Goal: Task Accomplishment & Management: Manage account settings

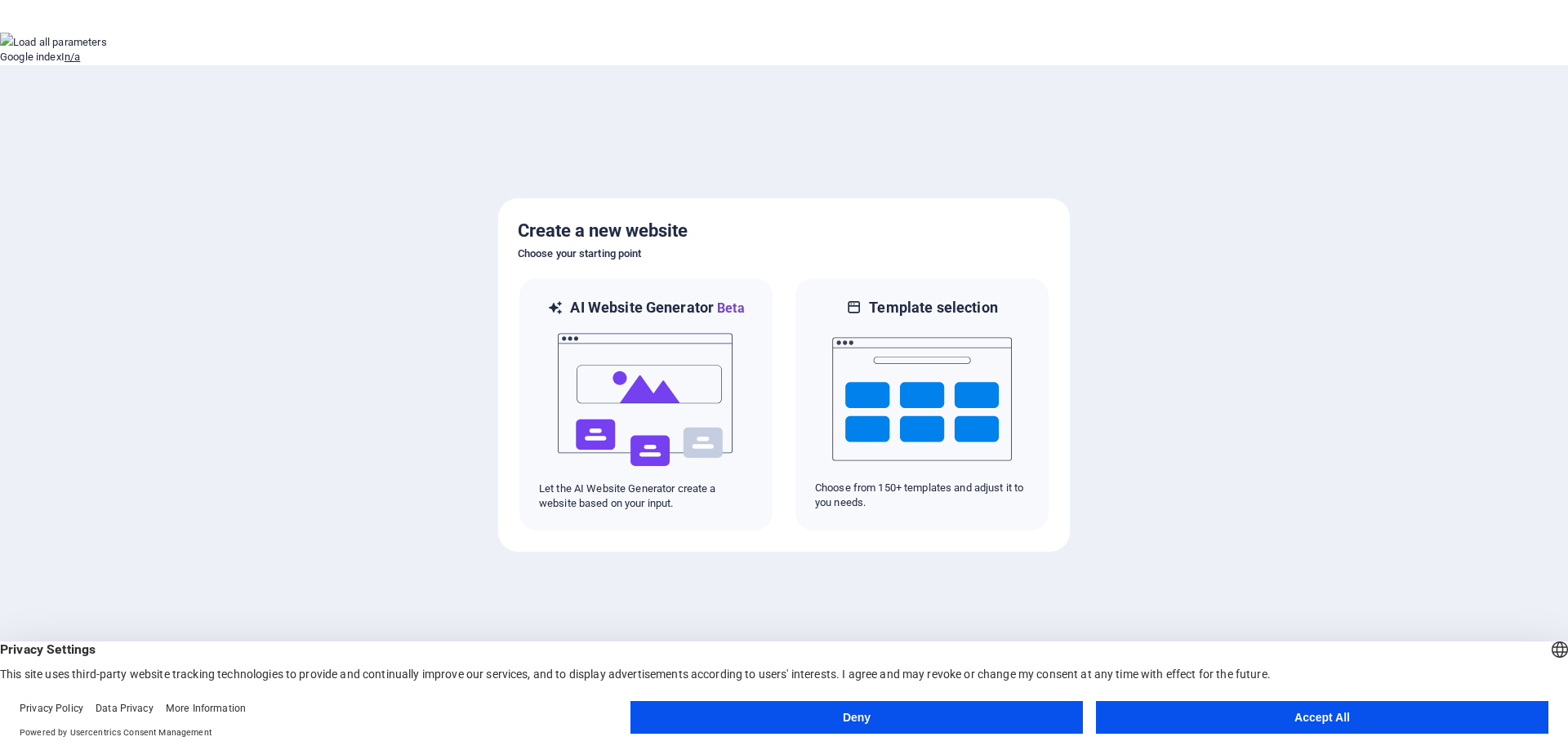
click at [0, 207] on button at bounding box center [0, 207] width 0 height 0
click at [75, 227] on button "For this domain" at bounding box center [37, 233] width 75 height 13
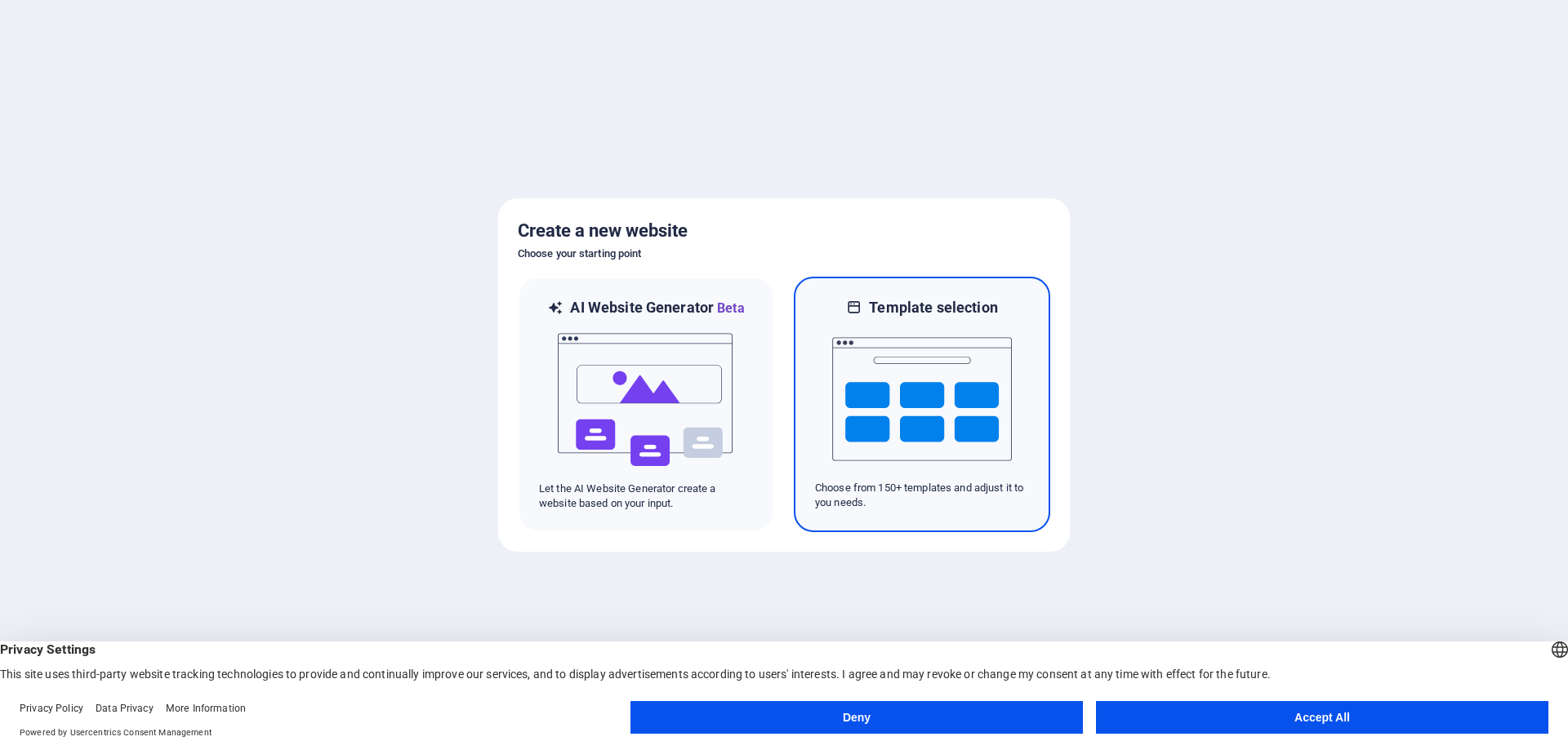
click at [882, 380] on img at bounding box center [922, 398] width 179 height 163
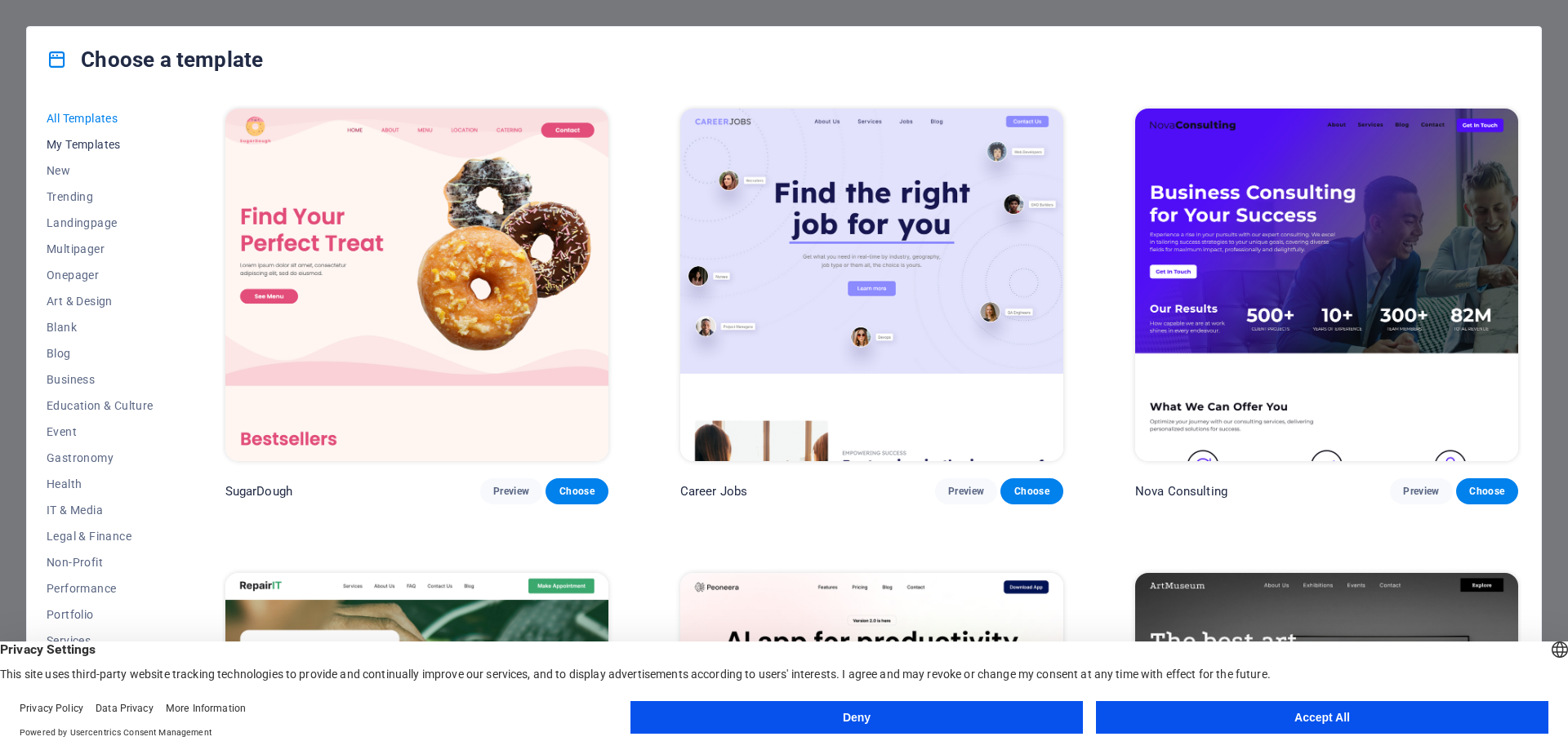
click at [91, 142] on span "My Templates" at bounding box center [100, 144] width 107 height 13
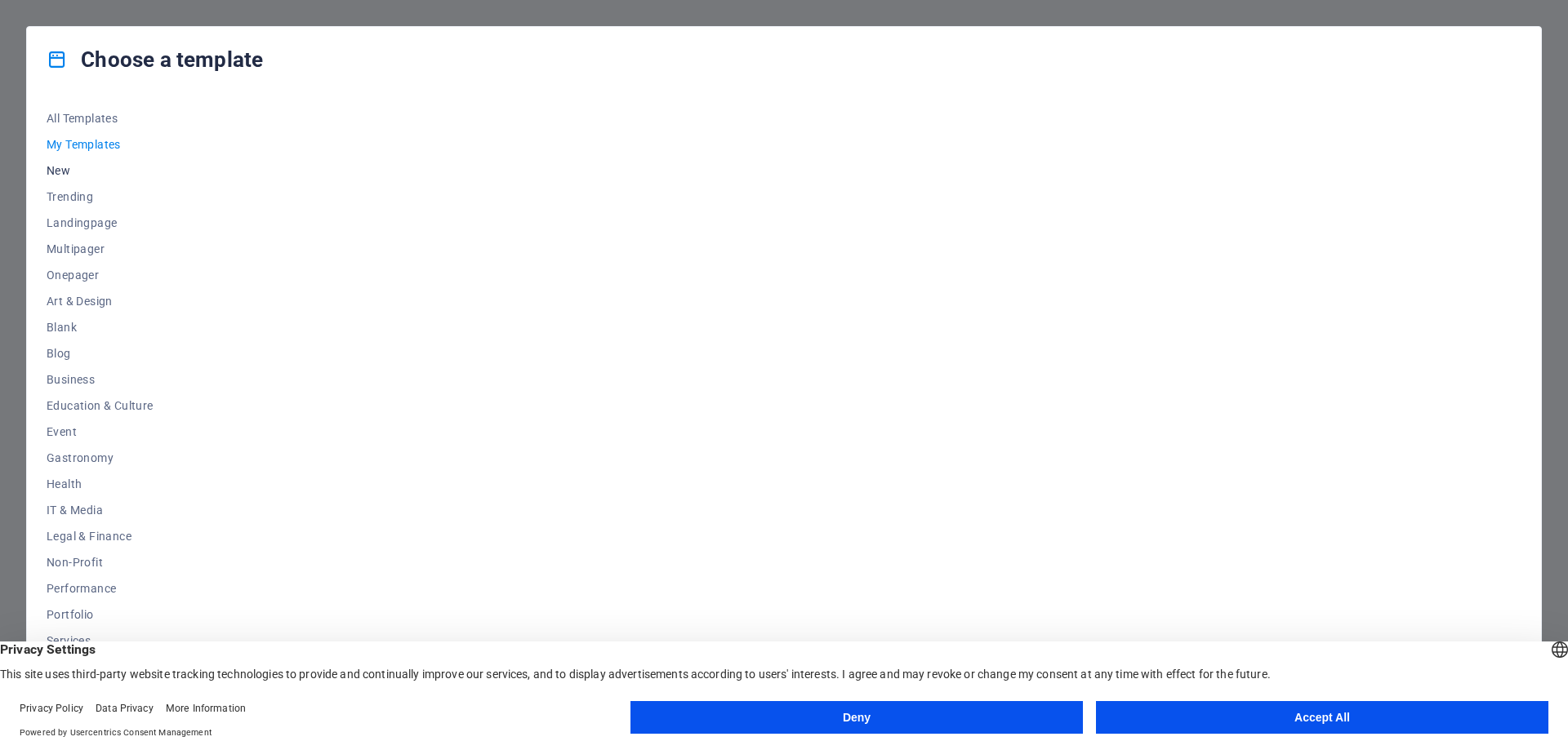
click at [59, 168] on span "New" at bounding box center [100, 170] width 107 height 13
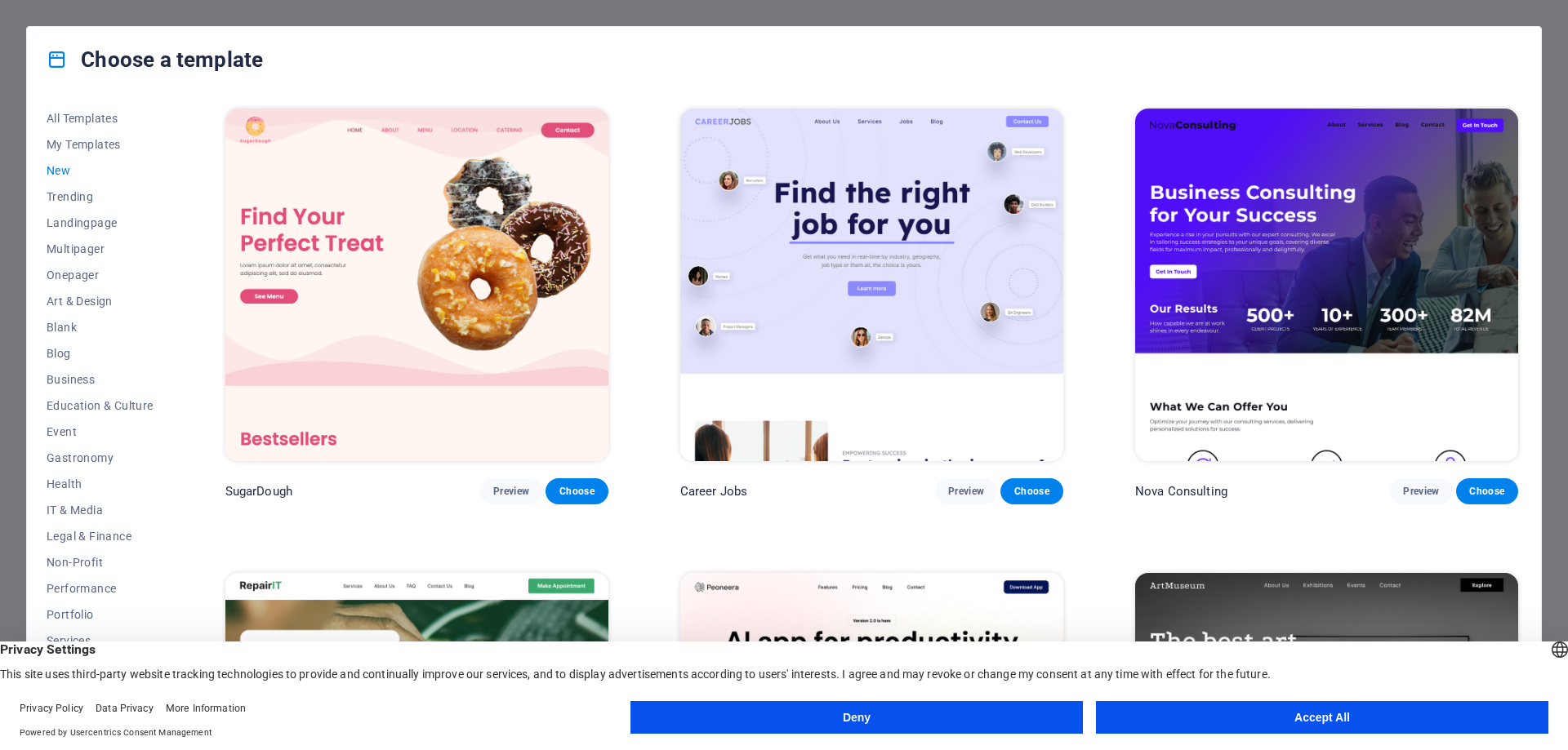
click at [59, 168] on span "New" at bounding box center [100, 170] width 107 height 13
click at [73, 188] on button "Trending" at bounding box center [100, 197] width 107 height 26
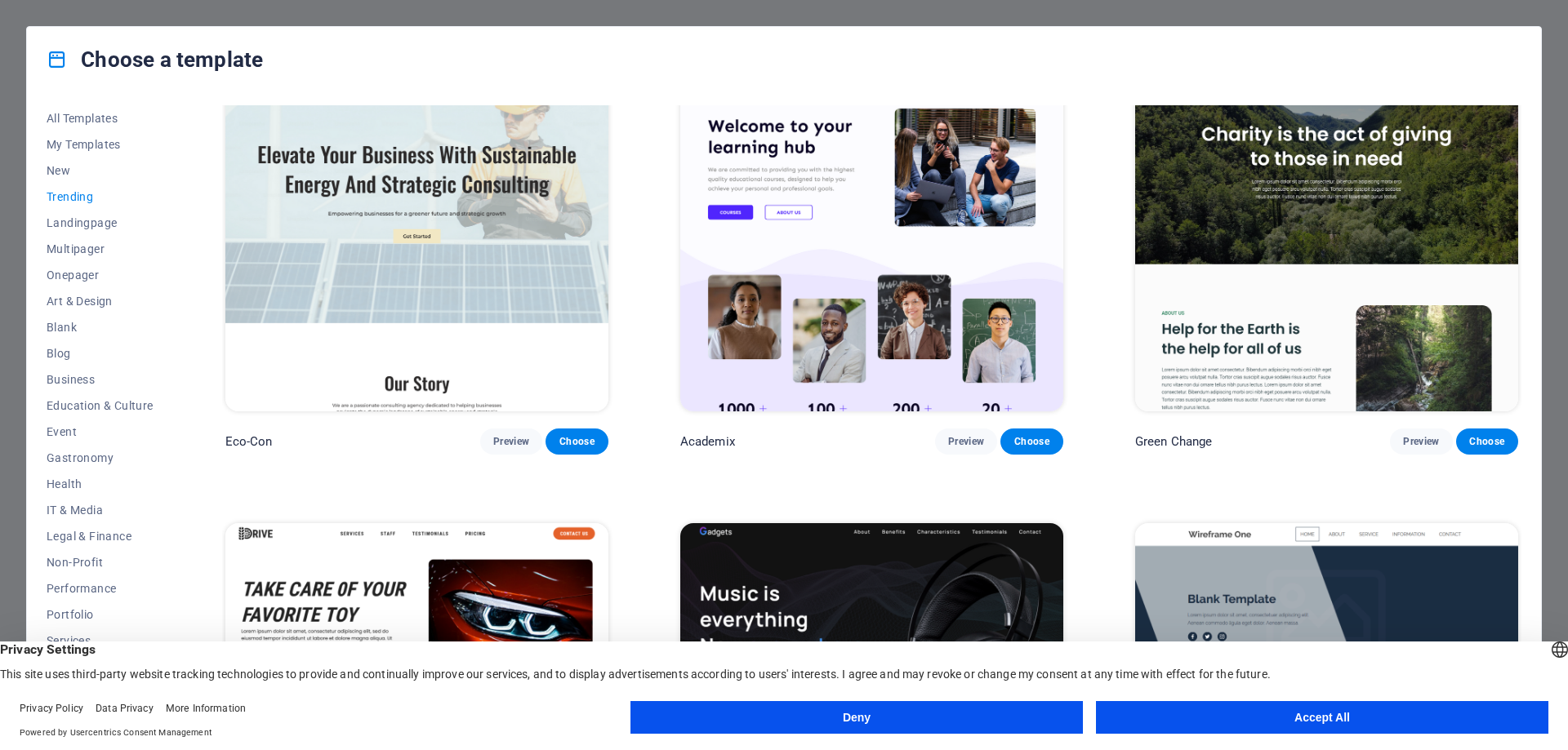
scroll to position [1306, 0]
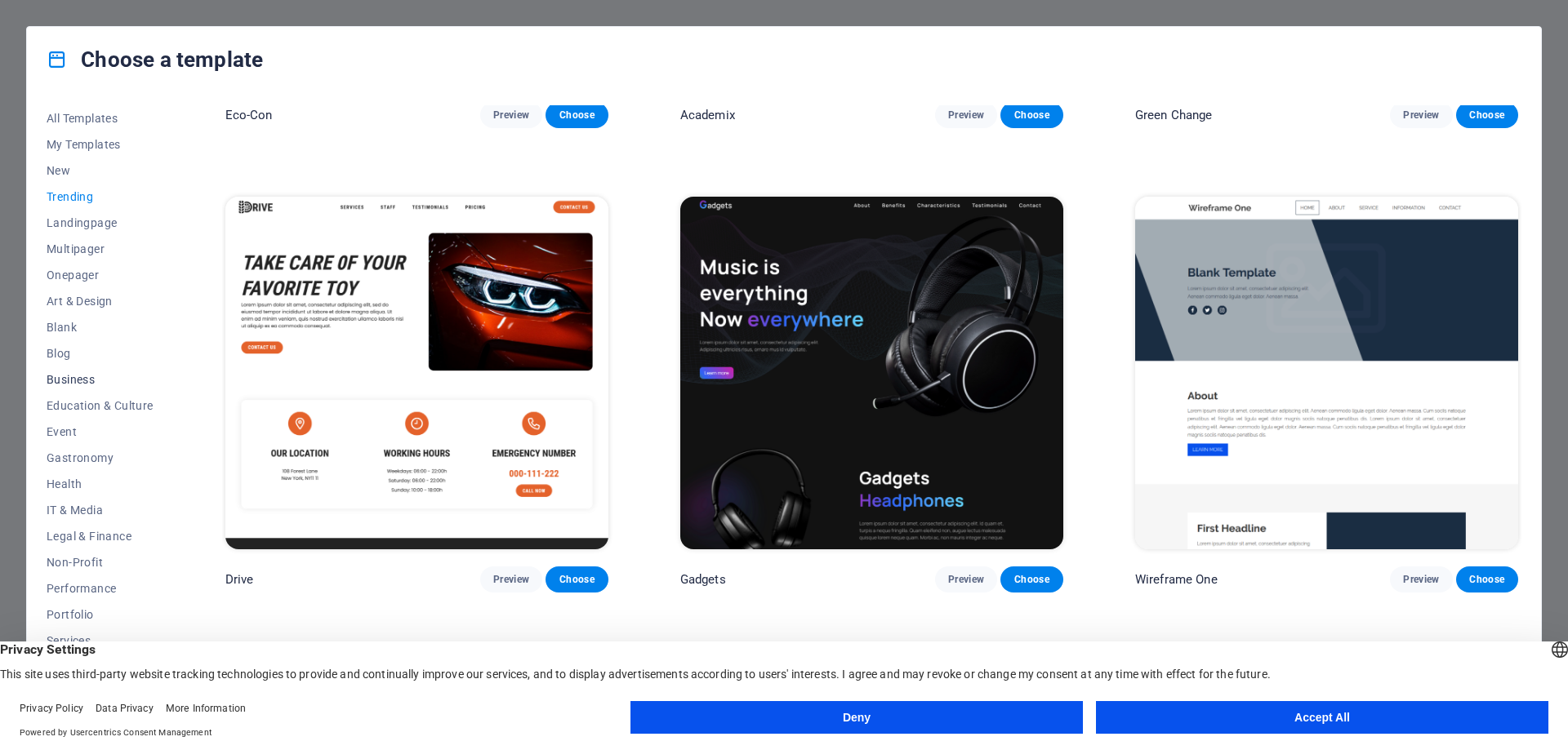
click at [89, 376] on span "Business" at bounding box center [100, 380] width 107 height 13
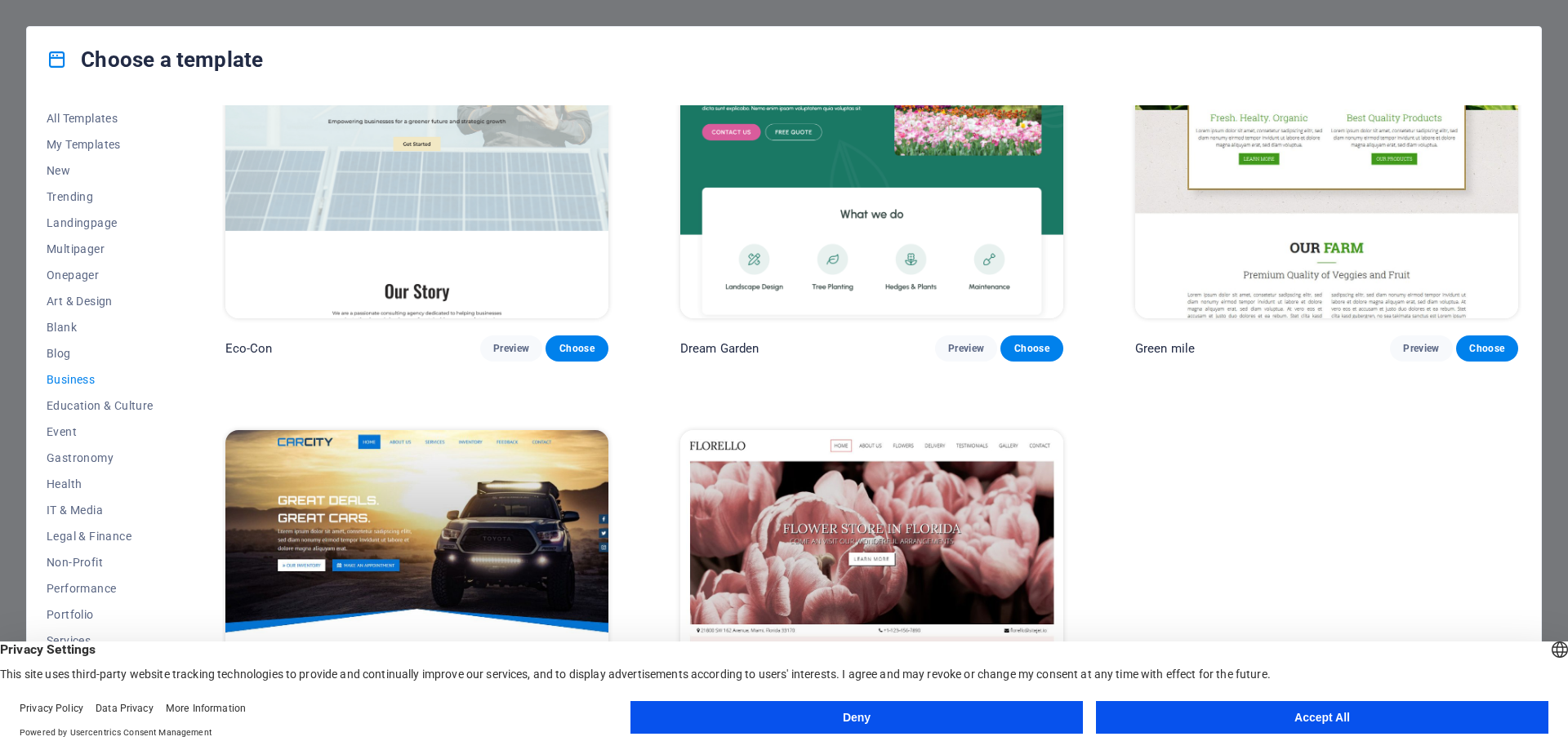
scroll to position [262, 0]
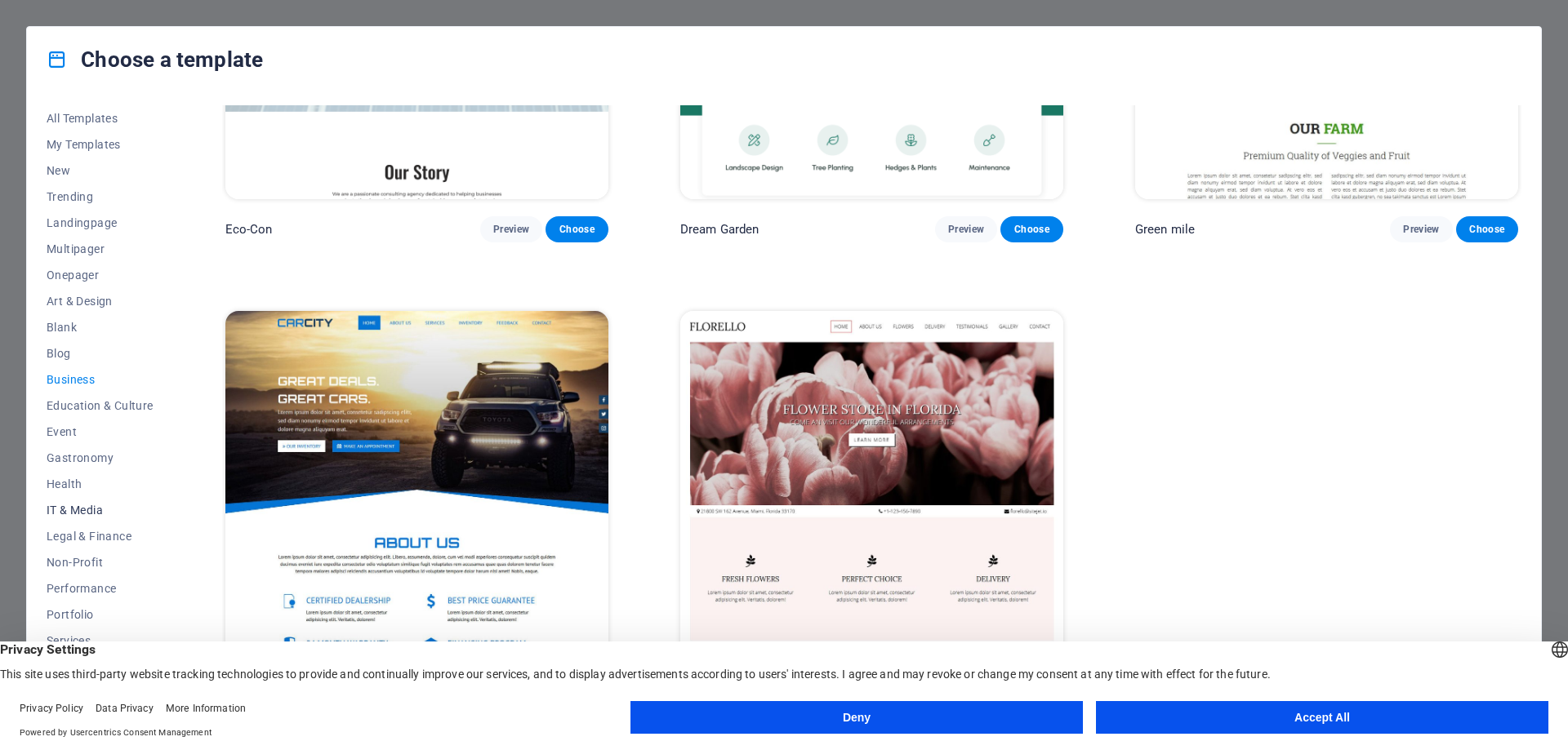
click at [92, 506] on span "IT & Media" at bounding box center [100, 510] width 107 height 13
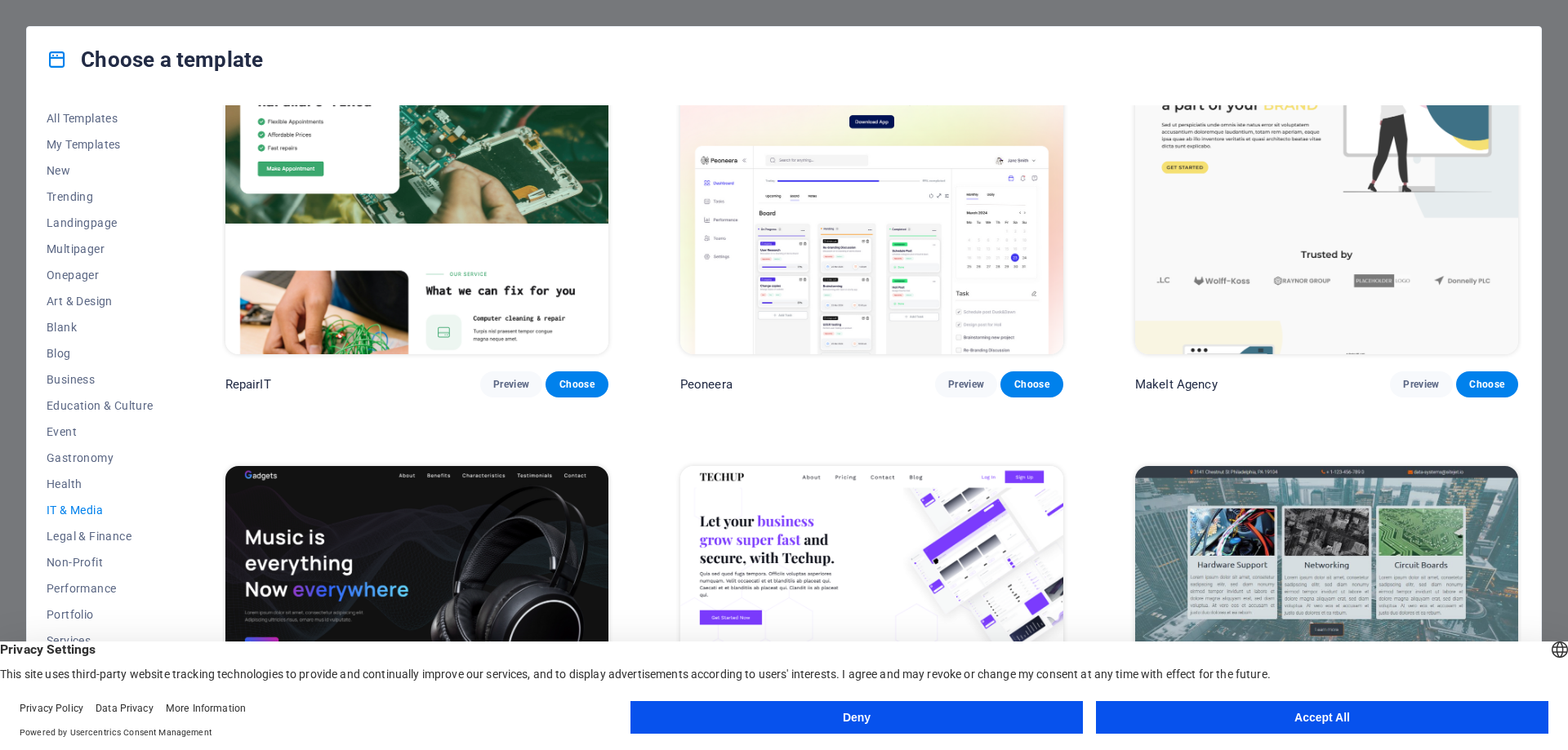
scroll to position [82, 0]
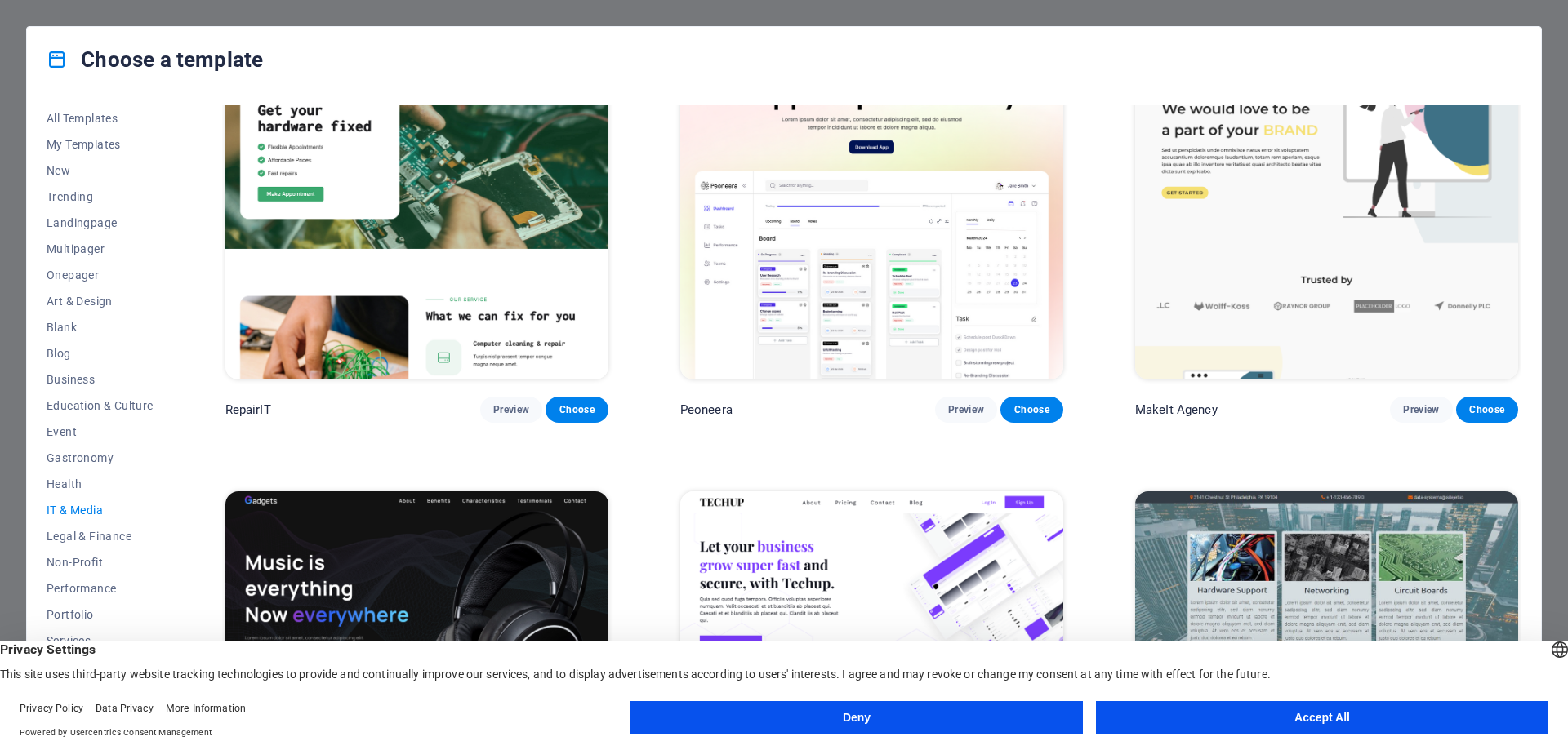
click at [1475, 13] on div "Choose a template All Templates My Templates New Trending Landingpage Multipage…" at bounding box center [784, 375] width 1568 height 750
click at [839, 707] on button "Deny" at bounding box center [857, 718] width 453 height 32
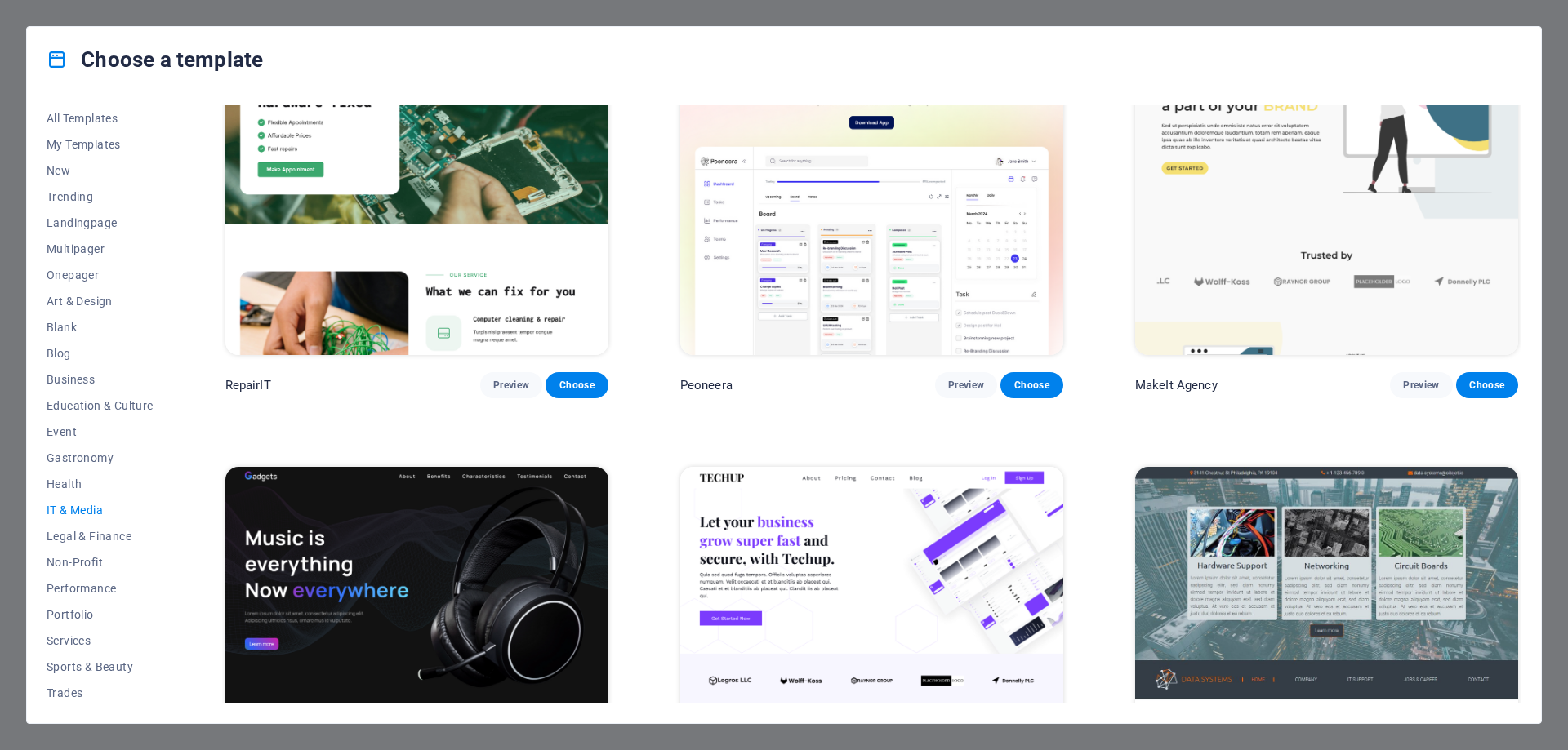
scroll to position [0, 0]
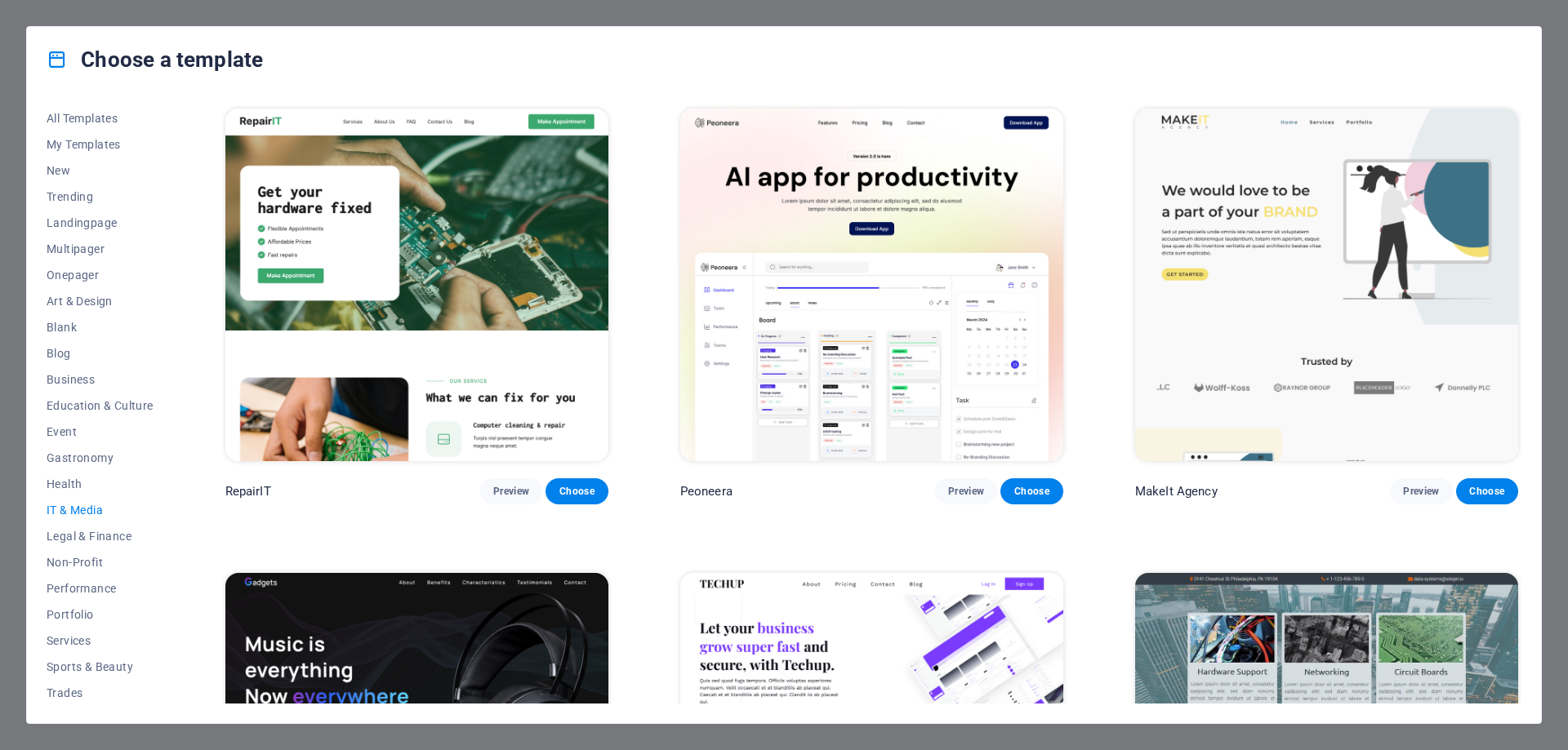
click at [88, 62] on h4 "Choose a template" at bounding box center [155, 59] width 216 height 26
click at [48, 58] on icon at bounding box center [58, 59] width 22 height 22
click at [230, 3] on div "Choose a template All Templates My Templates New Trending Landingpage Multipage…" at bounding box center [784, 375] width 1568 height 750
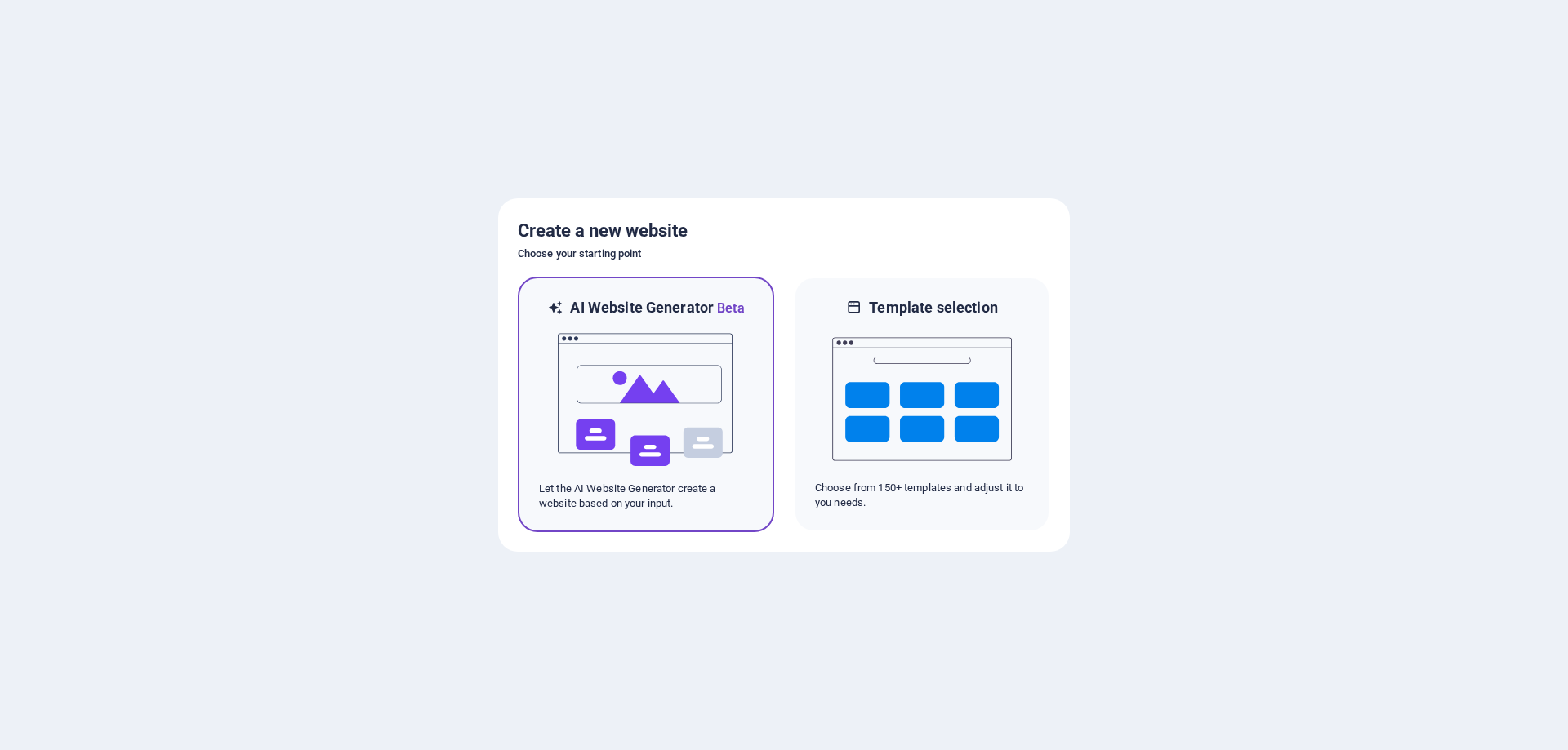
click at [700, 349] on img at bounding box center [646, 399] width 179 height 163
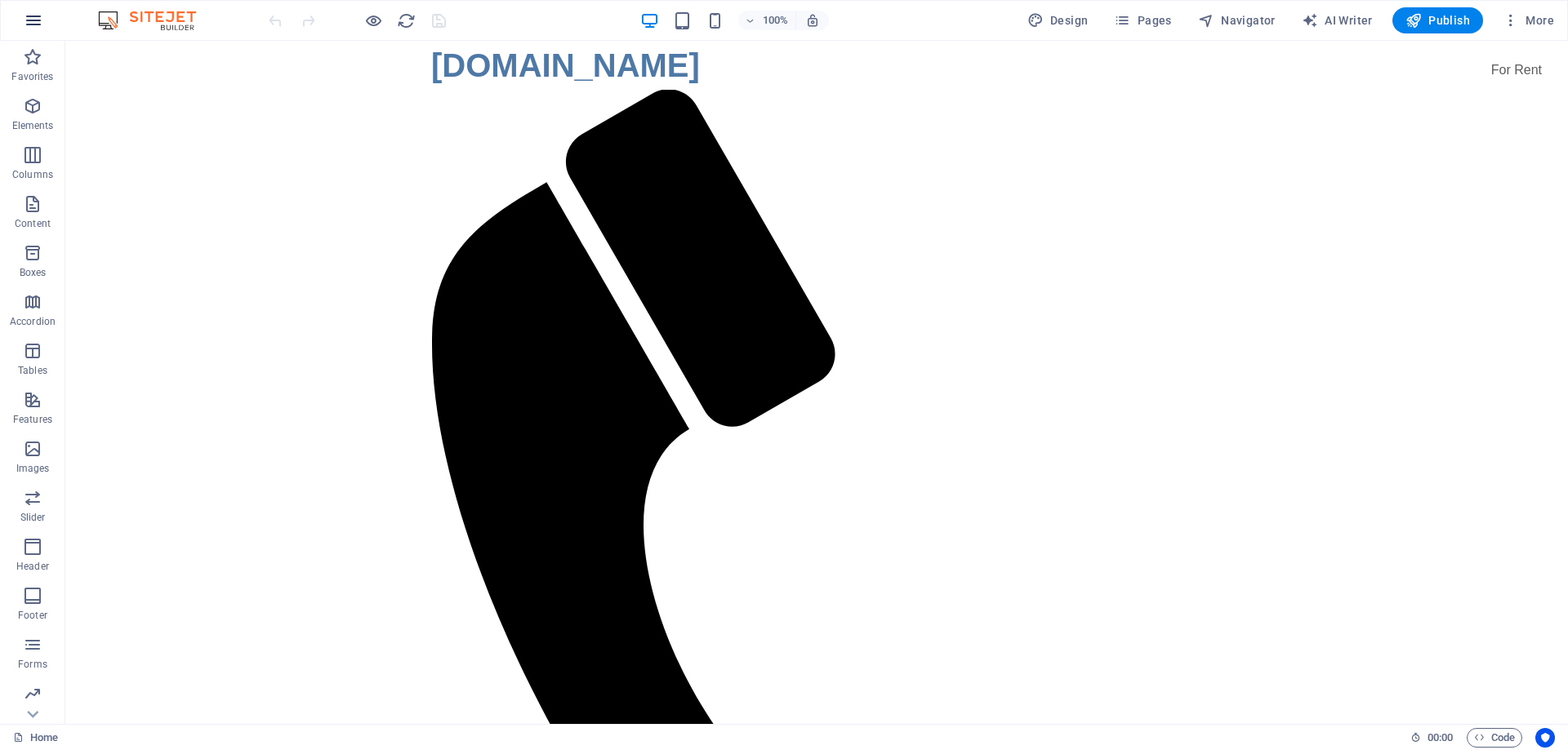
click at [39, 22] on icon "button" at bounding box center [33, 21] width 20 height 20
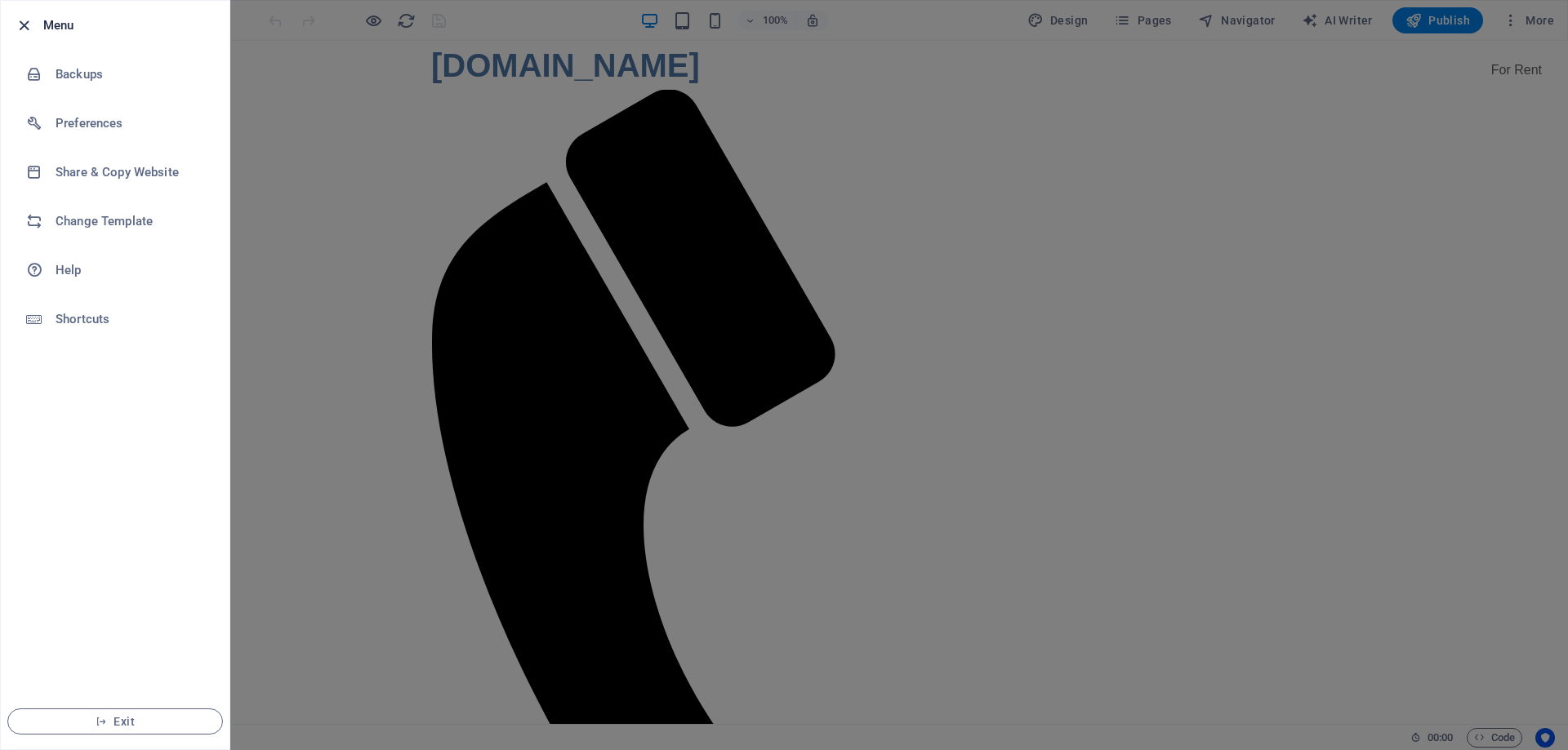
click at [21, 26] on icon "button" at bounding box center [23, 25] width 19 height 19
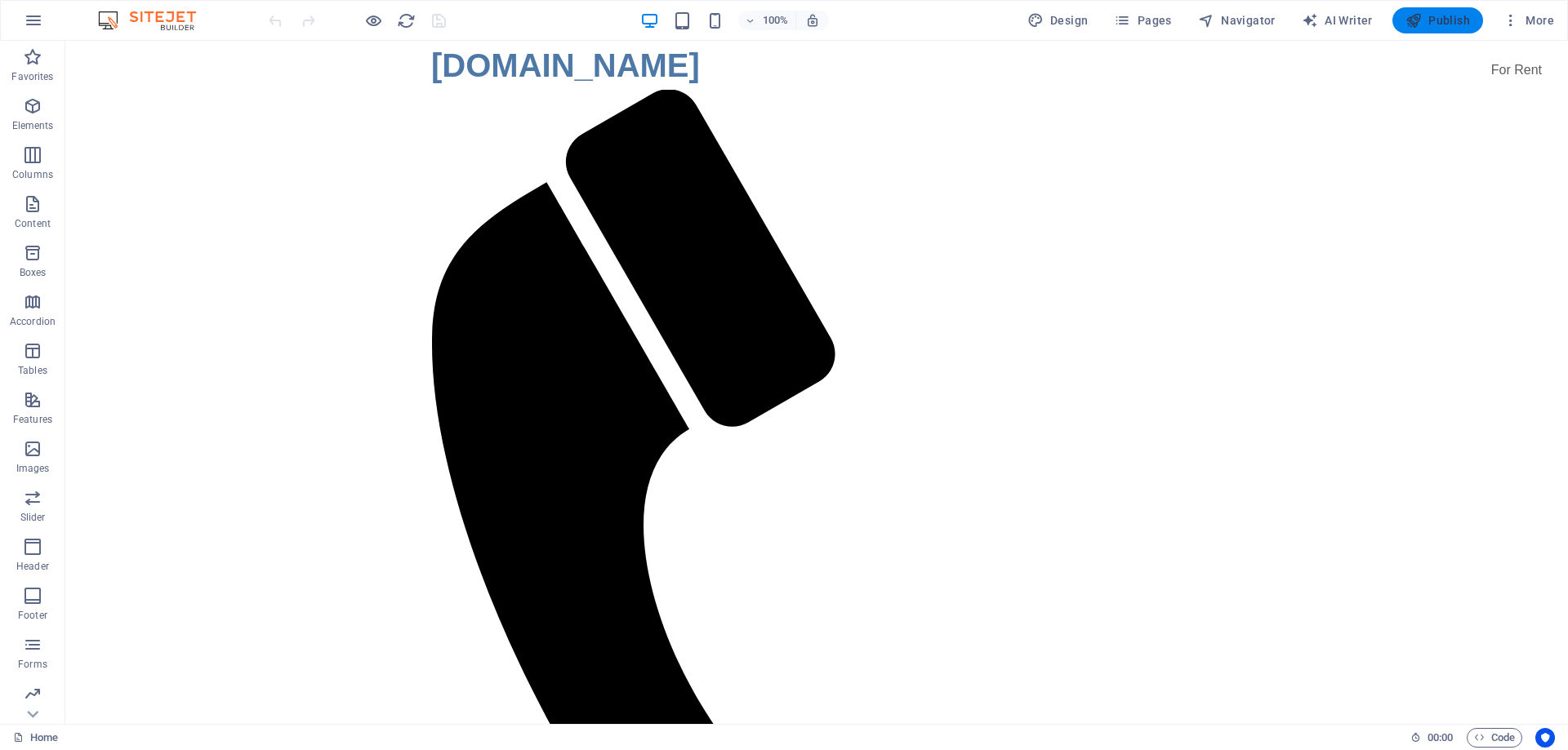
click at [1433, 19] on span "Publish" at bounding box center [1438, 21] width 65 height 16
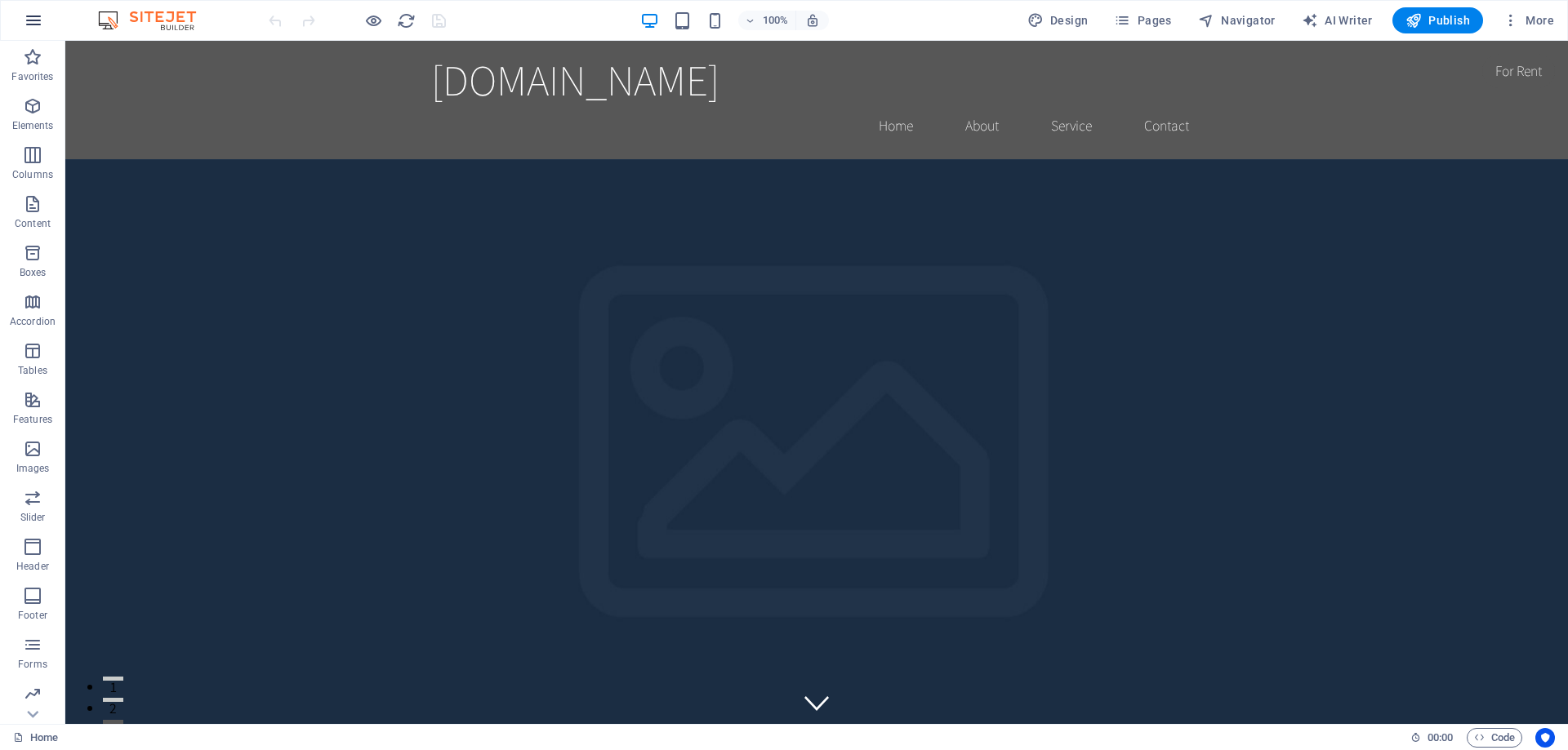
click at [33, 14] on icon "button" at bounding box center [33, 21] width 20 height 20
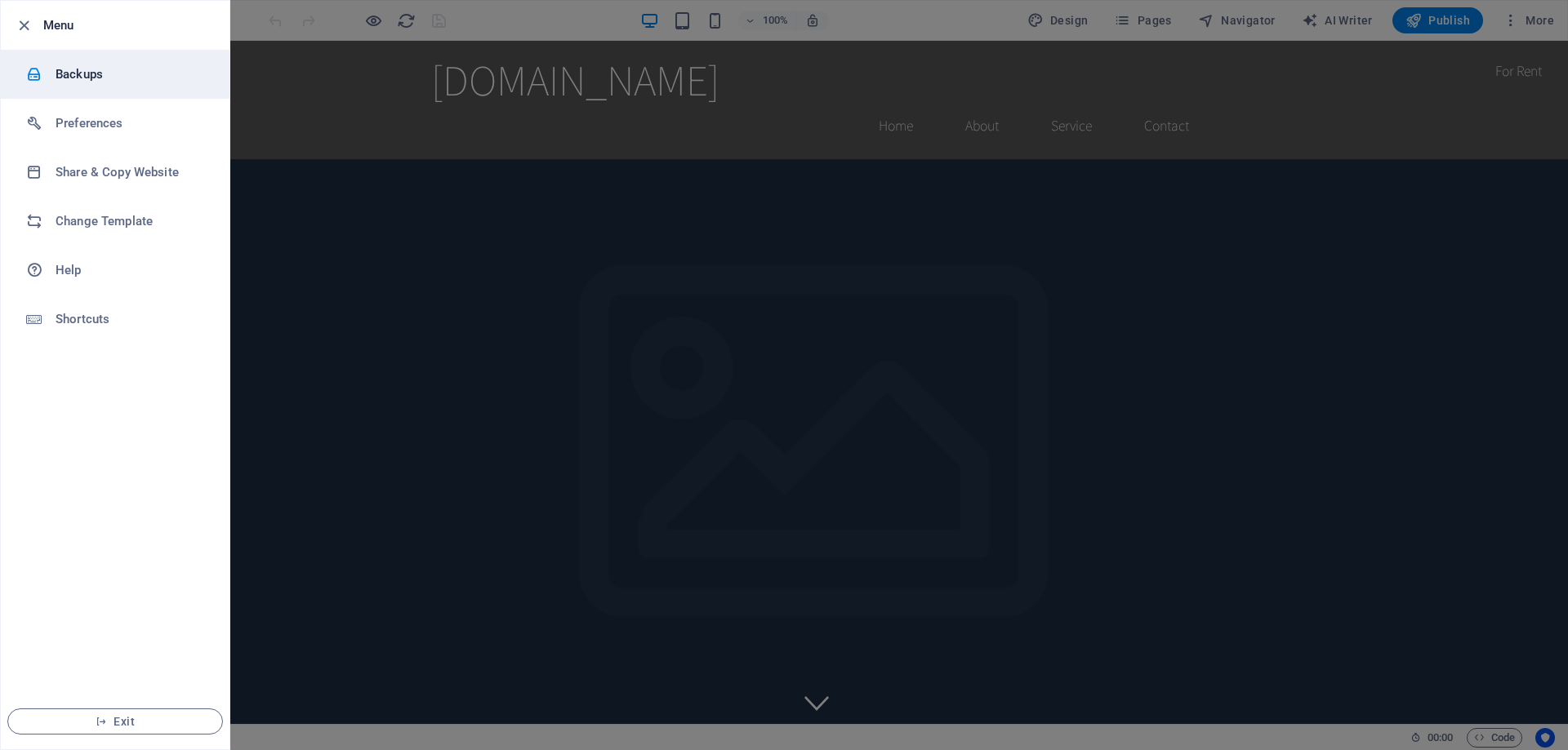
click at [79, 82] on h6 "Backups" at bounding box center [132, 75] width 151 height 20
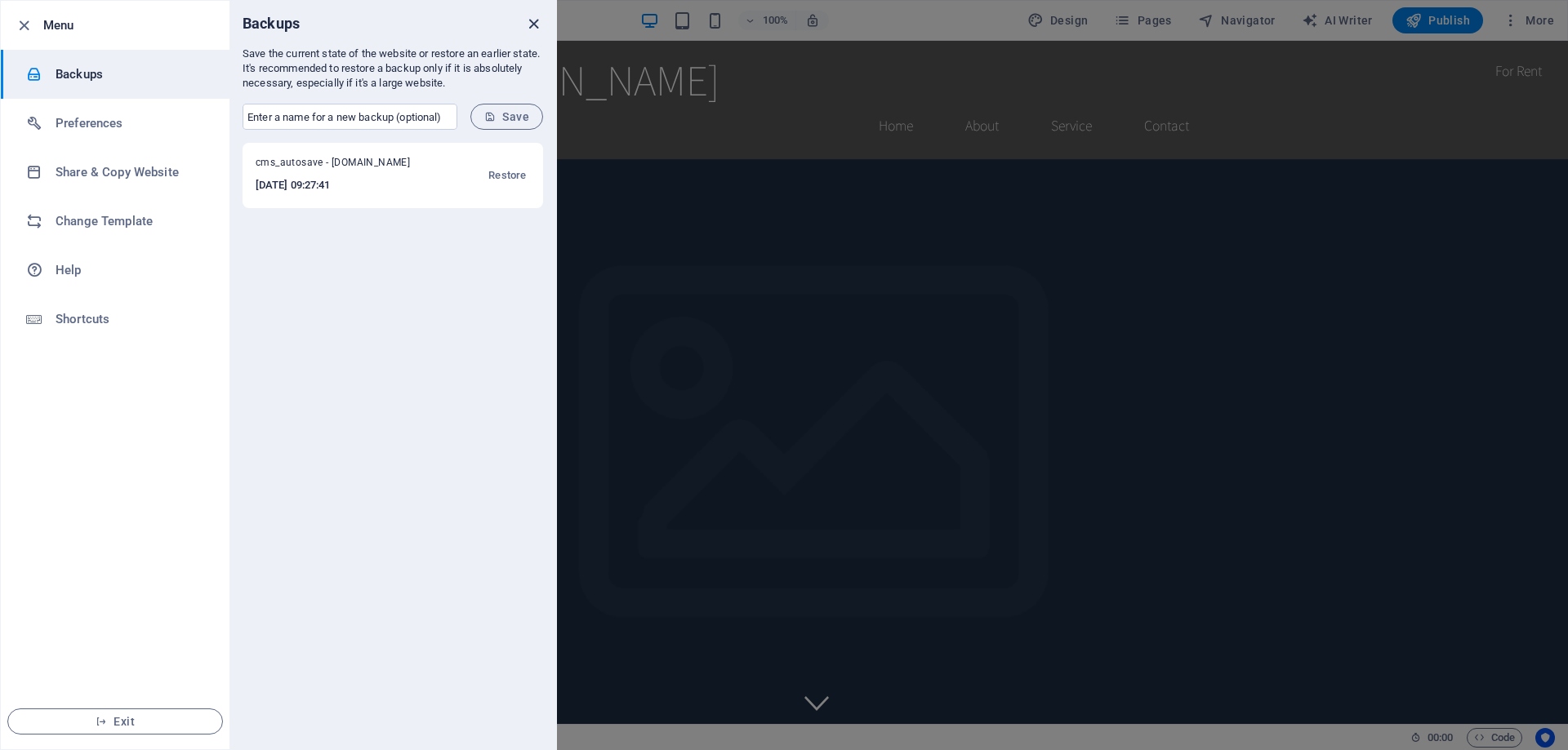
click at [531, 24] on icon "close" at bounding box center [533, 23] width 19 height 19
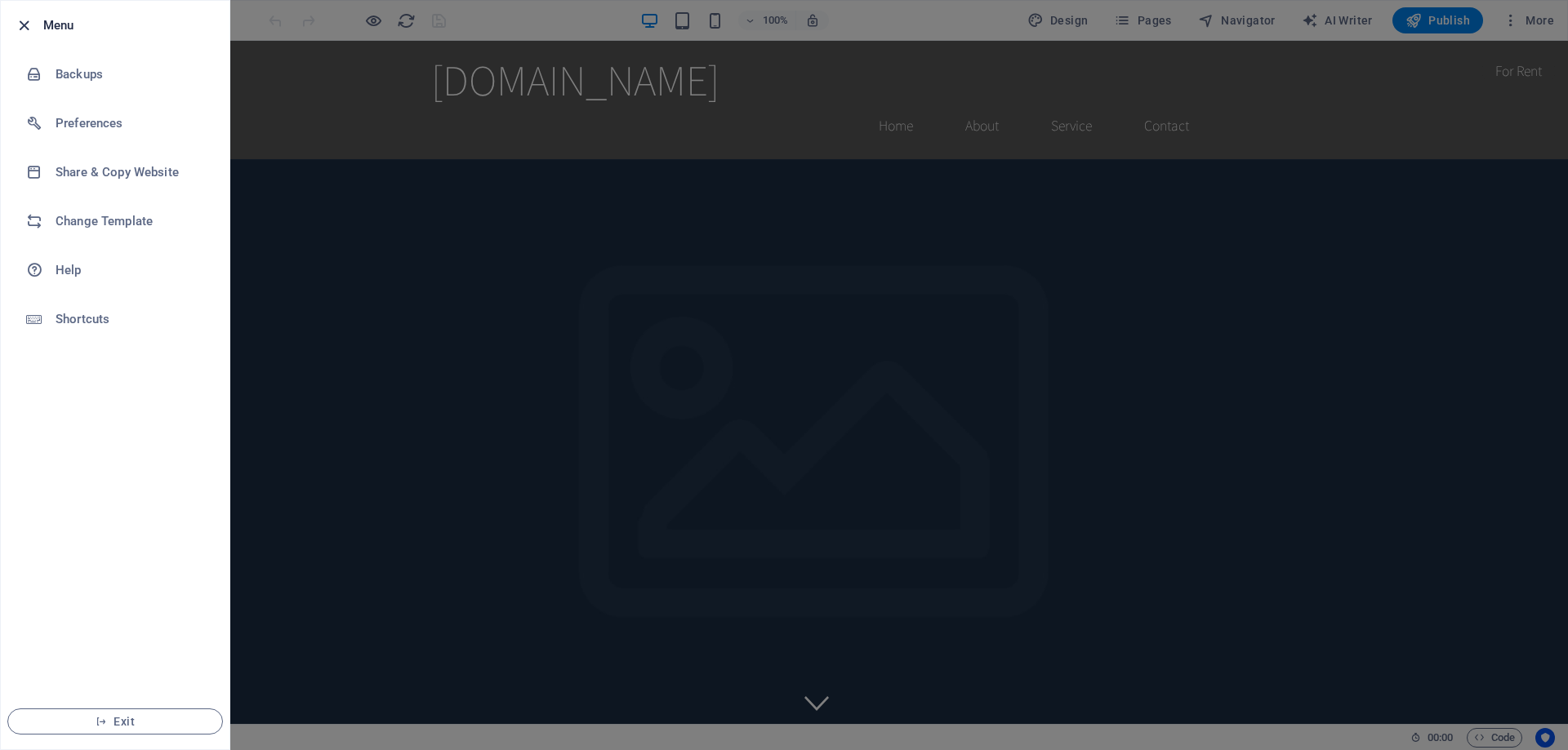
click at [27, 25] on icon "button" at bounding box center [23, 25] width 19 height 19
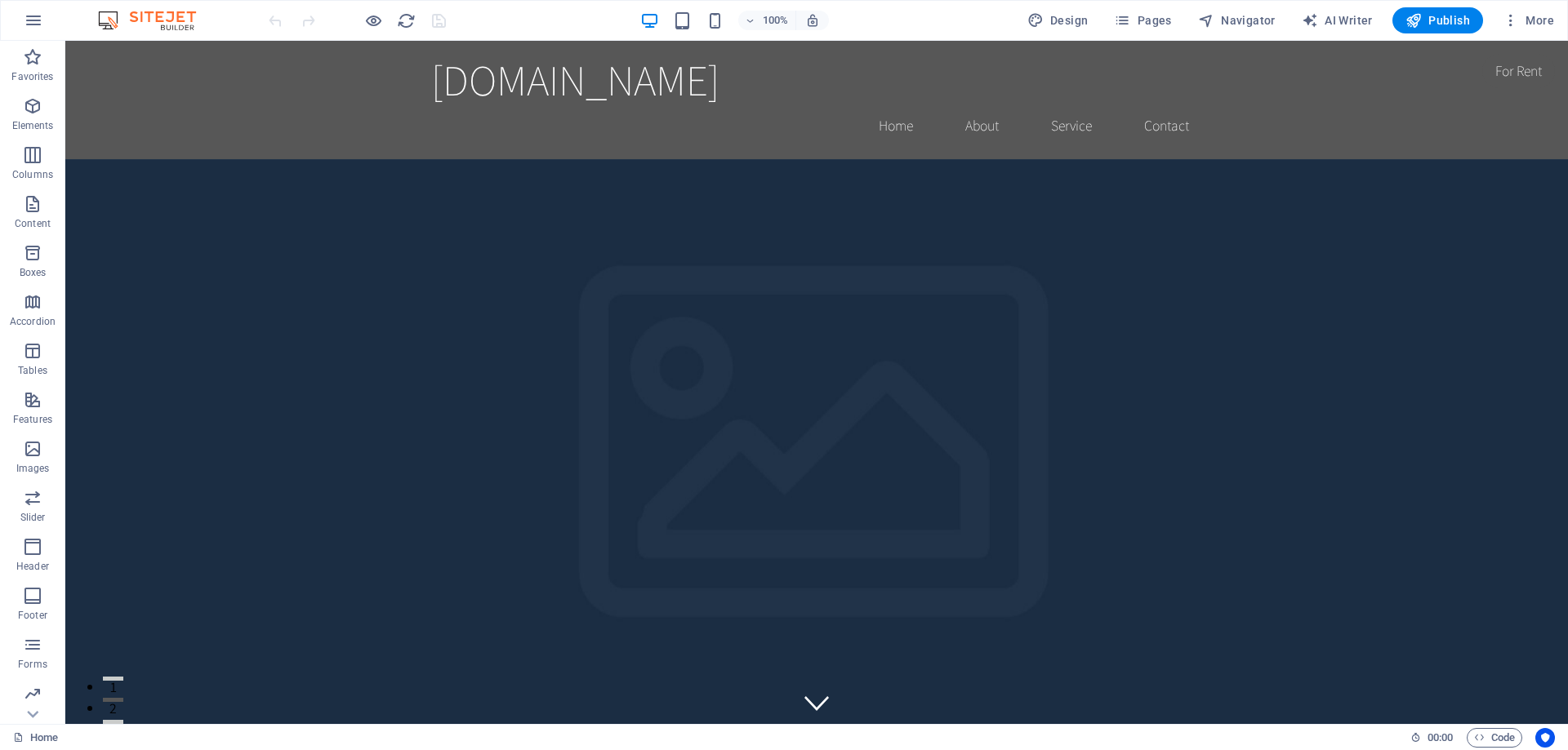
click at [159, 18] on img at bounding box center [155, 21] width 123 height 20
click at [1138, 14] on span "Pages" at bounding box center [1142, 21] width 57 height 16
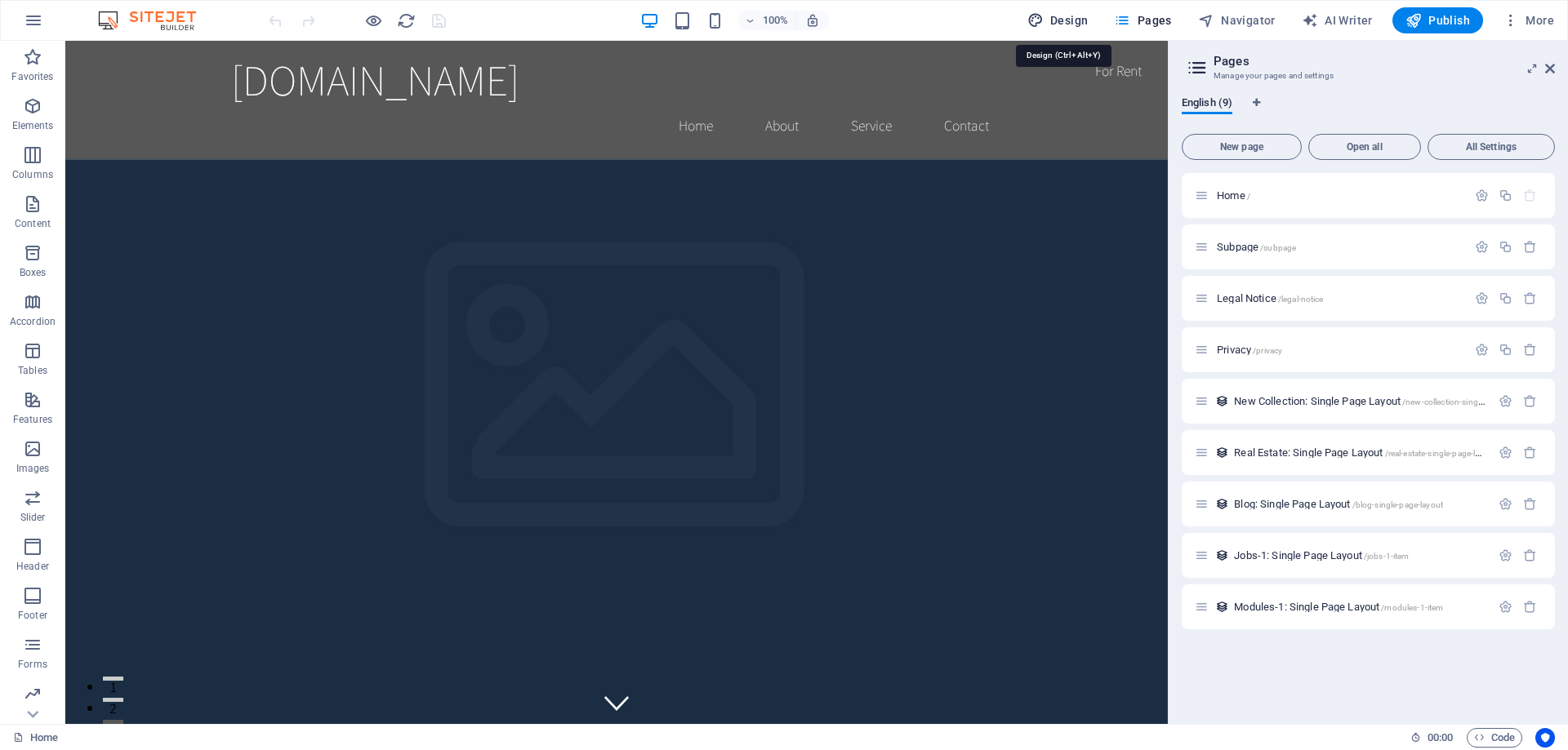
click at [1086, 16] on span "Design" at bounding box center [1058, 21] width 61 height 16
select select "rem"
select select "200"
select select "px"
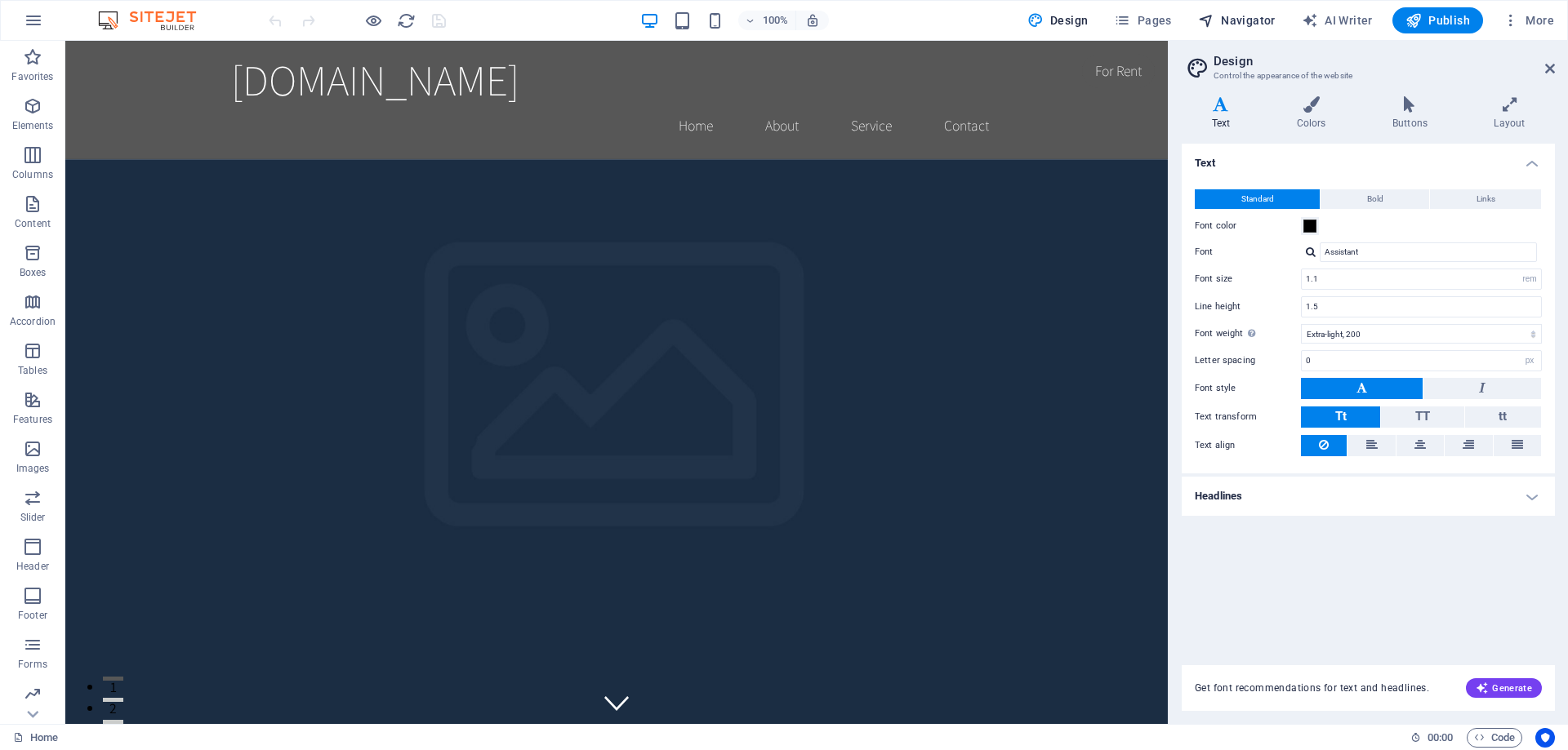
click at [1245, 13] on span "Navigator" at bounding box center [1237, 21] width 78 height 16
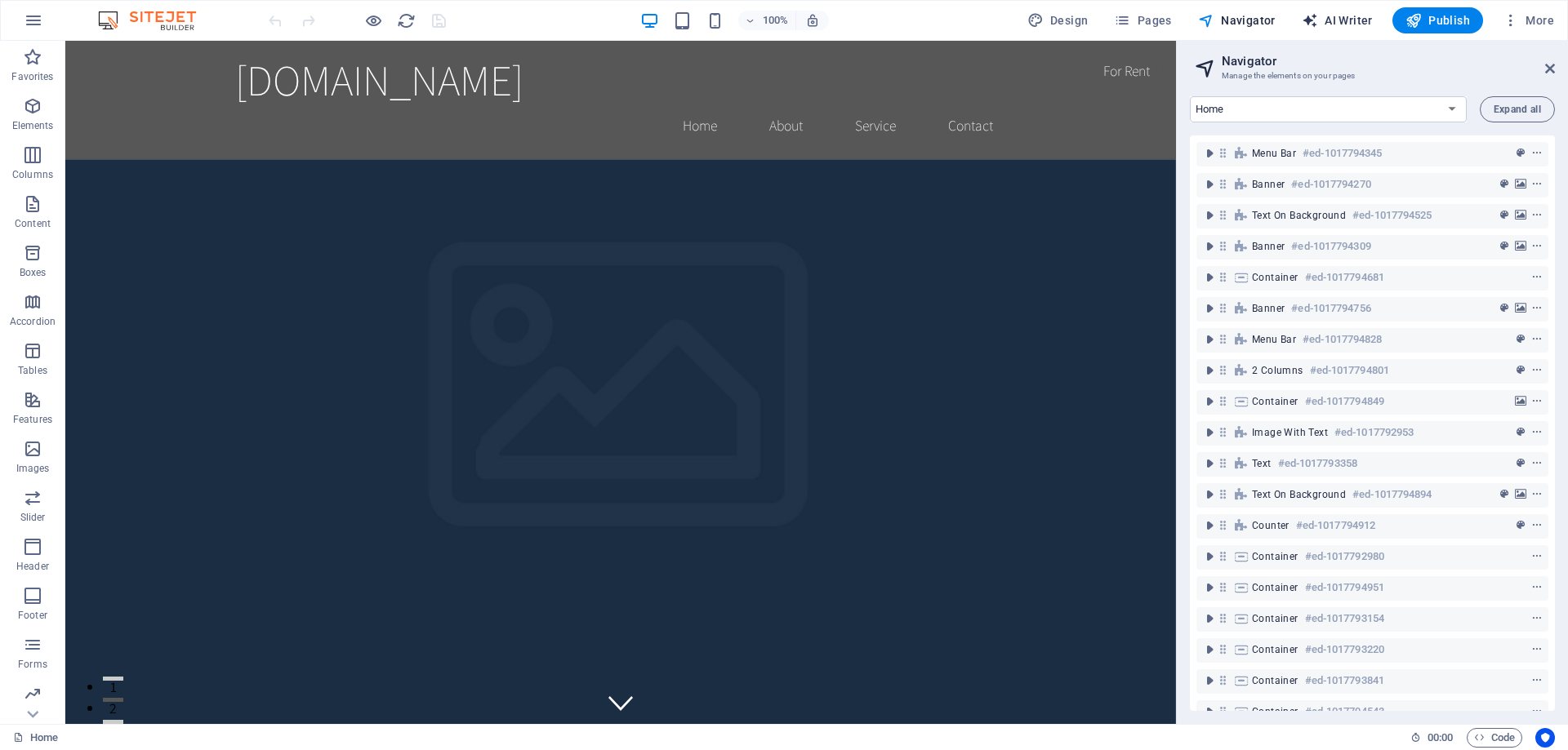
click at [1341, 24] on span "AI Writer" at bounding box center [1337, 21] width 71 height 16
select select "English"
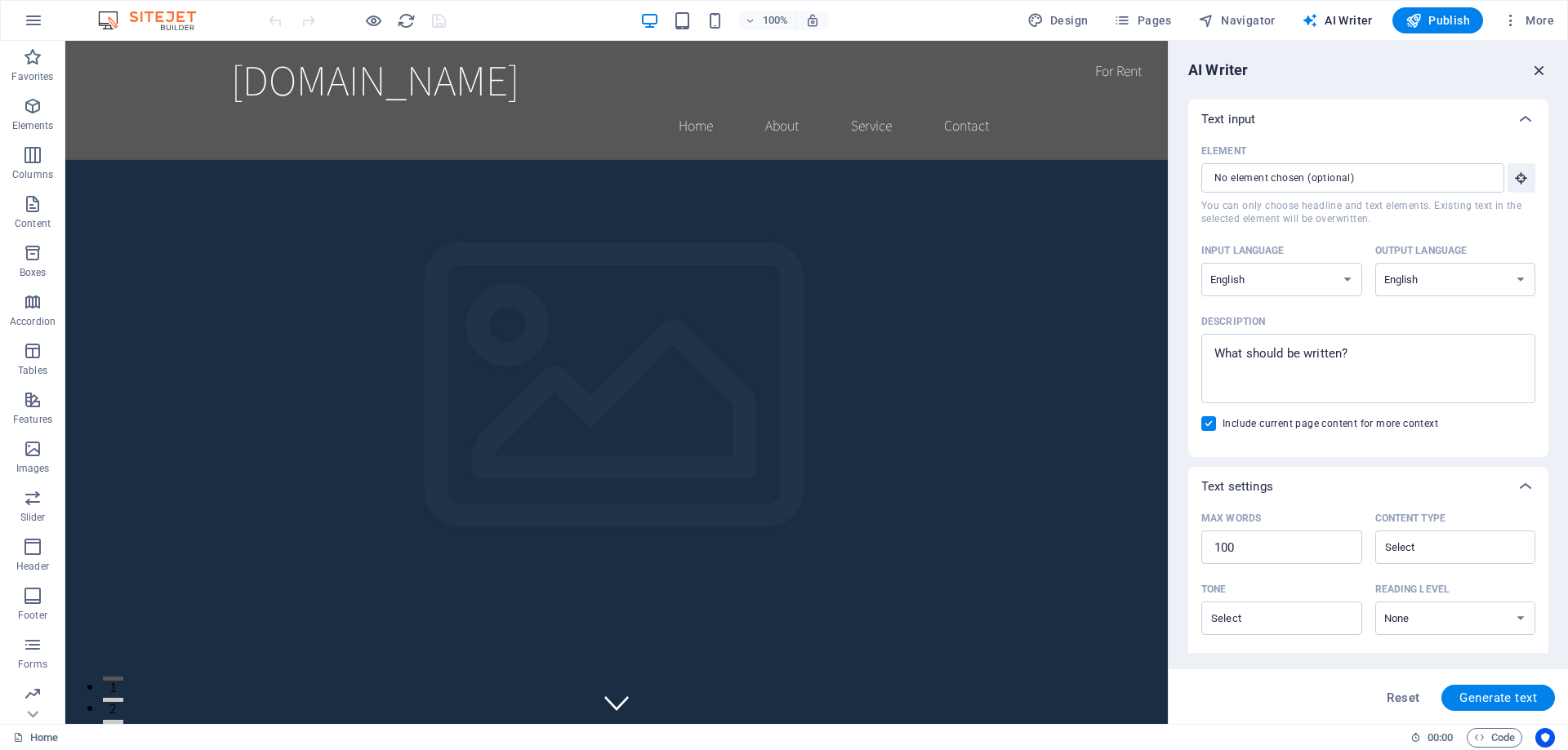
click at [1537, 68] on icon "button" at bounding box center [1539, 70] width 18 height 18
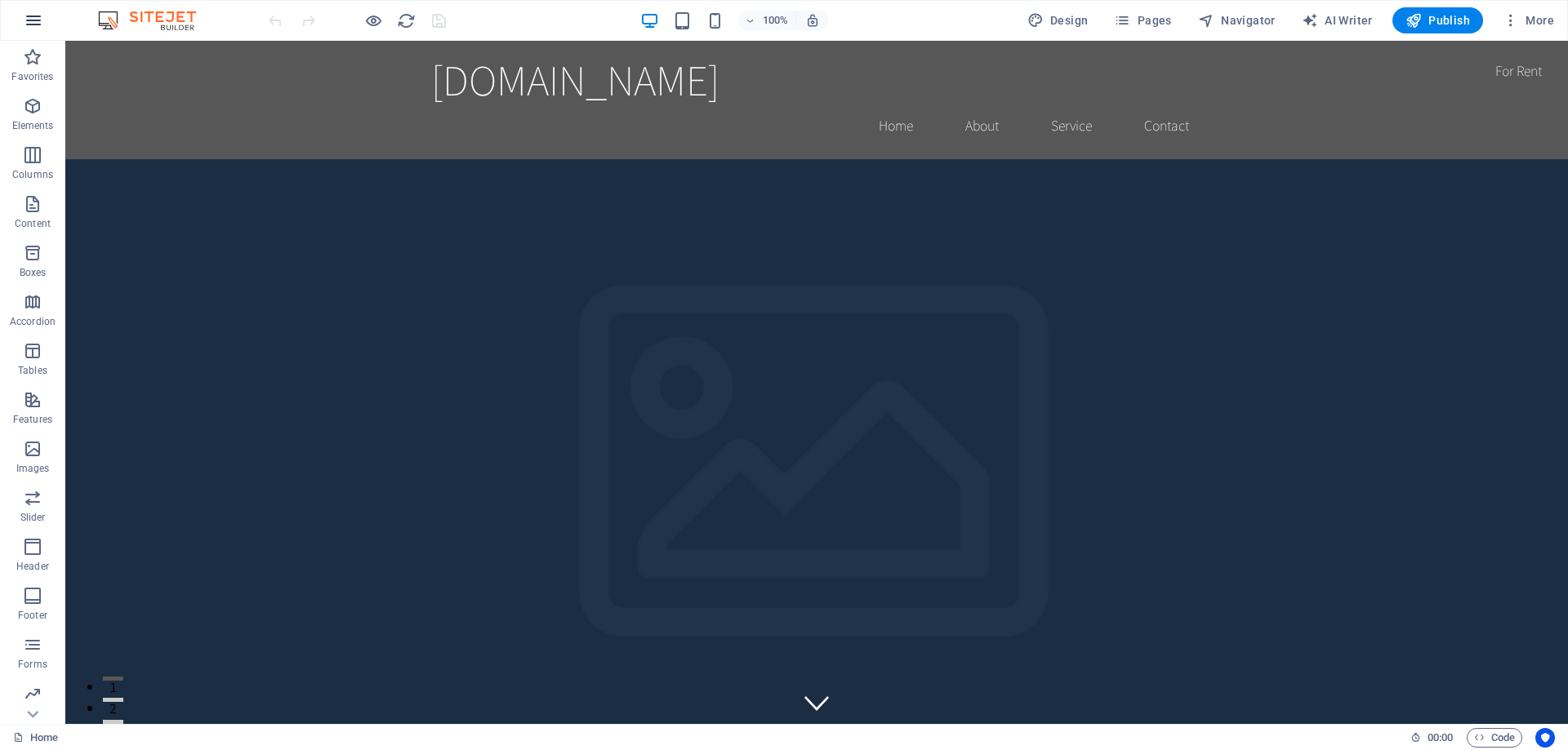
click at [37, 23] on icon "button" at bounding box center [33, 21] width 20 height 20
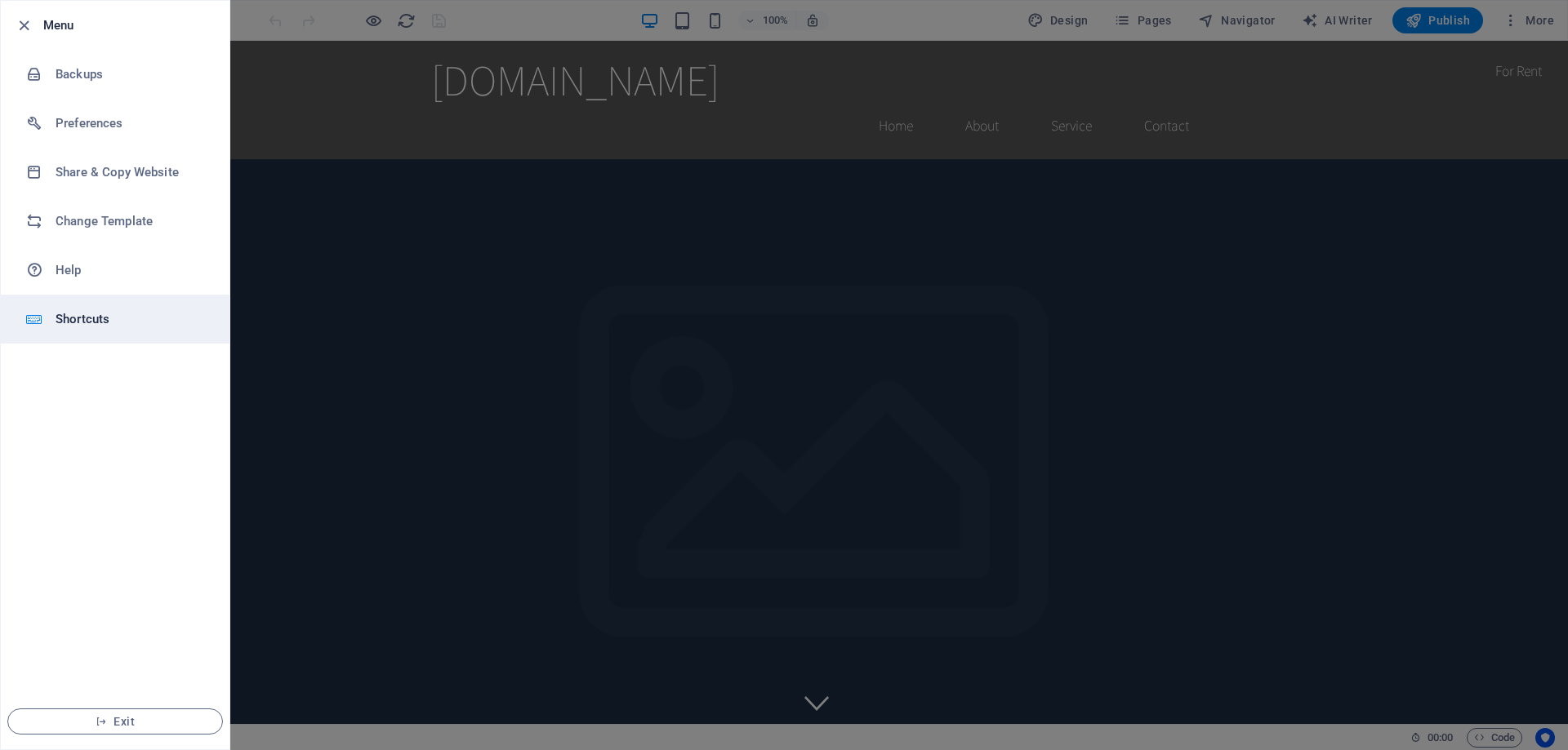
click at [83, 316] on h6 "Shortcuts" at bounding box center [132, 319] width 151 height 20
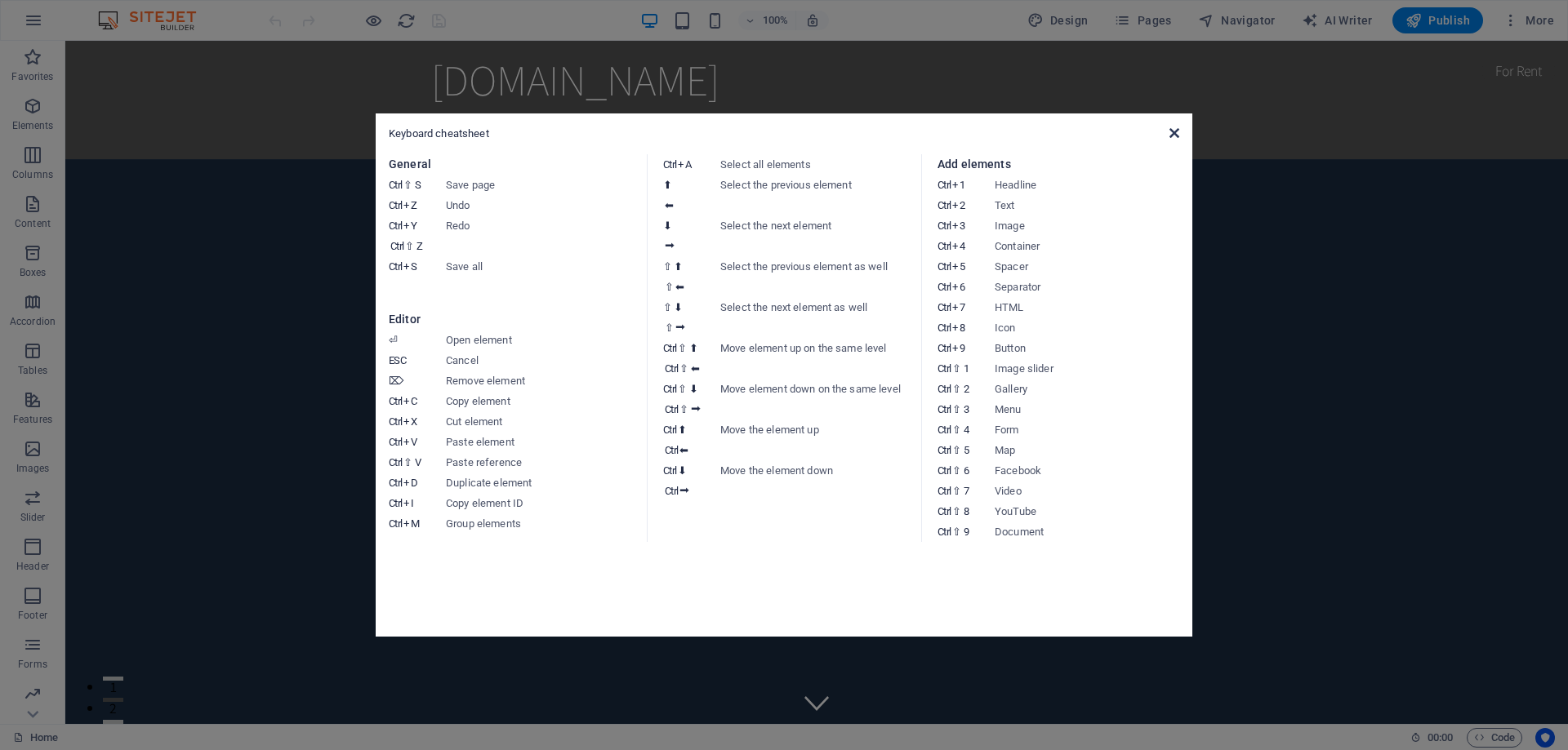
click at [1176, 127] on icon at bounding box center [1174, 133] width 10 height 13
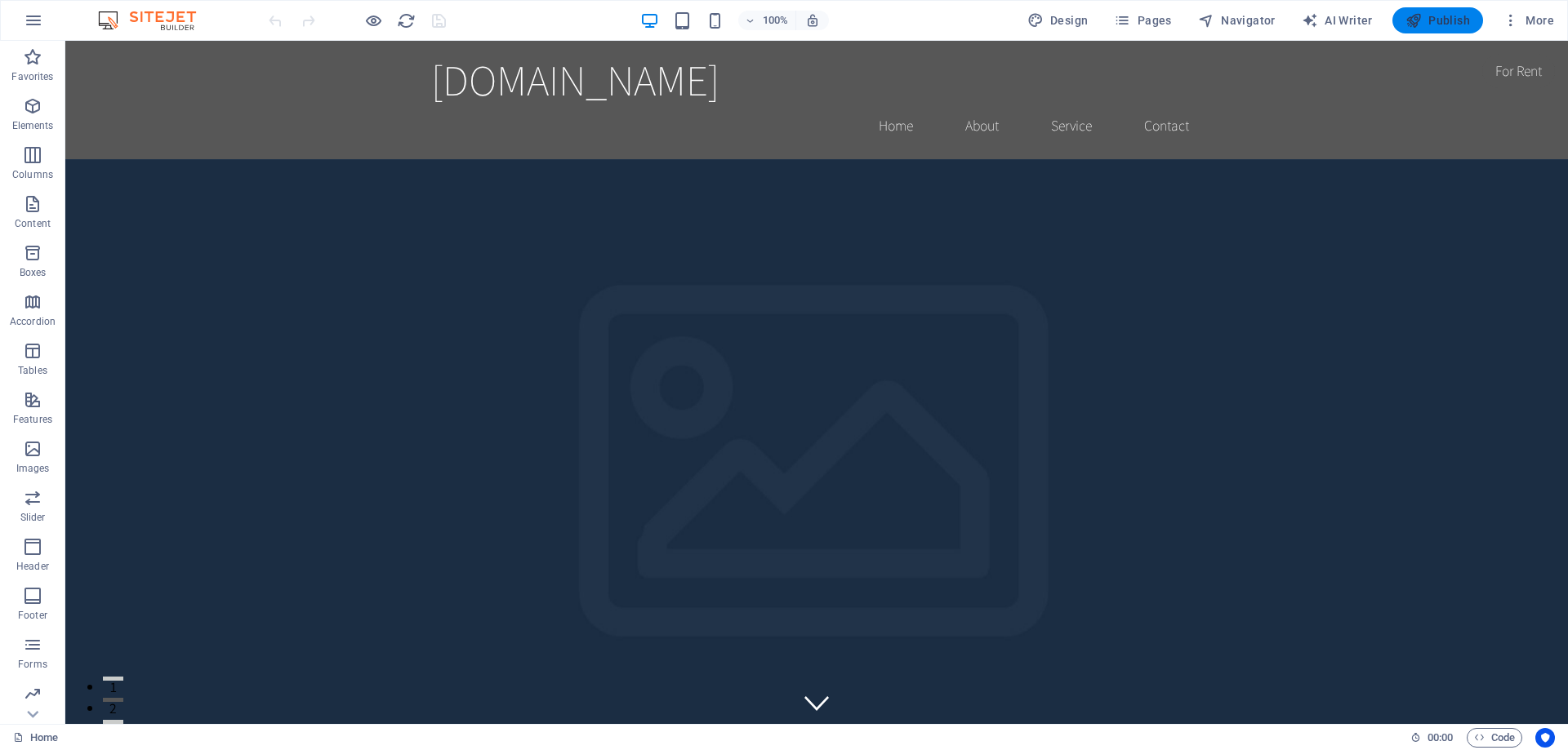
click at [1425, 20] on span "Publish" at bounding box center [1438, 21] width 65 height 16
click at [1129, 19] on icon "button" at bounding box center [1122, 21] width 16 height 16
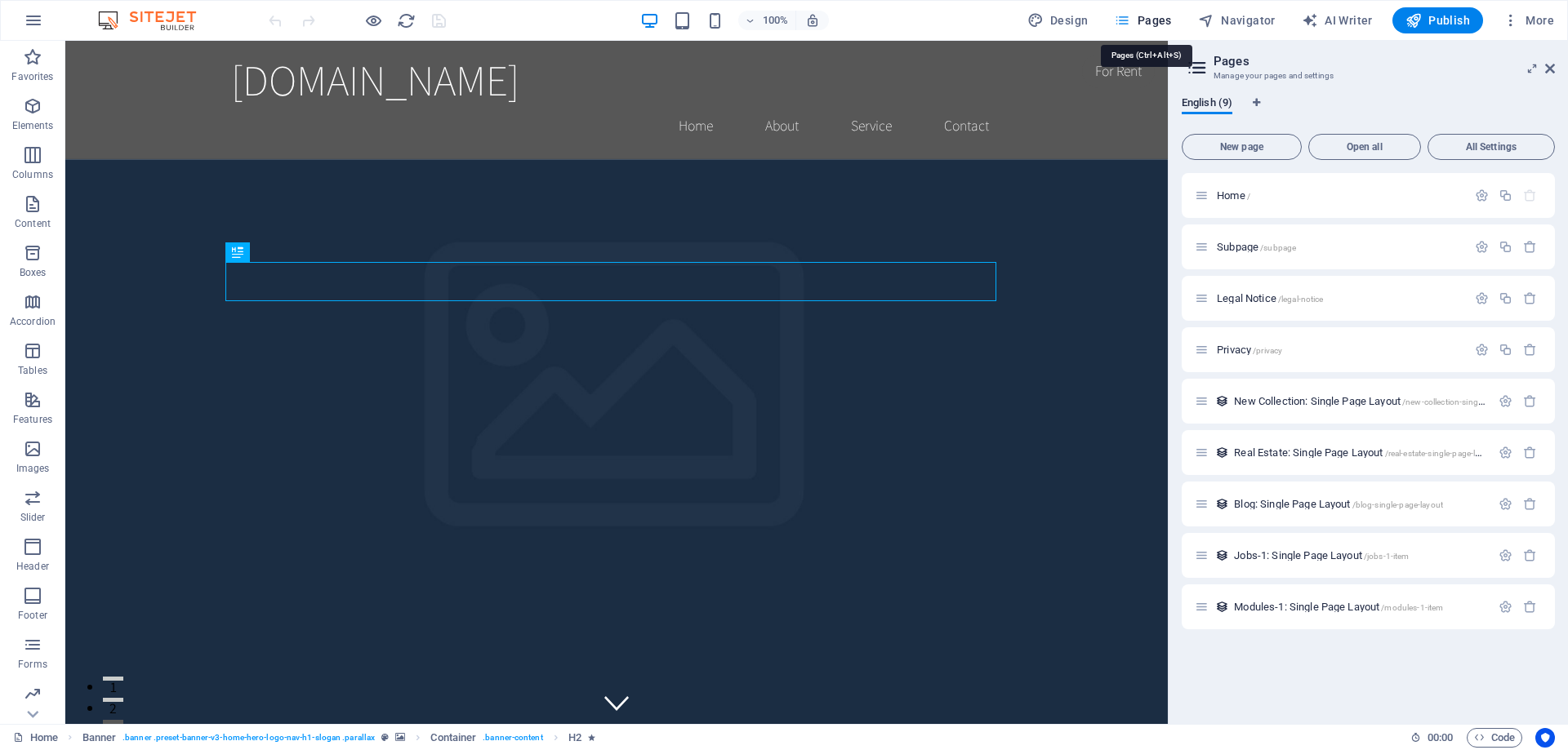
click at [1126, 21] on icon "button" at bounding box center [1122, 21] width 16 height 16
click at [1549, 68] on icon at bounding box center [1549, 69] width 10 height 13
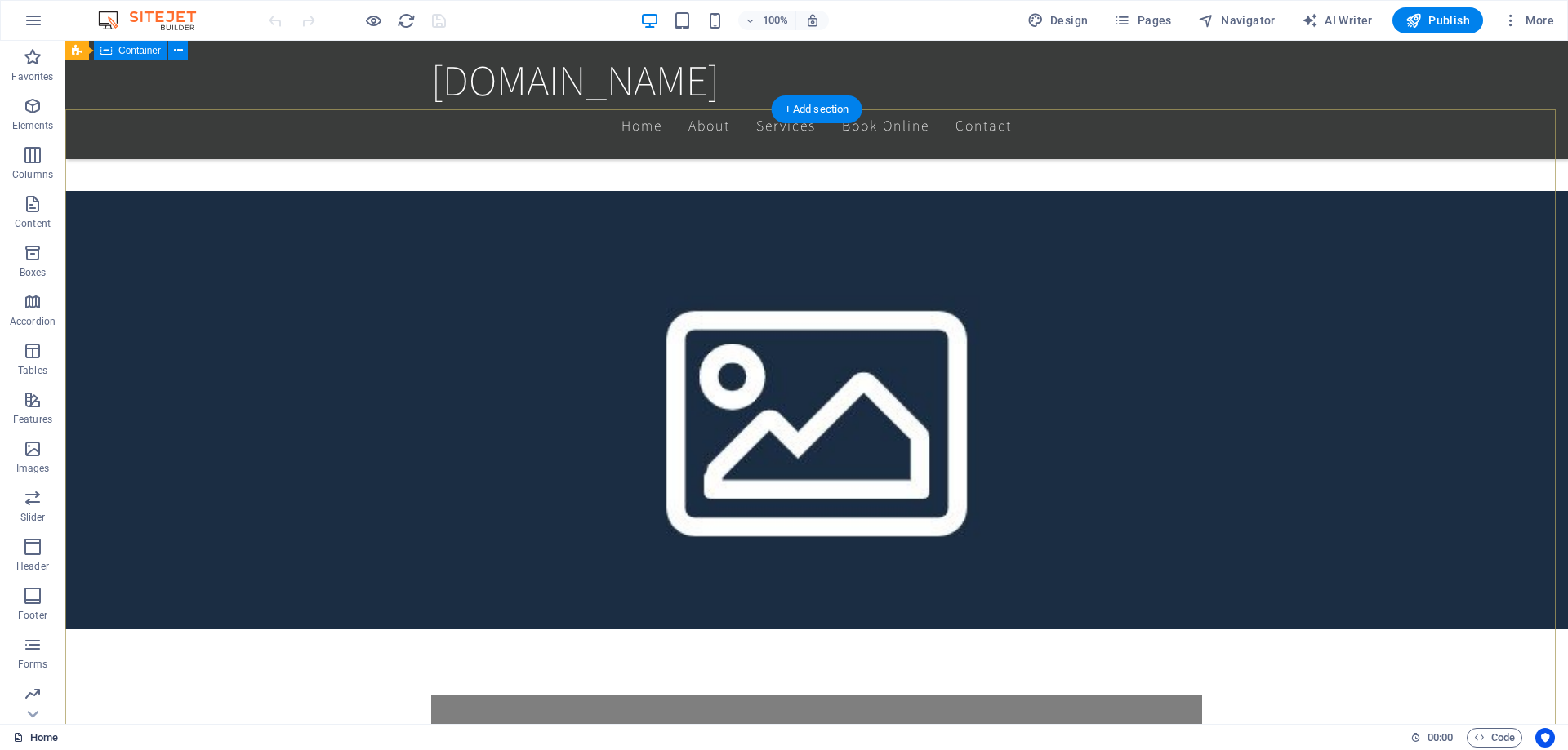
scroll to position [653, 0]
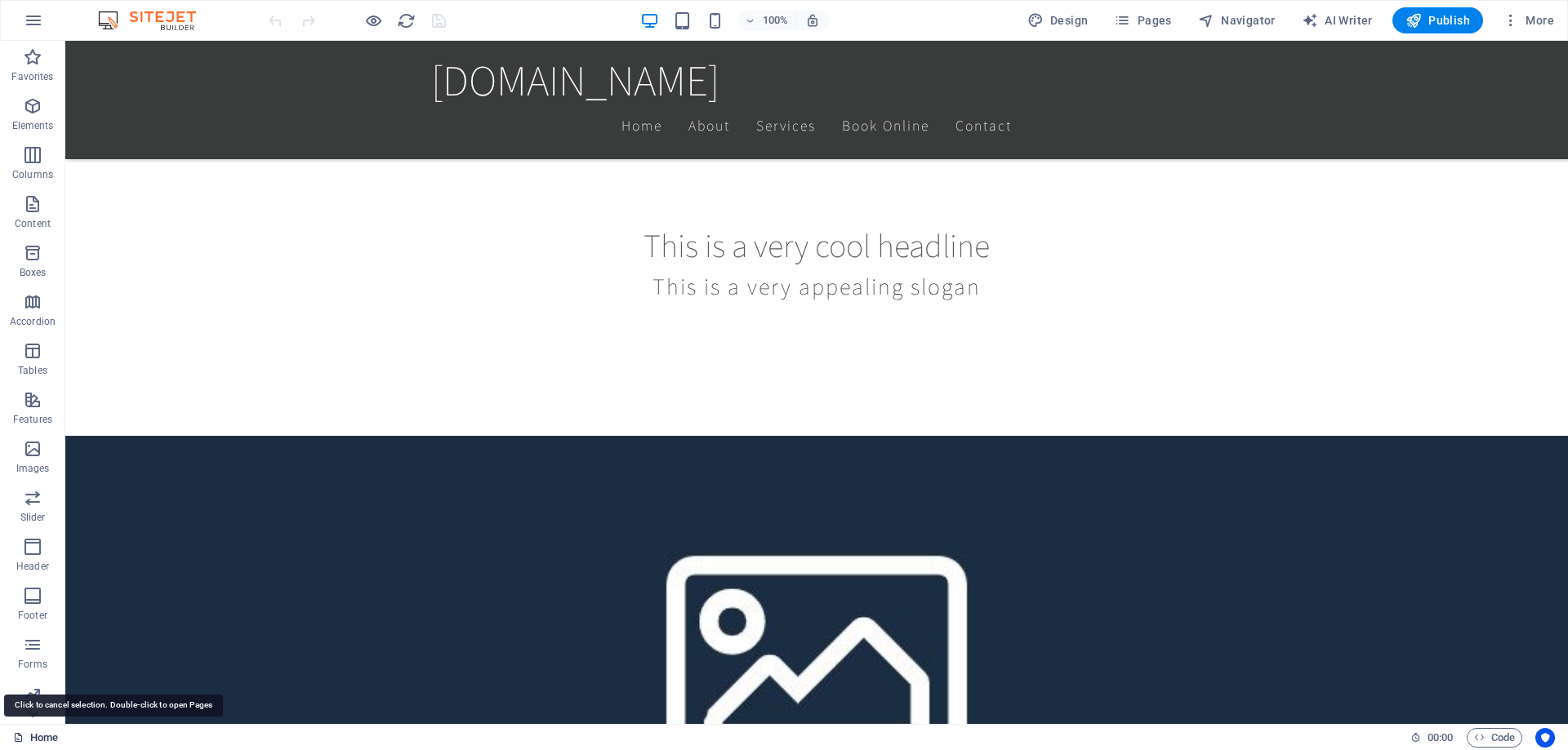
click at [35, 736] on link "Home" at bounding box center [35, 738] width 45 height 20
click at [37, 741] on link "Home" at bounding box center [35, 738] width 45 height 20
click at [41, 738] on link "Home" at bounding box center [35, 738] width 45 height 20
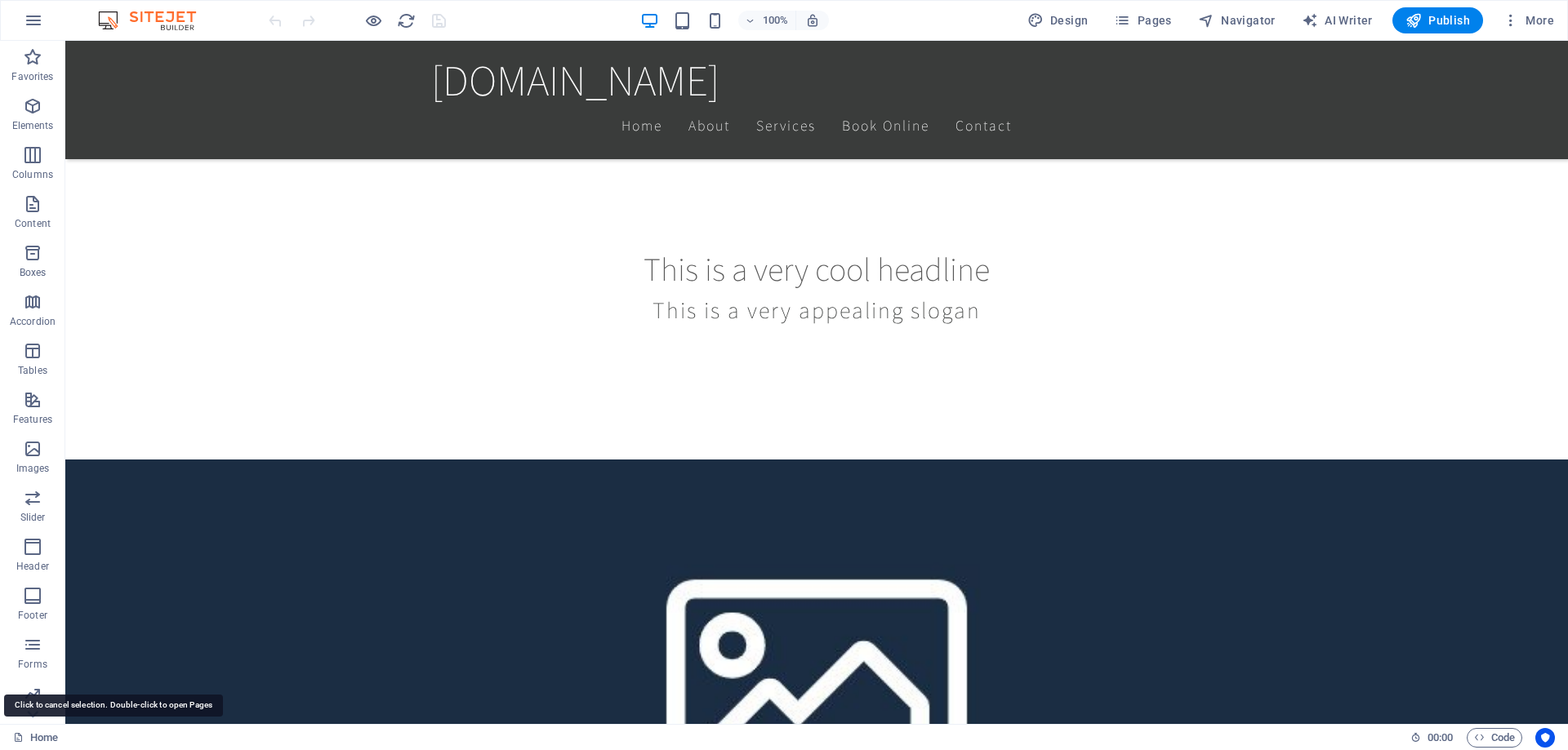
click at [7, 731] on div "Home 00 : 00 Code" at bounding box center [784, 736] width 1568 height 26
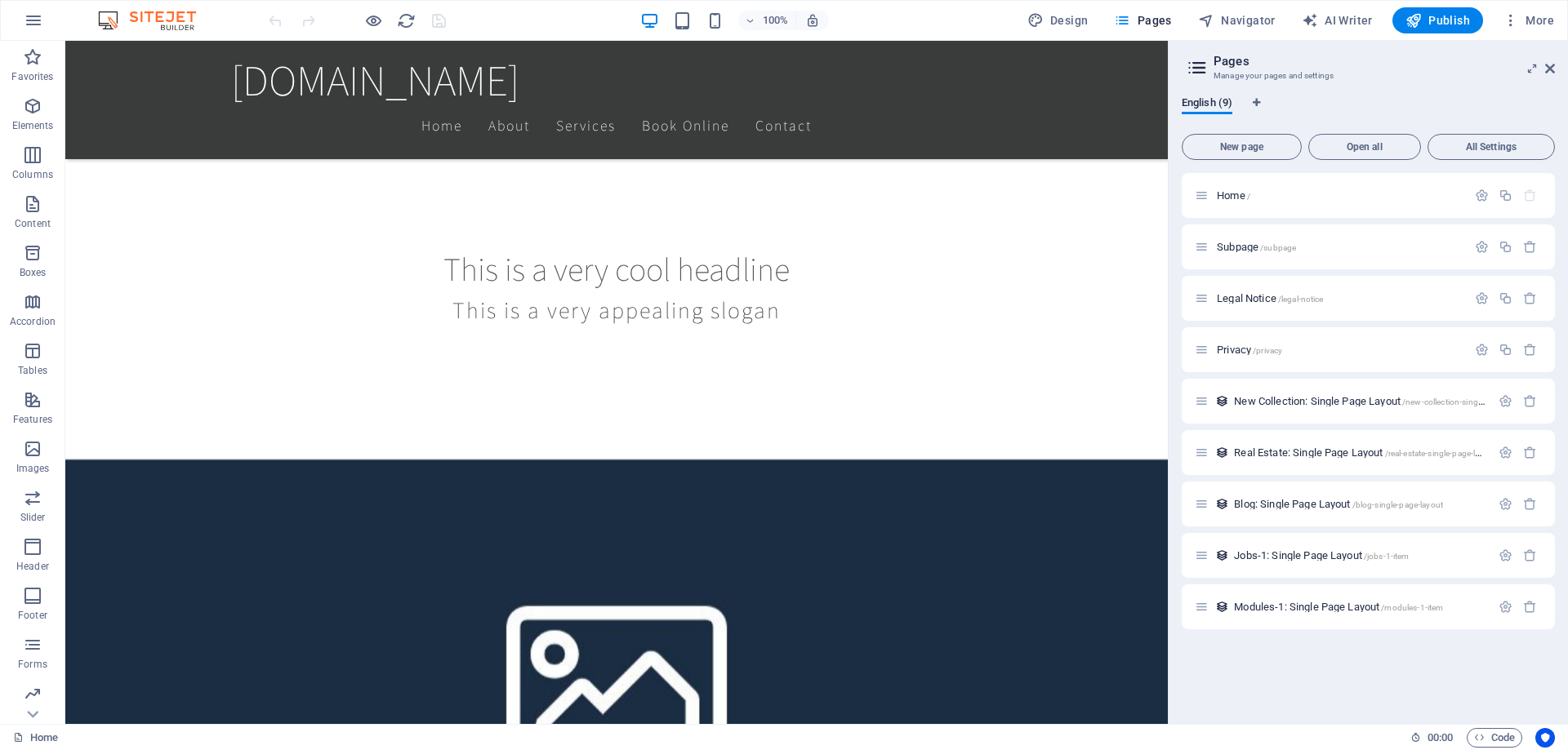
click at [7, 731] on div "Home 00 : 00 Code" at bounding box center [784, 736] width 1568 height 26
click at [33, 738] on link "Home" at bounding box center [35, 738] width 45 height 20
drag, startPoint x: 901, startPoint y: 396, endPoint x: 582, endPoint y: 434, distance: 321.3
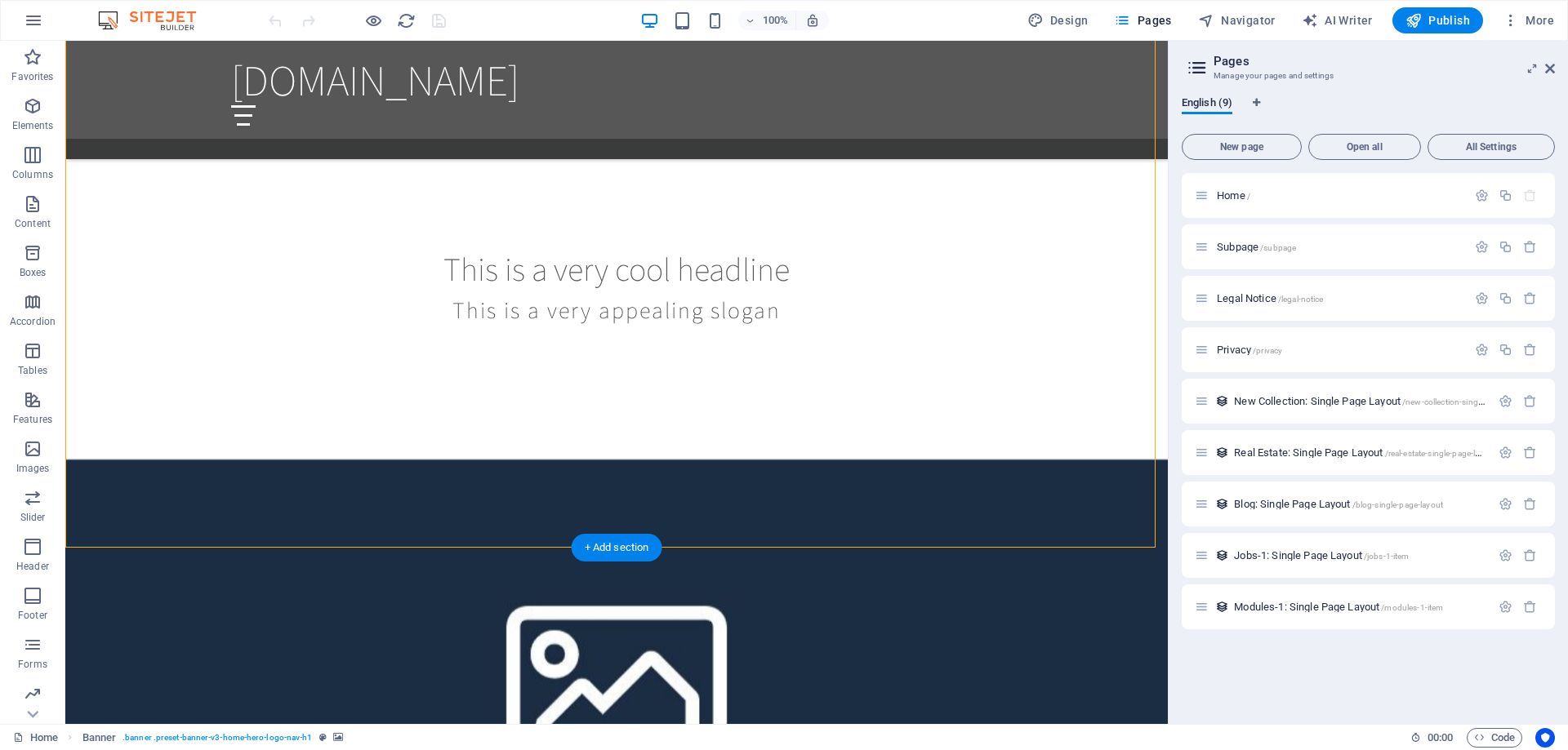
scroll to position [1061, 0]
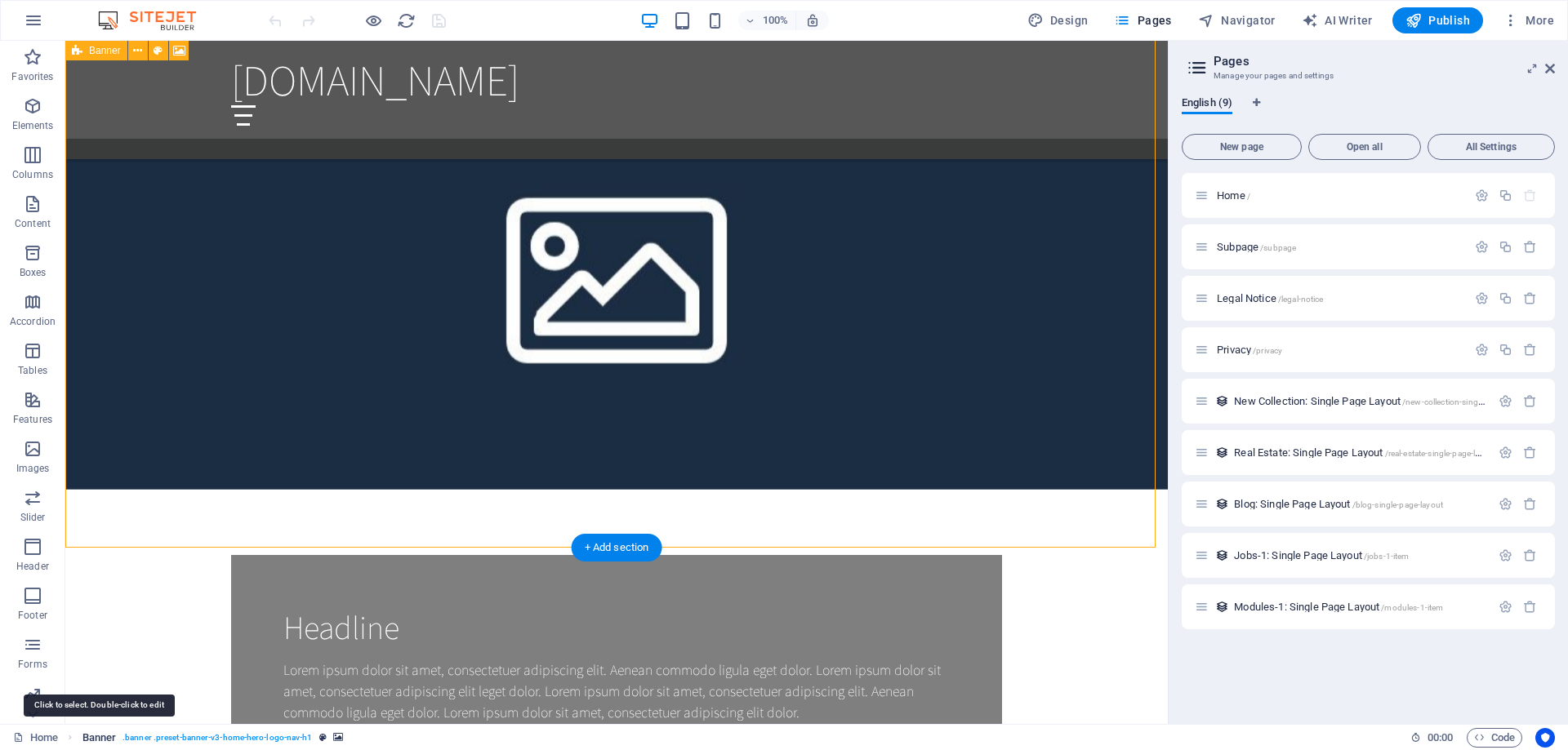
click at [100, 739] on span "Banner" at bounding box center [99, 738] width 34 height 20
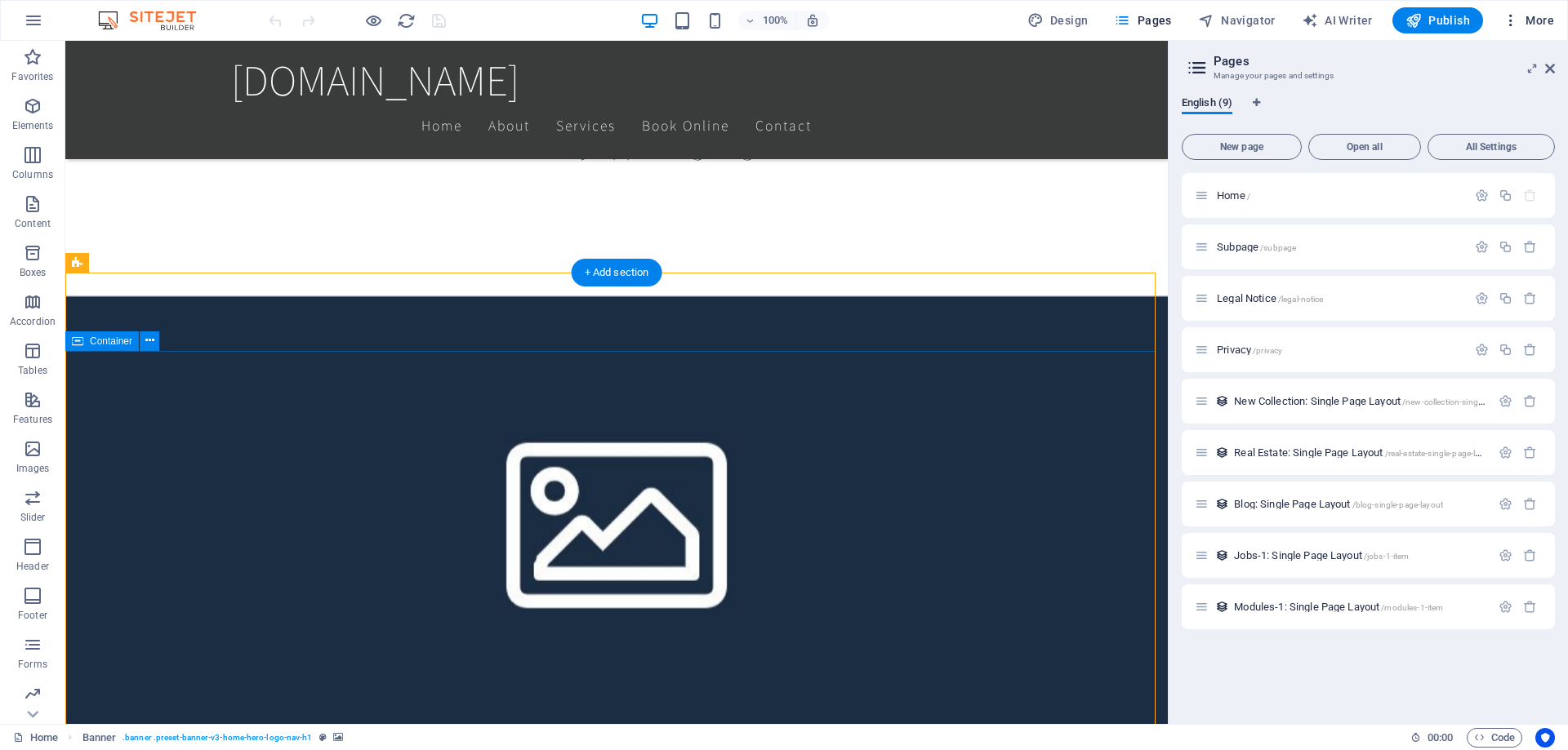
scroll to position [489, 0]
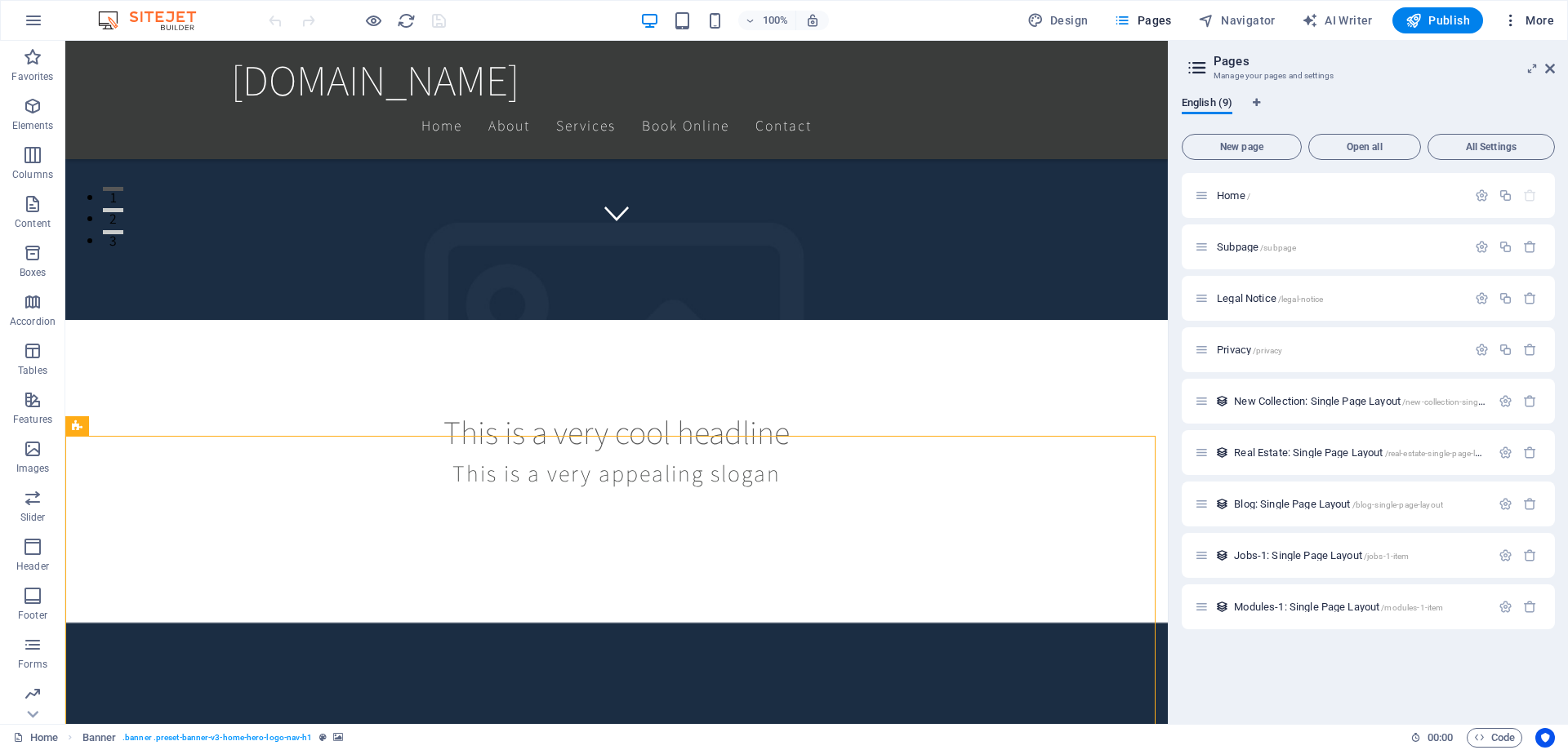
click at [1548, 16] on span "More" at bounding box center [1527, 21] width 51 height 16
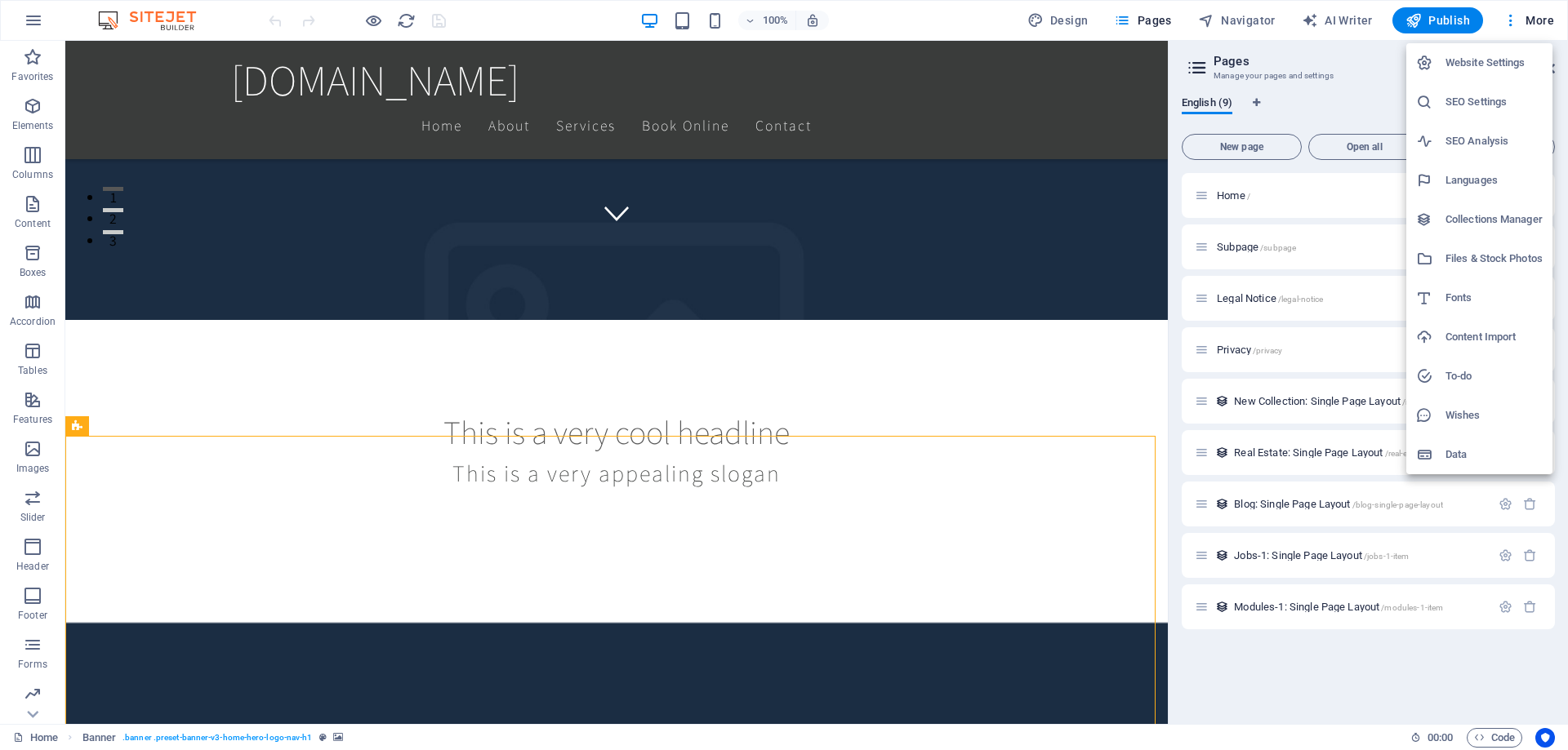
click at [1485, 63] on h6 "Website Settings" at bounding box center [1494, 63] width 97 height 20
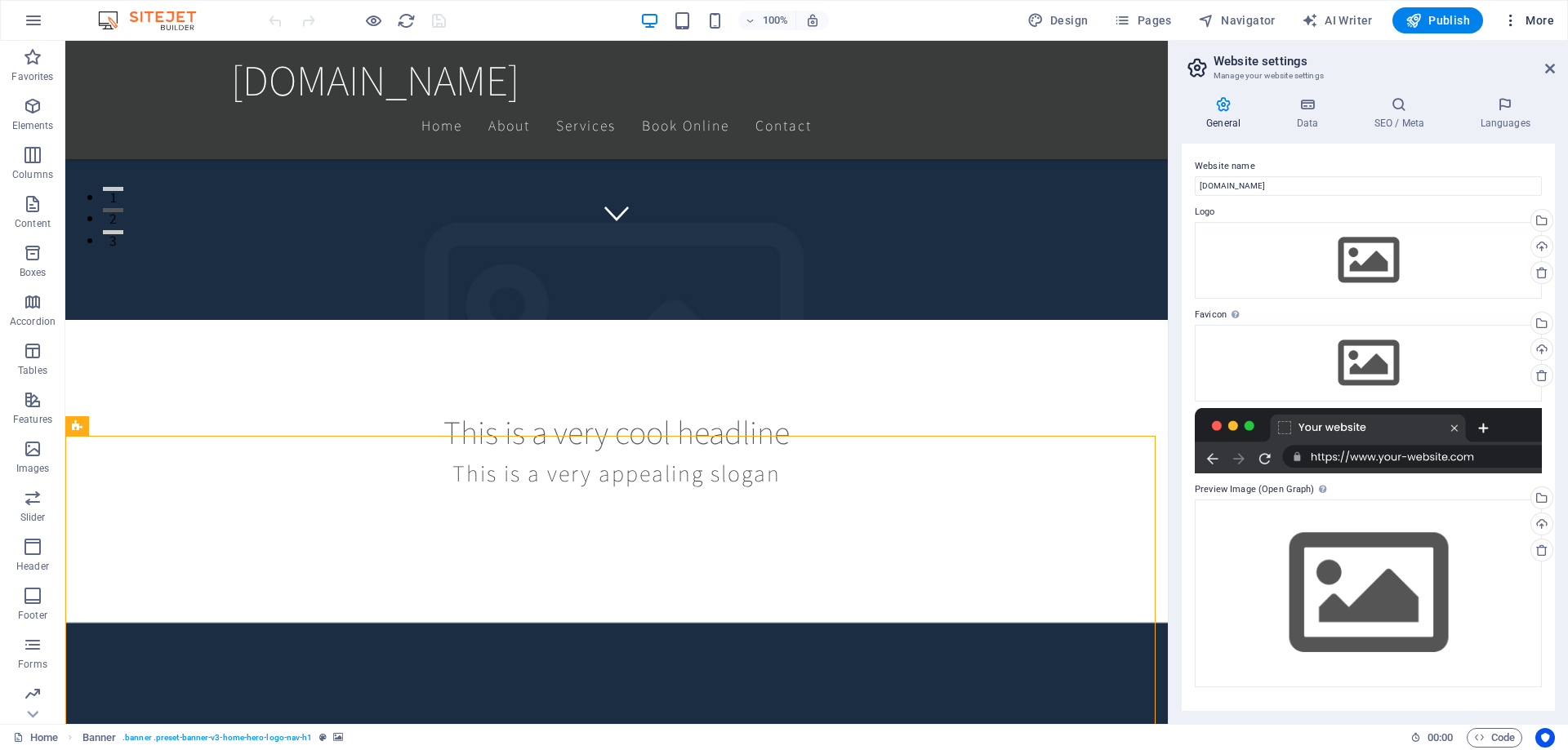
click at [1550, 16] on span "More" at bounding box center [1527, 21] width 51 height 16
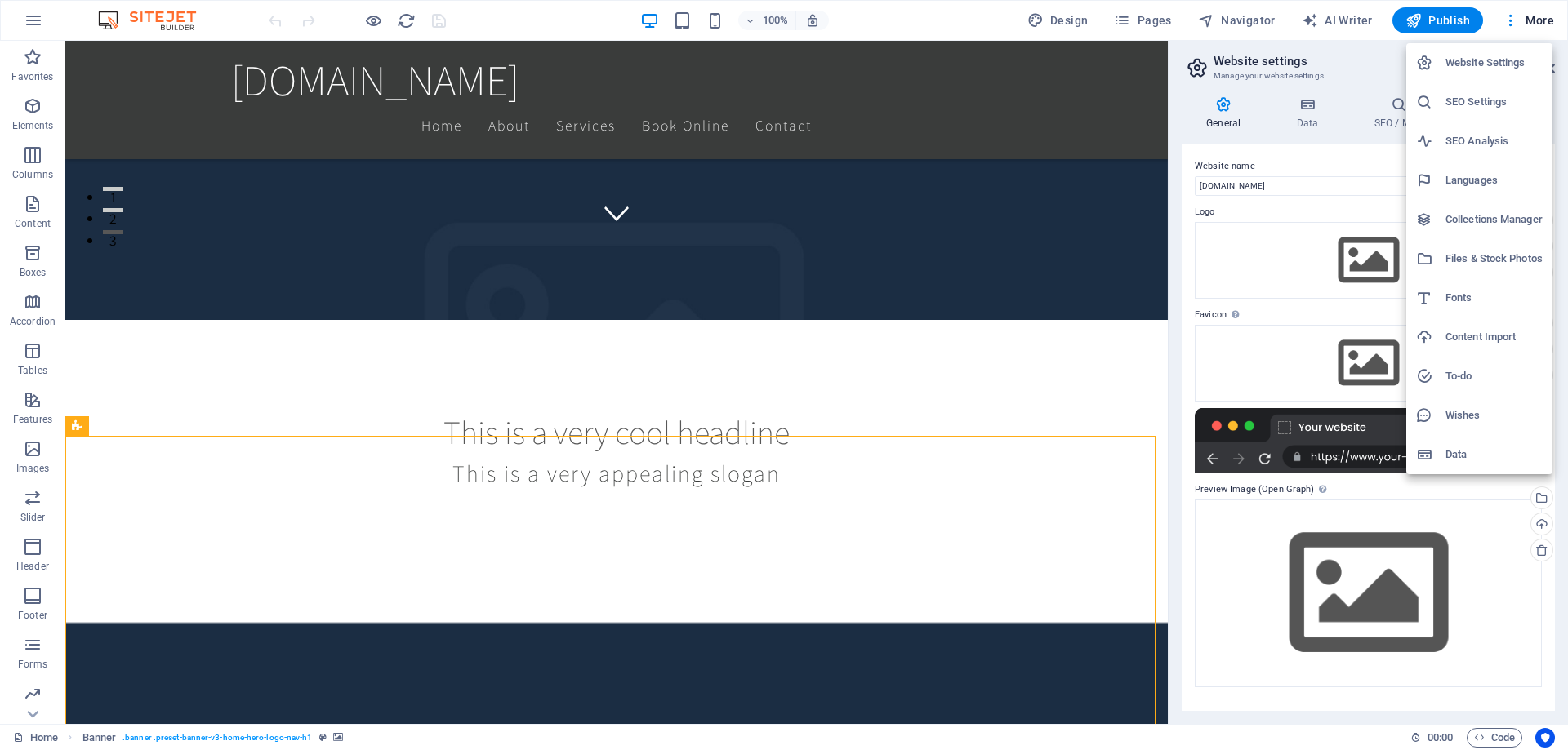
click at [1541, 21] on div at bounding box center [784, 375] width 1568 height 750
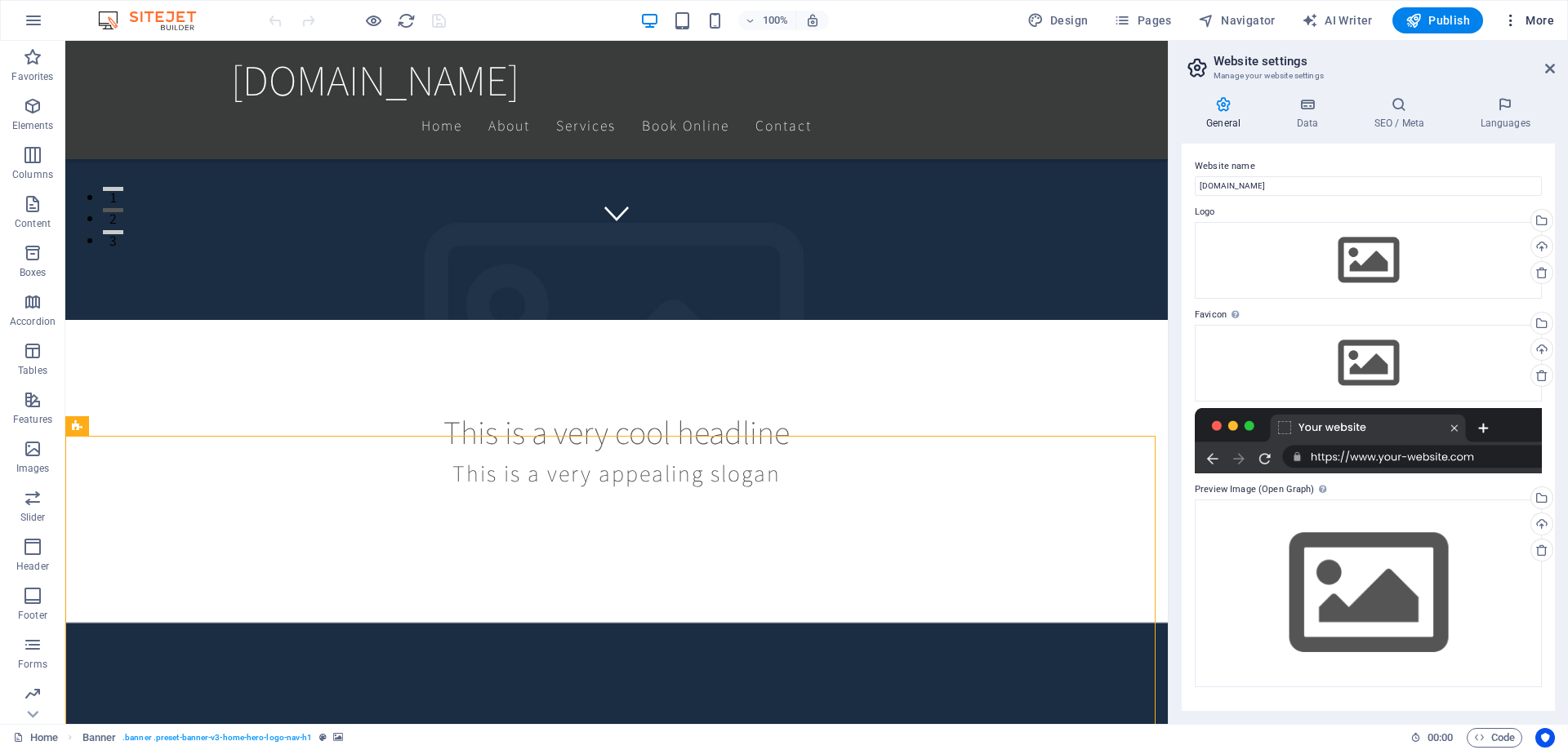
click at [1511, 17] on icon "button" at bounding box center [1510, 21] width 16 height 16
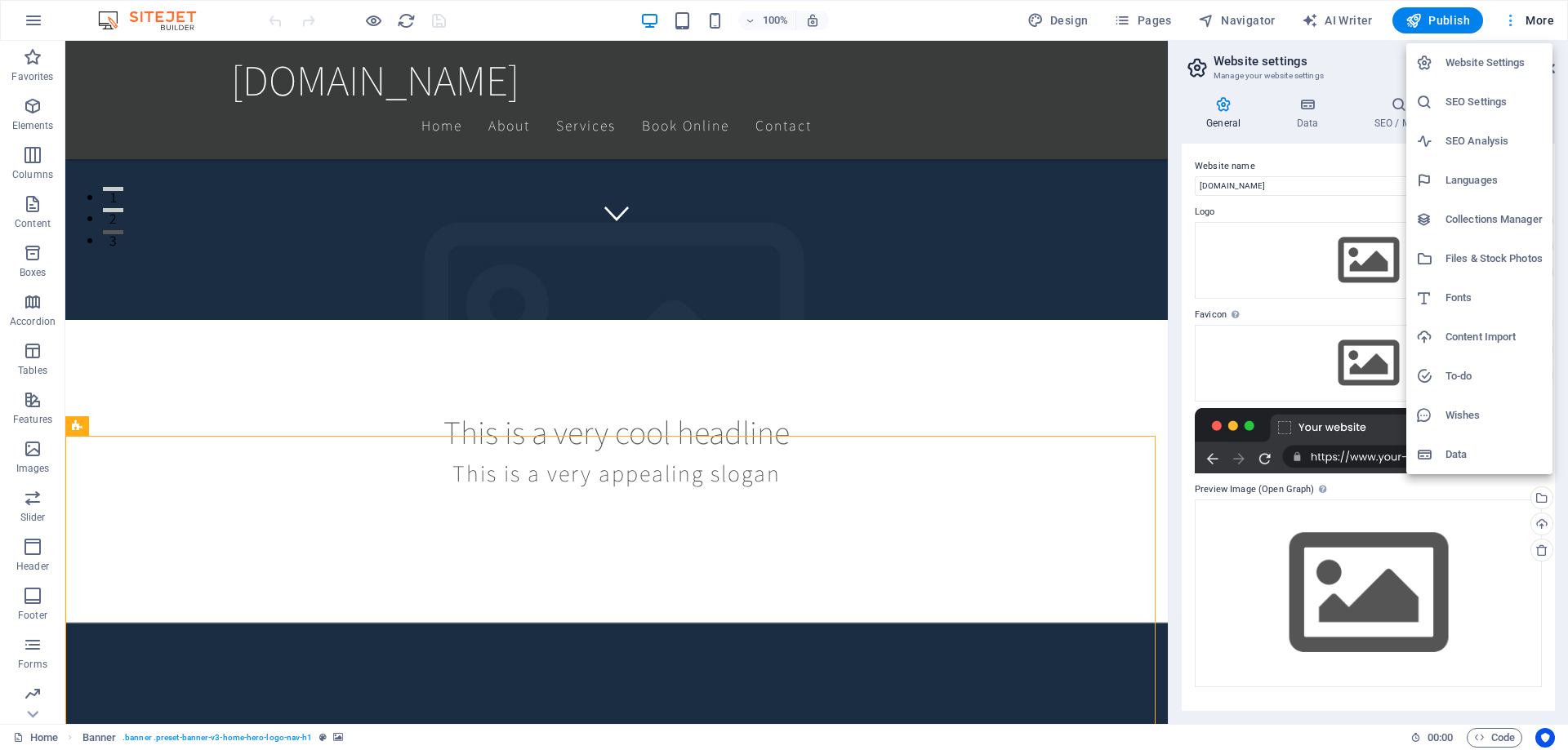
click at [1511, 17] on div at bounding box center [784, 375] width 1568 height 750
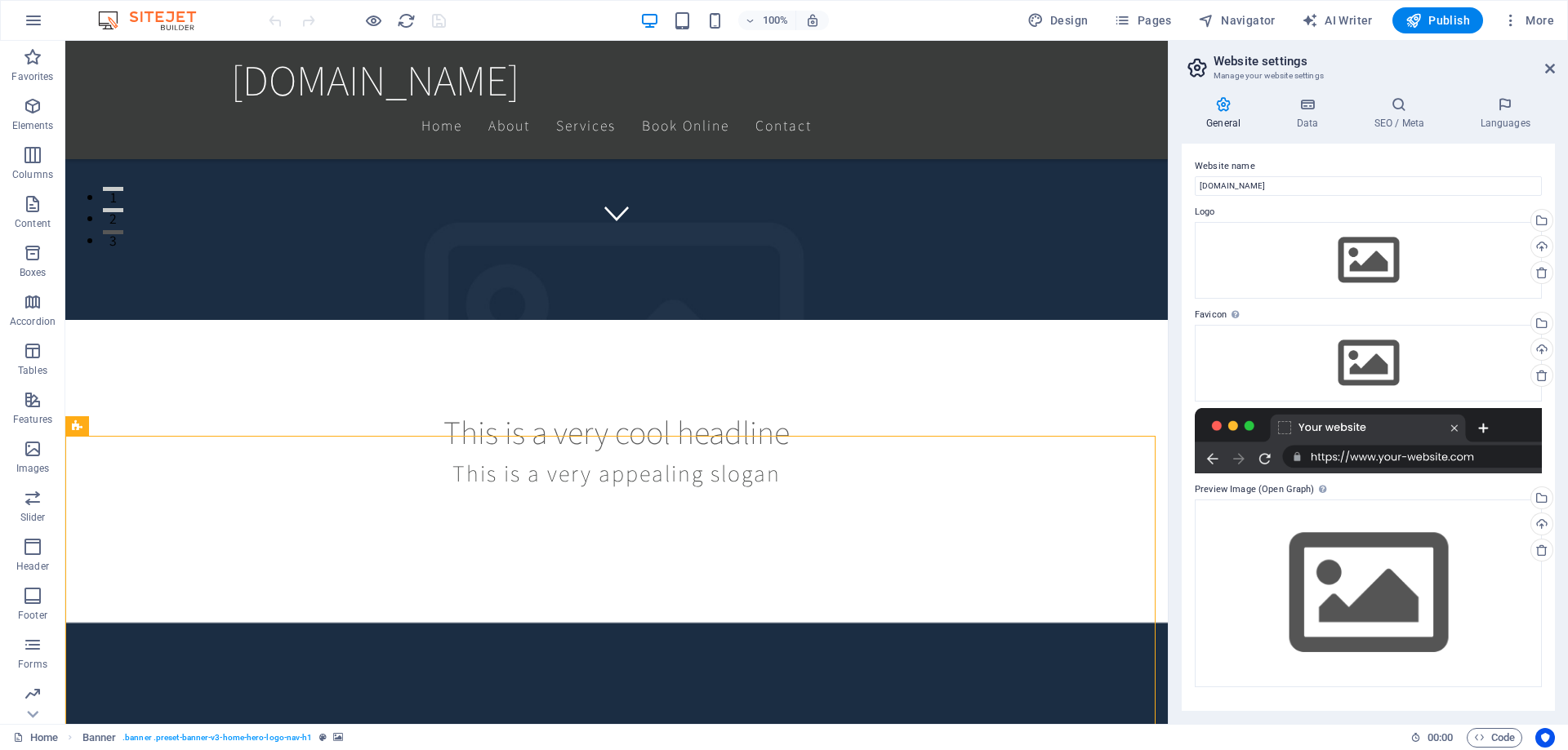
click at [147, 21] on img at bounding box center [155, 21] width 123 height 20
click at [104, 21] on img at bounding box center [155, 21] width 123 height 20
click at [29, 24] on icon "button" at bounding box center [33, 21] width 20 height 20
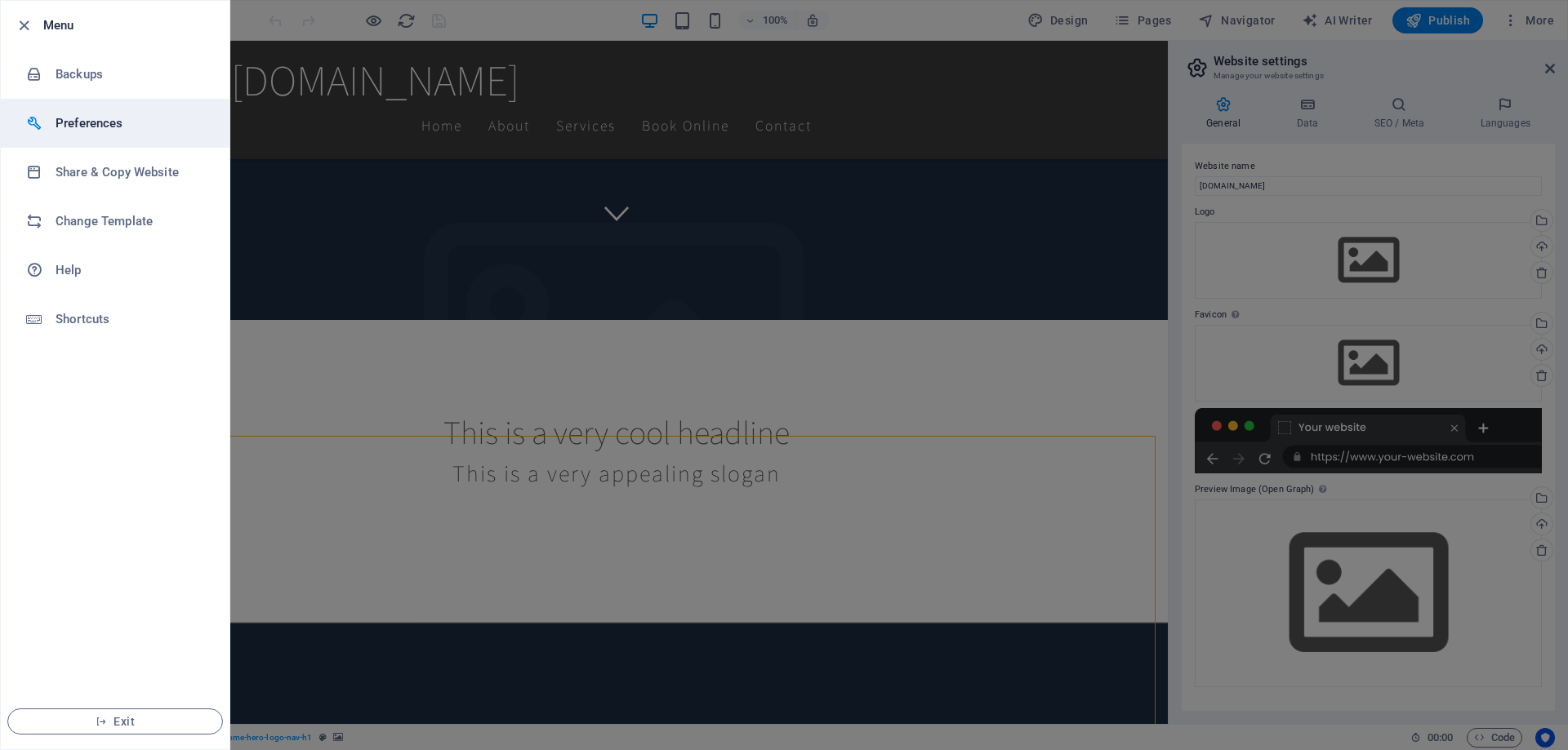
click at [91, 117] on h6 "Preferences" at bounding box center [132, 123] width 151 height 20
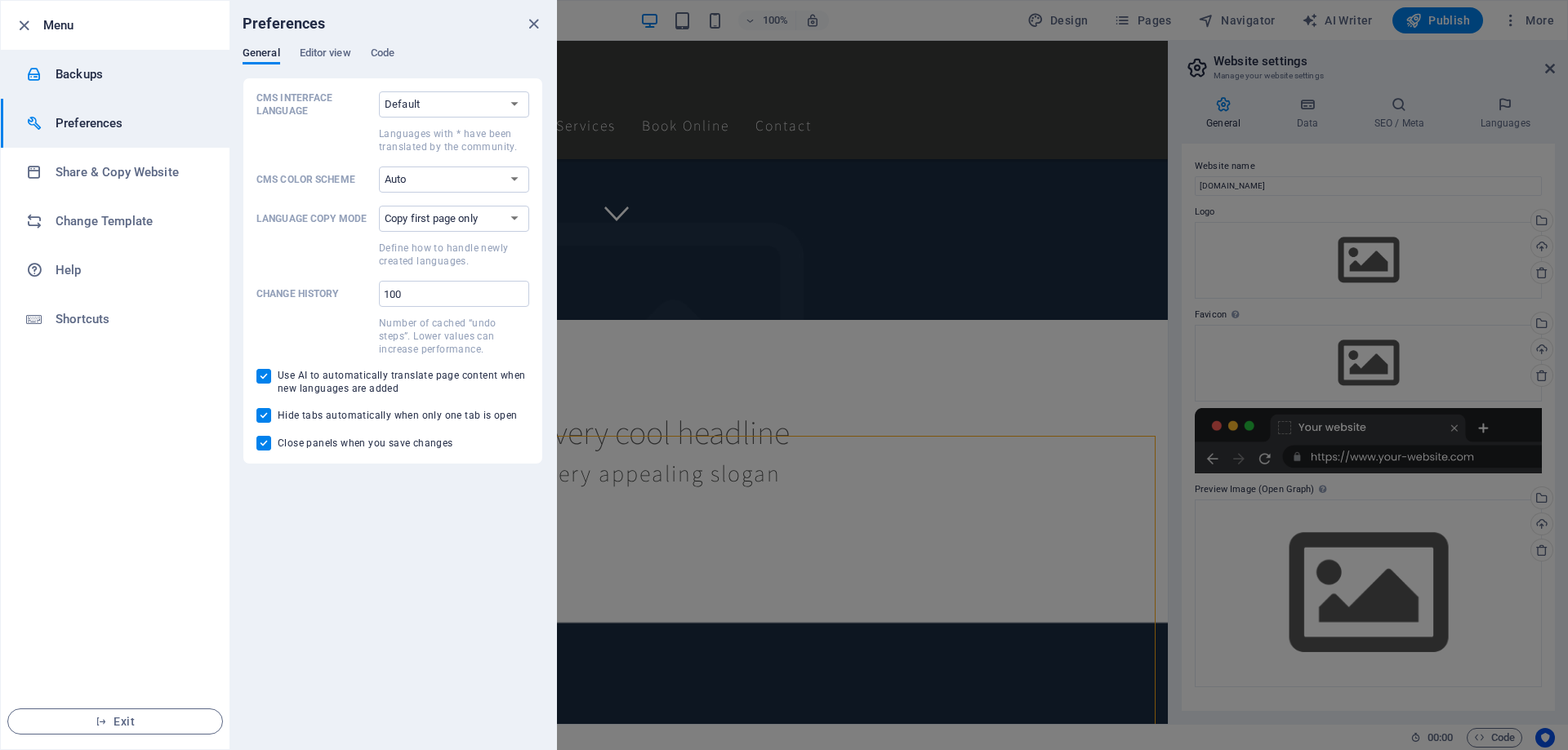
click at [88, 82] on h6 "Backups" at bounding box center [132, 75] width 151 height 20
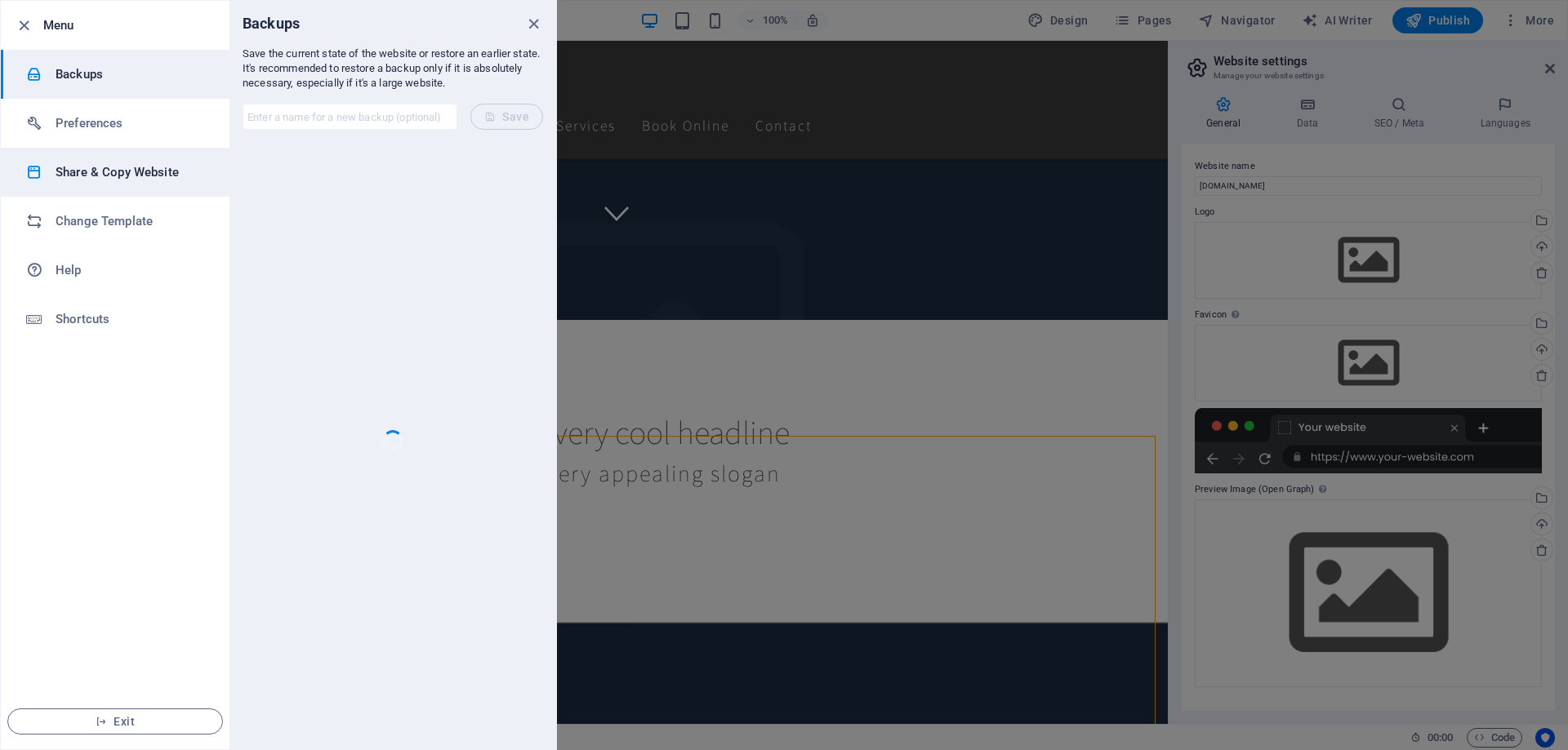
click at [65, 186] on li "Share & Copy Website" at bounding box center [115, 172] width 229 height 49
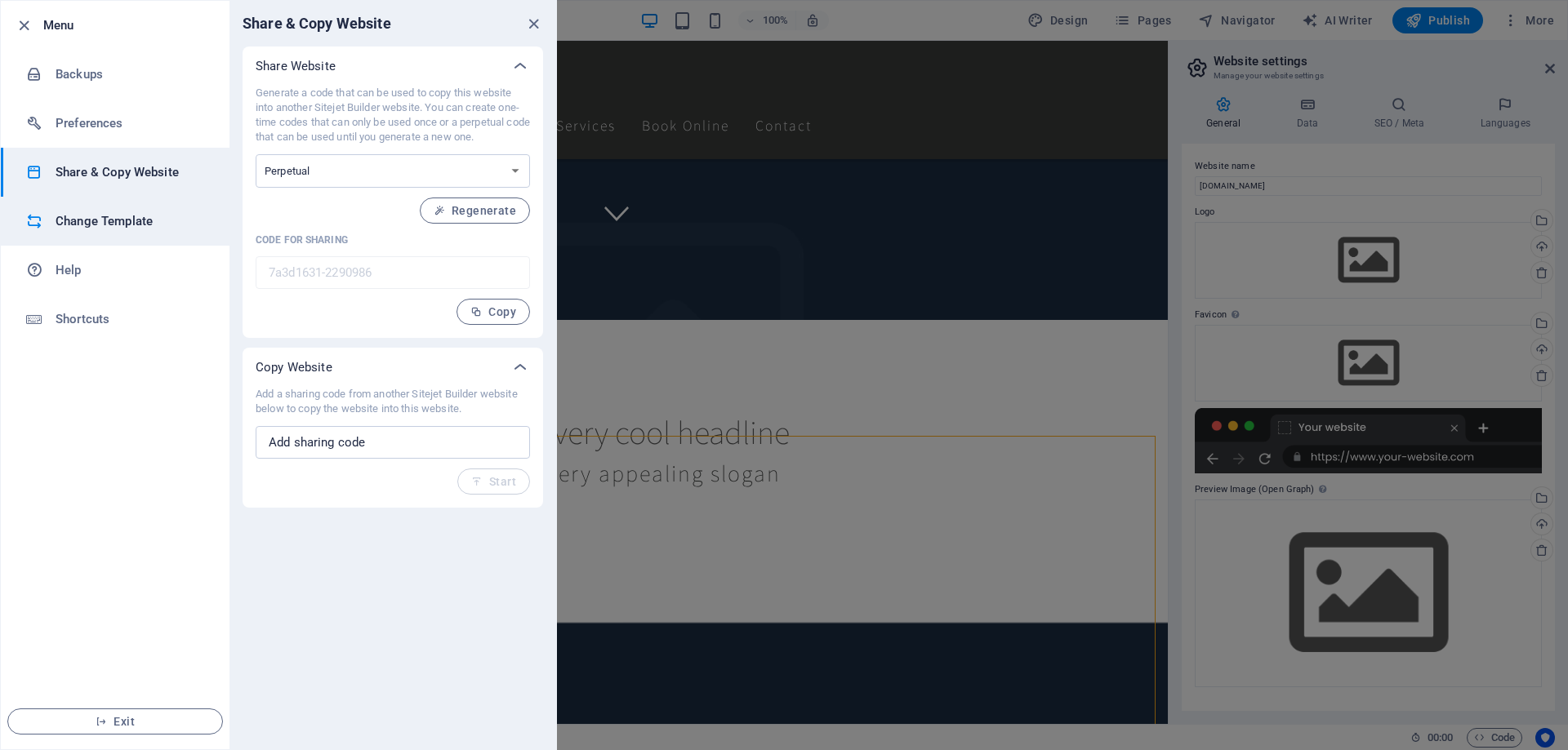
click at [65, 208] on li "Change Template" at bounding box center [115, 221] width 229 height 49
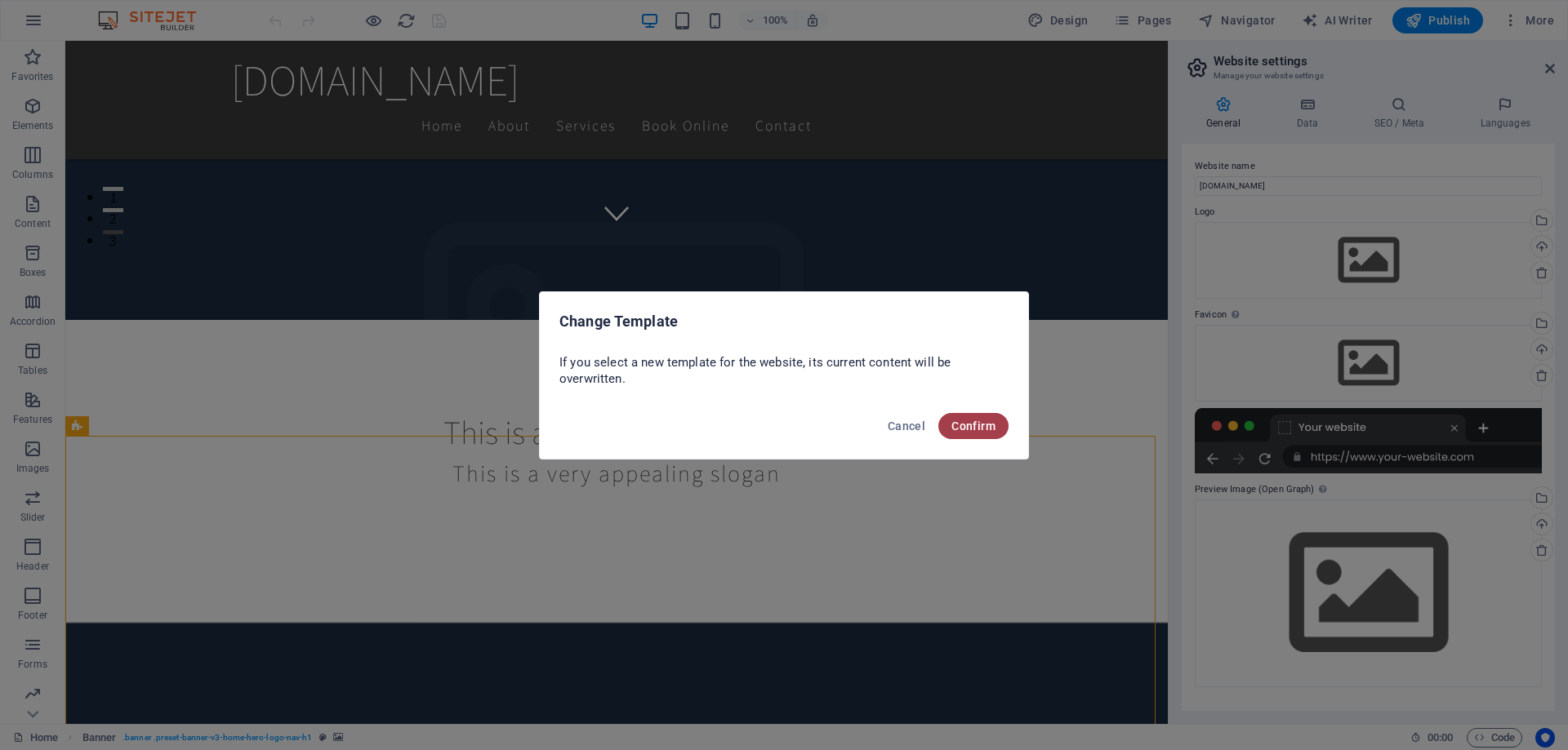
click at [948, 423] on button "Confirm" at bounding box center [974, 425] width 70 height 26
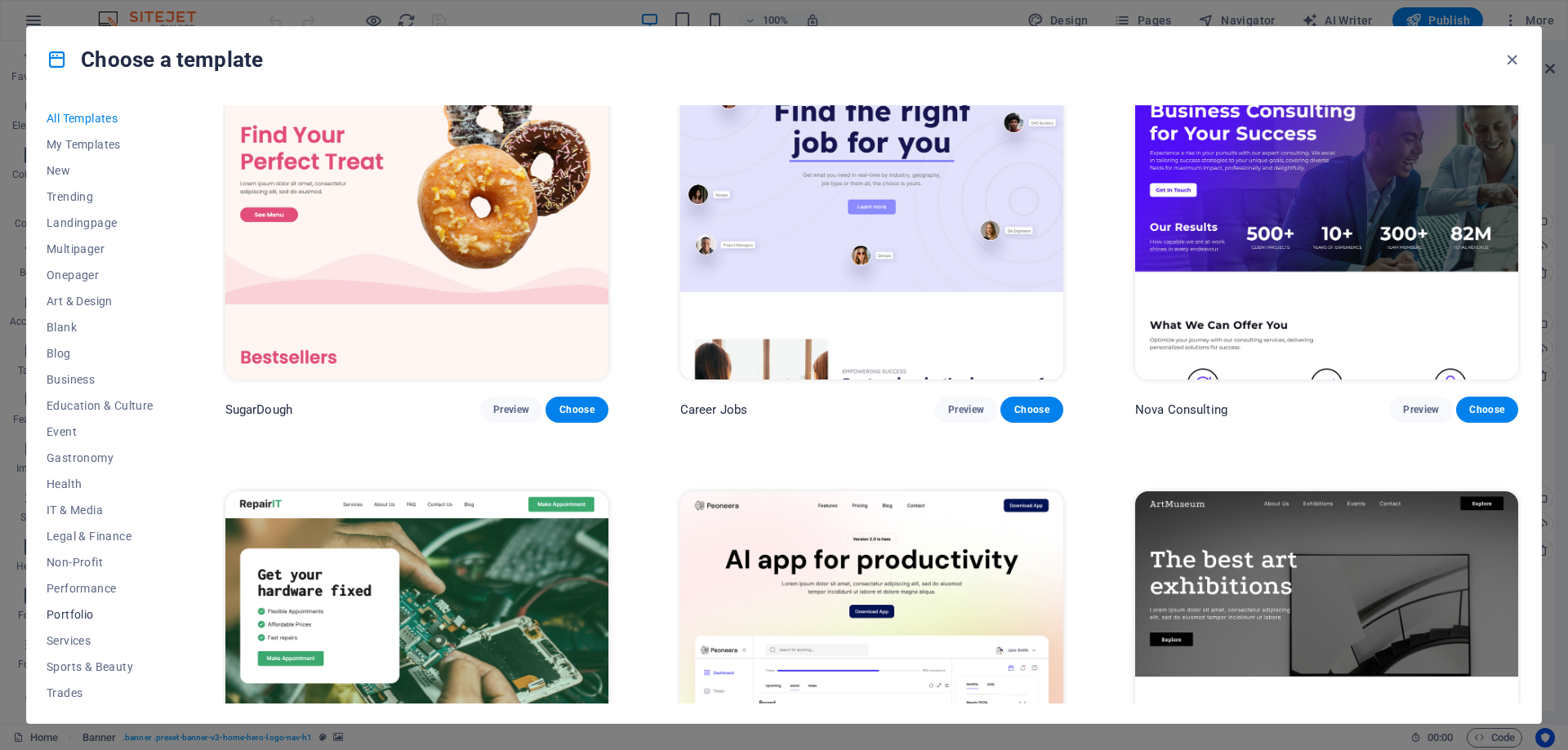
scroll to position [55, 0]
click at [90, 536] on span "Performance" at bounding box center [100, 534] width 107 height 13
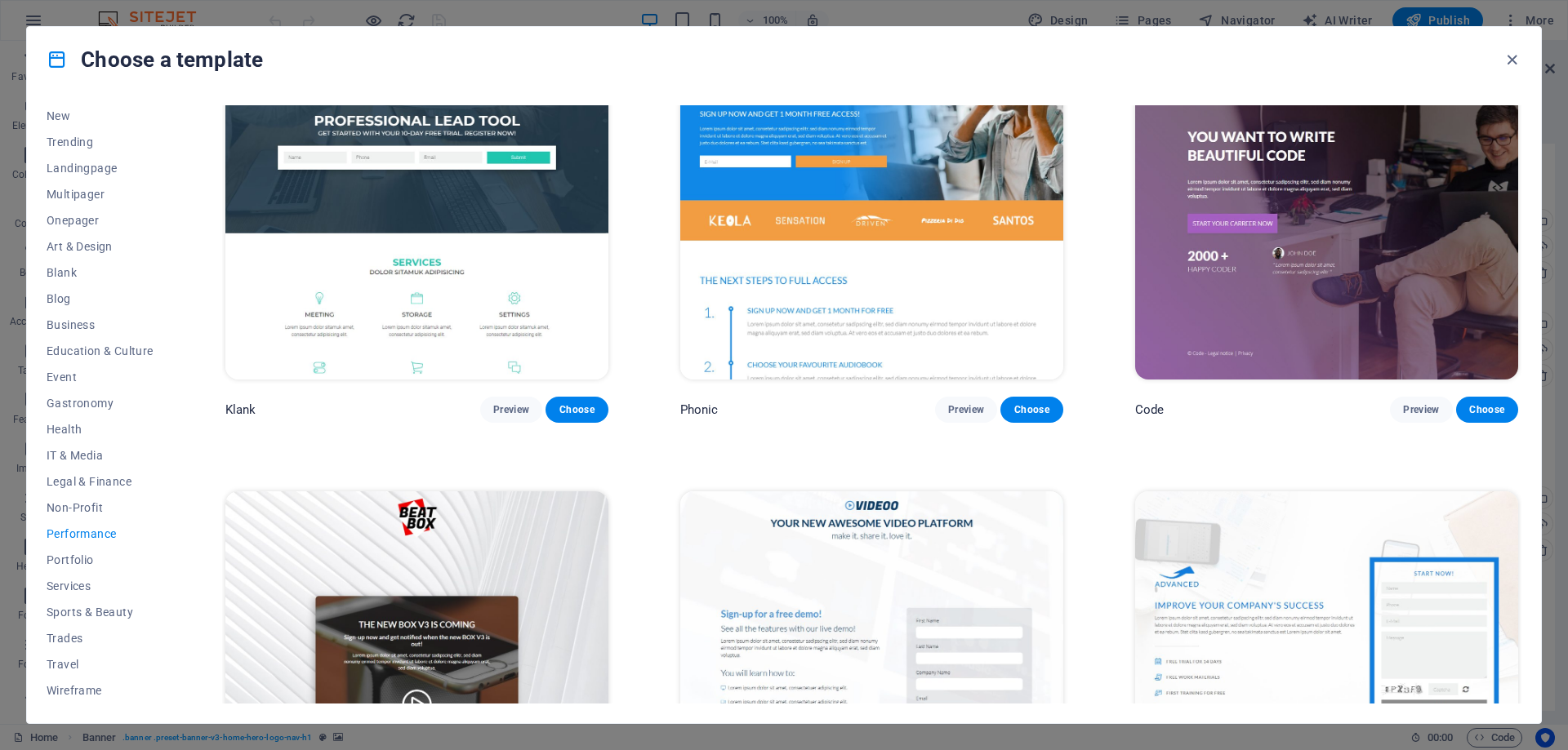
click at [95, 535] on span "Performance" at bounding box center [100, 534] width 107 height 13
click at [87, 560] on span "Portfolio" at bounding box center [100, 560] width 107 height 13
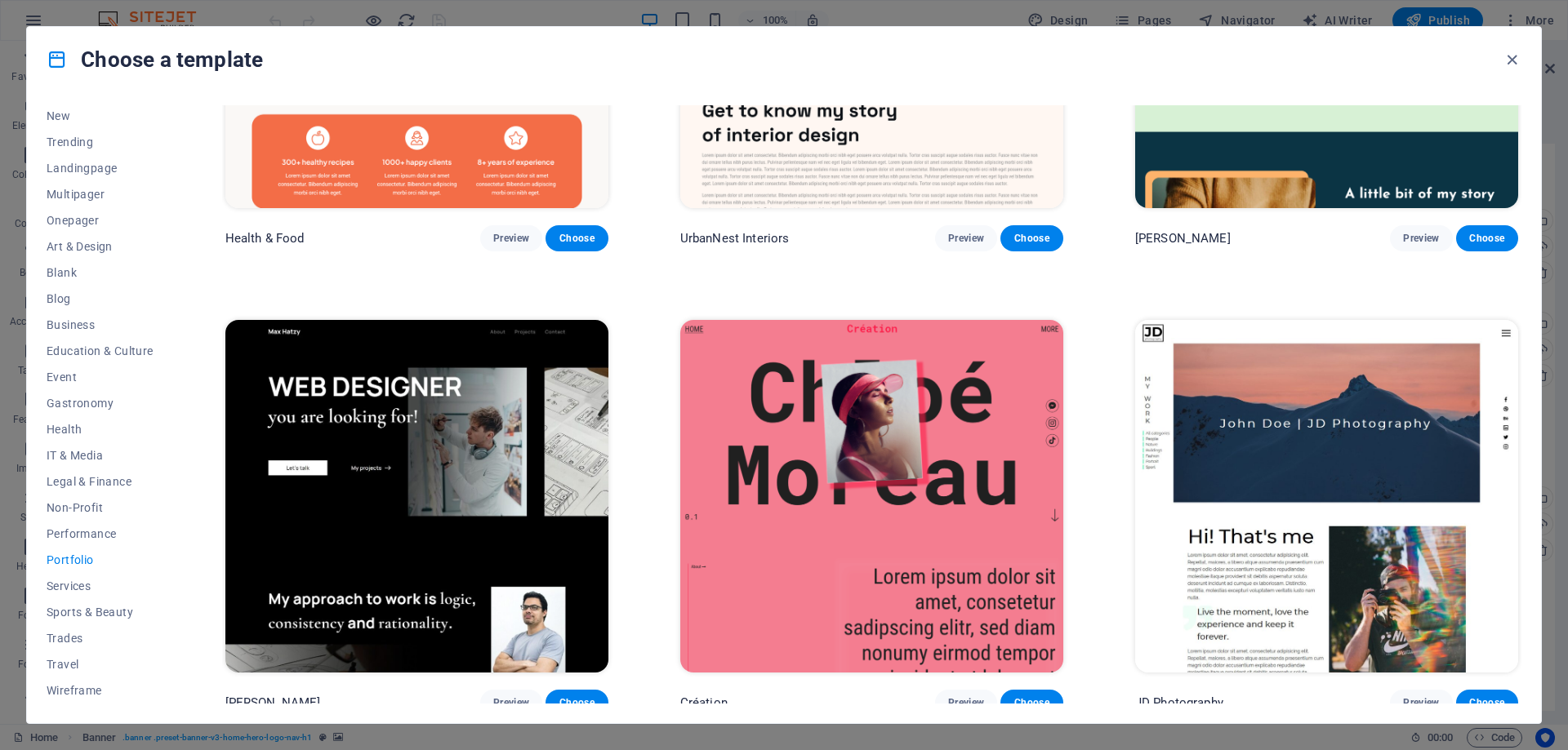
scroll to position [326, 0]
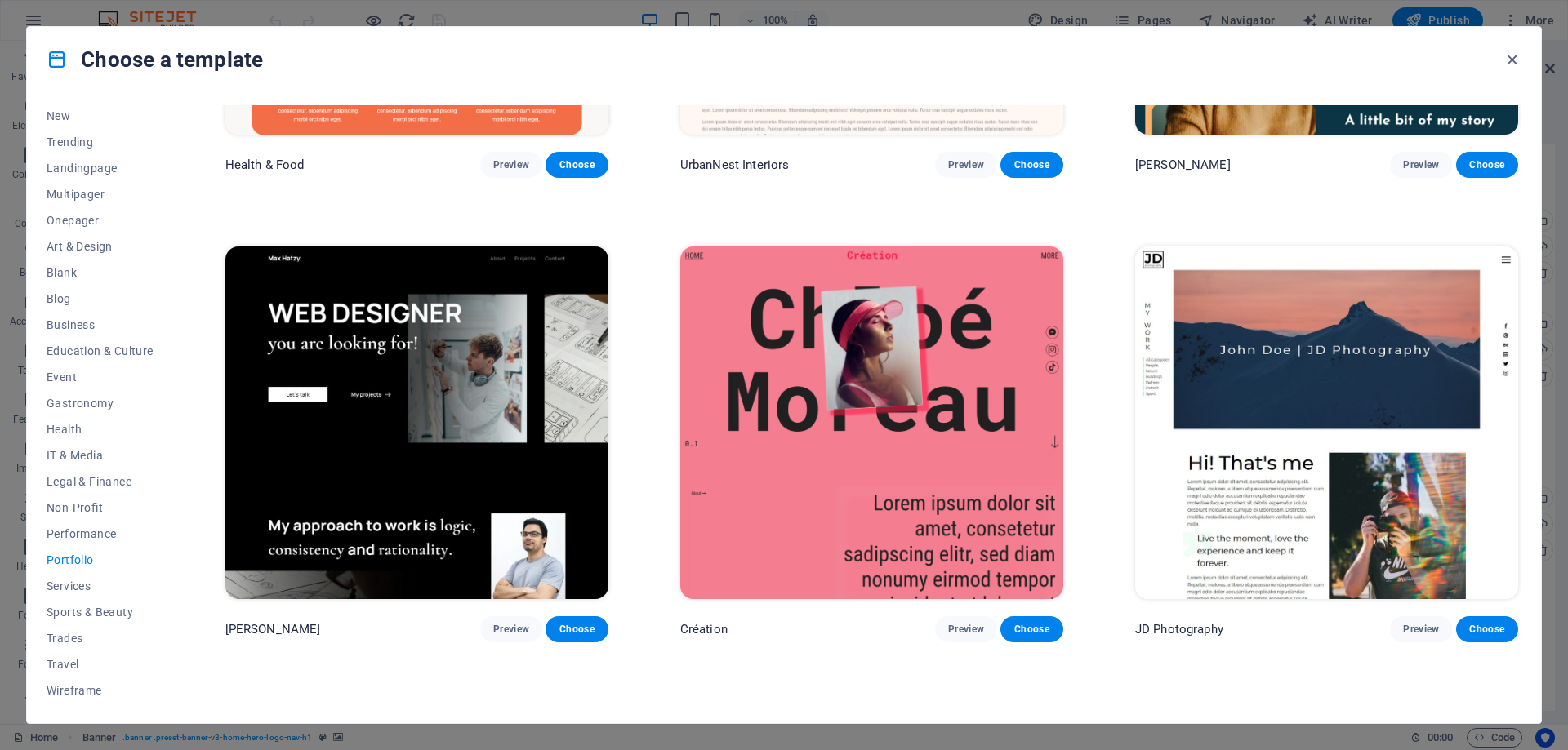
click at [459, 457] on img at bounding box center [417, 422] width 383 height 352
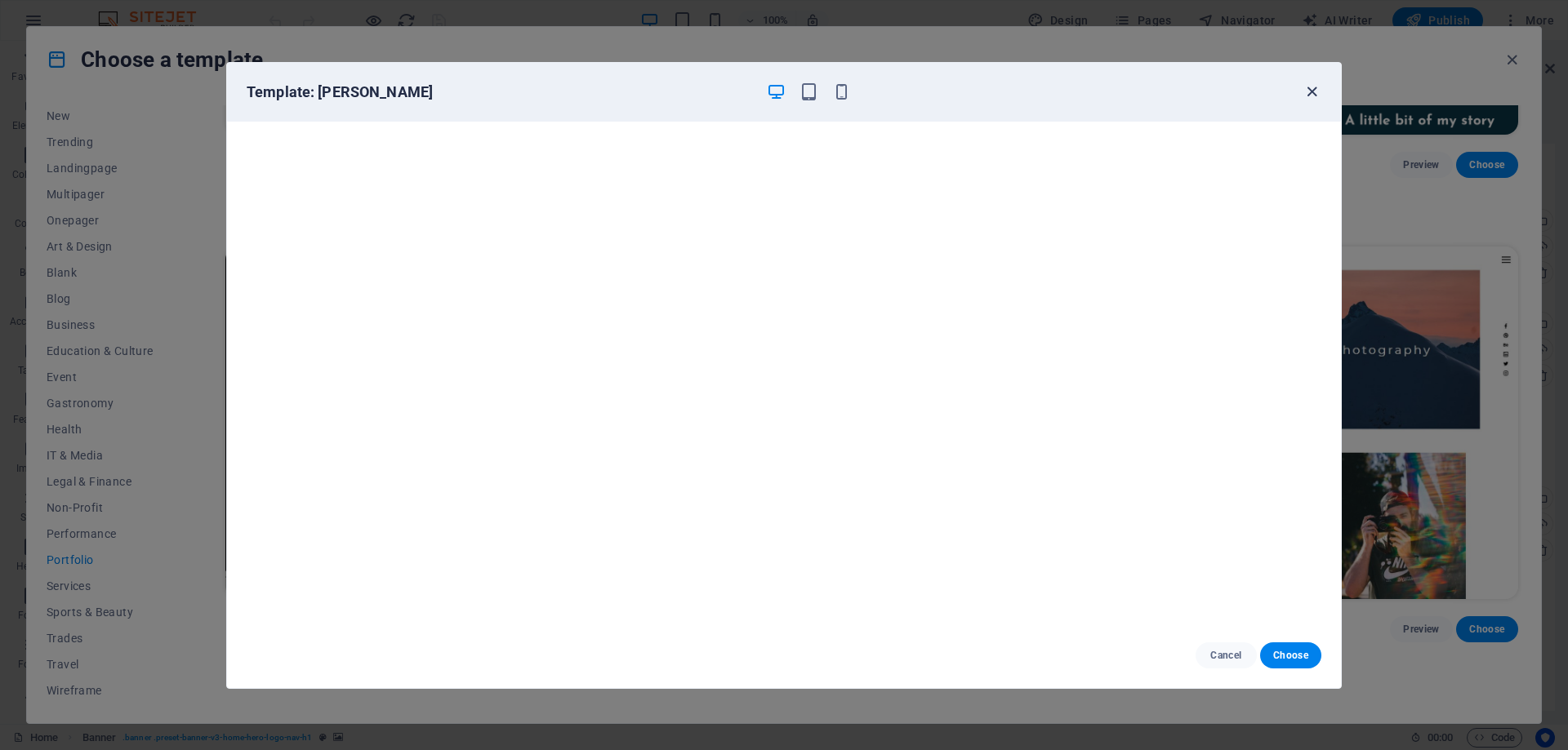
click at [1313, 96] on icon "button" at bounding box center [1311, 91] width 19 height 19
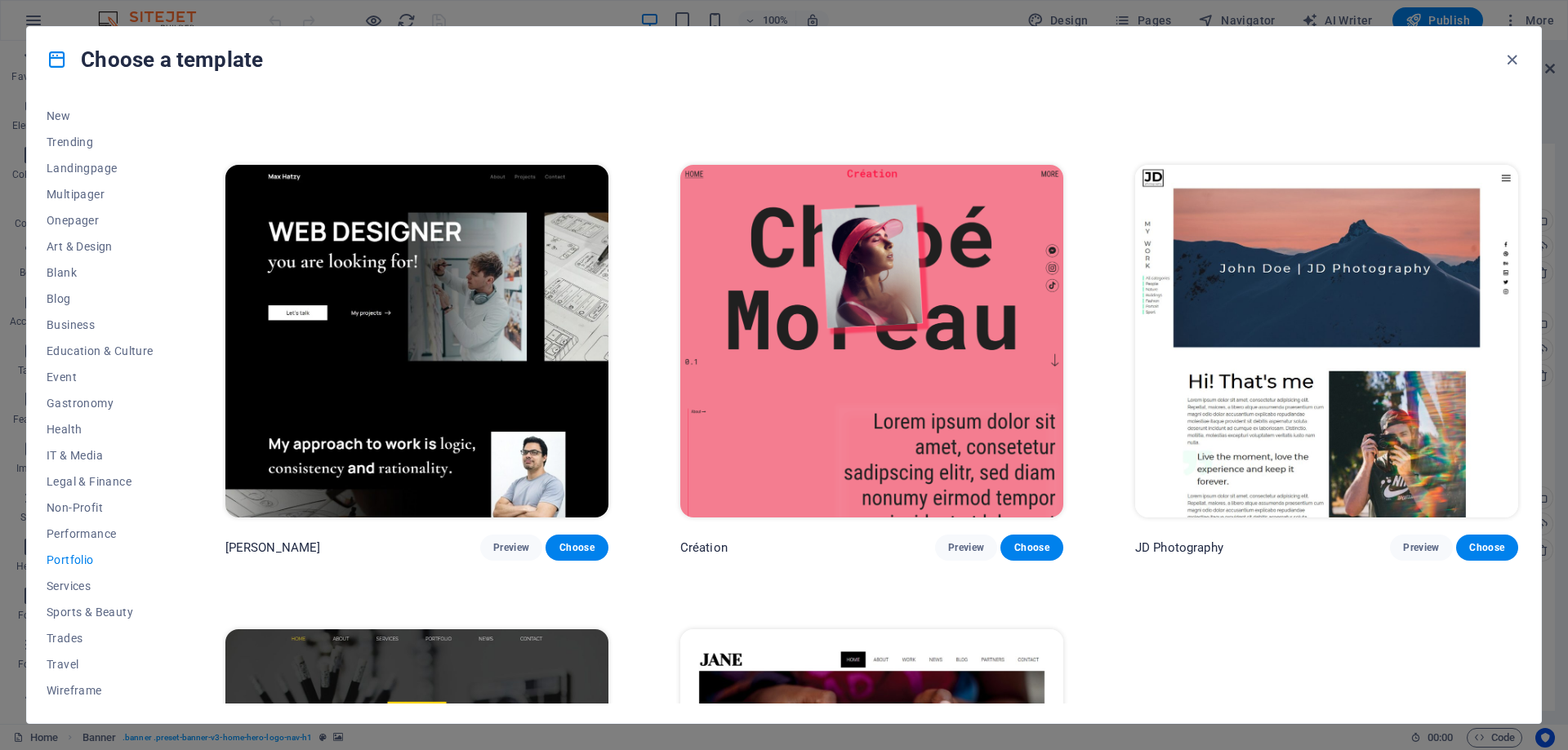
scroll to position [725, 0]
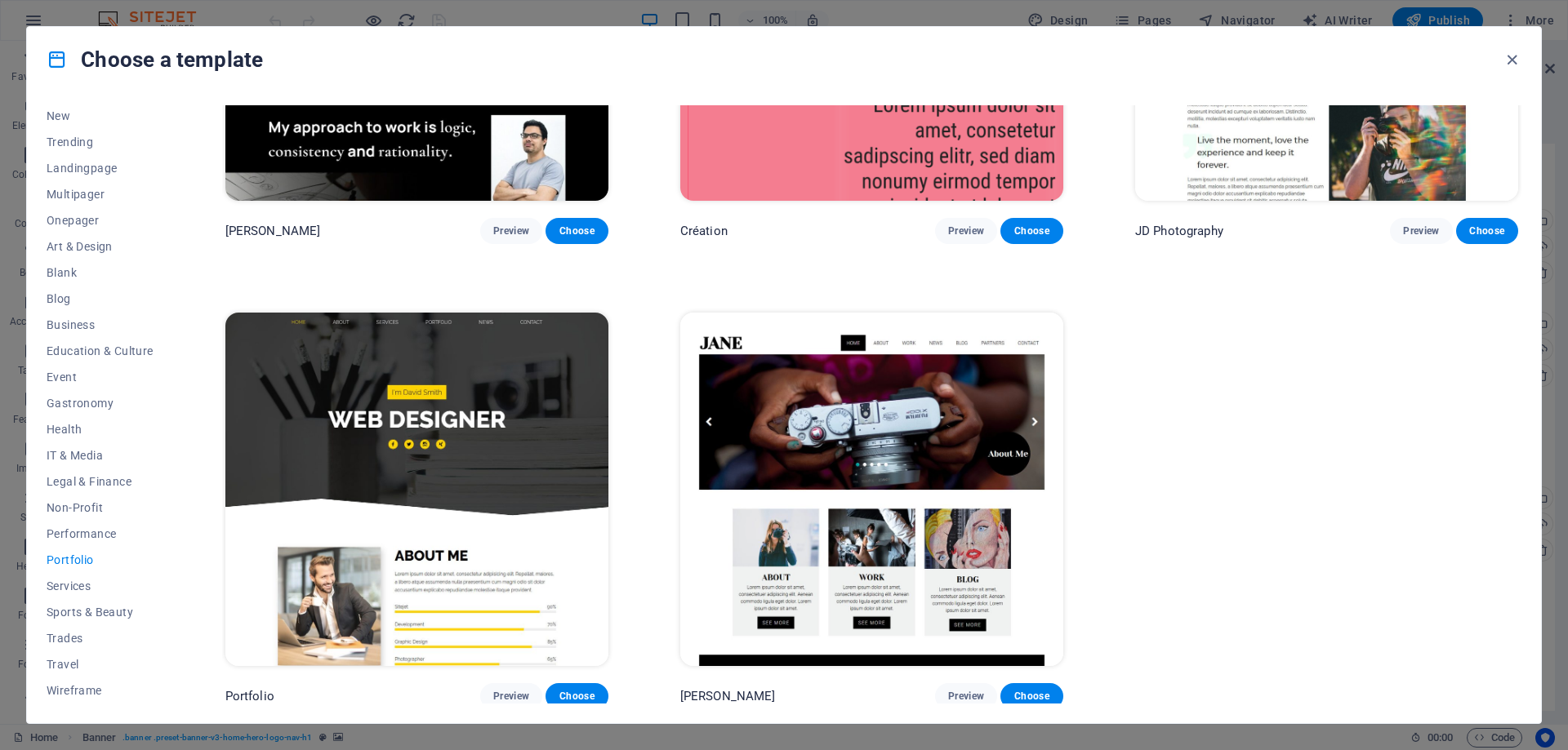
click at [815, 422] on img at bounding box center [871, 489] width 383 height 352
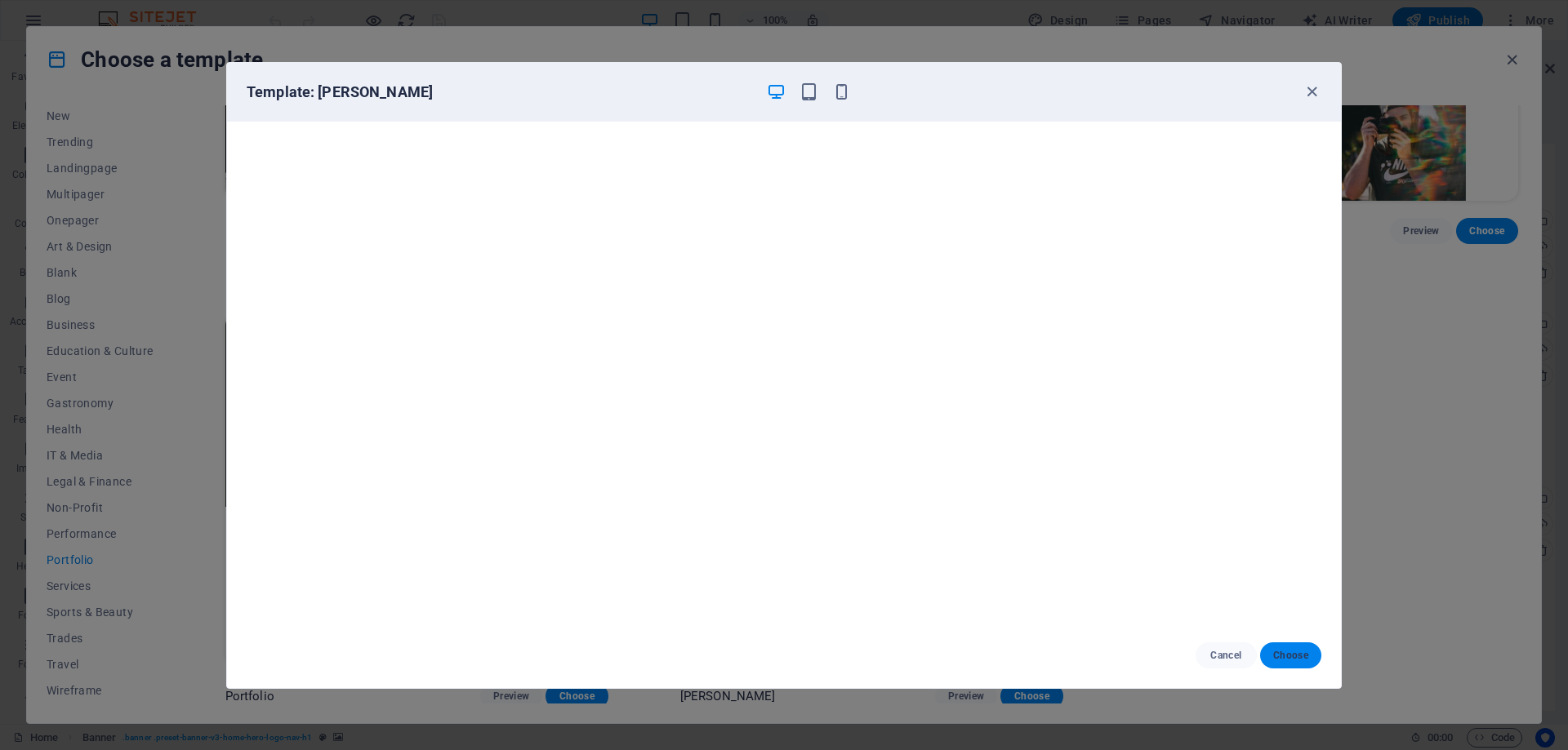
click at [1282, 662] on span "Choose" at bounding box center [1290, 655] width 35 height 13
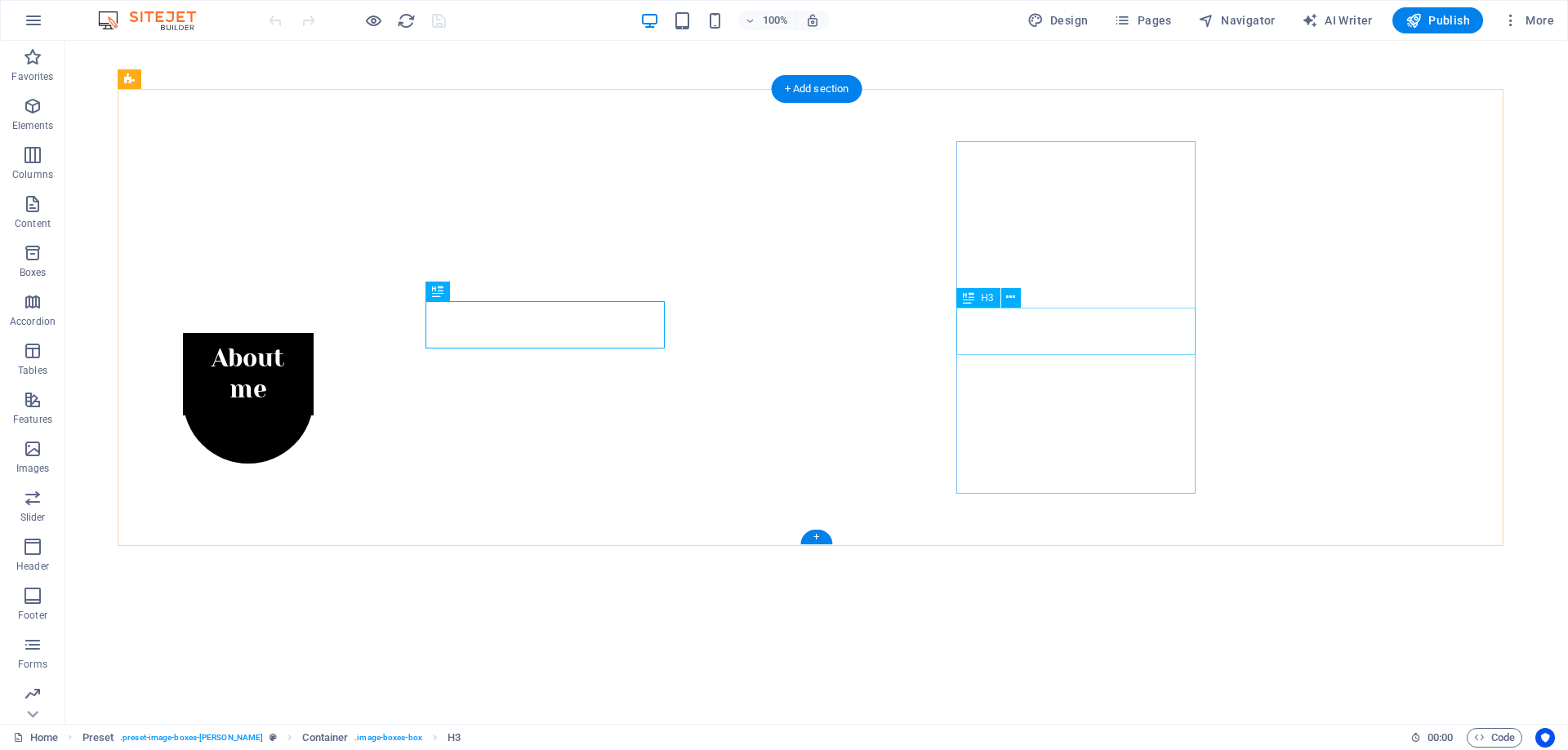
scroll to position [269, 0]
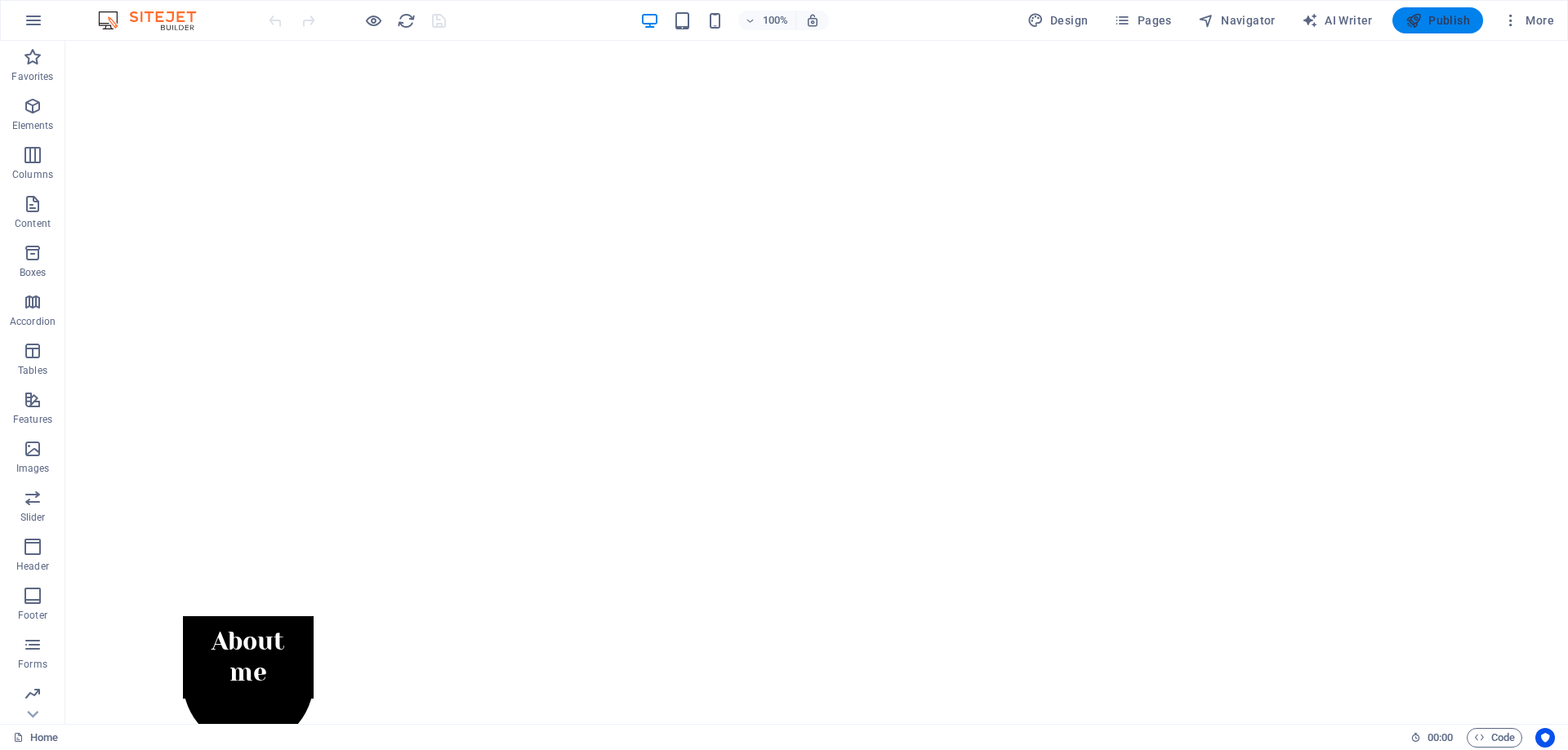
drag, startPoint x: 1336, startPoint y: 1, endPoint x: 1432, endPoint y: 22, distance: 98.3
click at [1430, 23] on div "100% Design Pages Navigator AI Writer Publish More" at bounding box center [784, 20] width 1566 height 39
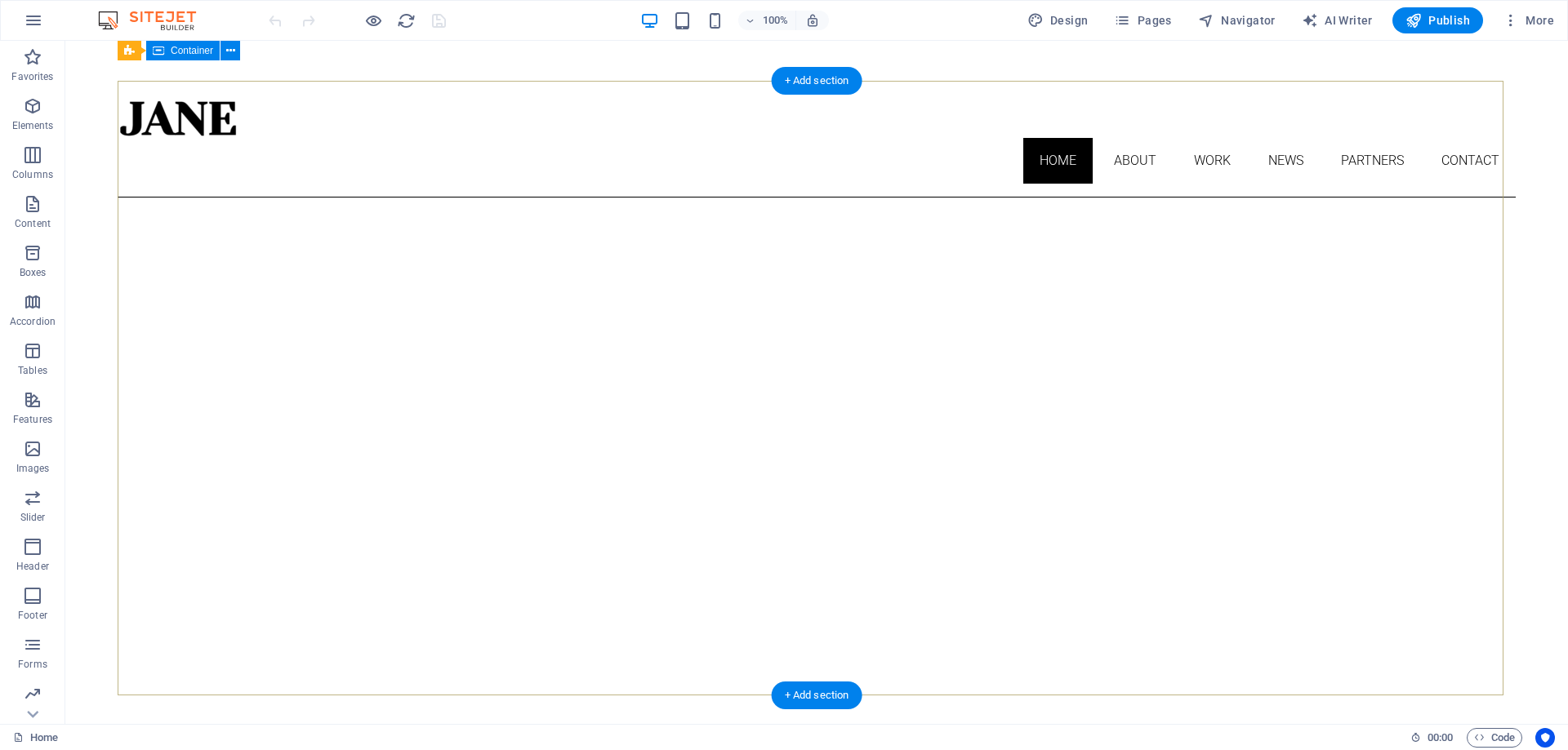
scroll to position [0, 0]
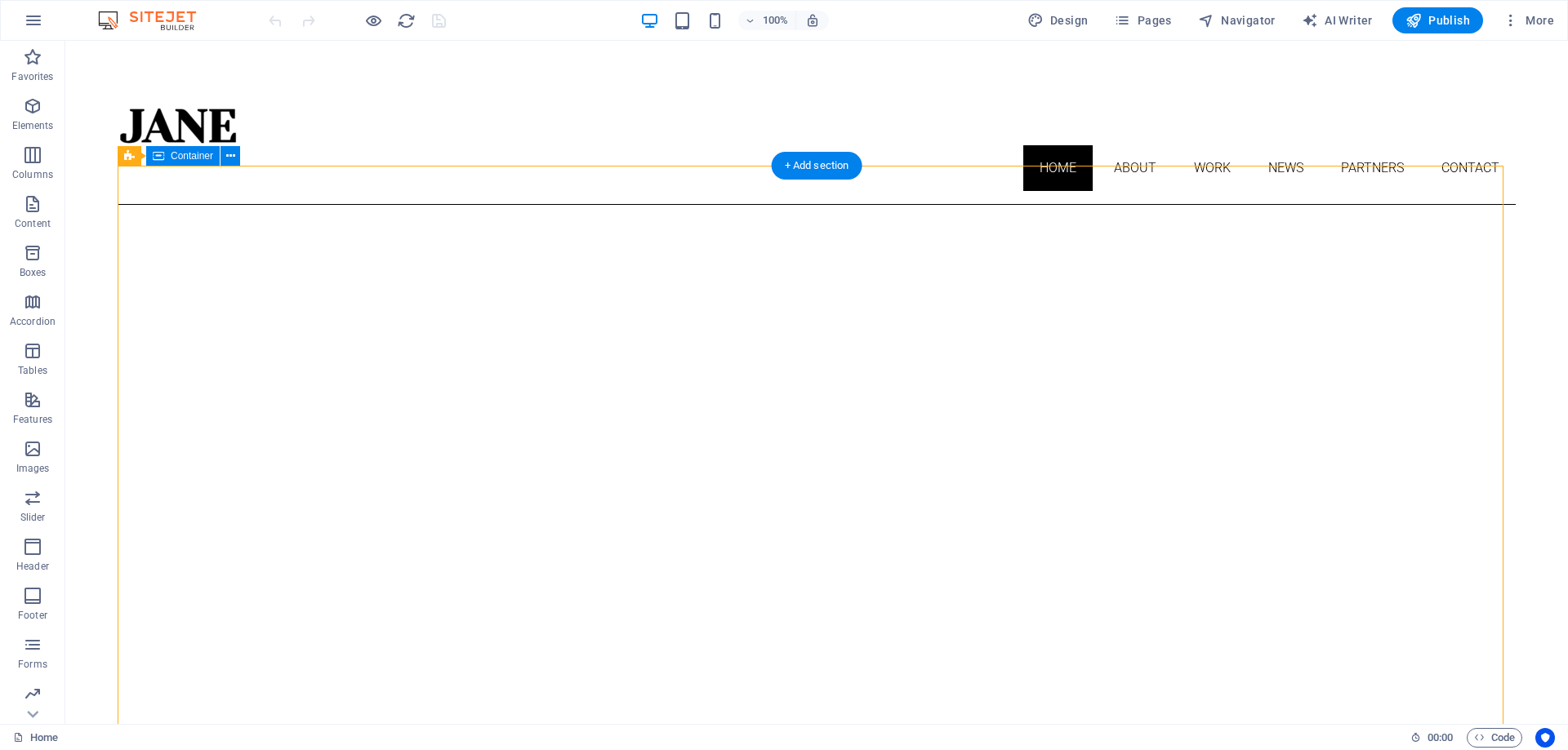
drag, startPoint x: 942, startPoint y: 334, endPoint x: 1055, endPoint y: 336, distance: 113.0
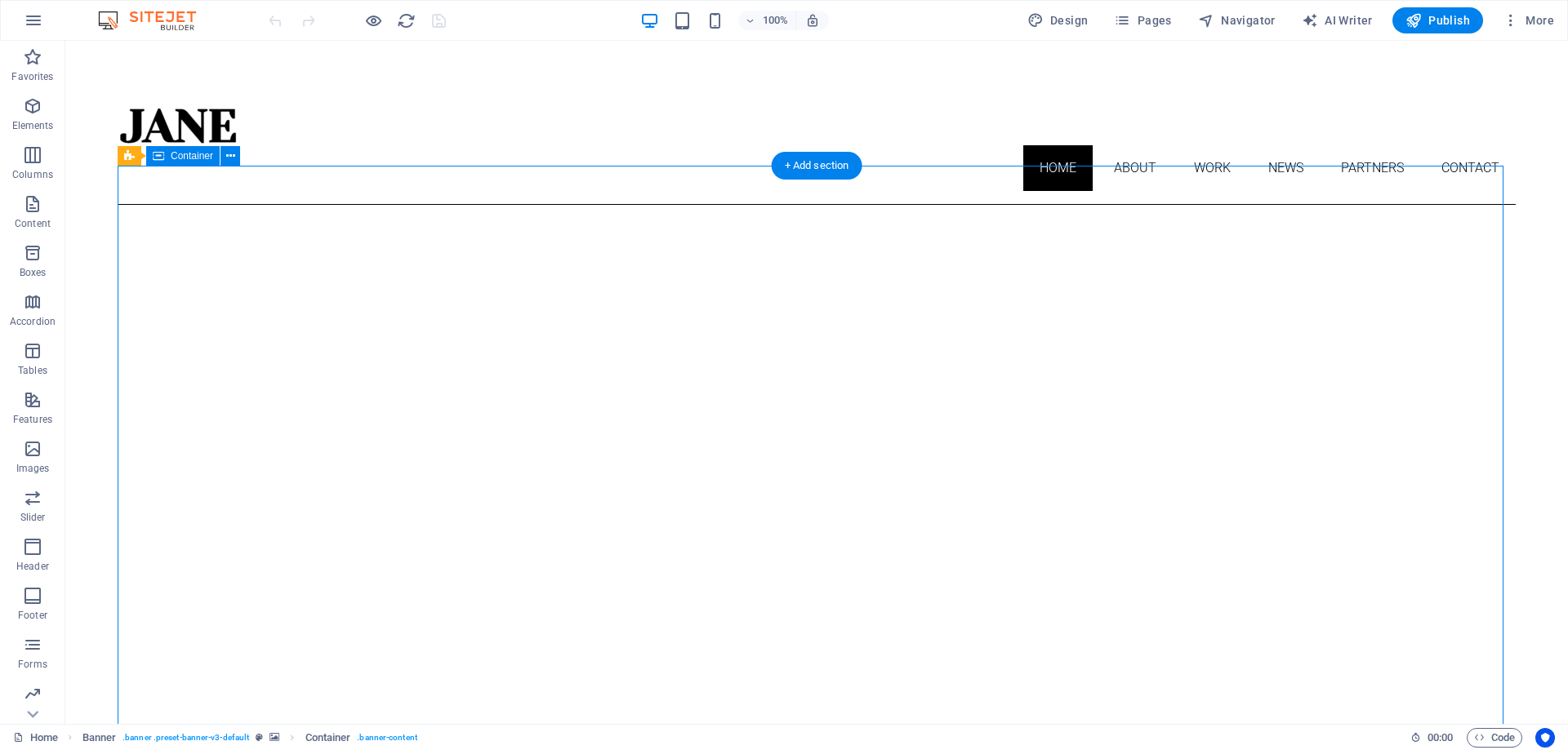
drag, startPoint x: 676, startPoint y: 342, endPoint x: 953, endPoint y: 366, distance: 278.0
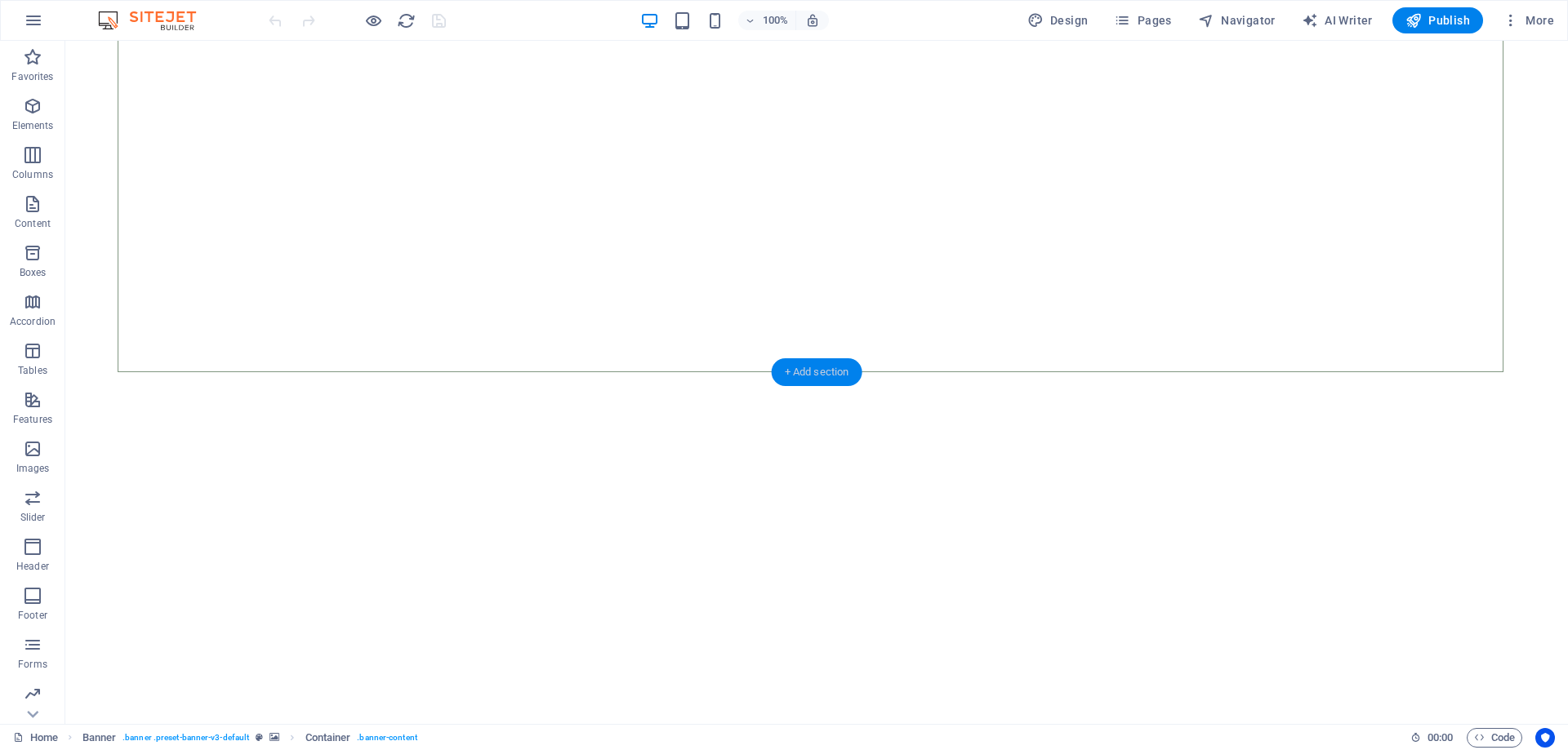
scroll to position [408, 0]
click at [777, 477] on div "About me My work Partners Contact" at bounding box center [816, 738] width 1267 height 523
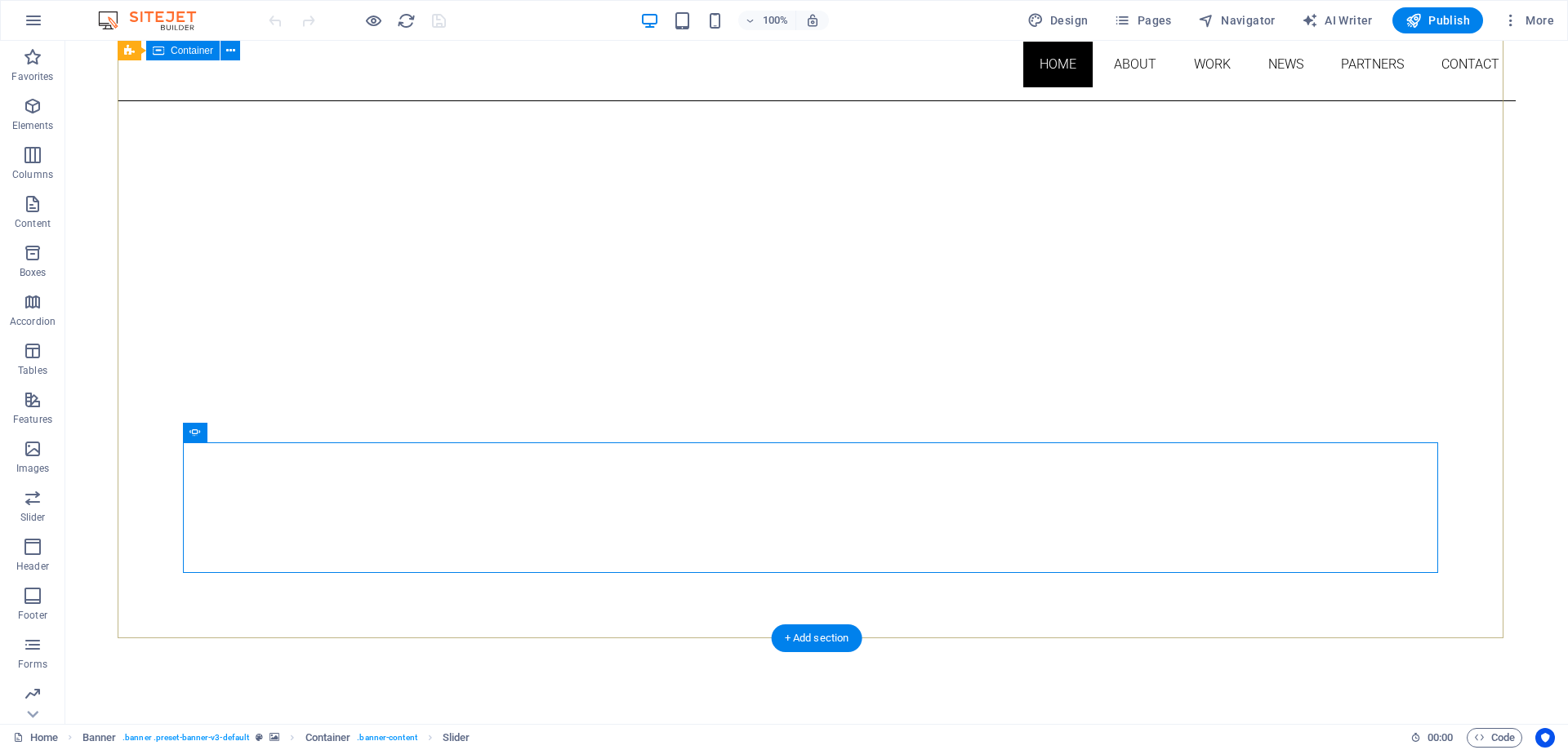
scroll to position [82, 0]
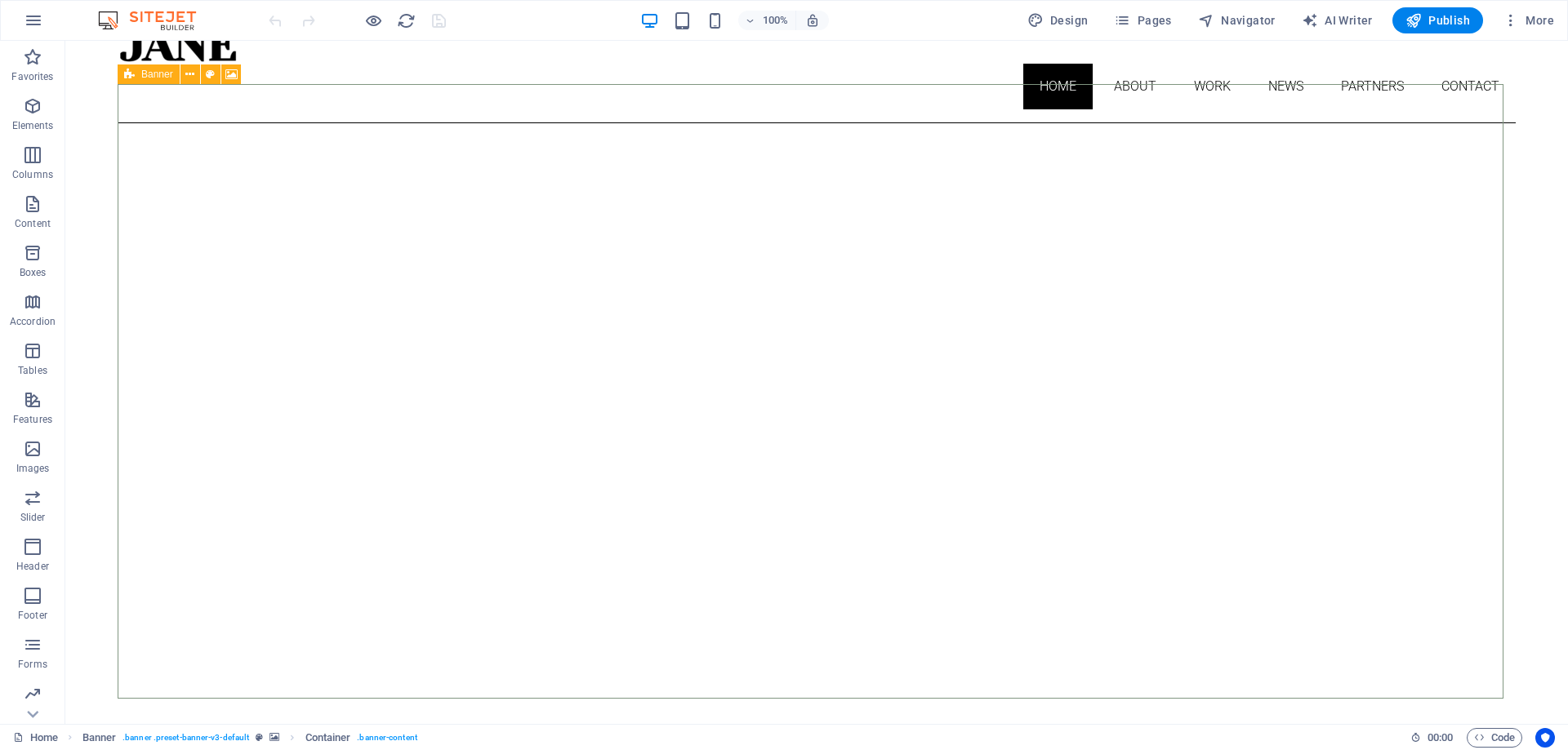
click at [156, 77] on span "Banner" at bounding box center [157, 74] width 32 height 10
click at [229, 74] on icon at bounding box center [232, 74] width 13 height 17
select select "ms"
select select "s"
select select "ondemand"
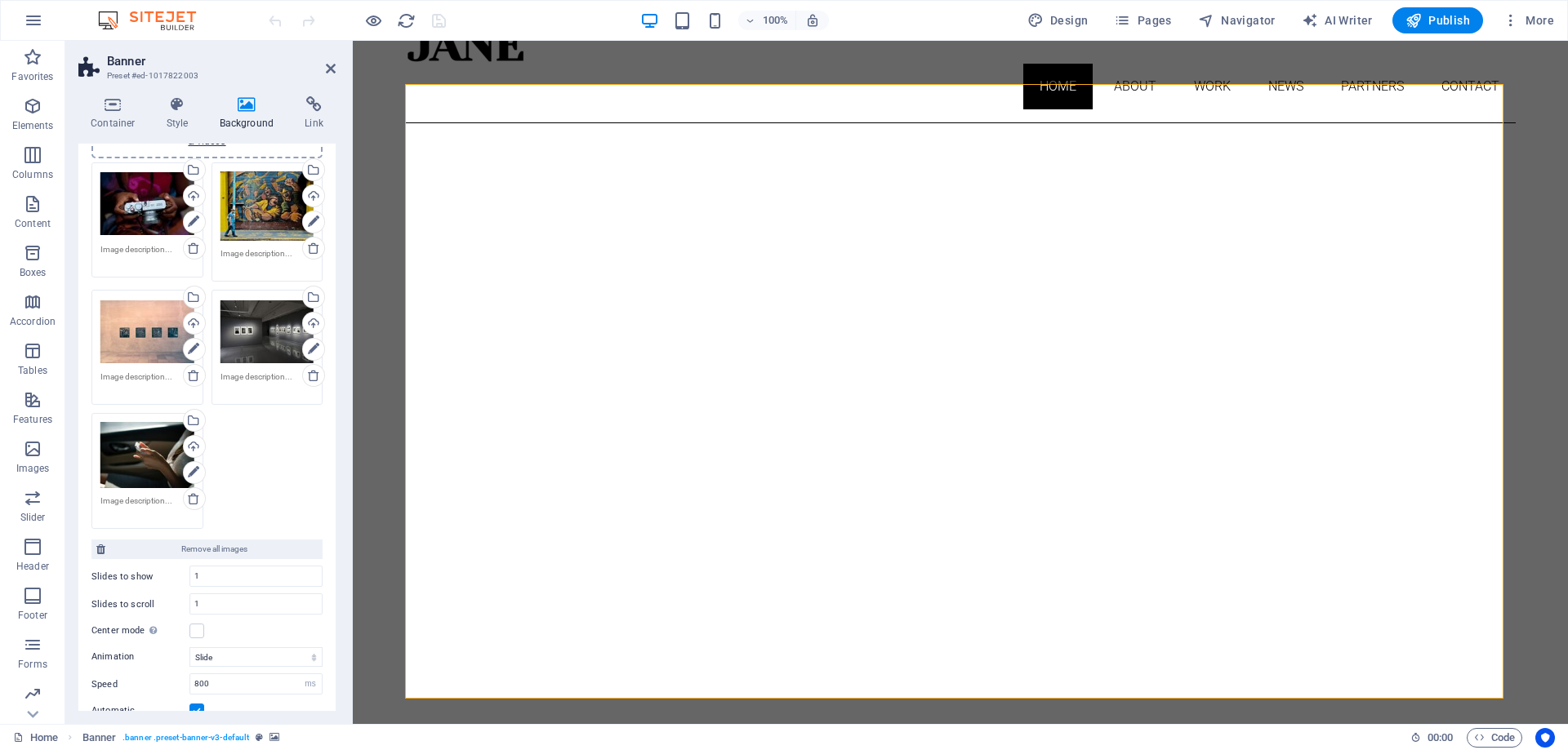
scroll to position [245, 0]
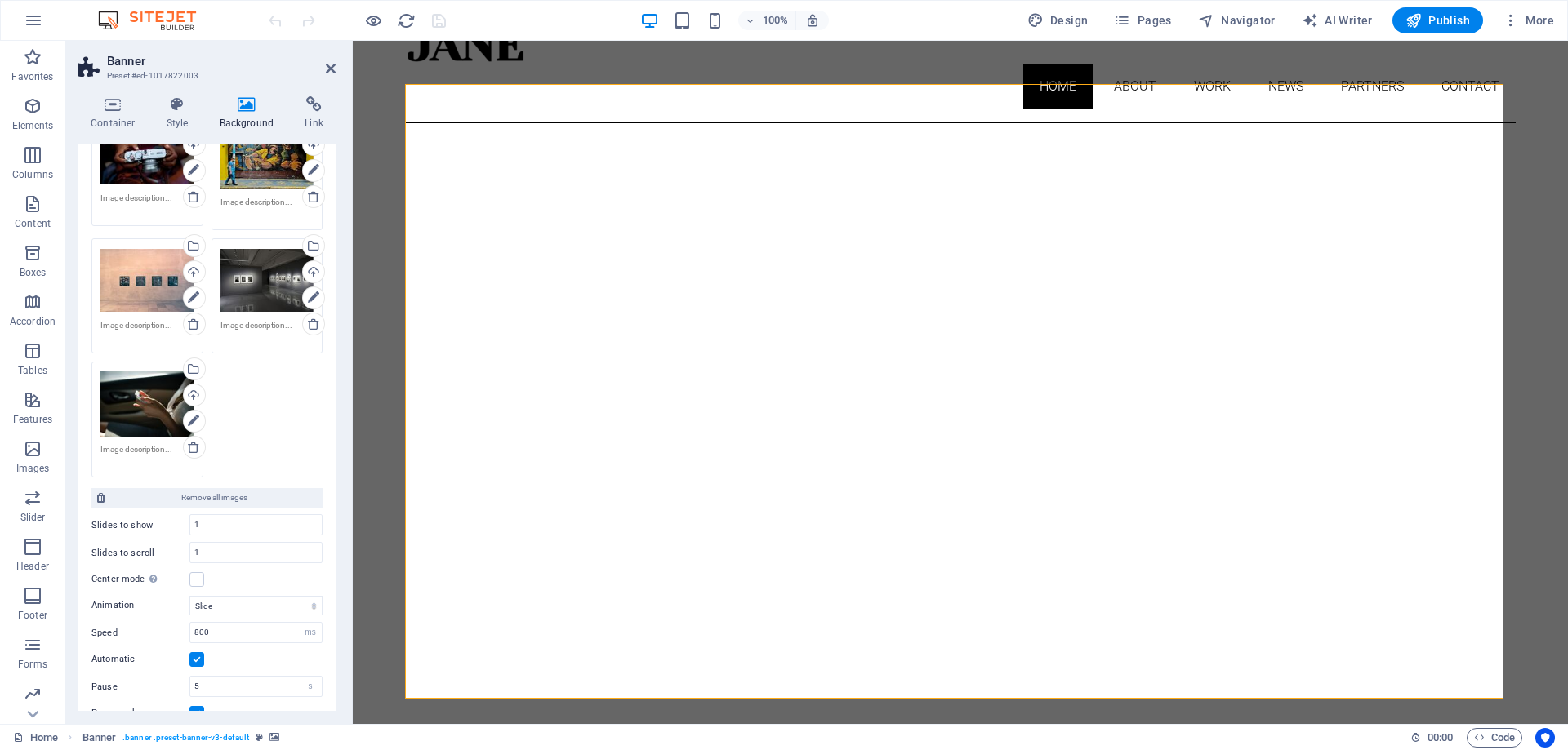
click at [266, 407] on div "Drag files here, click to choose files or select files from Files or our free s…" at bounding box center [206, 295] width 239 height 376
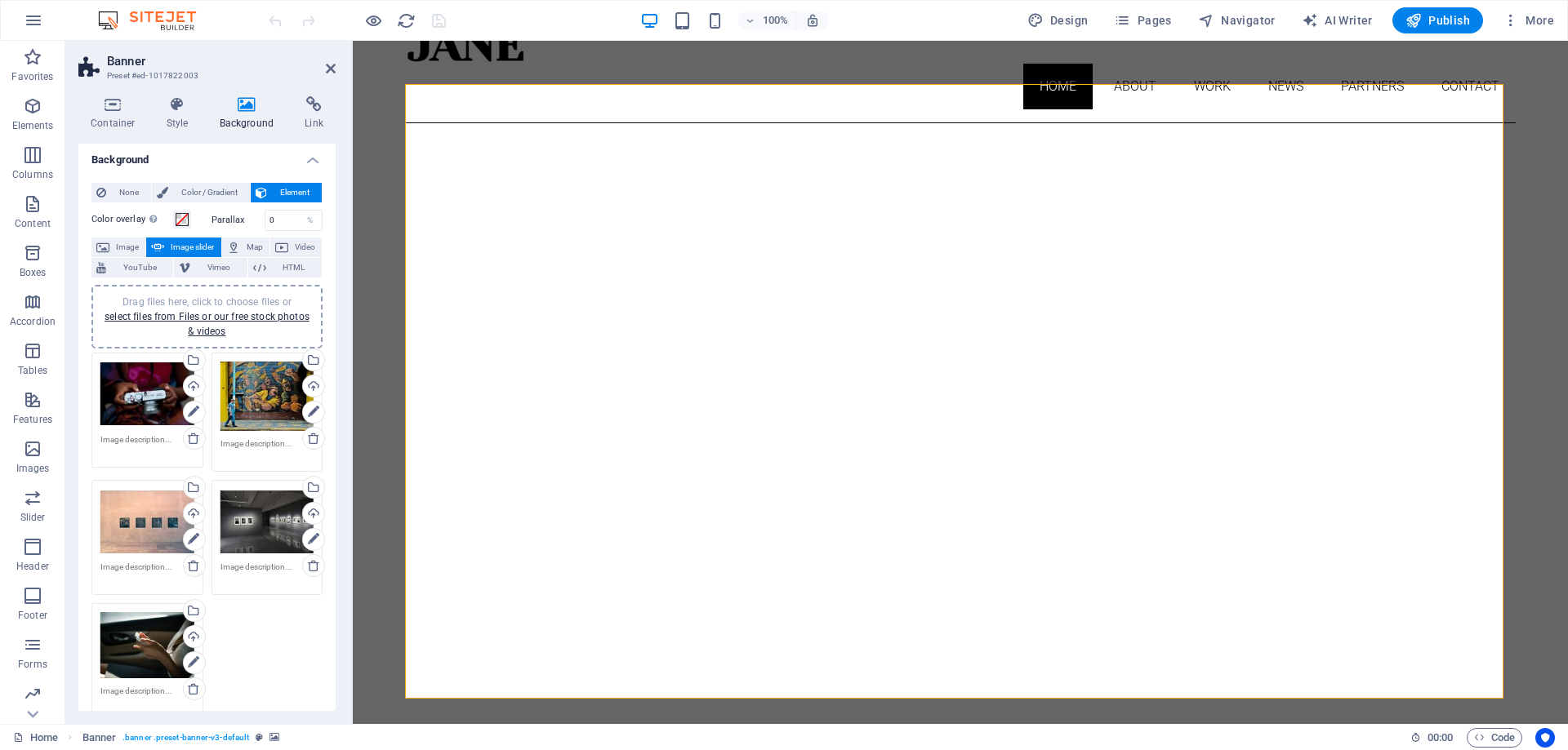
scroll to position [0, 0]
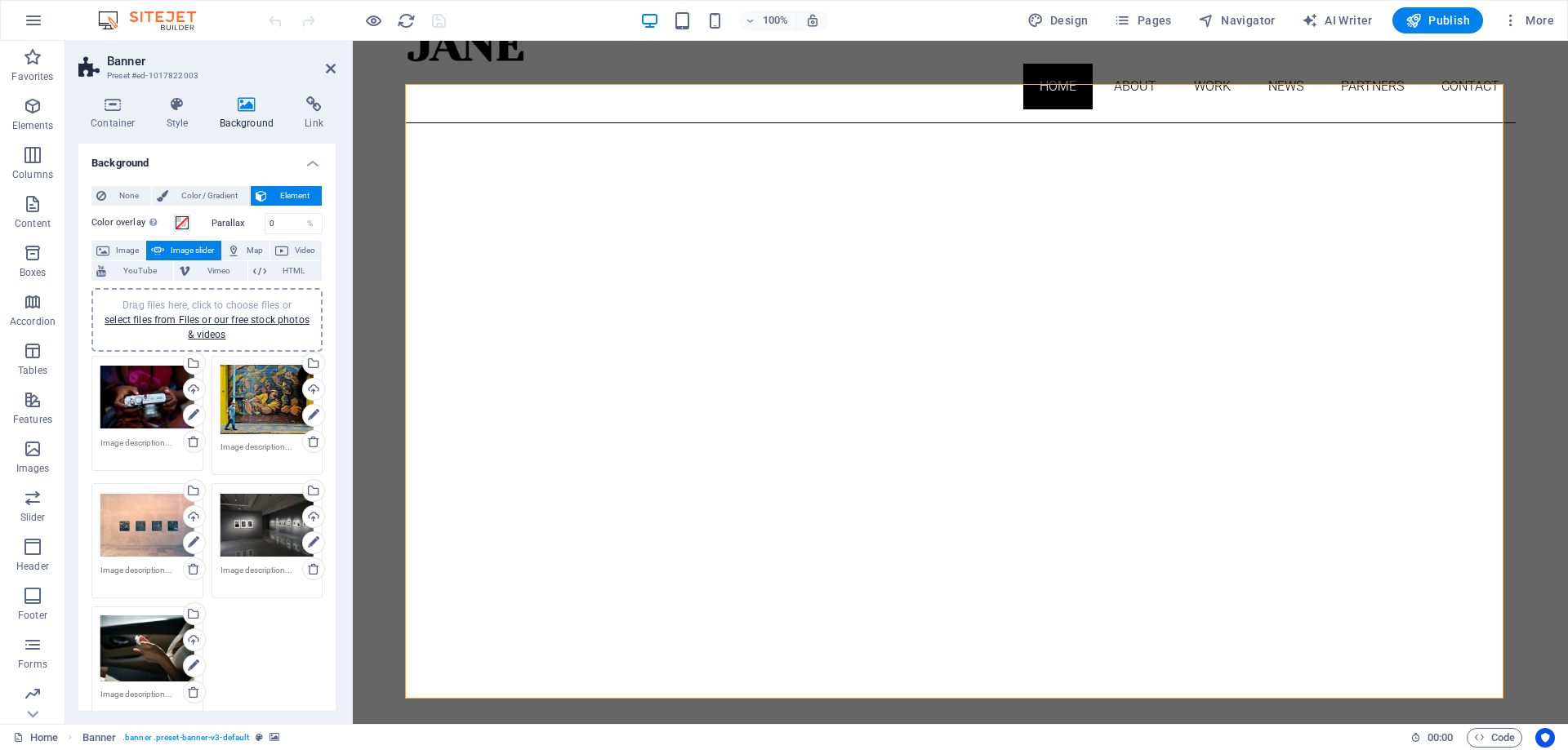
click at [238, 627] on div "Drag files here, click to choose files or select files from Files or our free s…" at bounding box center [206, 539] width 239 height 376
click at [115, 251] on span "Image" at bounding box center [127, 251] width 26 height 20
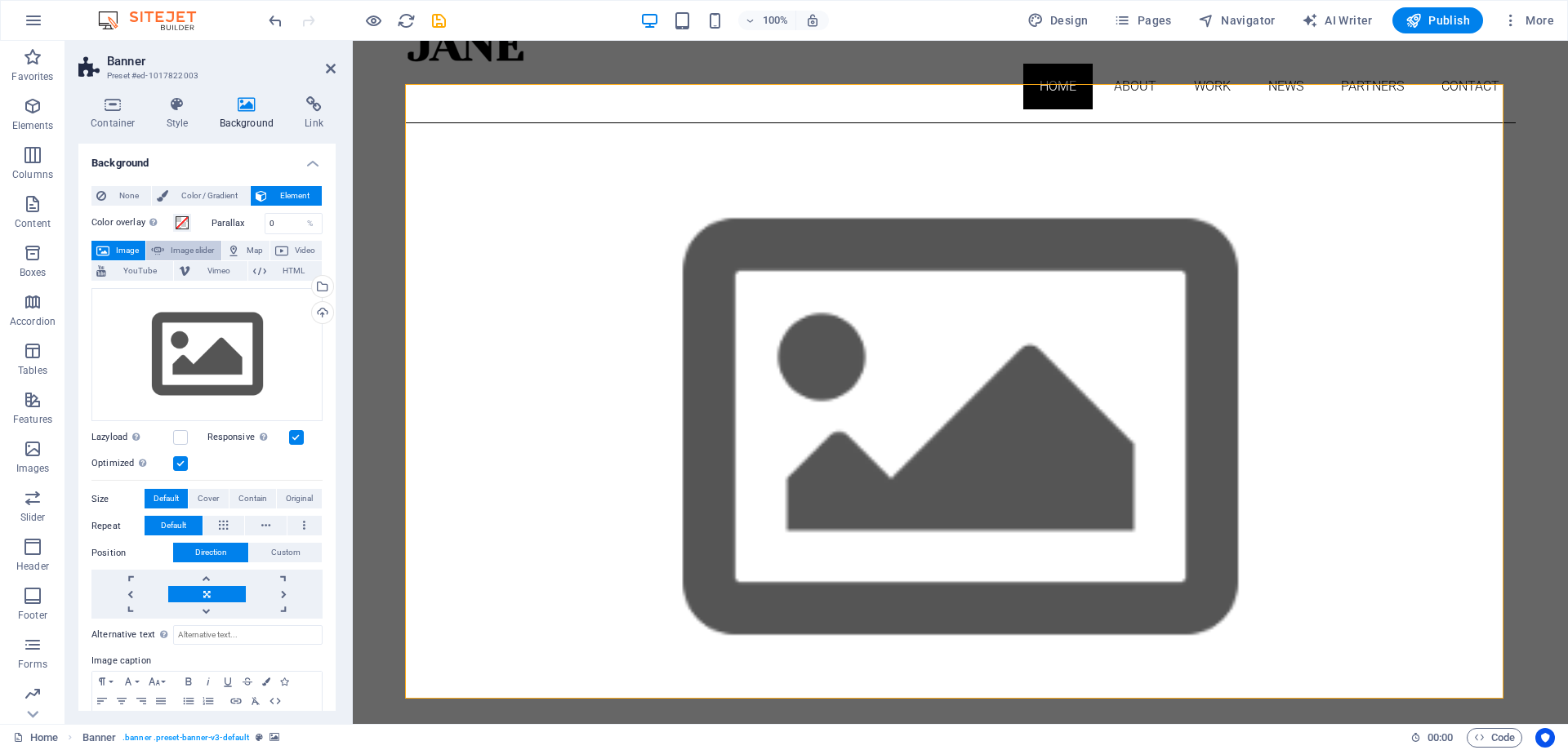
click at [178, 248] on span "Image slider" at bounding box center [192, 251] width 47 height 20
select select "ms"
select select "s"
select select "progressive"
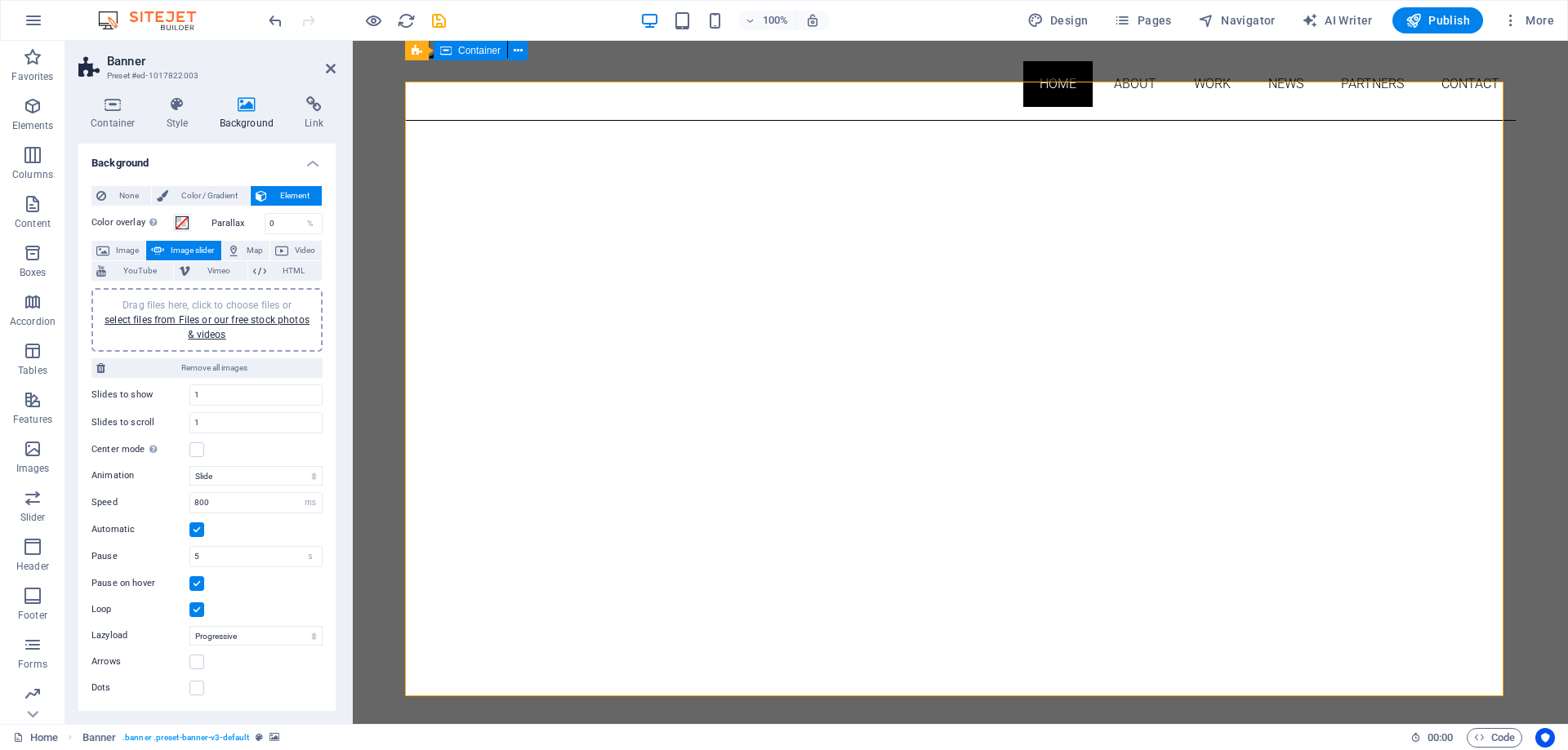
scroll to position [82, 0]
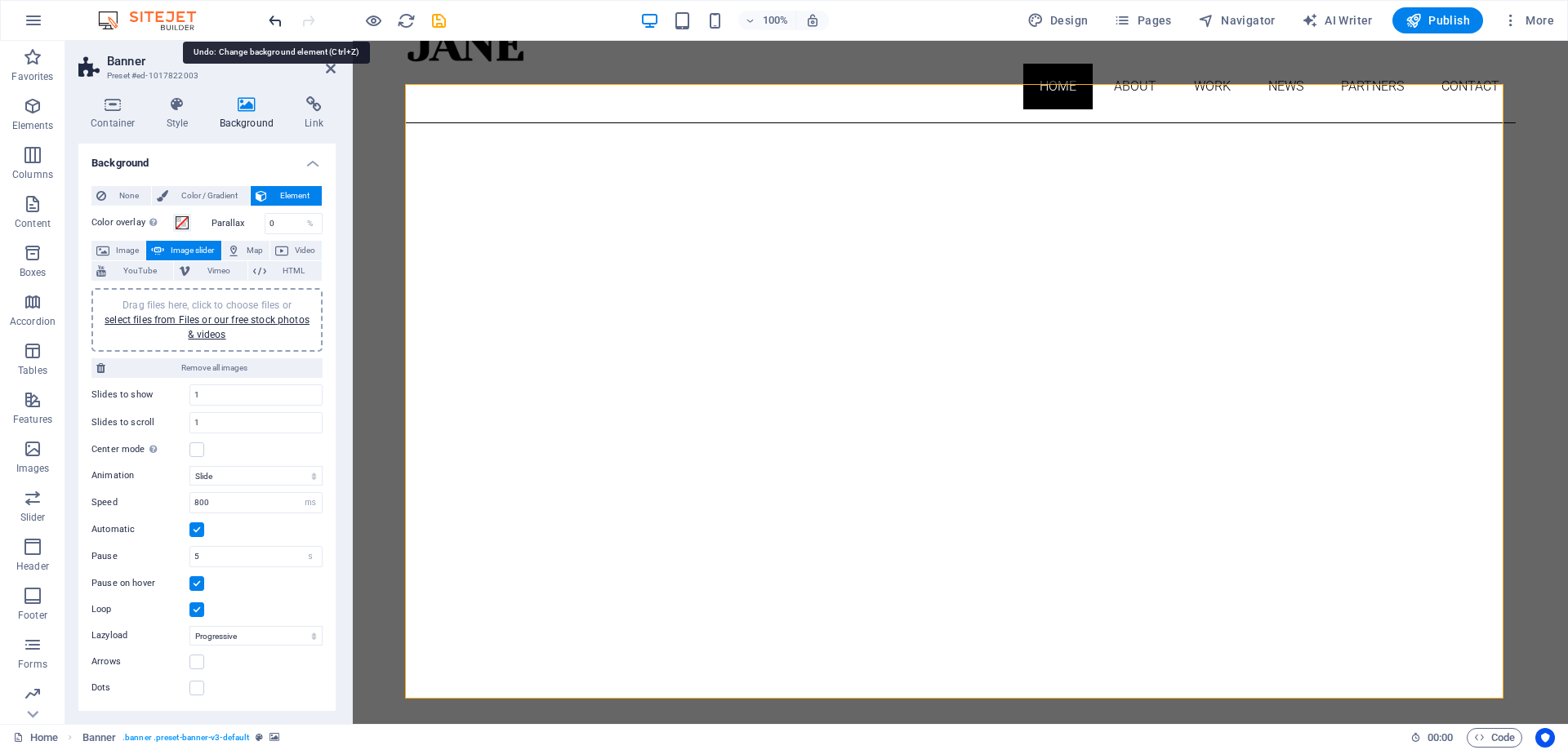
click at [275, 22] on icon "undo" at bounding box center [275, 21] width 19 height 19
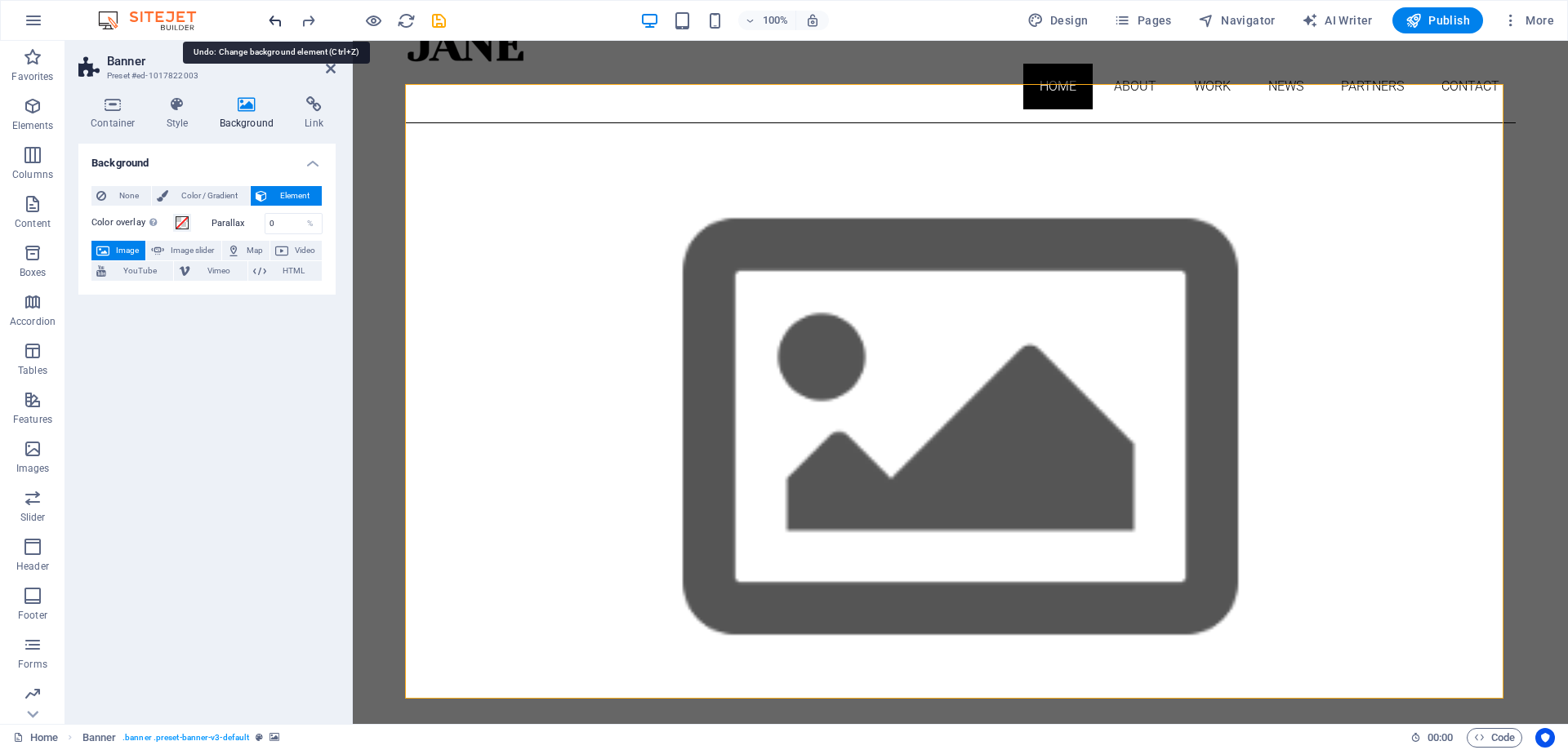
click at [275, 22] on icon "undo" at bounding box center [275, 21] width 19 height 19
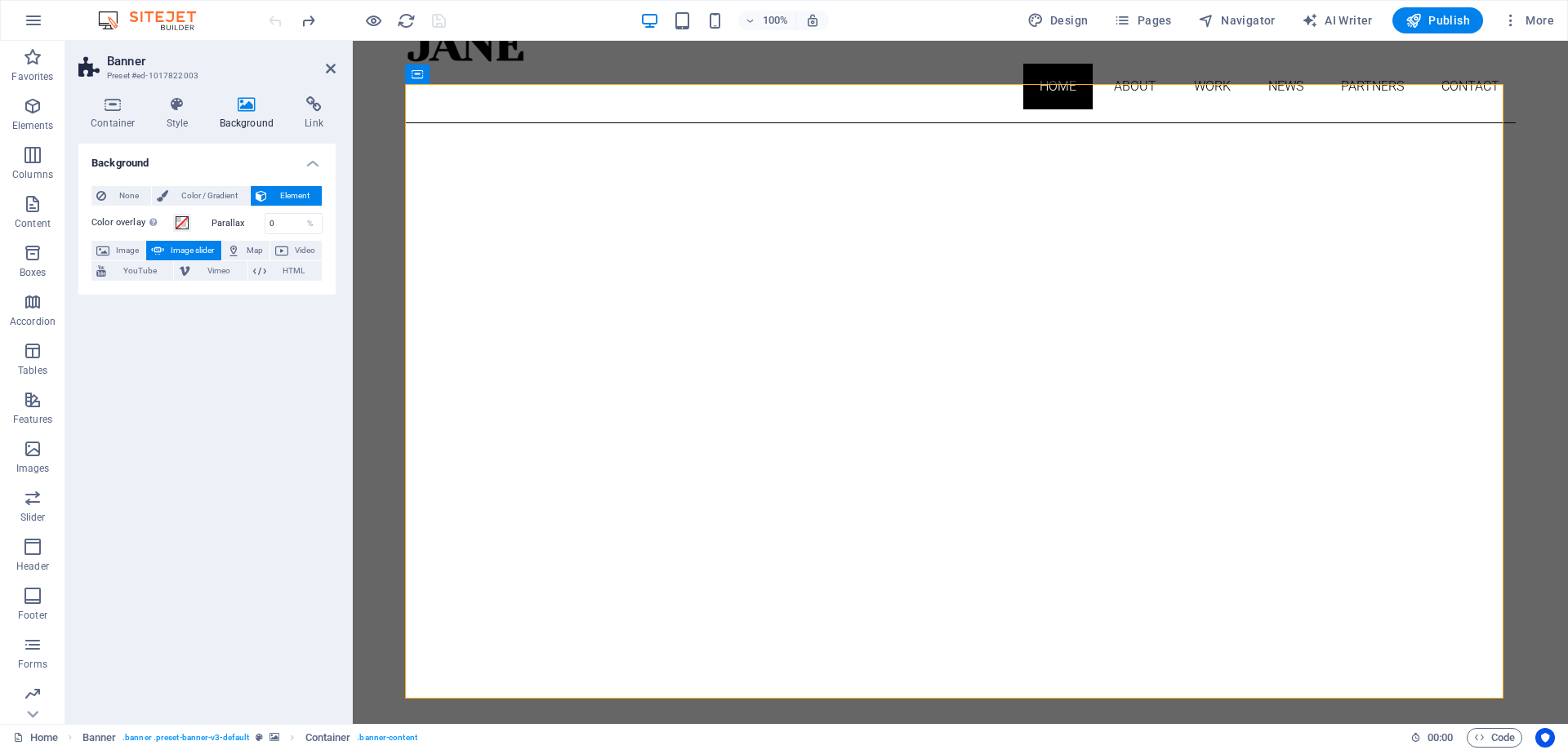
click at [282, 195] on span "Element" at bounding box center [295, 196] width 45 height 20
click at [188, 195] on span "Color / Gradient" at bounding box center [209, 196] width 72 height 20
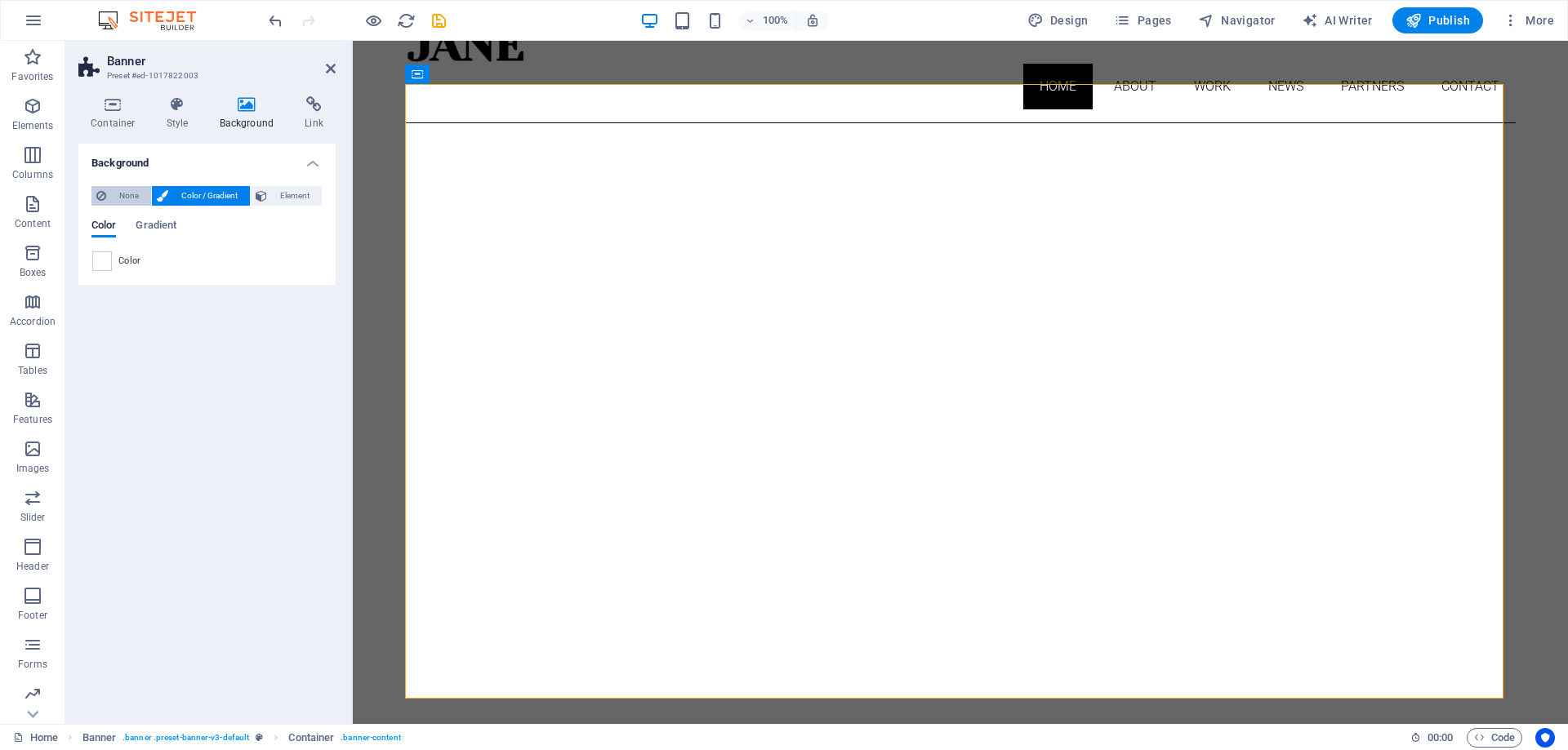
click at [123, 194] on span "None" at bounding box center [128, 196] width 35 height 20
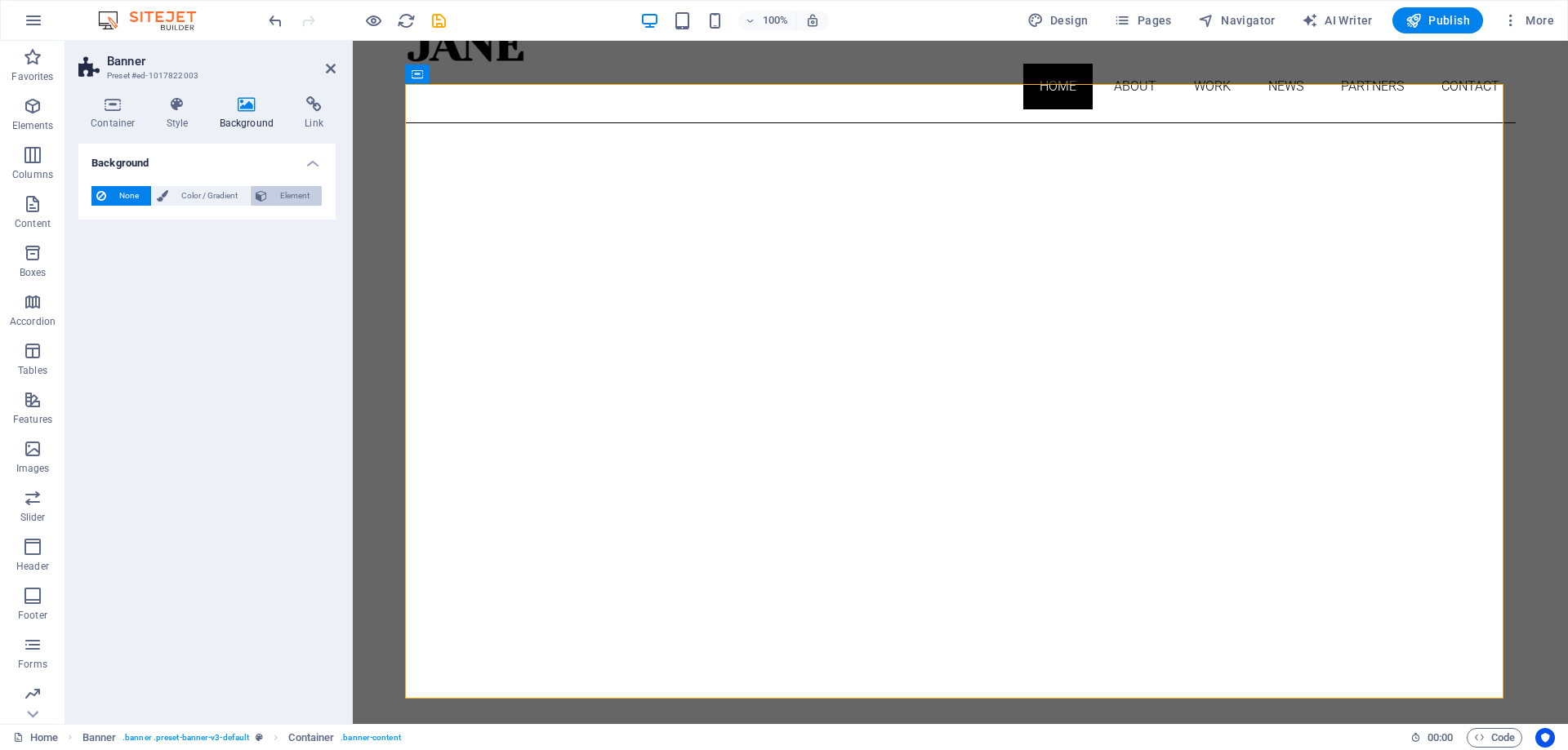
click at [284, 196] on span "Element" at bounding box center [295, 196] width 45 height 20
select select "ms"
select select "s"
select select "progressive"
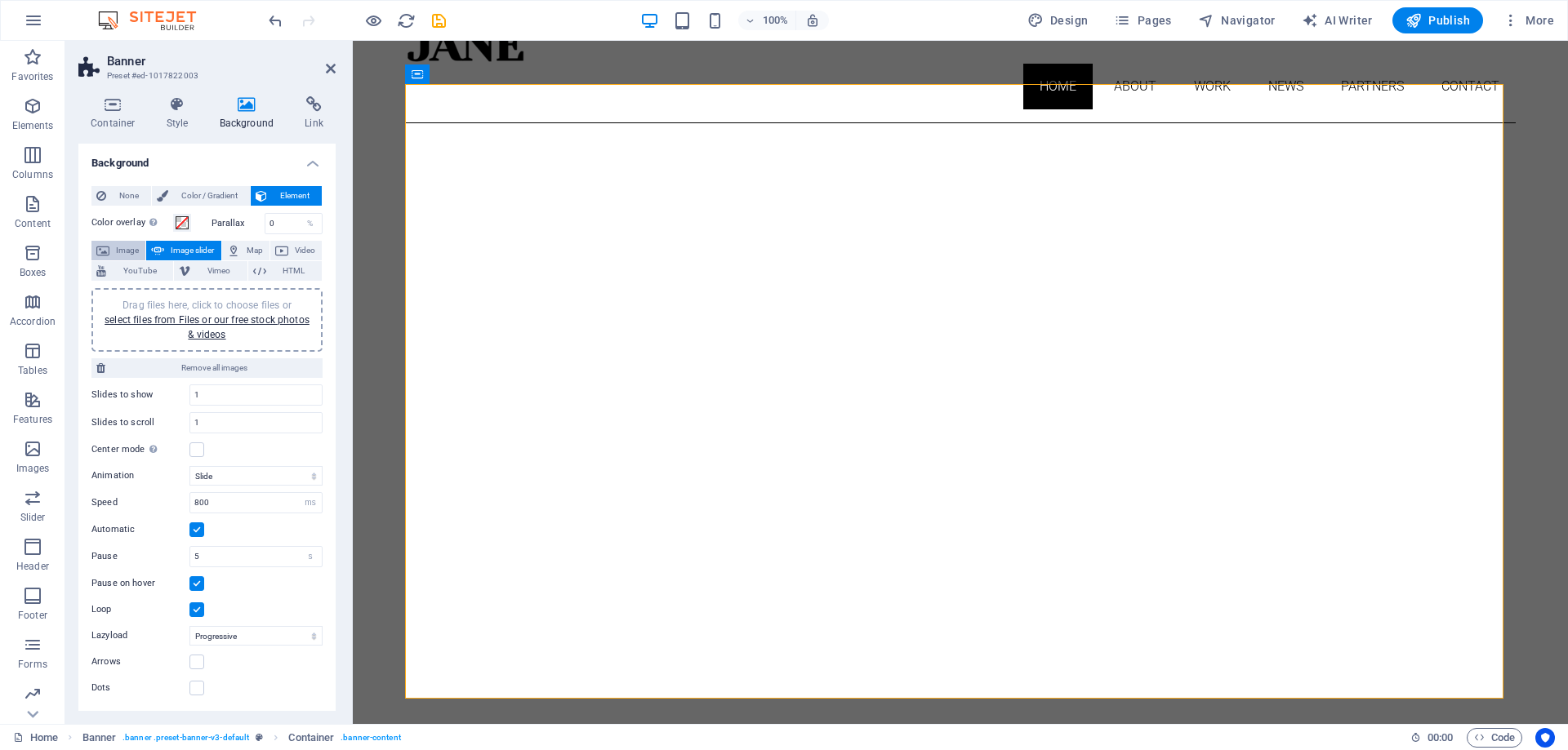
click at [113, 250] on button "Image" at bounding box center [118, 251] width 54 height 20
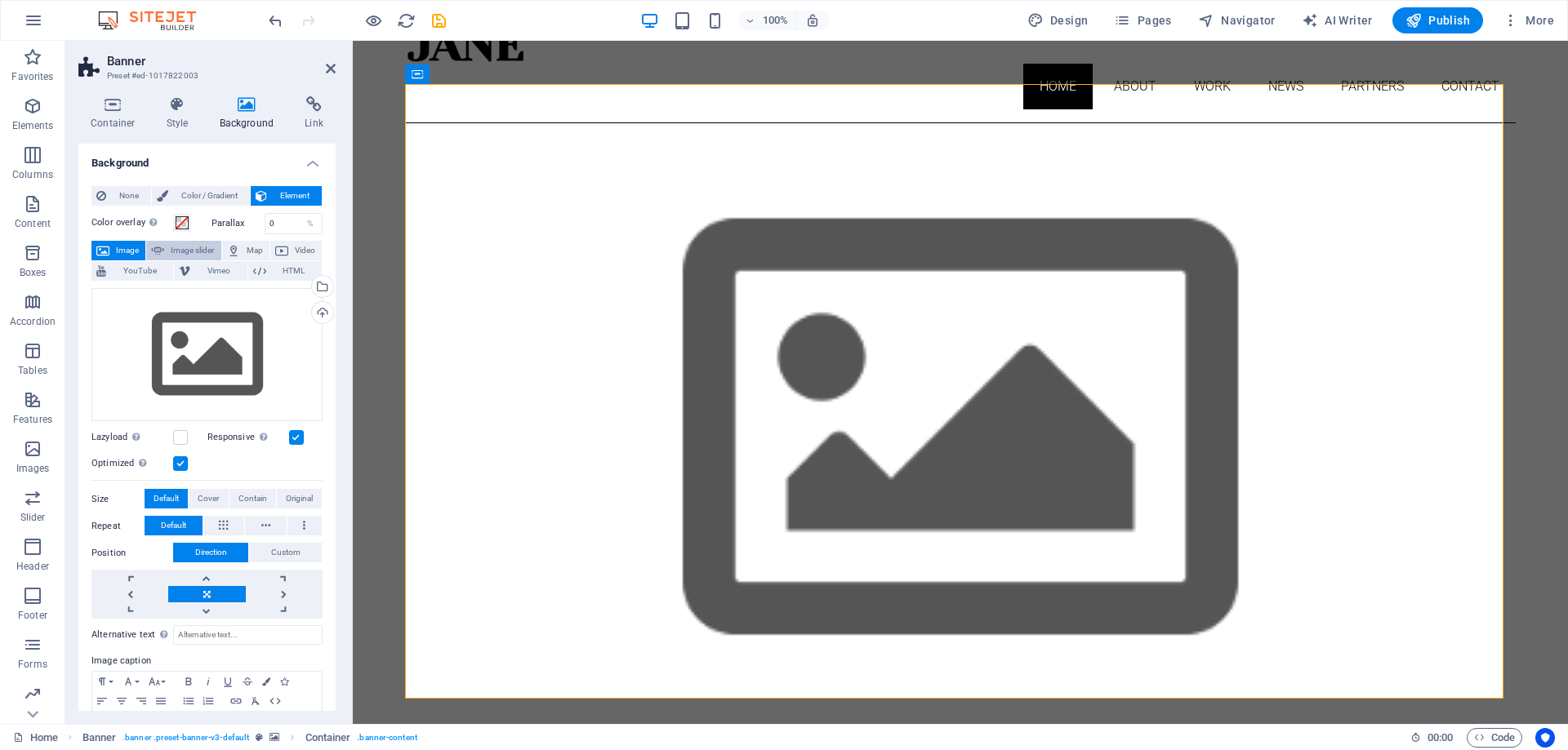
click at [166, 246] on button "Image slider" at bounding box center [183, 251] width 74 height 20
select select "ms"
select select "s"
select select "progressive"
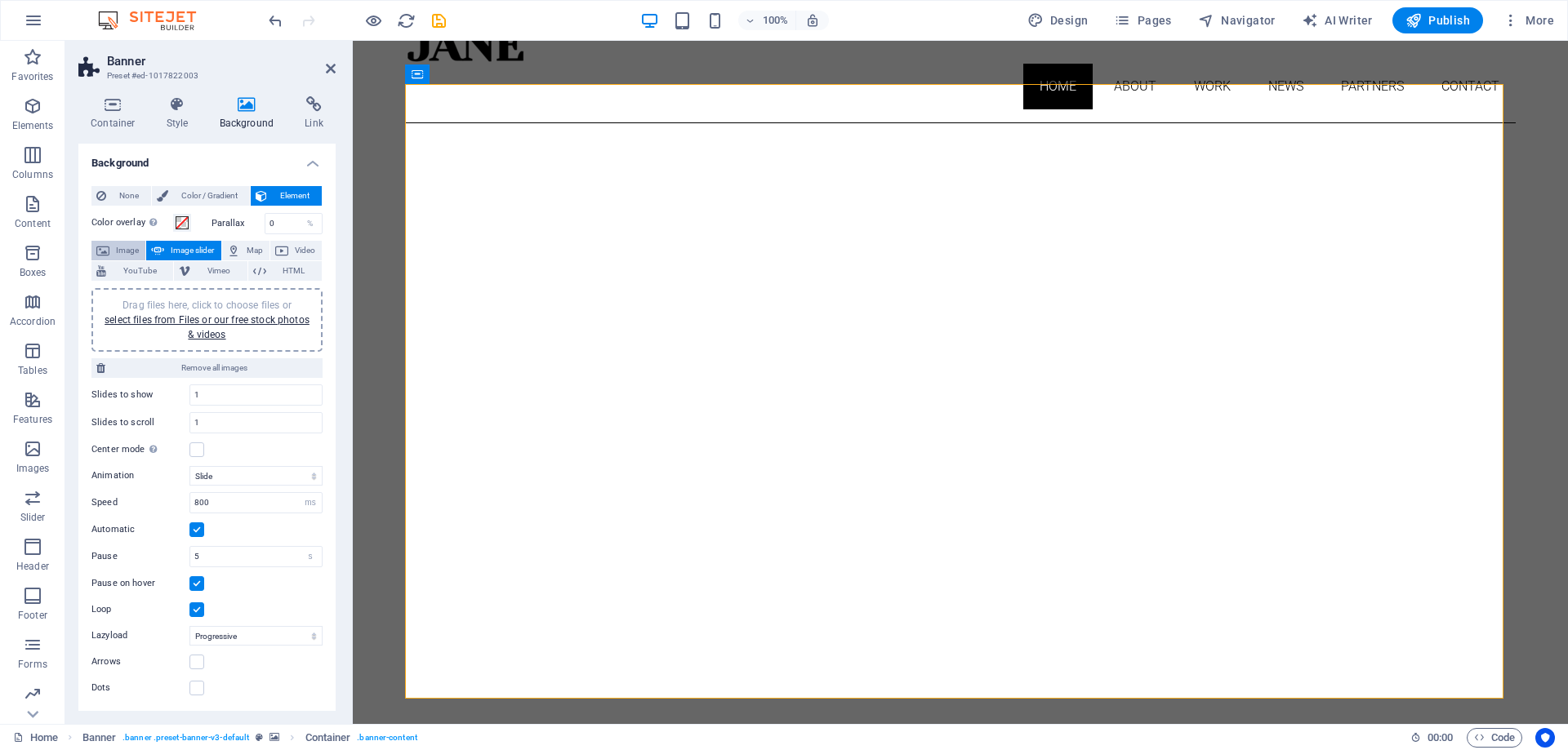
click at [117, 244] on span "Image" at bounding box center [127, 251] width 26 height 20
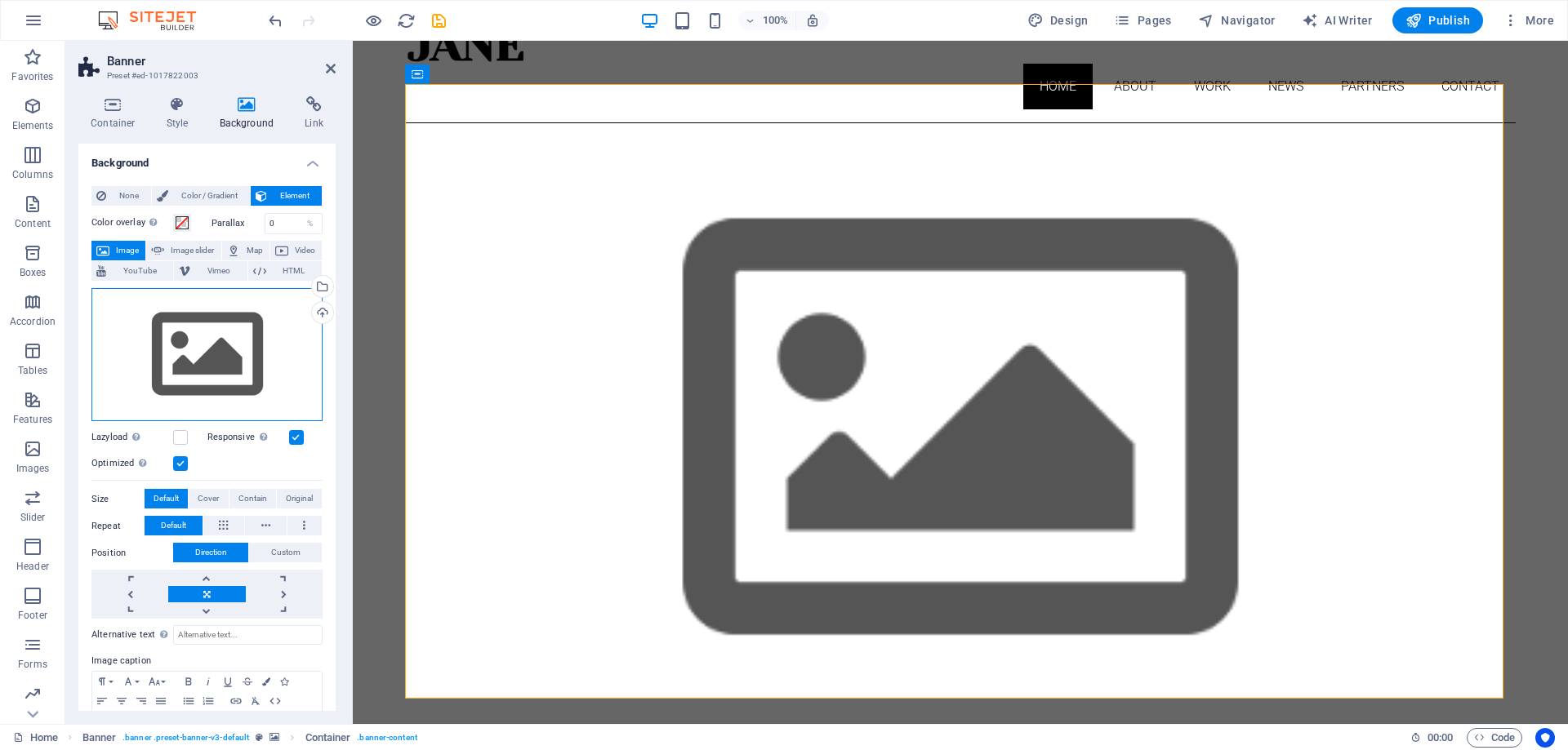
click at [205, 334] on div "Drag files here, click to choose files or select files from Files or our free s…" at bounding box center [206, 355] width 231 height 134
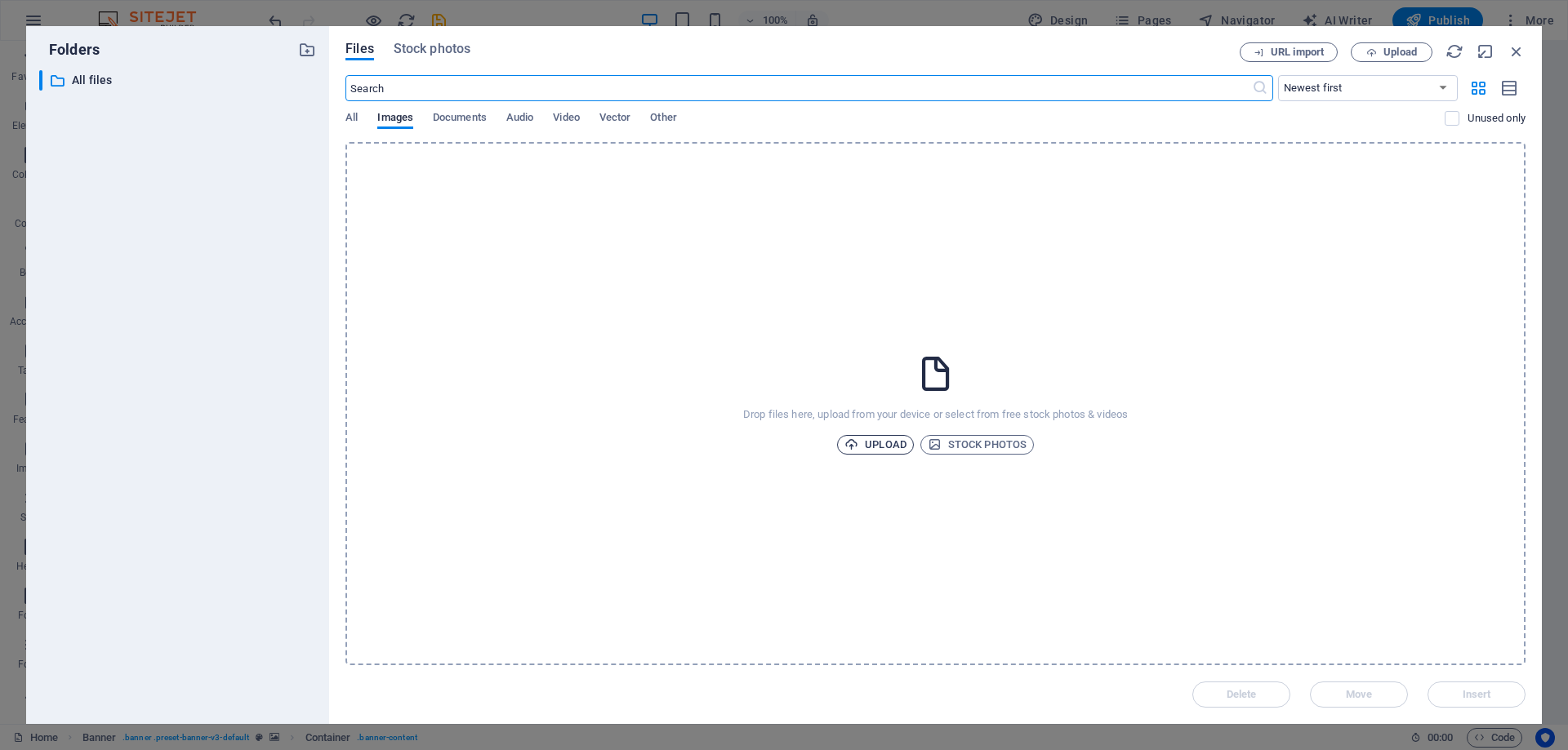
click at [885, 445] on span "Upload" at bounding box center [875, 445] width 62 height 20
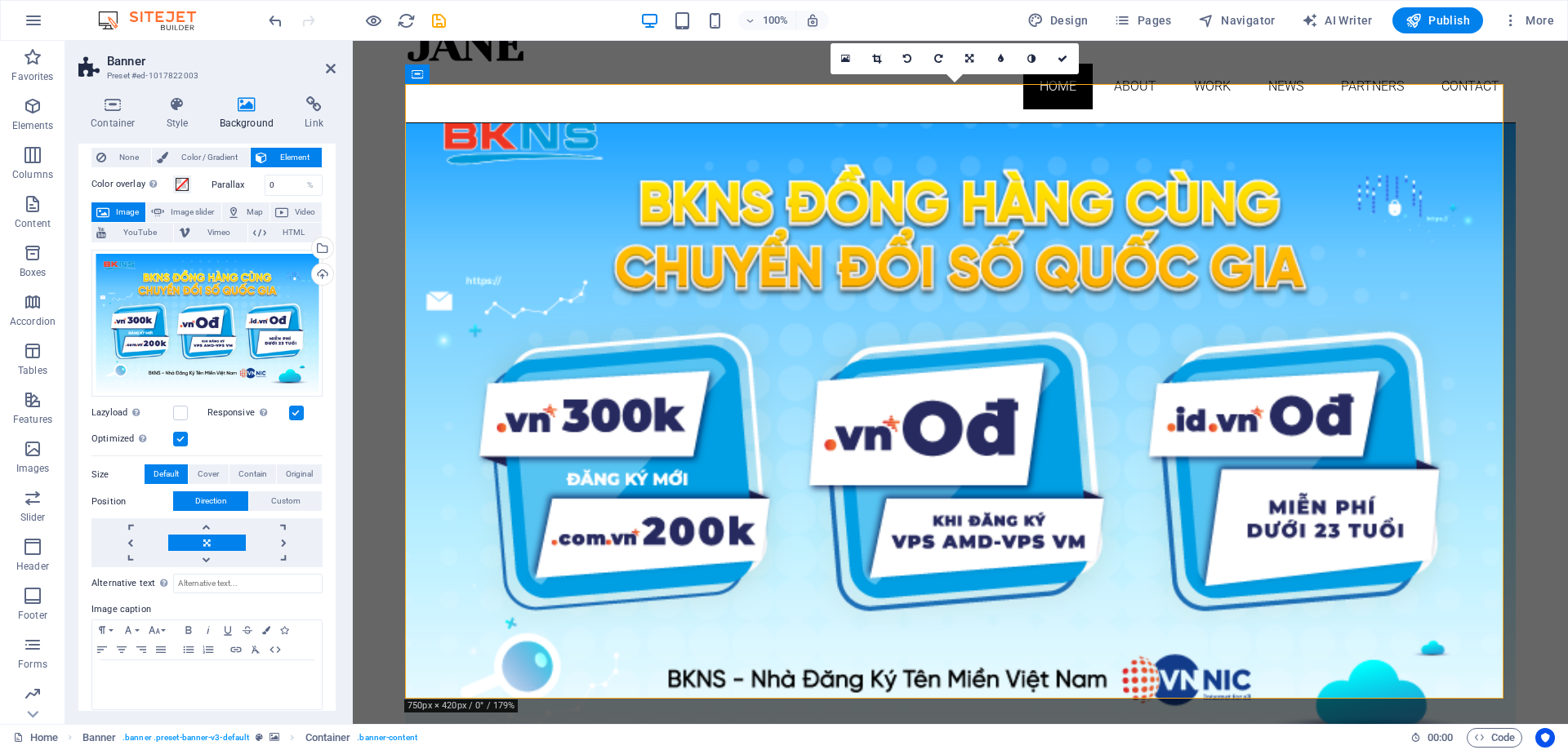
scroll to position [50, 0]
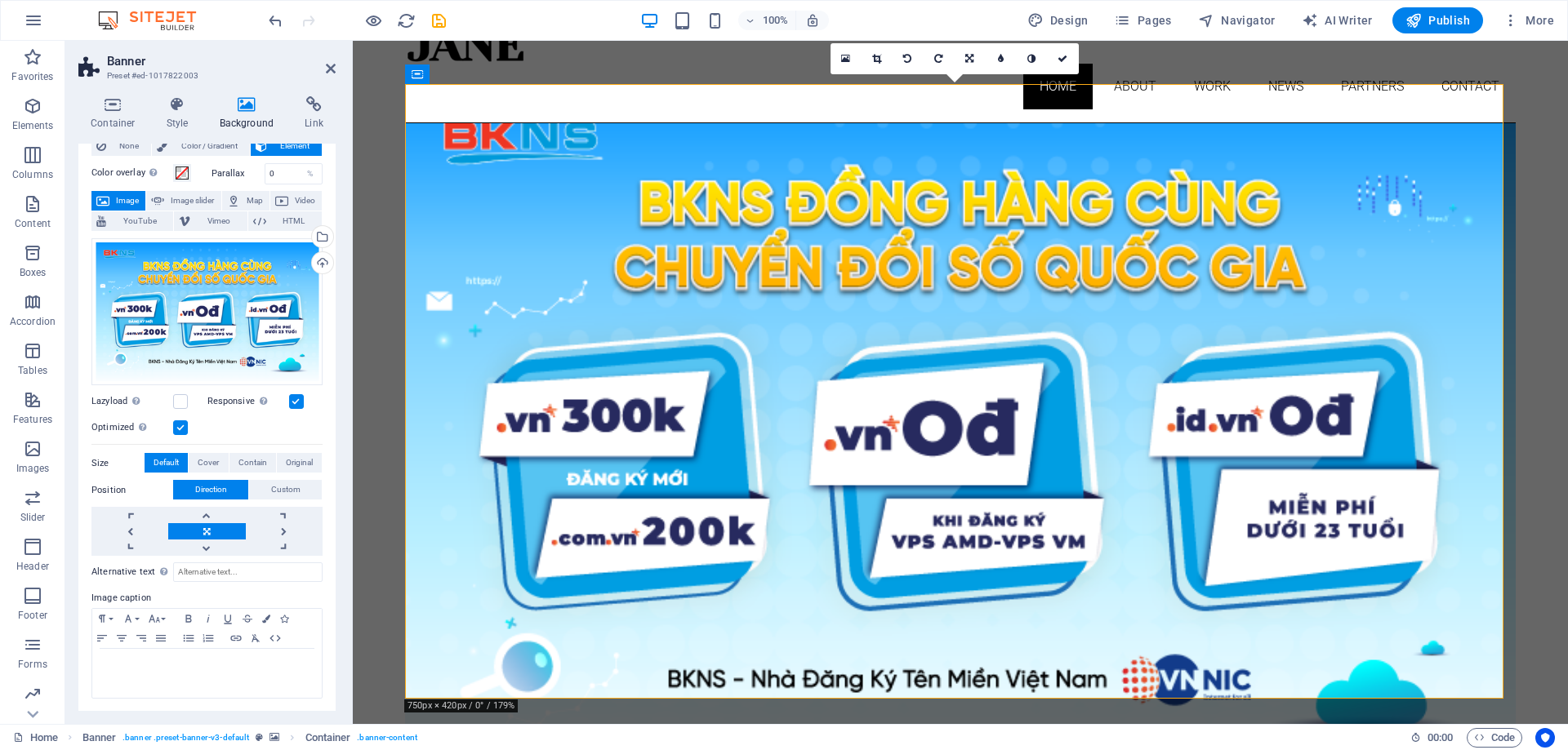
click at [334, 69] on icon at bounding box center [330, 69] width 10 height 13
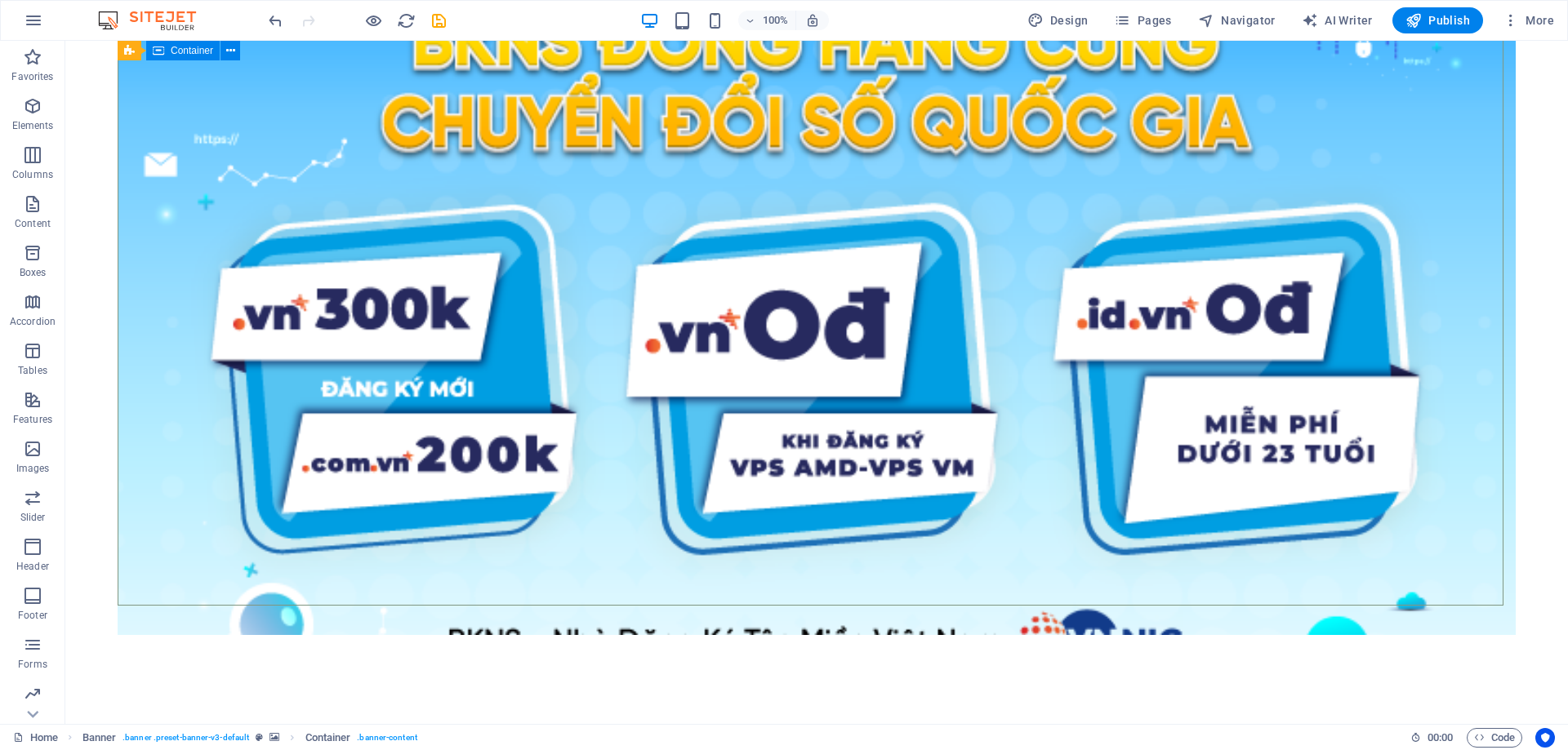
scroll to position [163, 0]
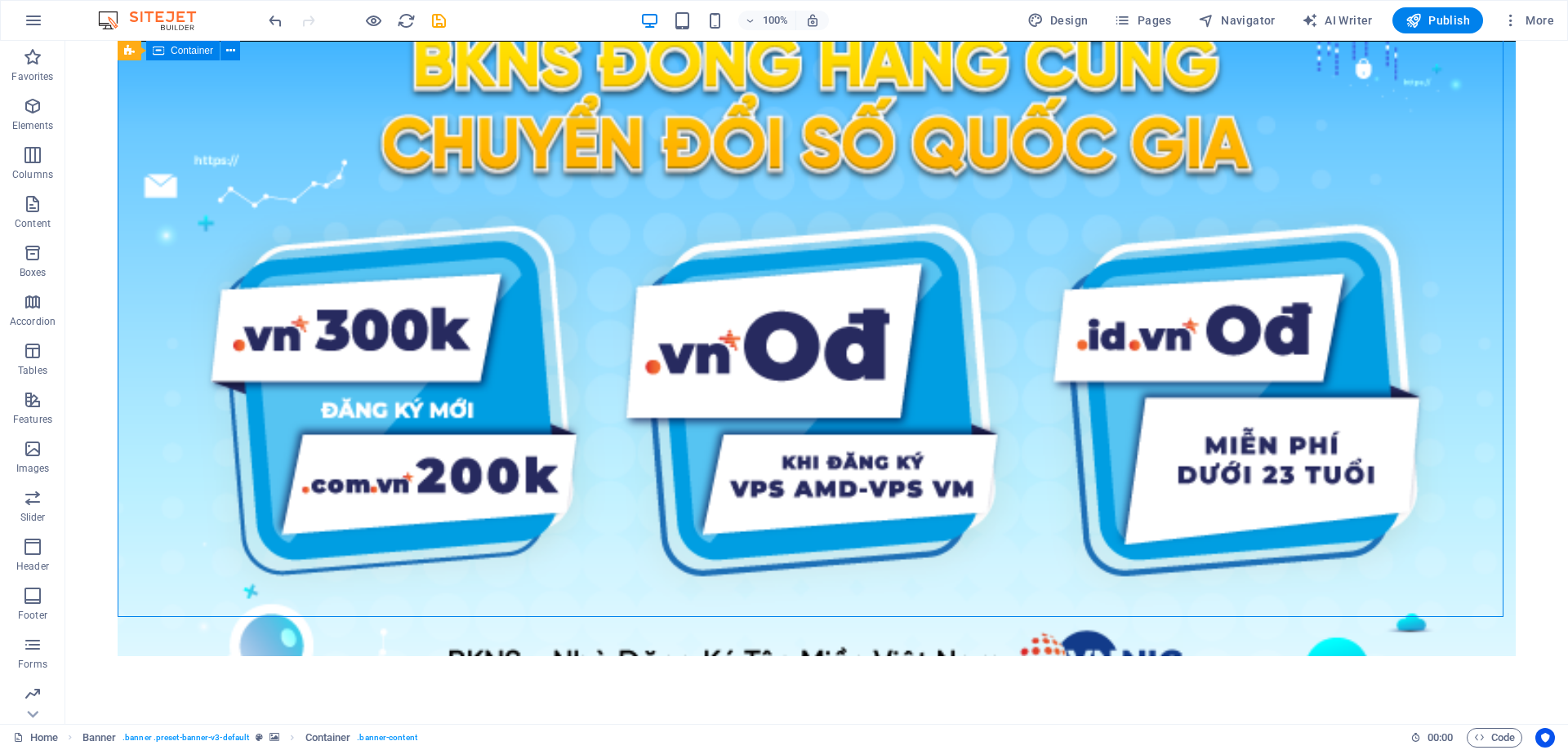
drag, startPoint x: 1032, startPoint y: 252, endPoint x: 760, endPoint y: 255, distance: 272.0
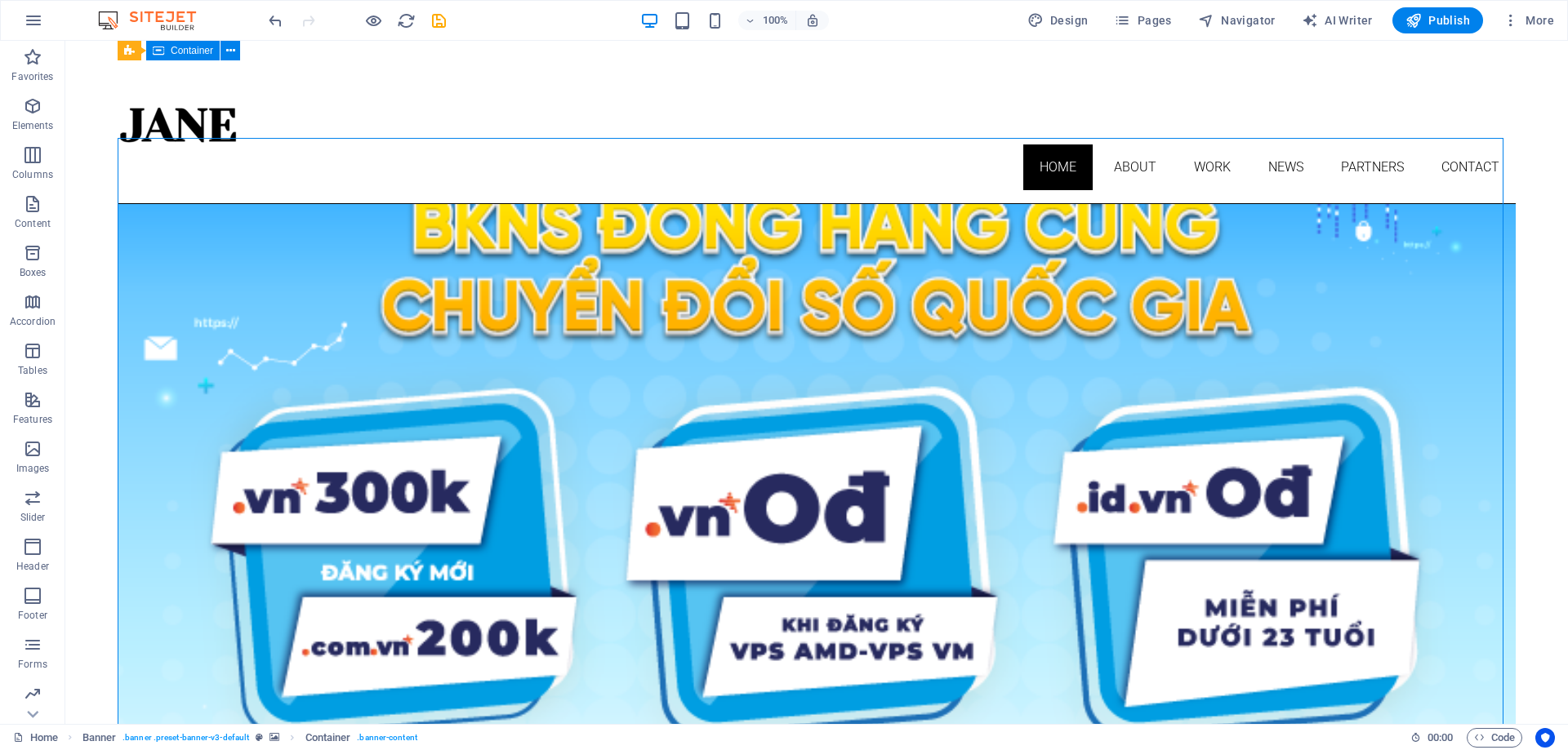
scroll to position [0, 0]
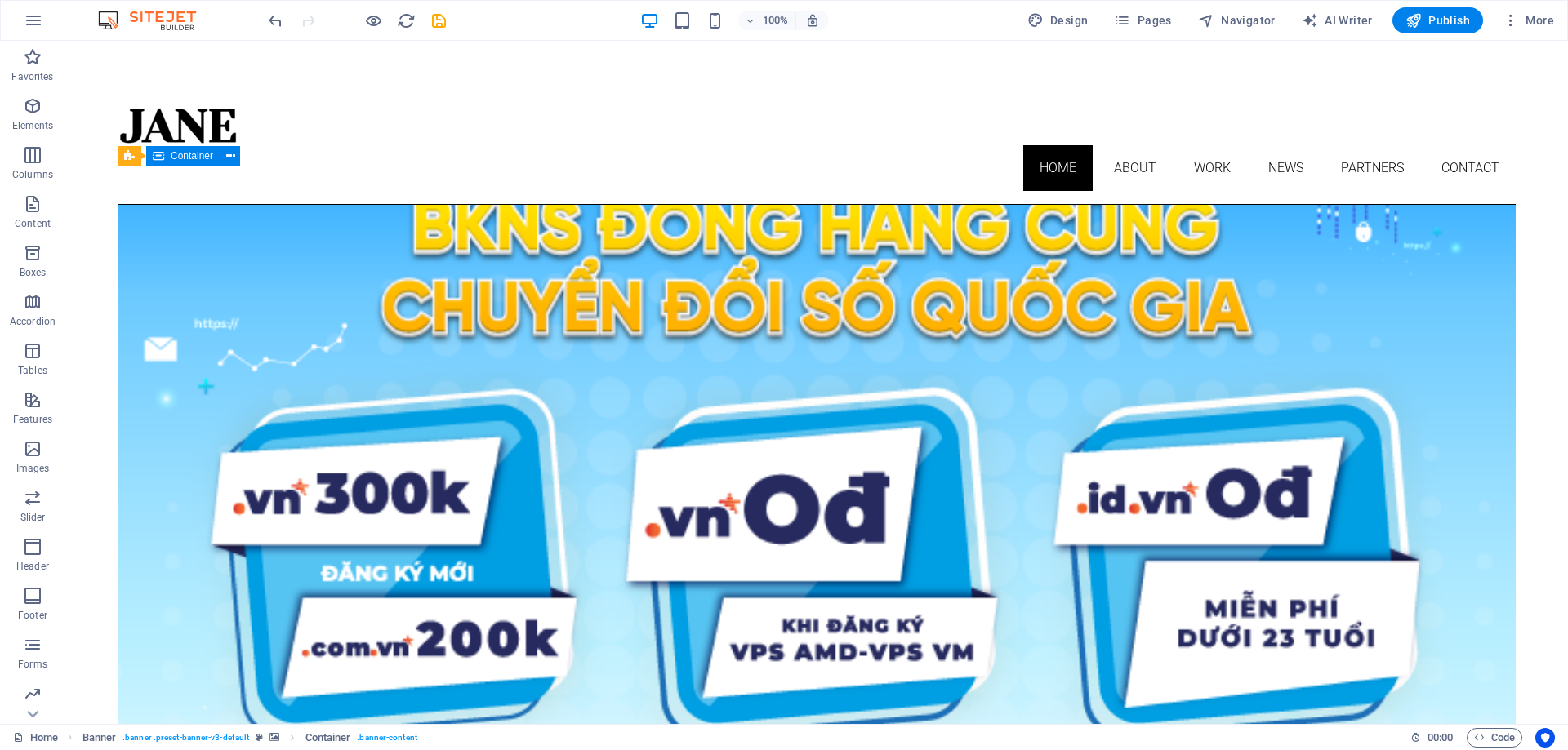
drag, startPoint x: 845, startPoint y: 280, endPoint x: 683, endPoint y: 281, distance: 162.0
click at [186, 155] on span "Container" at bounding box center [191, 156] width 42 height 10
click at [118, 159] on div "Banner" at bounding box center [148, 156] width 62 height 20
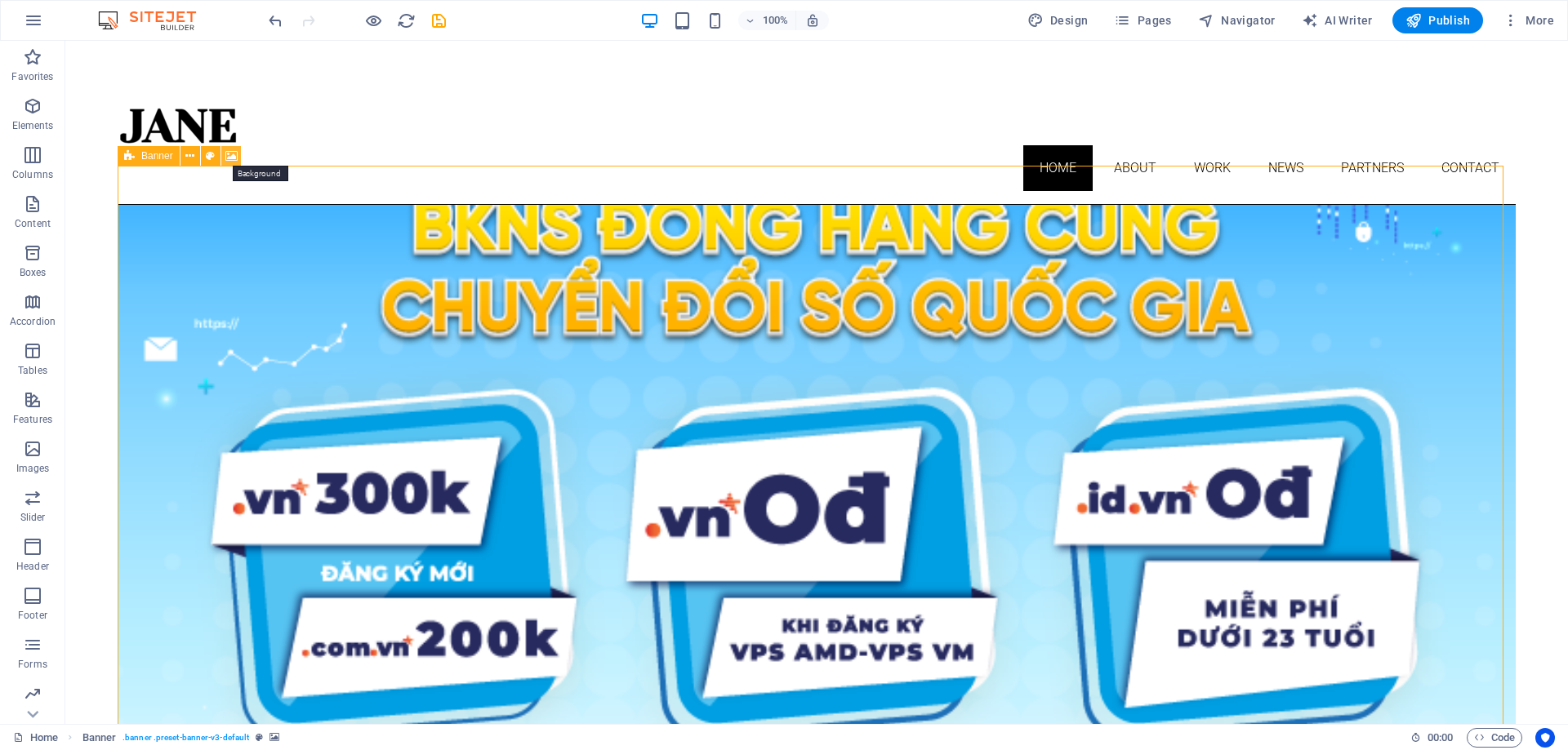
click at [233, 156] on icon at bounding box center [232, 156] width 13 height 17
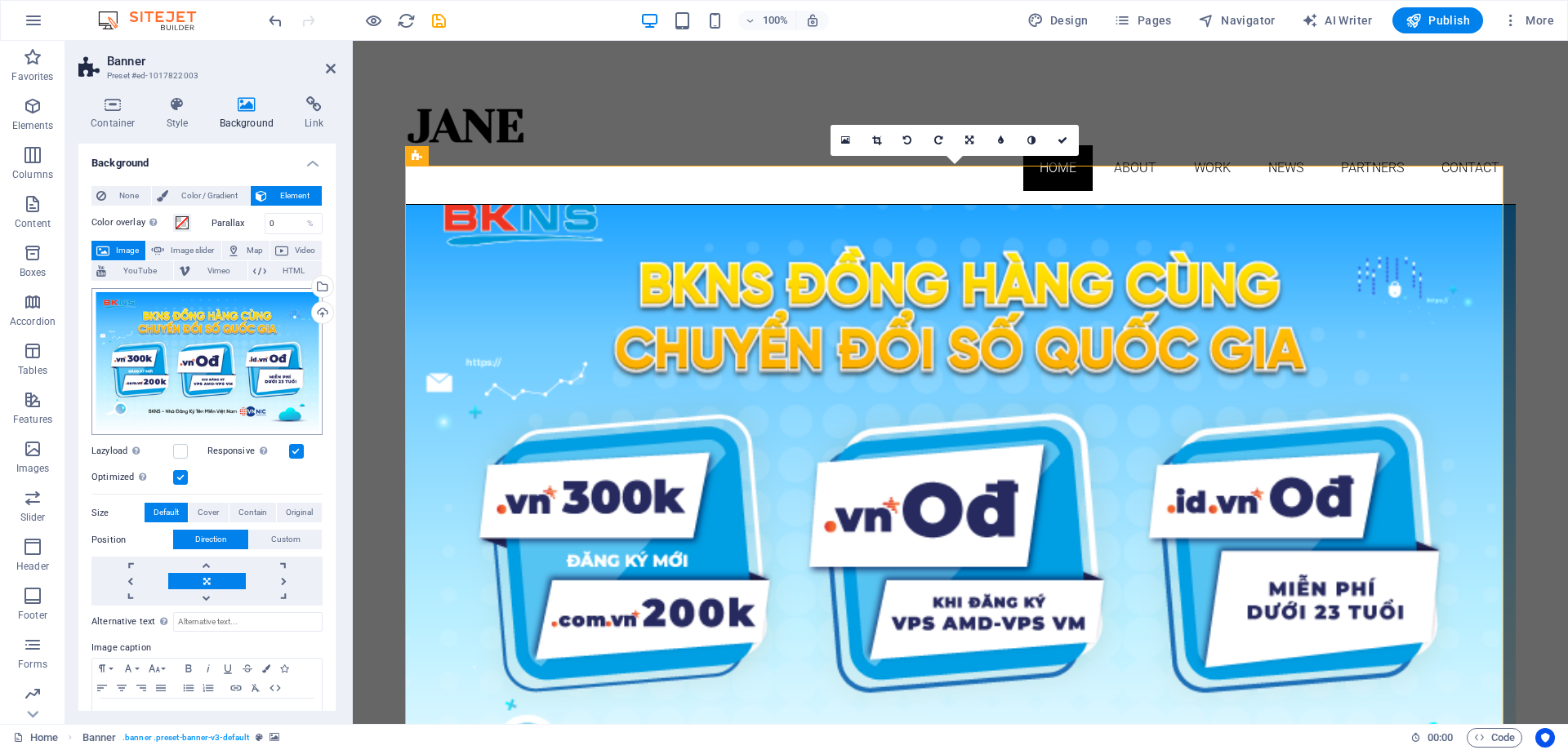
scroll to position [50, 0]
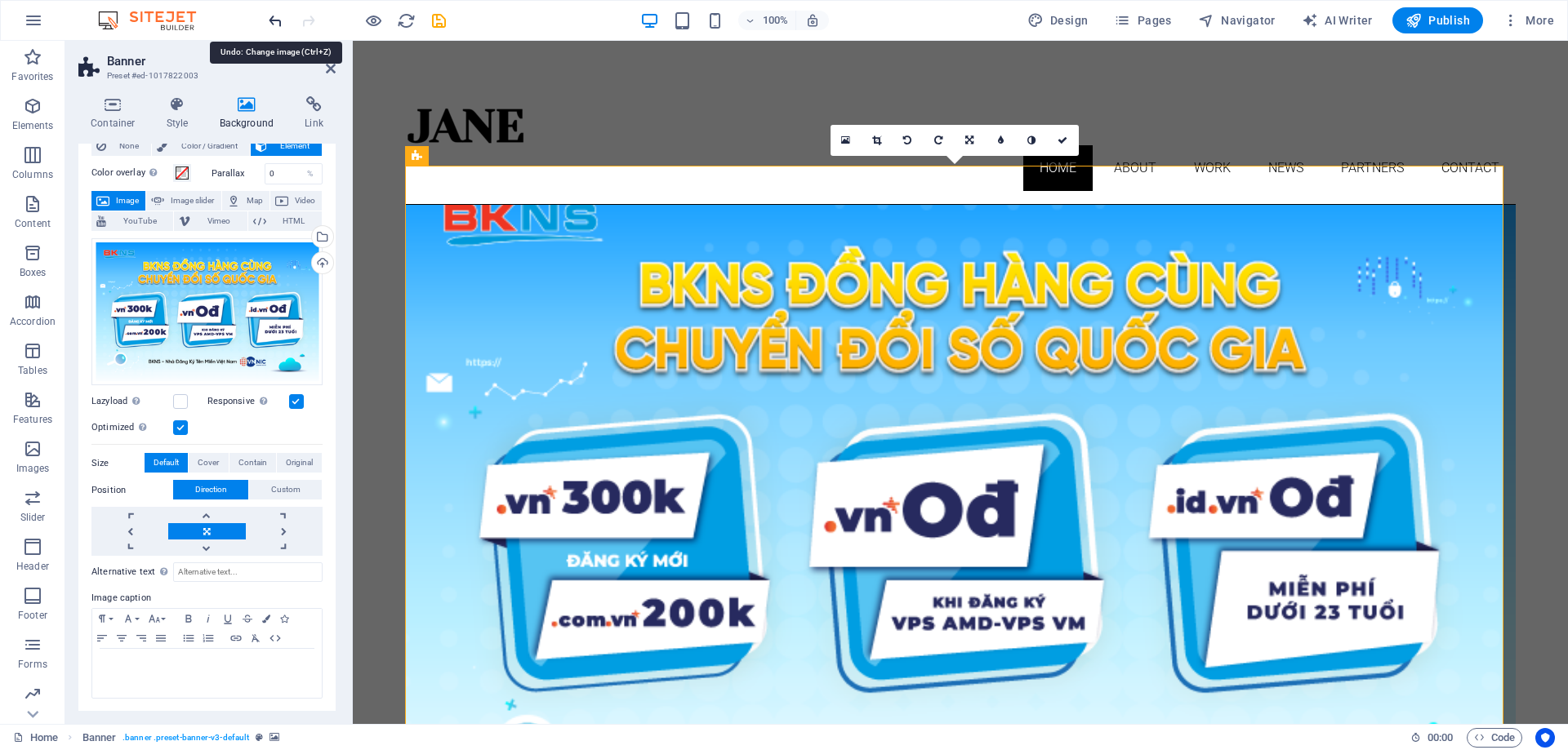
click at [272, 21] on icon "undo" at bounding box center [275, 21] width 19 height 19
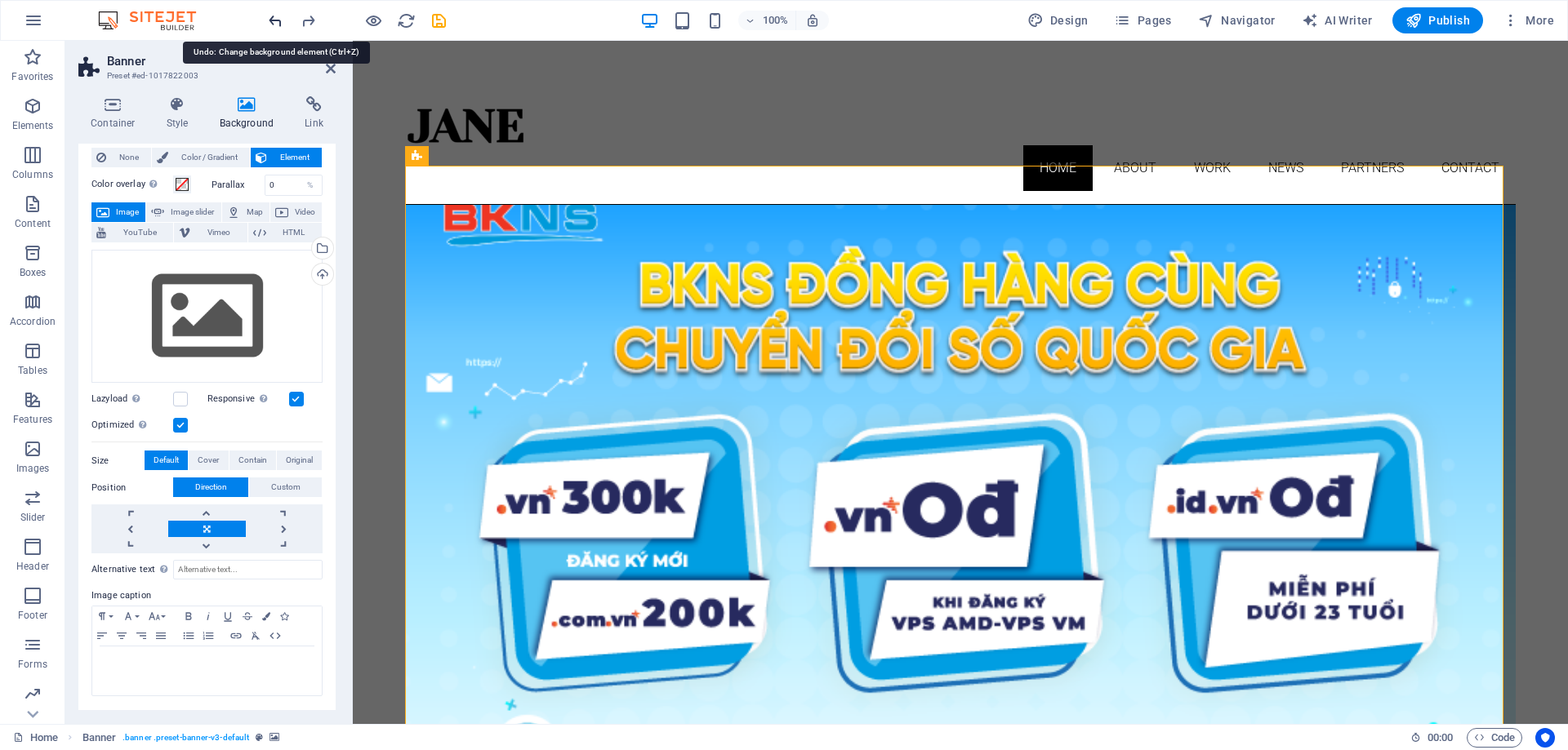
scroll to position [36, 0]
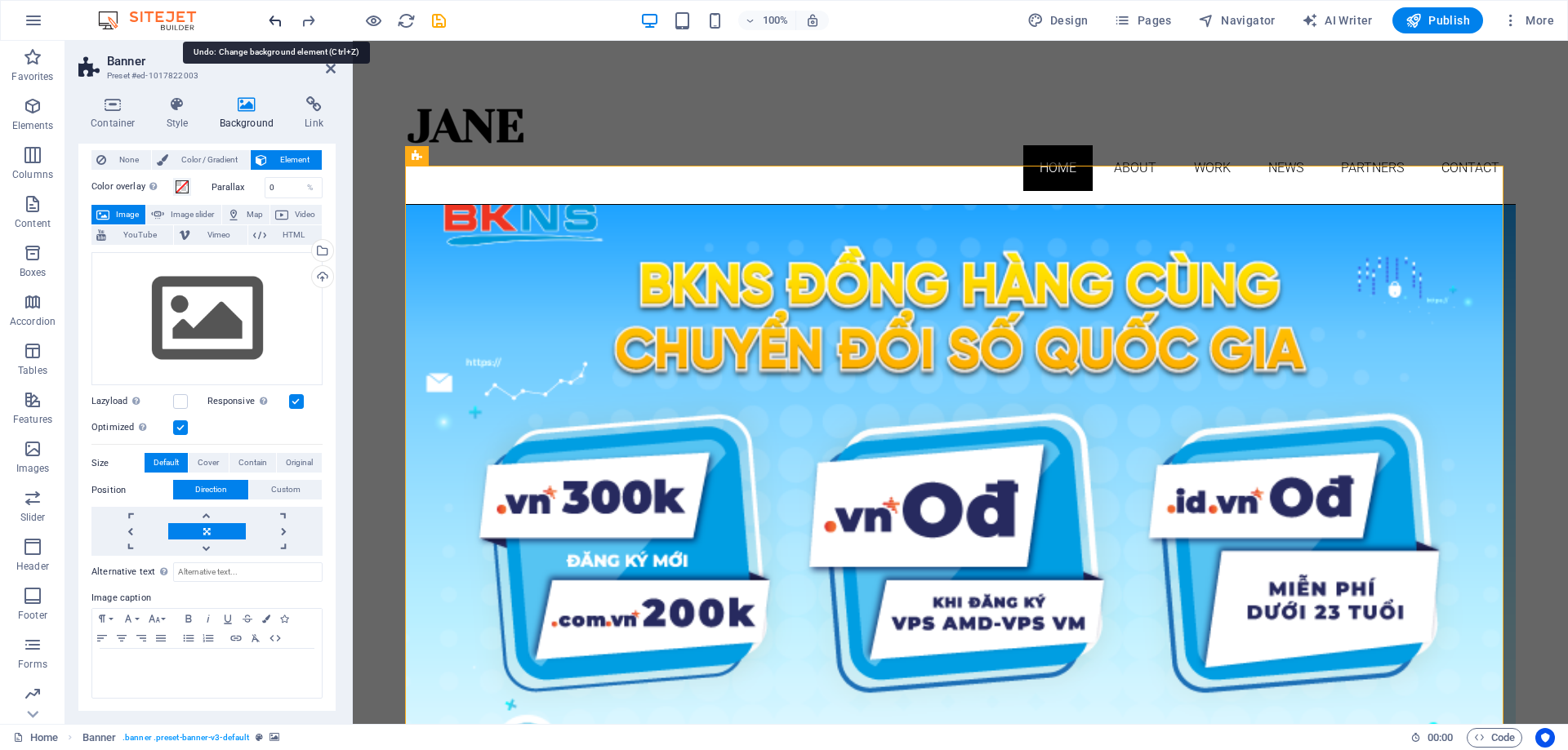
click at [272, 21] on icon "undo" at bounding box center [275, 21] width 19 height 19
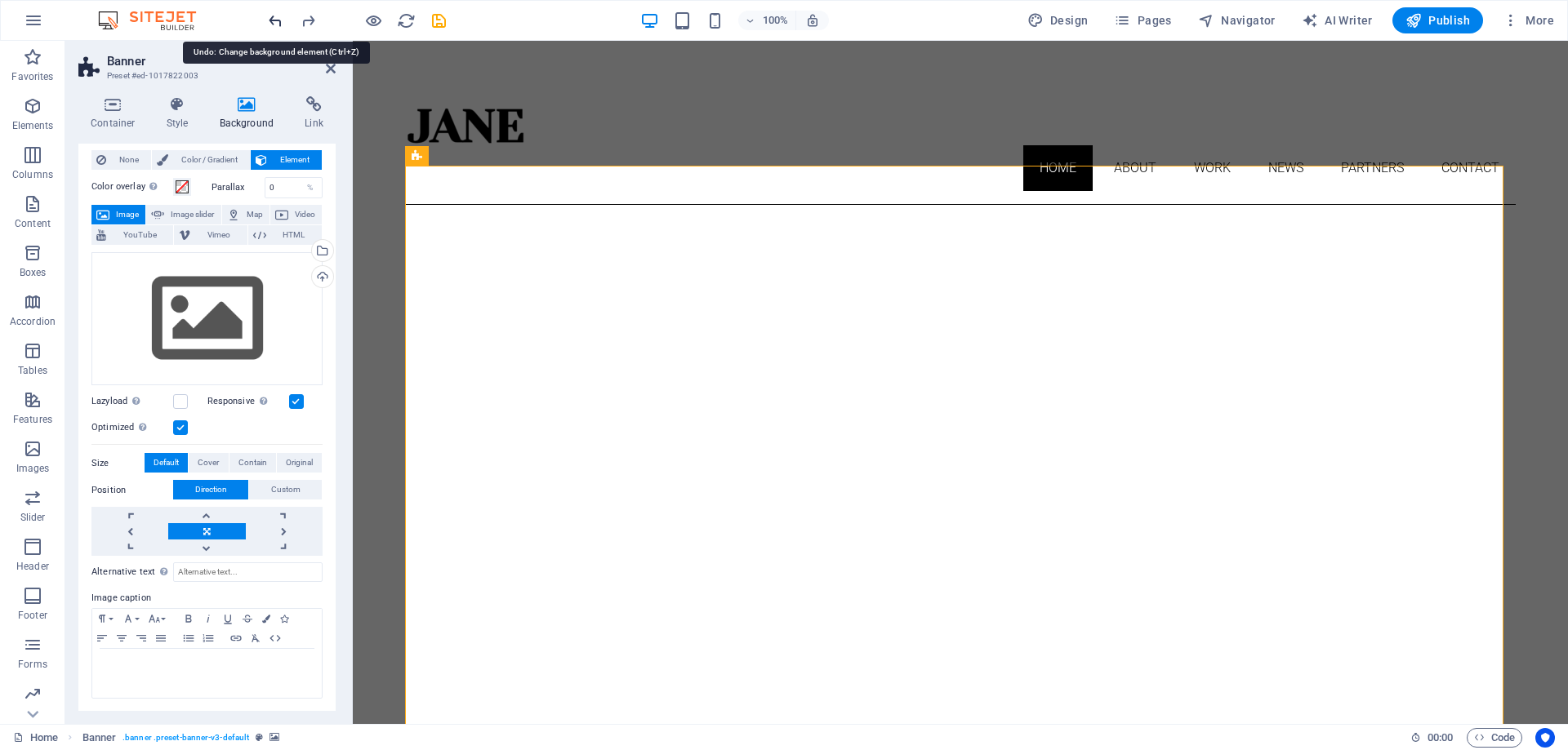
scroll to position [0, 0]
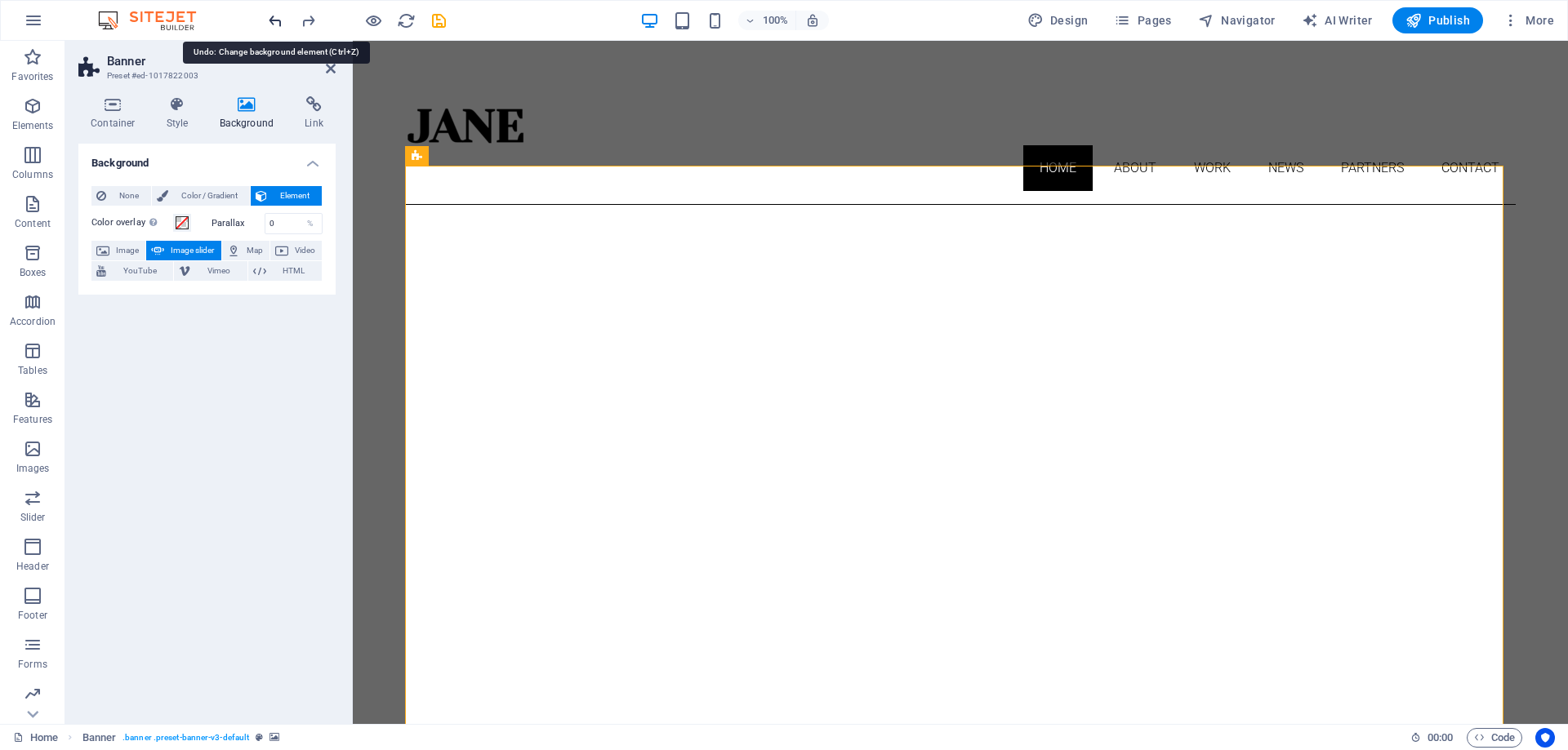
click at [272, 21] on icon "undo" at bounding box center [275, 21] width 19 height 19
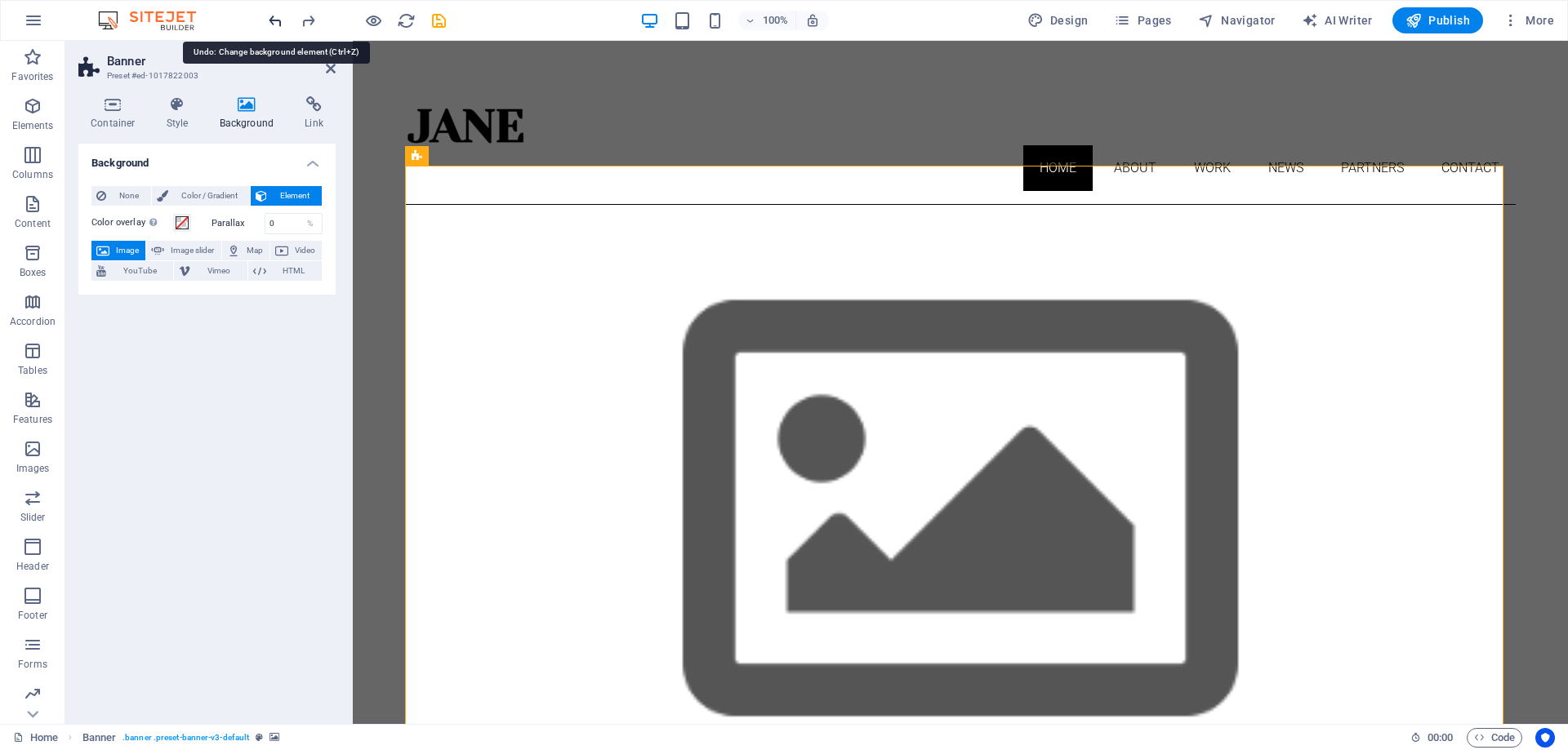
click at [272, 21] on icon "undo" at bounding box center [275, 21] width 19 height 19
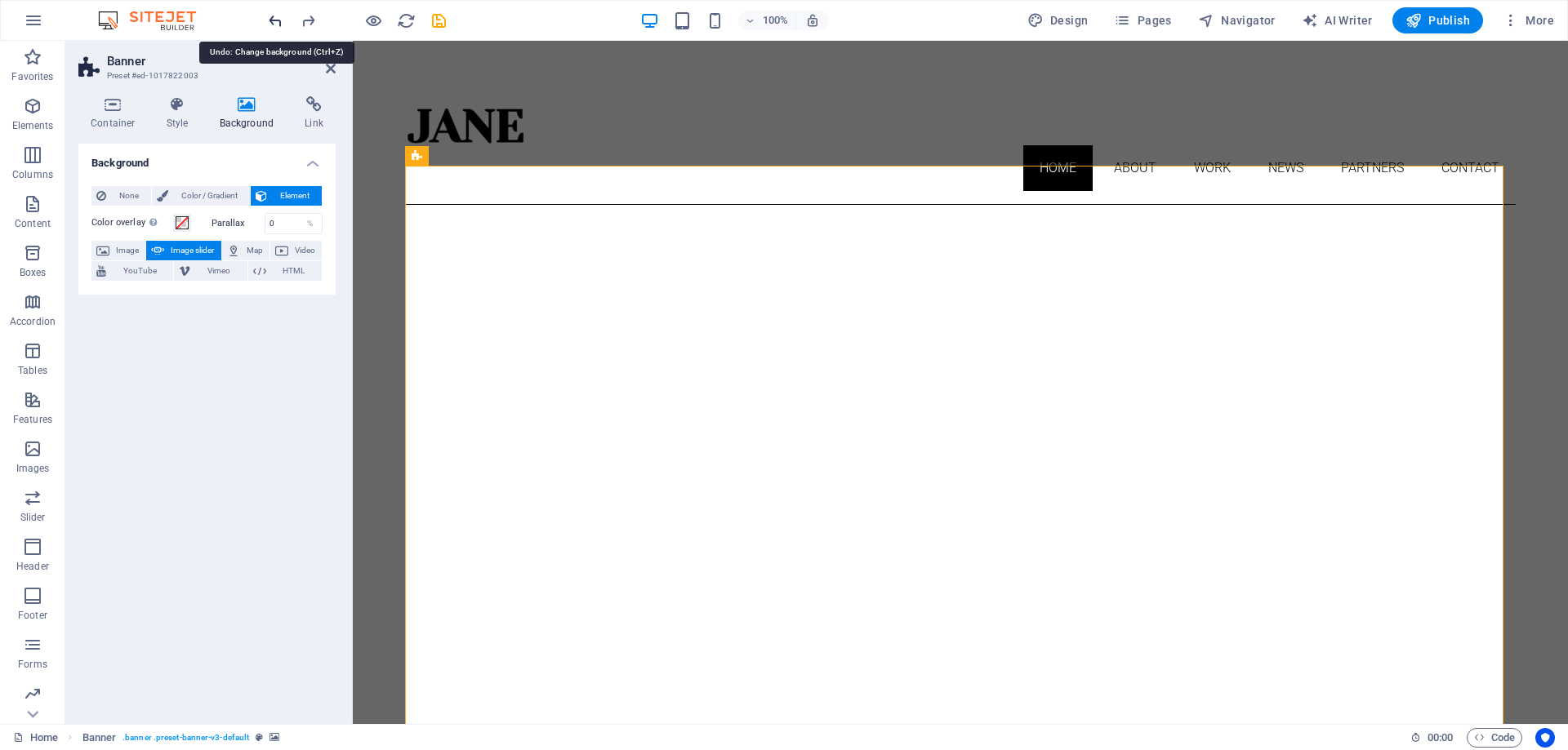
click at [272, 21] on icon "undo" at bounding box center [275, 21] width 19 height 19
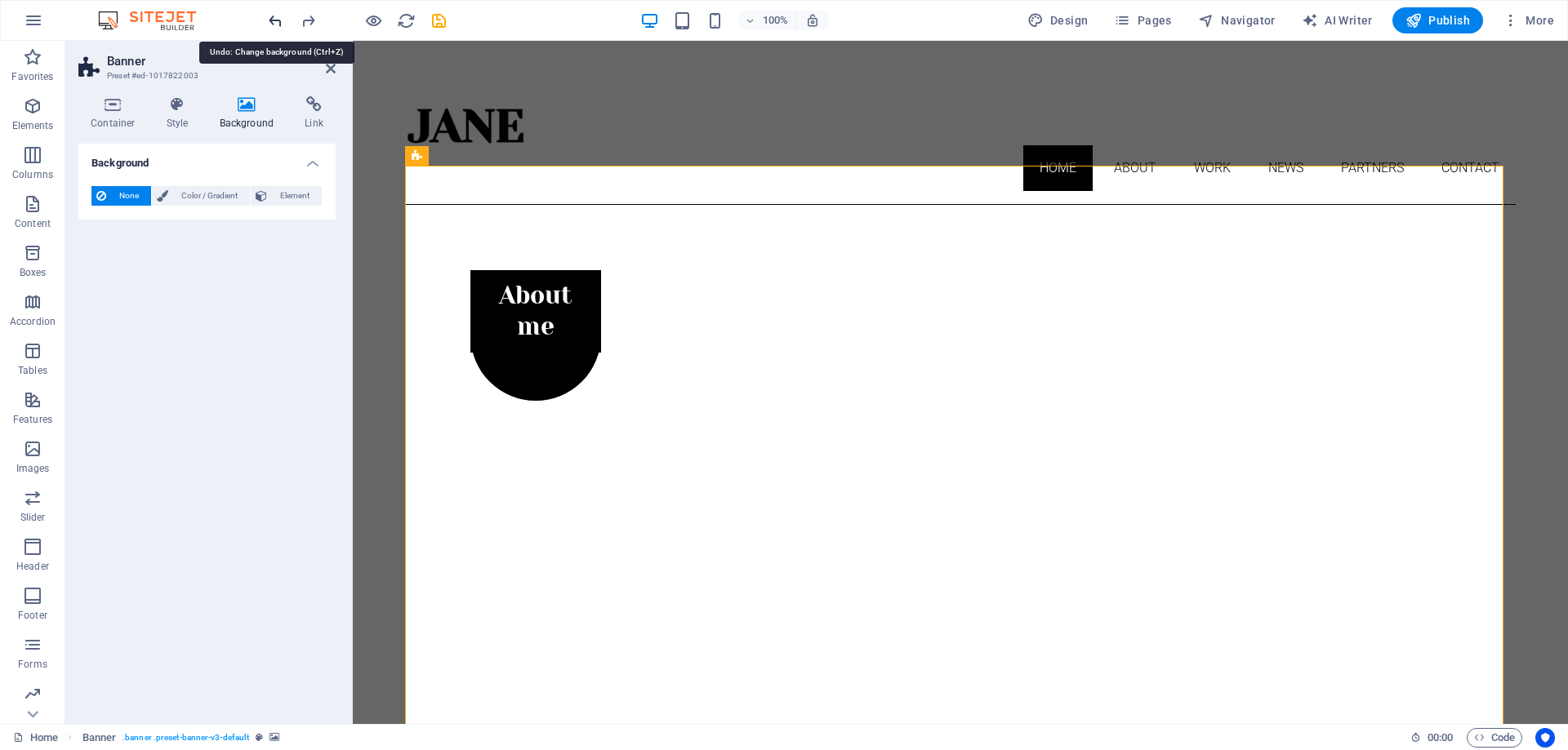
click at [272, 21] on icon "undo" at bounding box center [275, 21] width 19 height 19
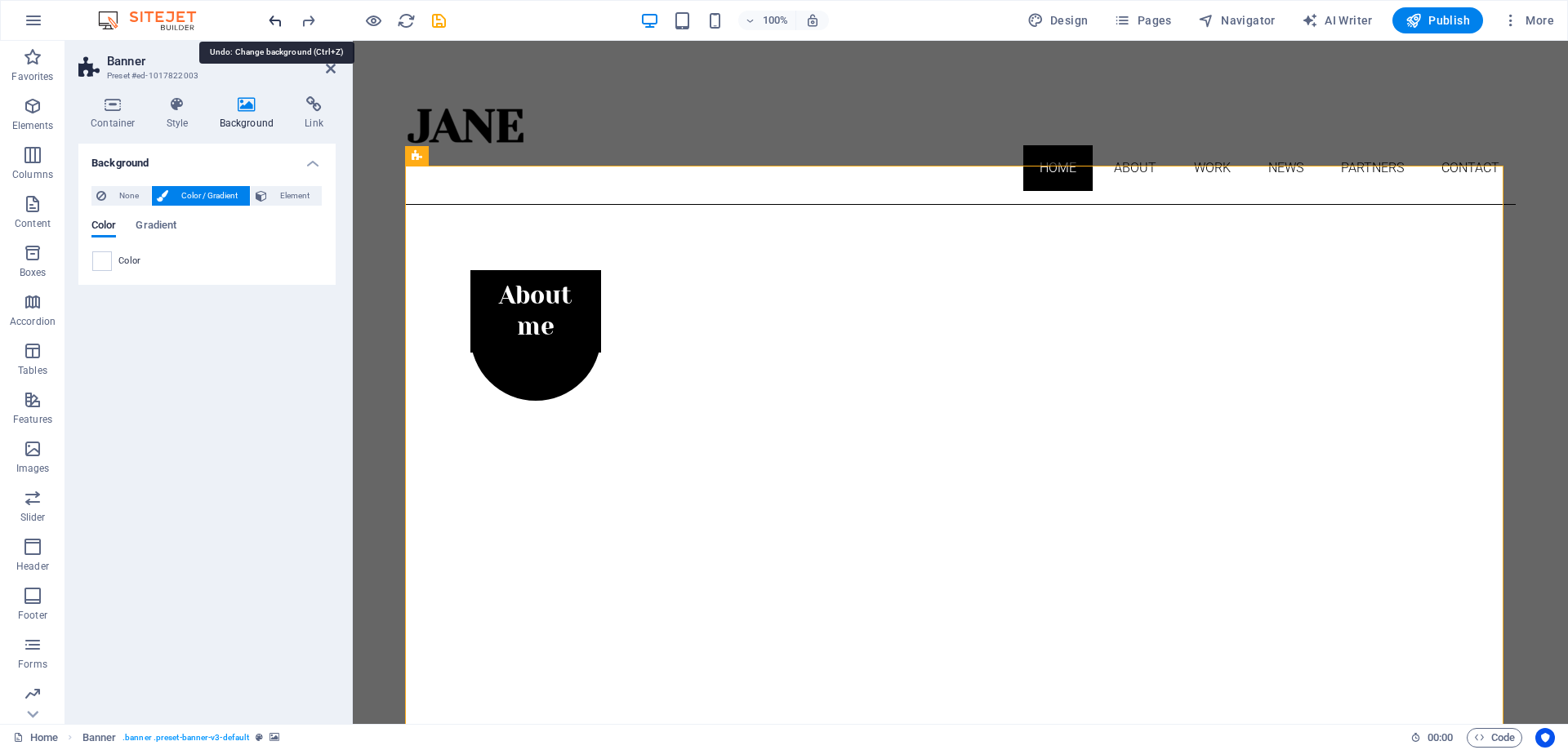
click at [272, 21] on icon "undo" at bounding box center [275, 21] width 19 height 19
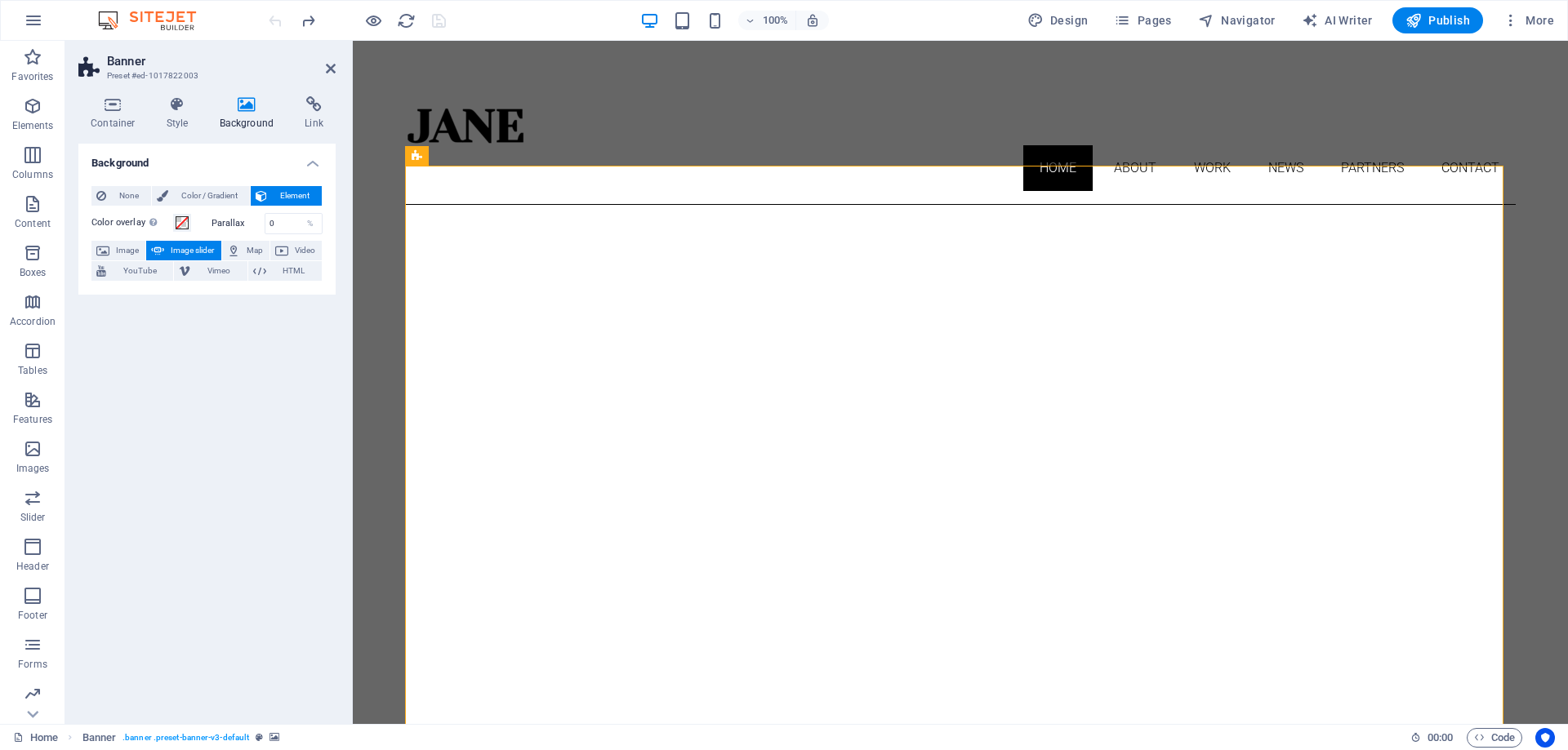
click at [272, 21] on div at bounding box center [356, 20] width 183 height 26
click at [330, 69] on icon at bounding box center [330, 69] width 10 height 13
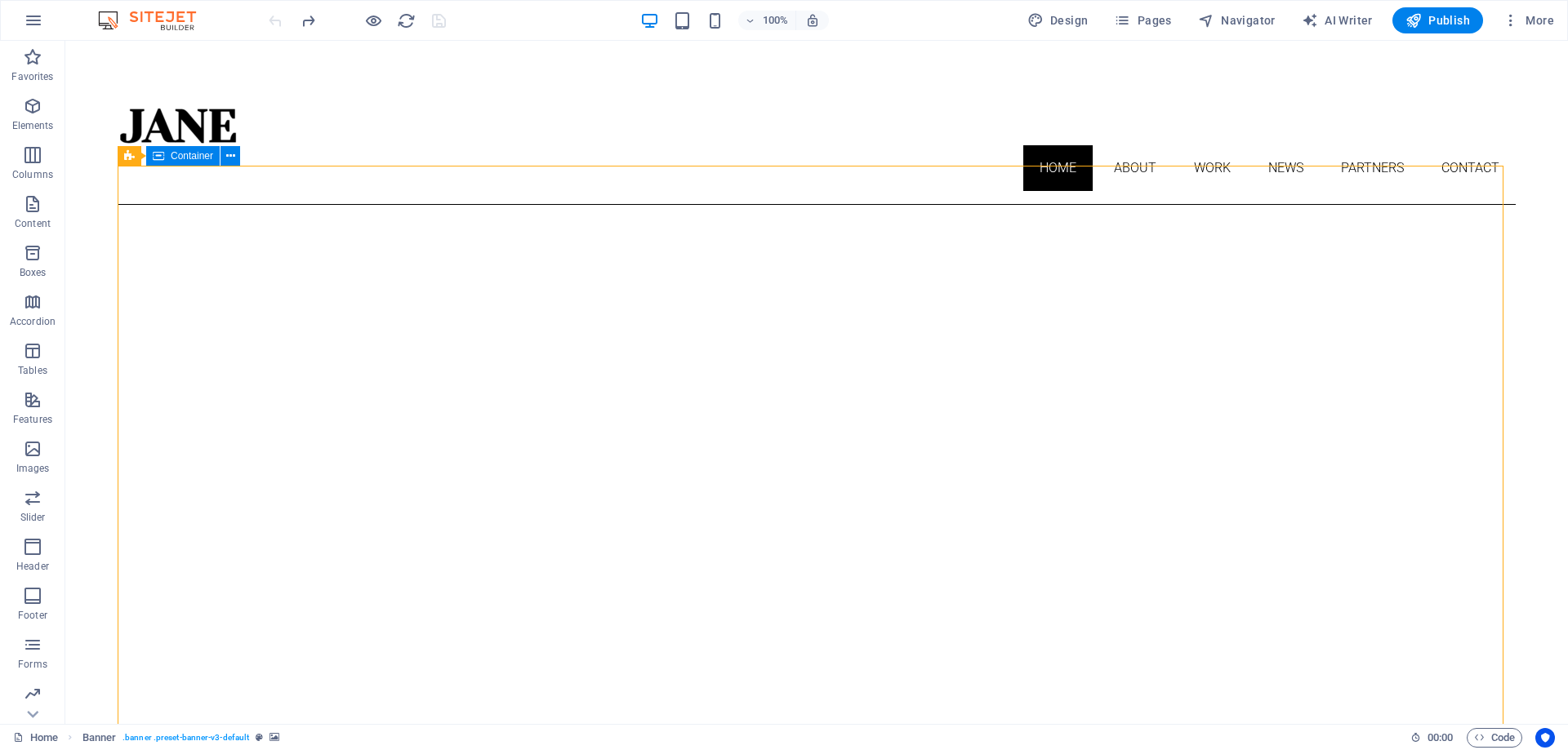
click at [197, 157] on span "Container" at bounding box center [191, 156] width 42 height 10
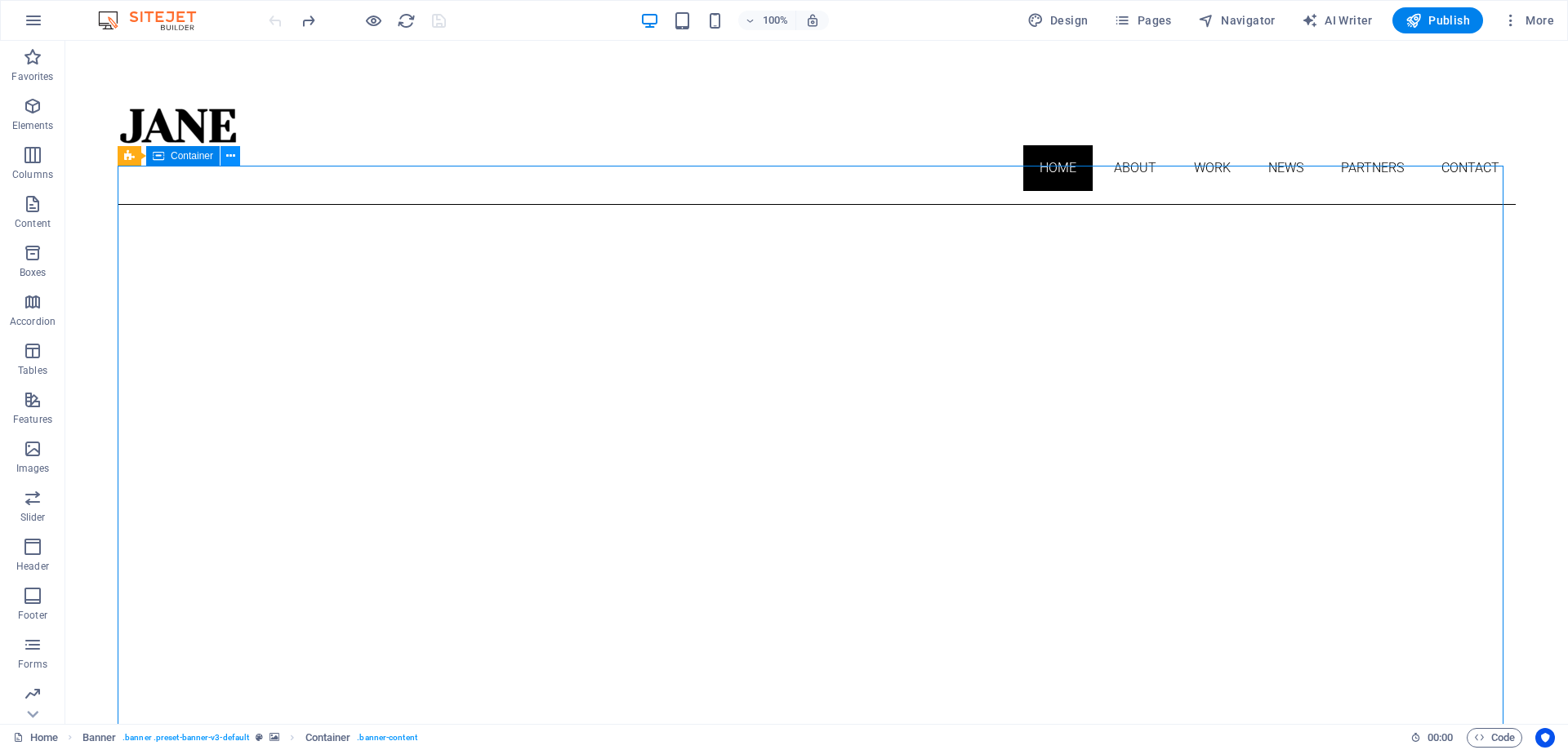
click at [229, 157] on icon at bounding box center [231, 156] width 9 height 17
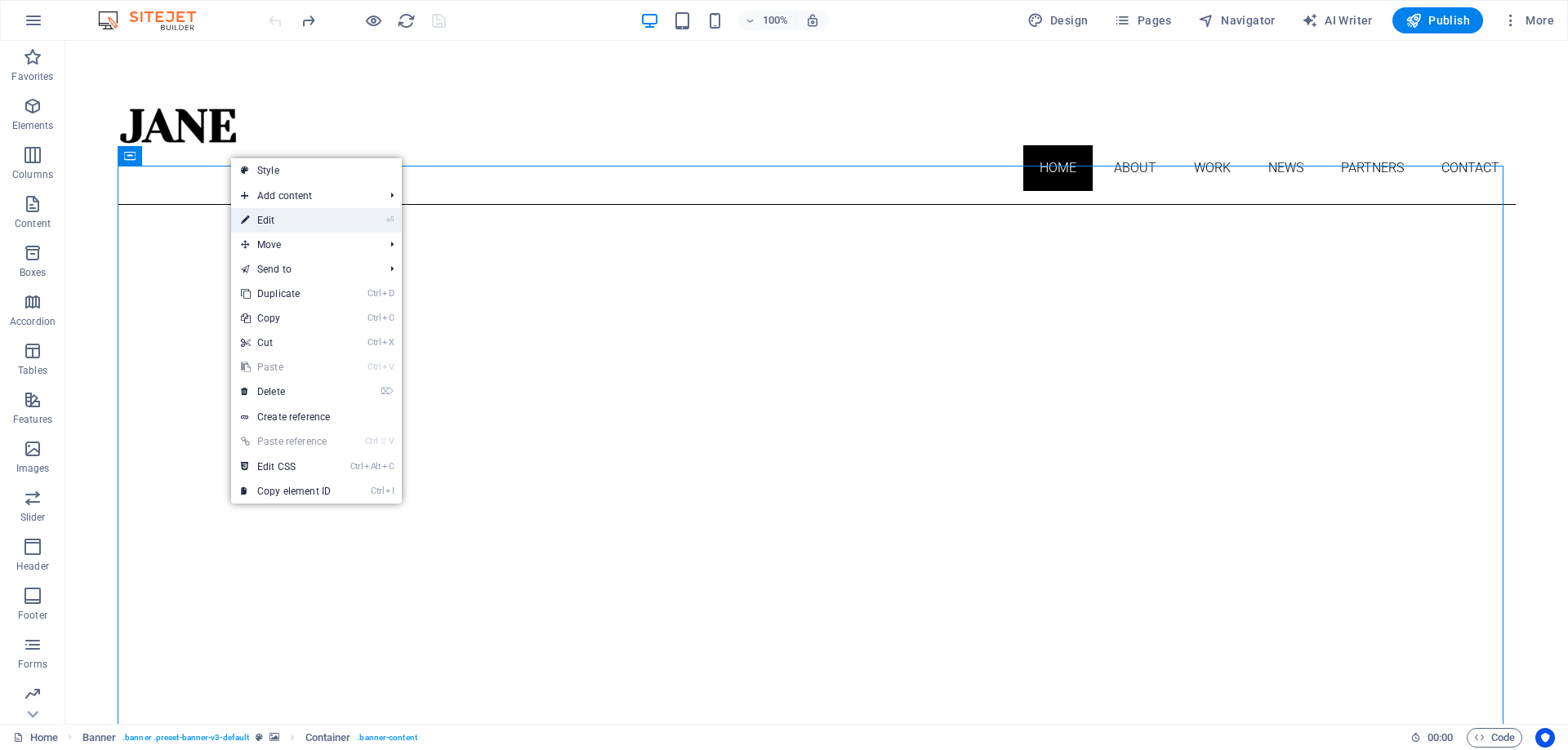
click at [282, 218] on link "⏎ Edit" at bounding box center [285, 220] width 109 height 24
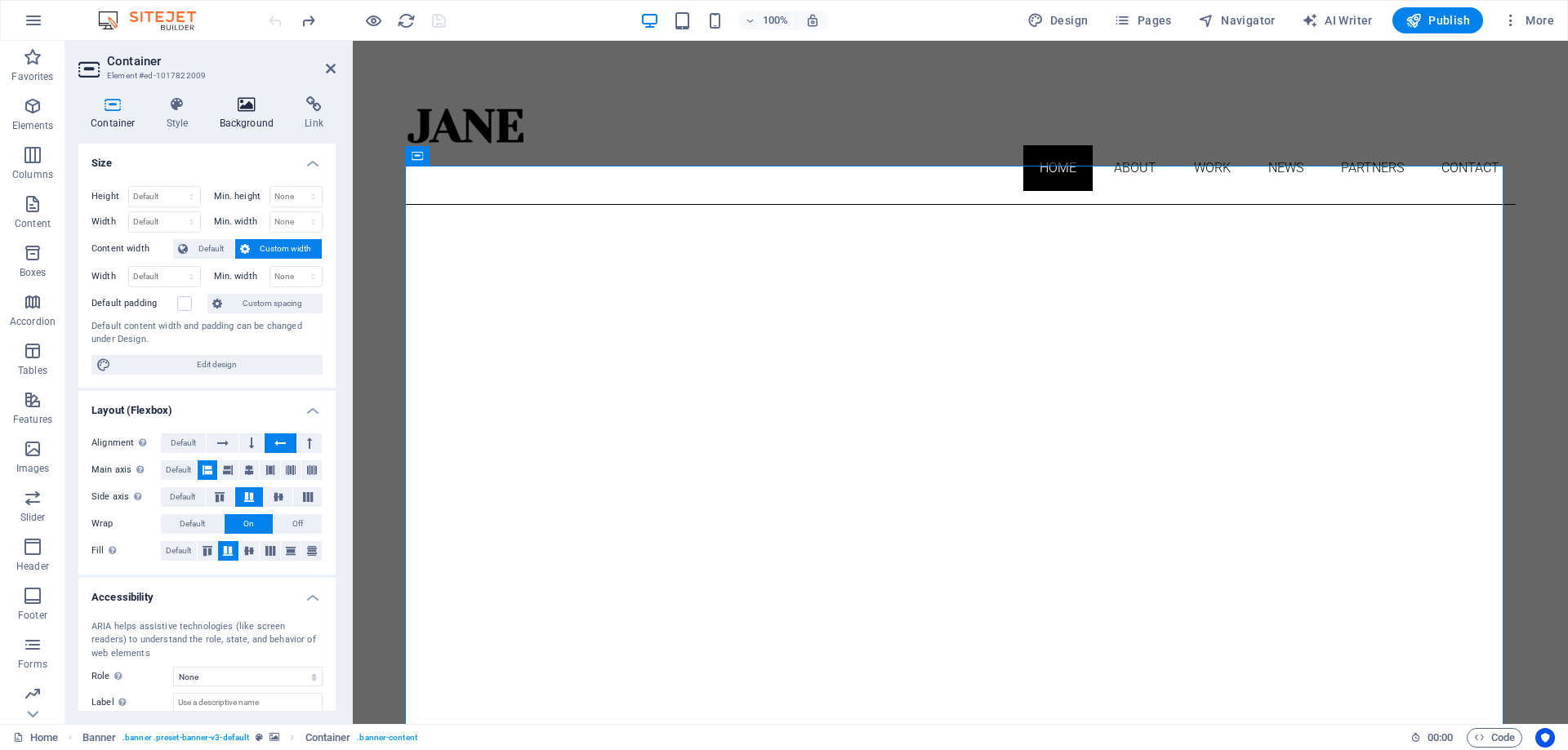
click at [255, 110] on icon at bounding box center [247, 105] width 79 height 16
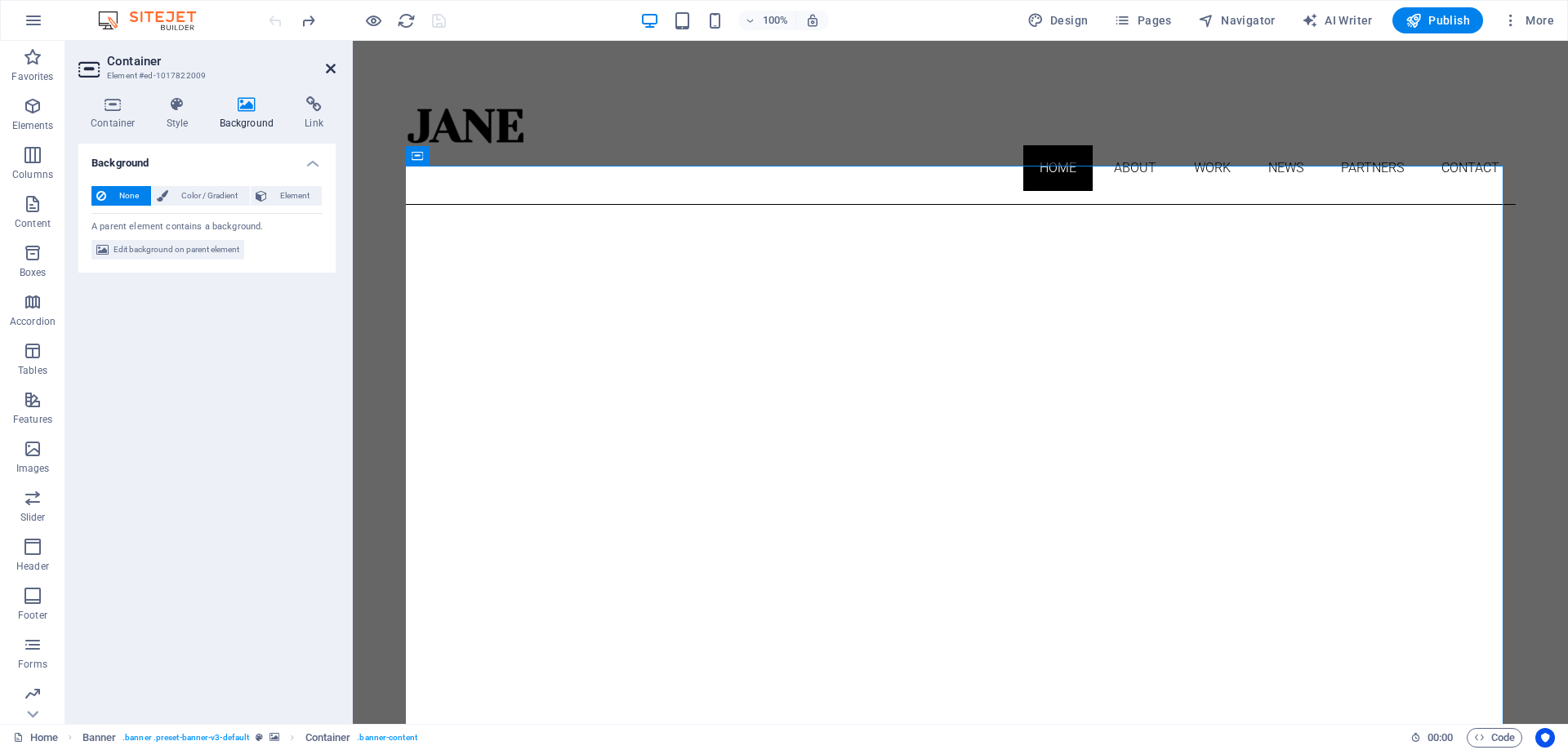
click at [333, 69] on icon at bounding box center [330, 69] width 10 height 13
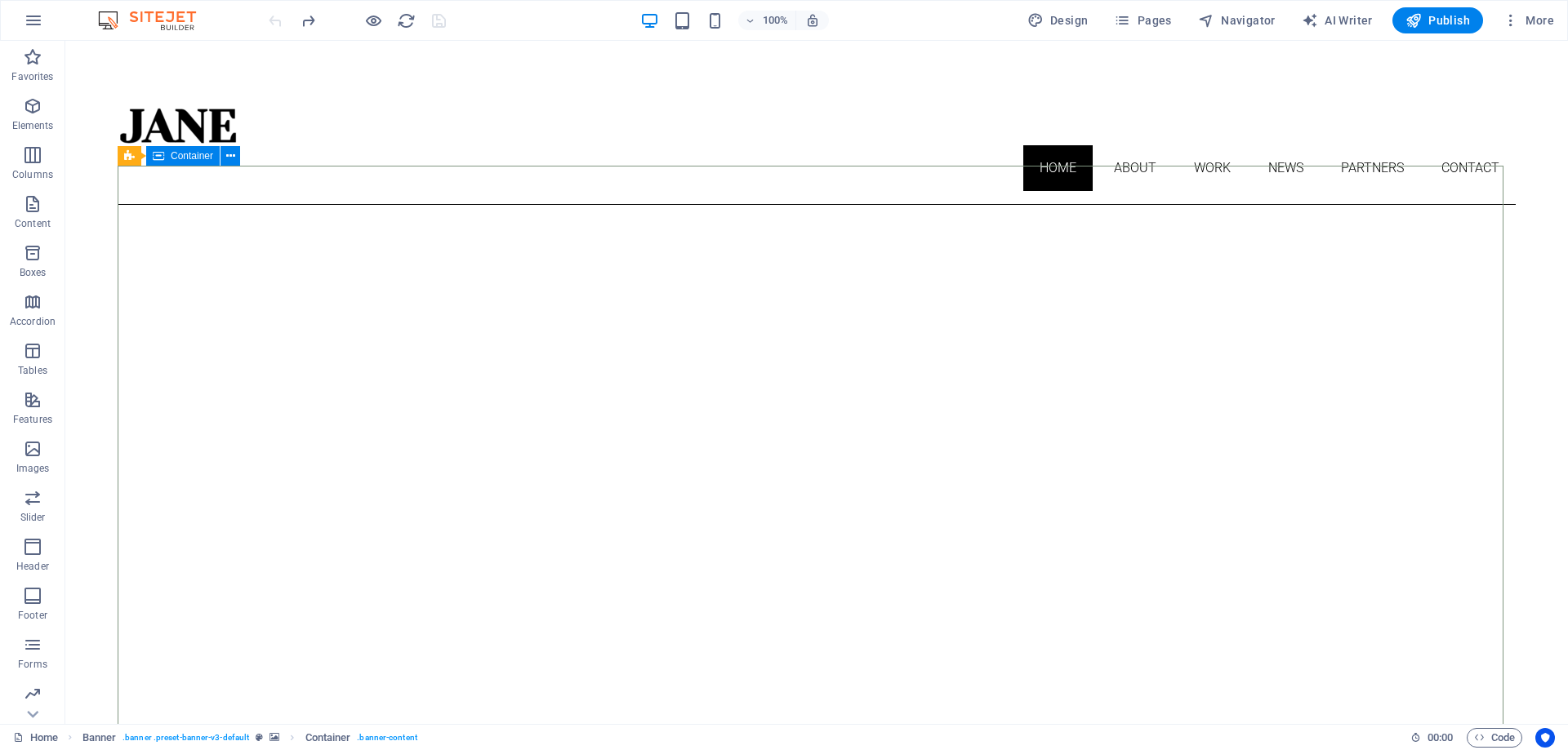
click at [131, 155] on icon at bounding box center [130, 156] width 11 height 20
click at [187, 157] on icon at bounding box center [190, 156] width 9 height 17
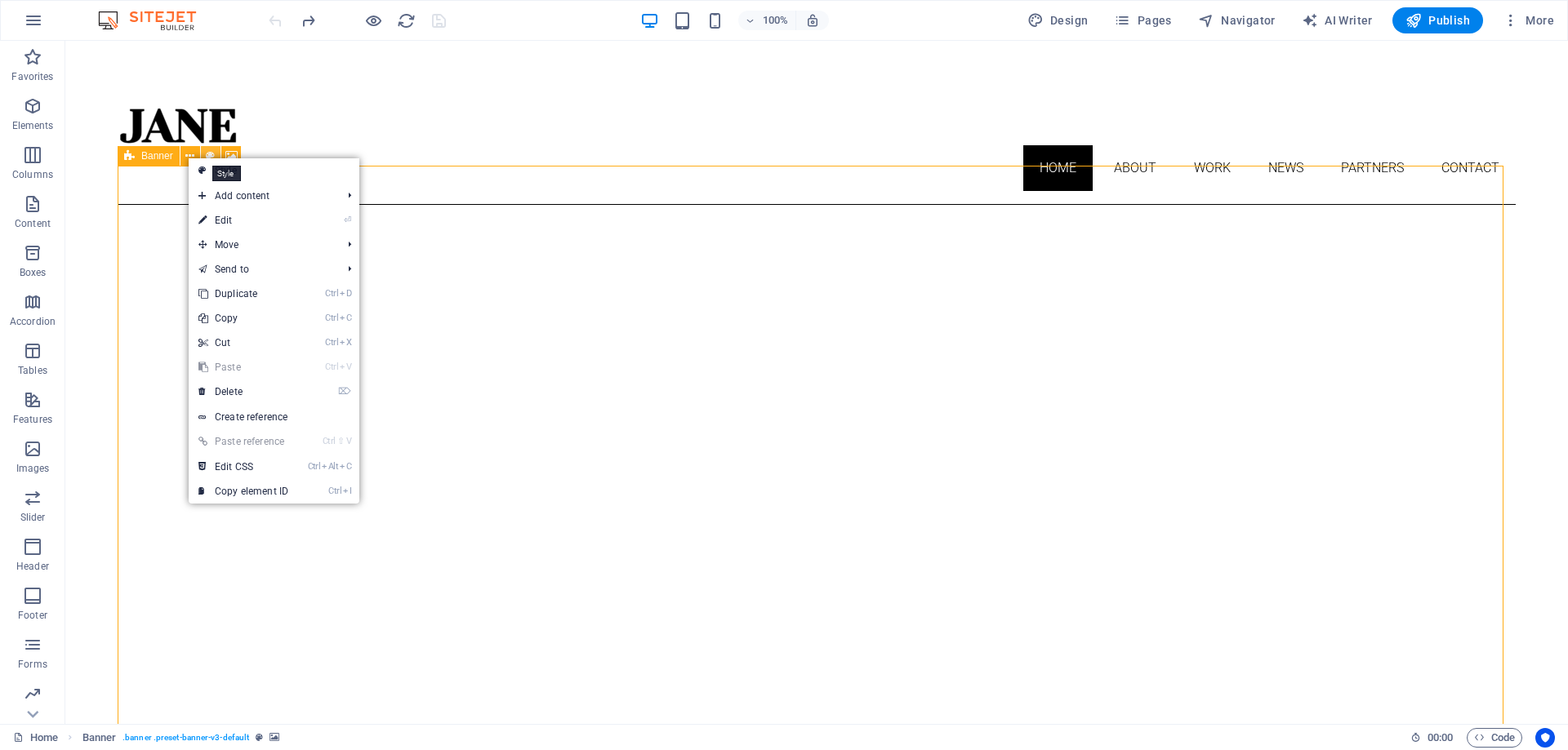
click at [207, 148] on icon at bounding box center [210, 156] width 9 height 17
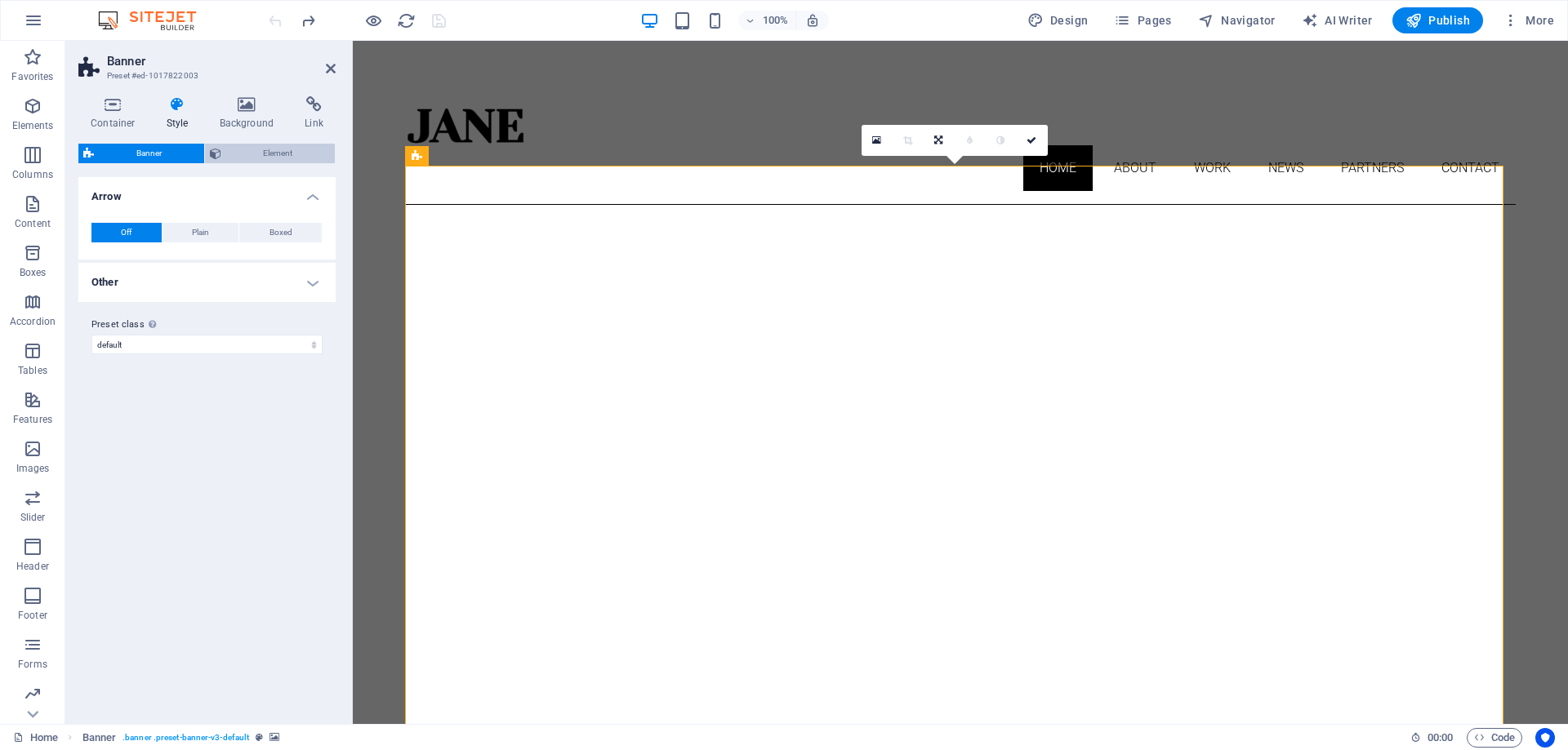
click at [239, 153] on span "Element" at bounding box center [279, 153] width 105 height 20
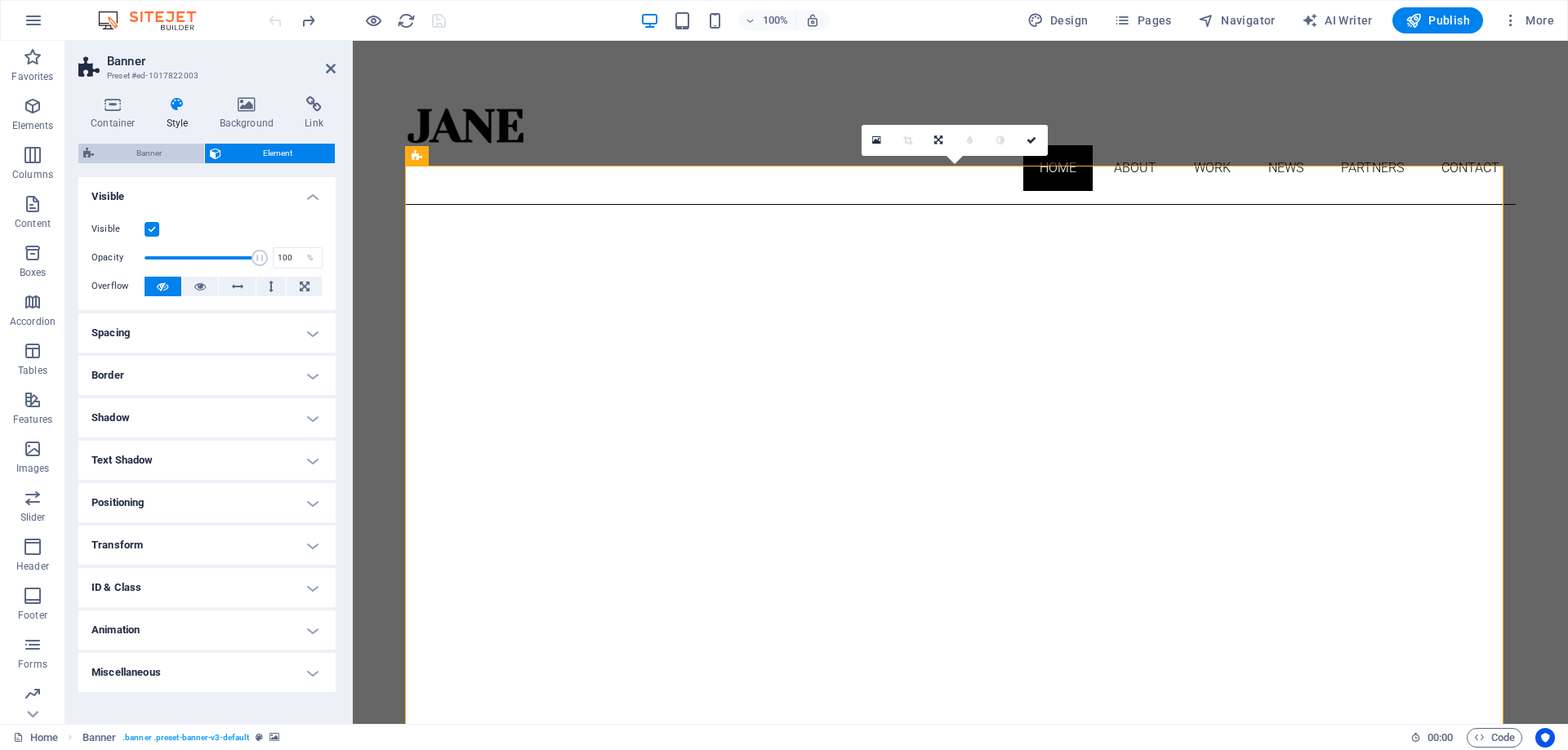
click at [159, 158] on span "Banner" at bounding box center [149, 153] width 100 height 20
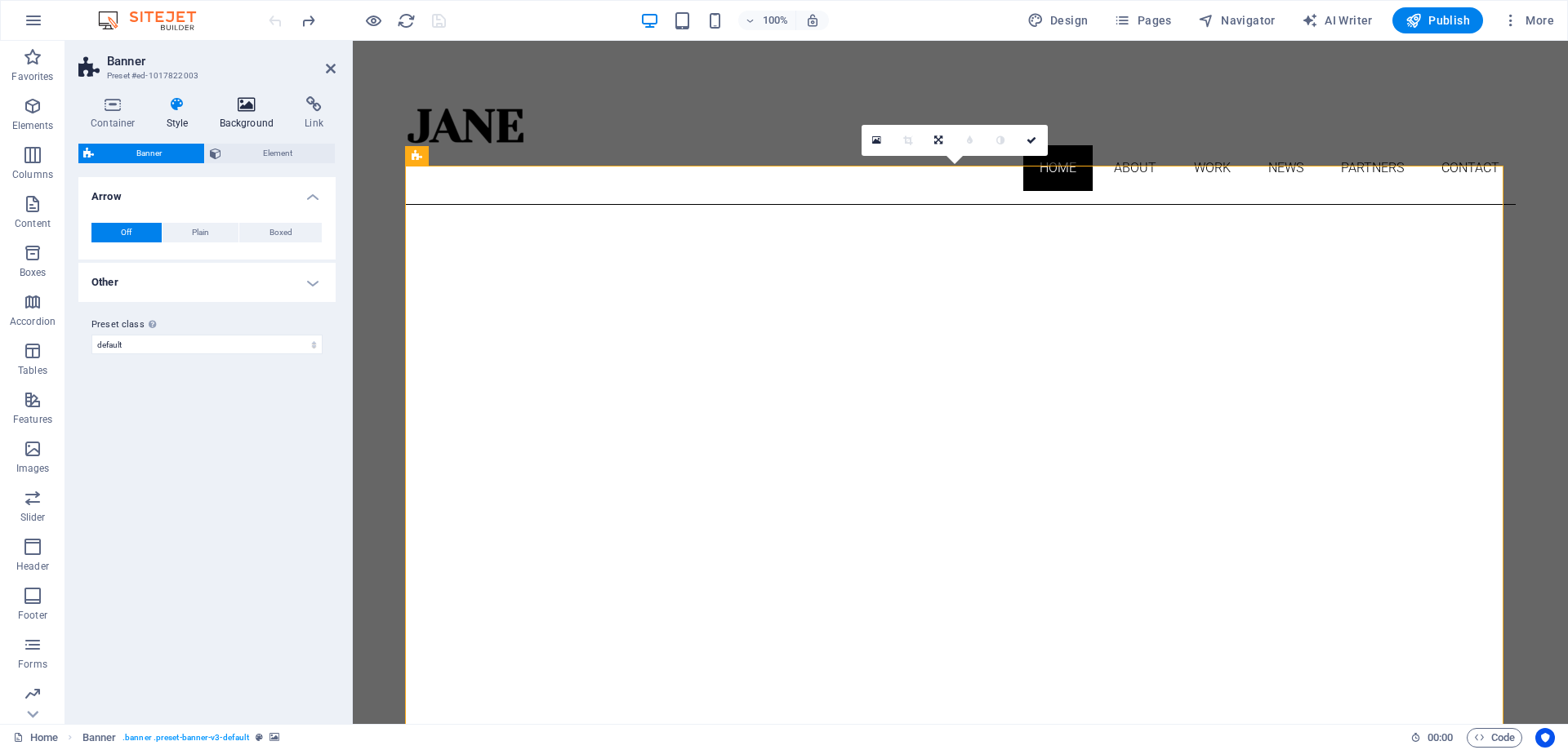
click at [240, 117] on h4 "Background" at bounding box center [250, 114] width 86 height 34
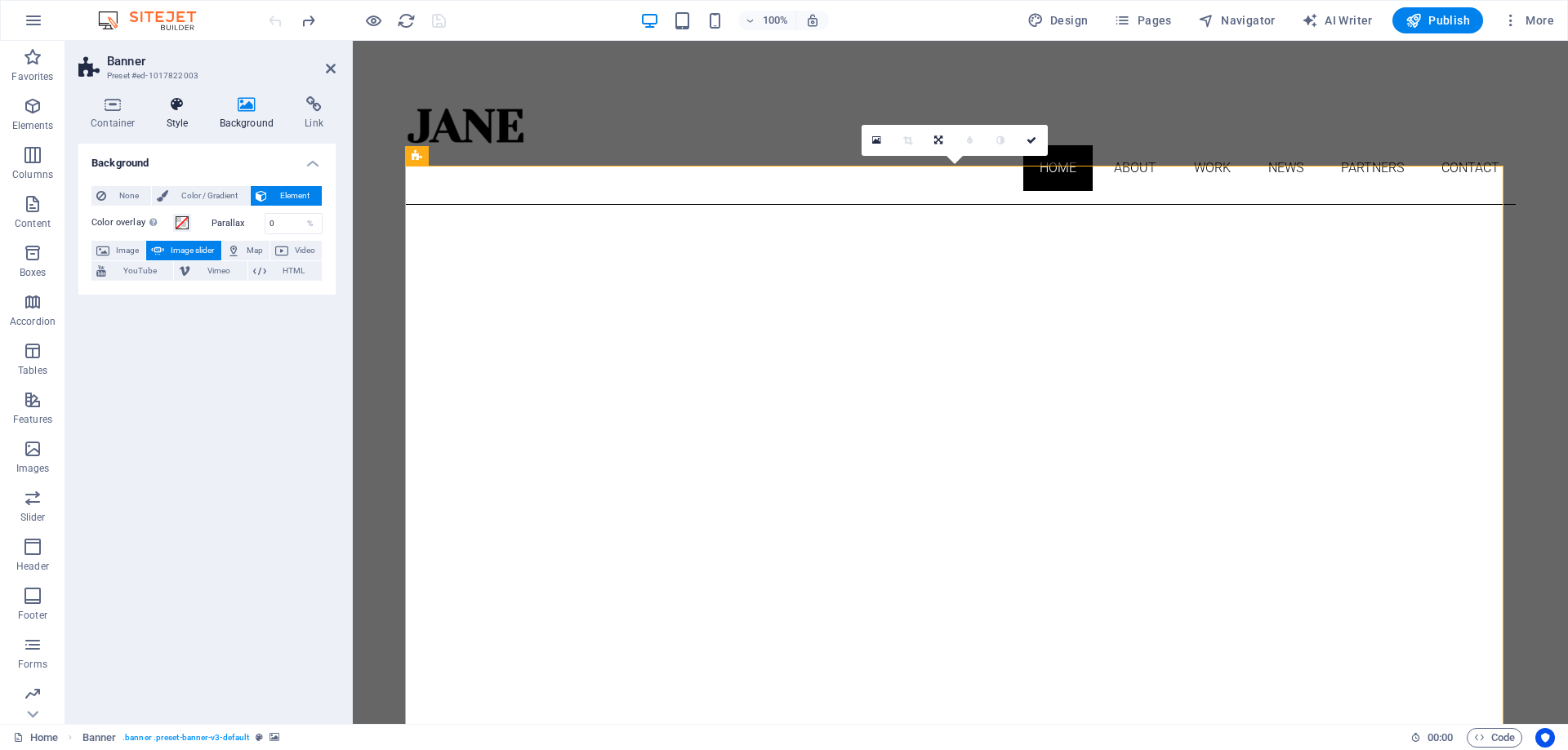
click at [175, 109] on icon at bounding box center [178, 105] width 47 height 16
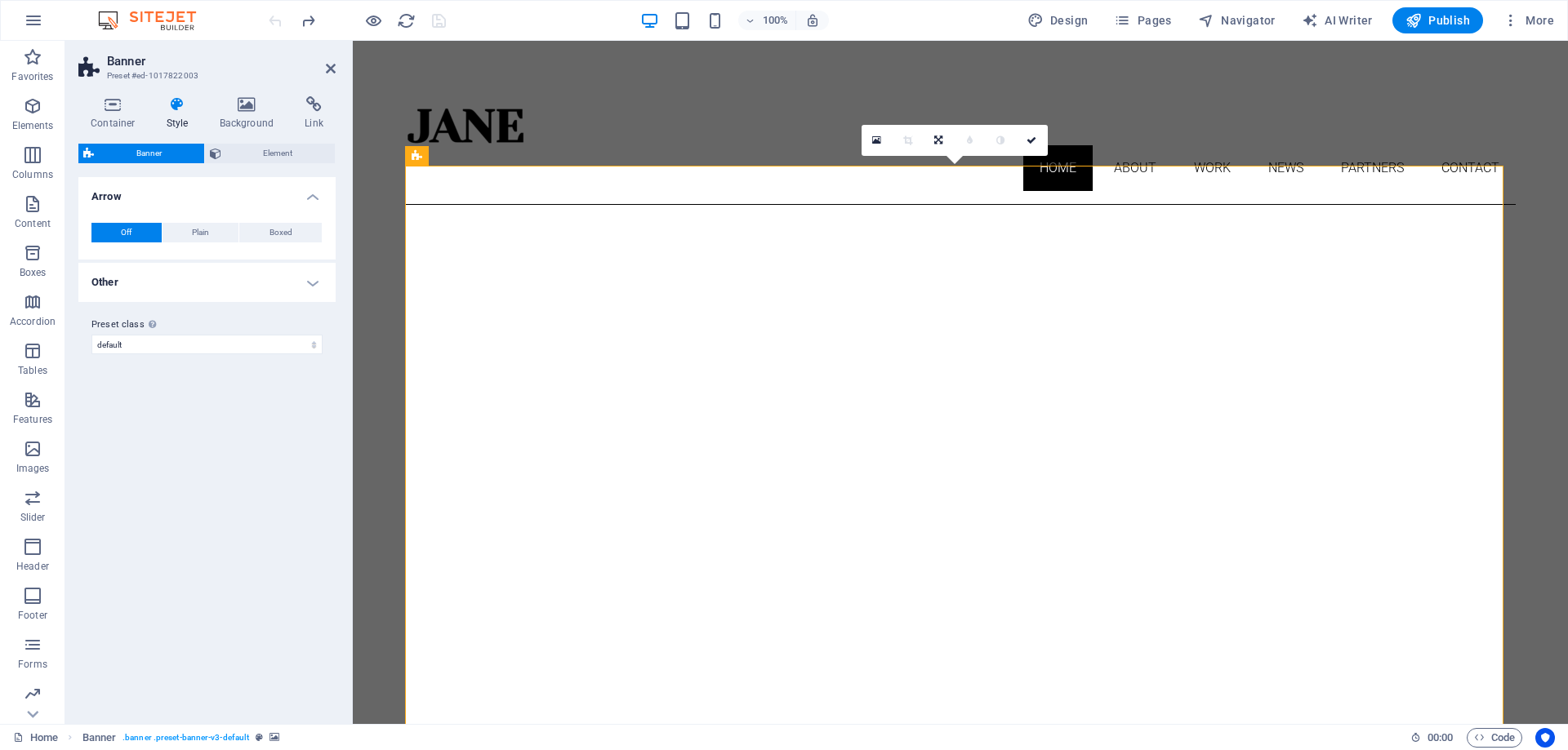
click at [122, 155] on span "Banner" at bounding box center [149, 153] width 100 height 20
click at [876, 139] on icon at bounding box center [876, 140] width 9 height 12
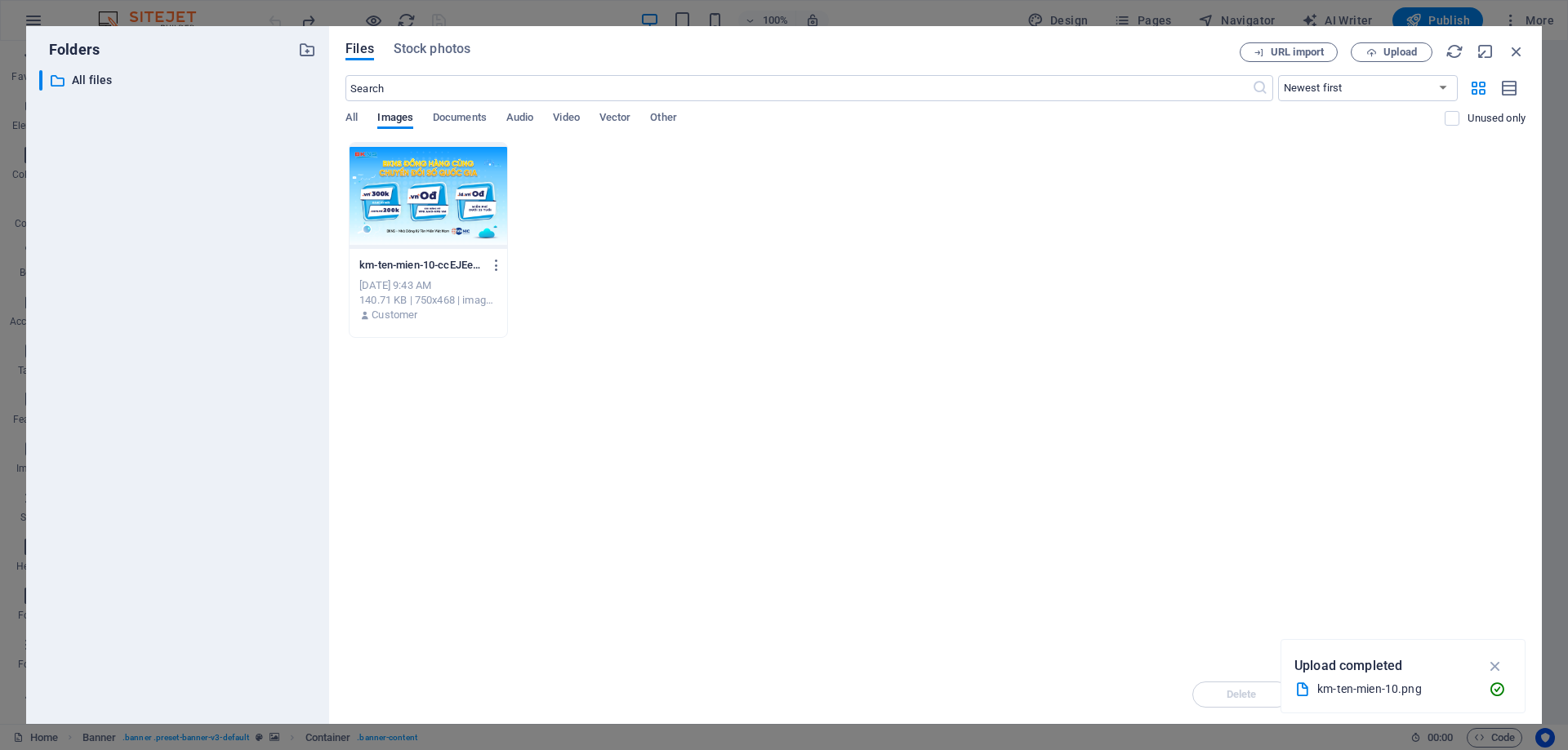
click at [454, 221] on div at bounding box center [428, 196] width 158 height 106
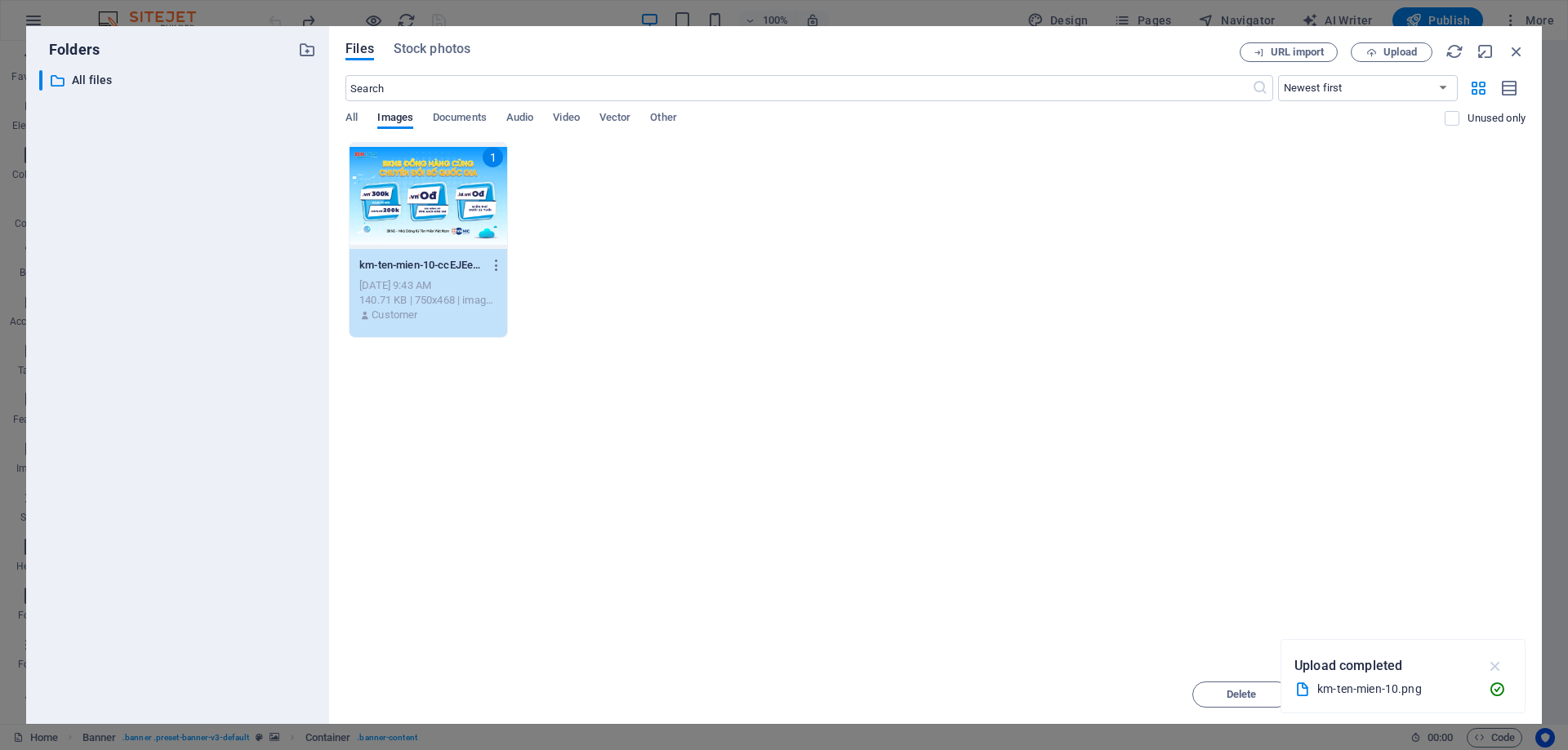
click at [1491, 670] on icon "button" at bounding box center [1495, 666] width 19 height 18
drag, startPoint x: 1475, startPoint y: 699, endPoint x: 965, endPoint y: 582, distance: 523.2
click at [1475, 699] on span "Insert" at bounding box center [1477, 694] width 29 height 10
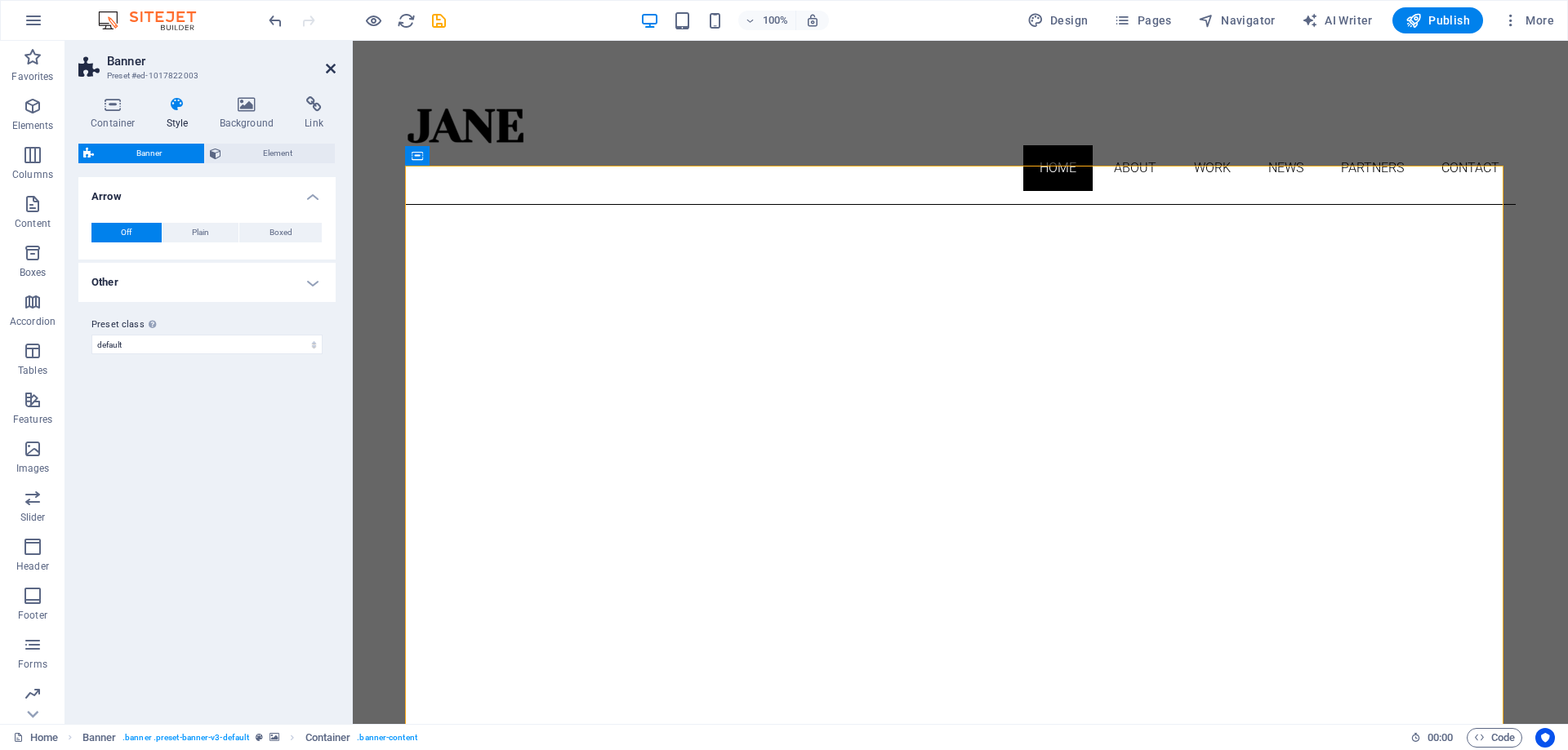
click at [326, 65] on icon at bounding box center [330, 69] width 10 height 13
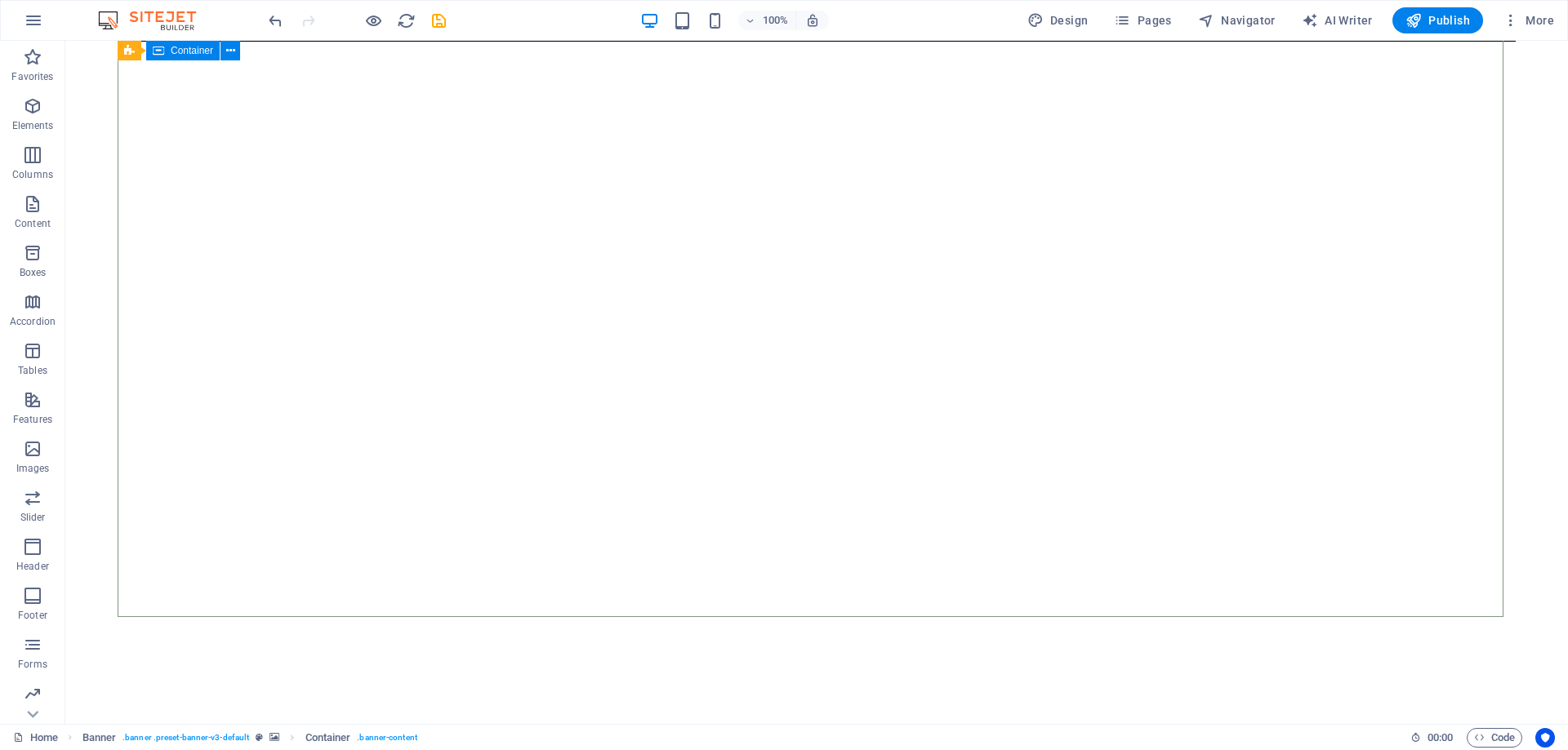
scroll to position [82, 0]
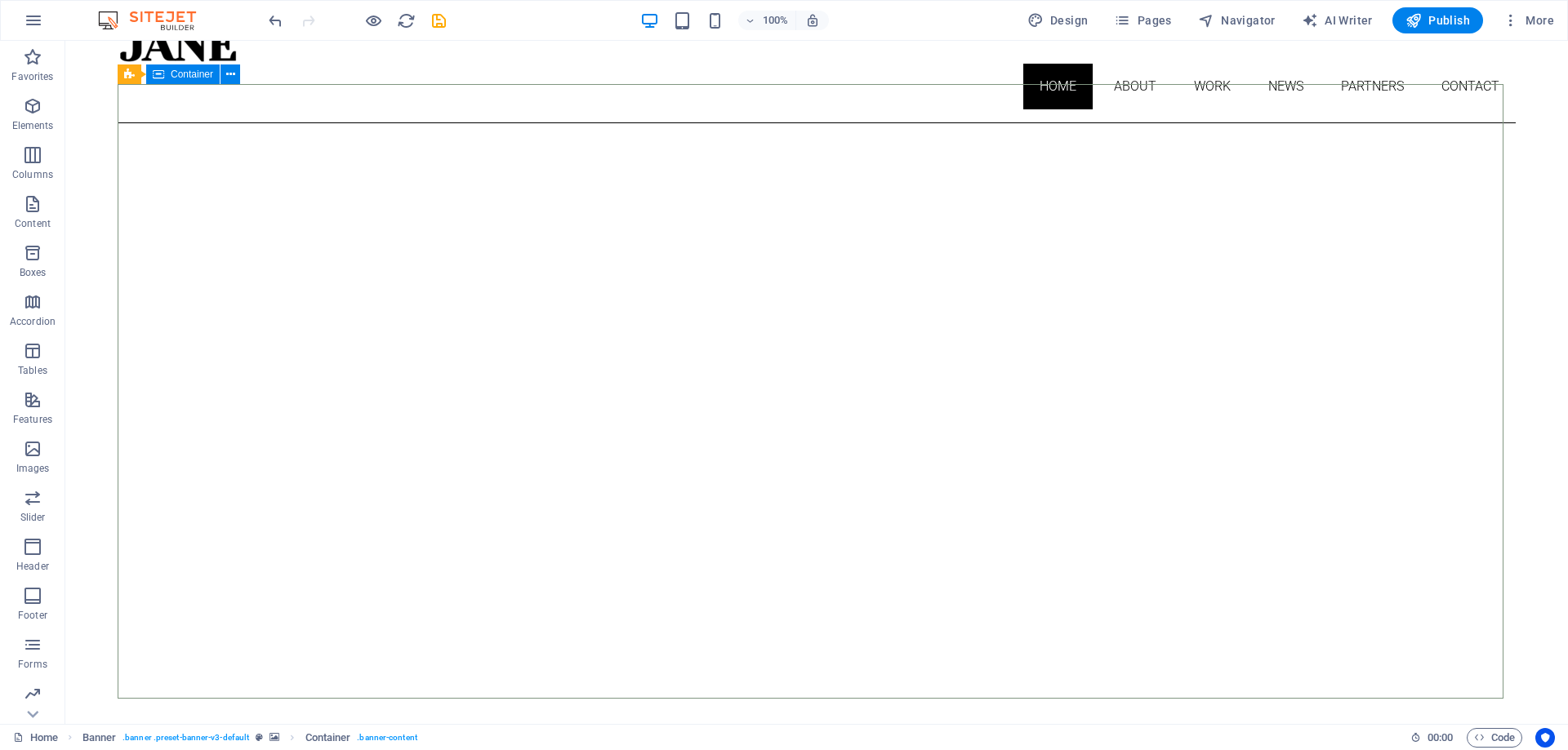
drag, startPoint x: 1053, startPoint y: 316, endPoint x: 751, endPoint y: 313, distance: 302.0
drag, startPoint x: 925, startPoint y: 286, endPoint x: 612, endPoint y: 286, distance: 313.0
drag, startPoint x: 888, startPoint y: 300, endPoint x: 596, endPoint y: 342, distance: 295.0
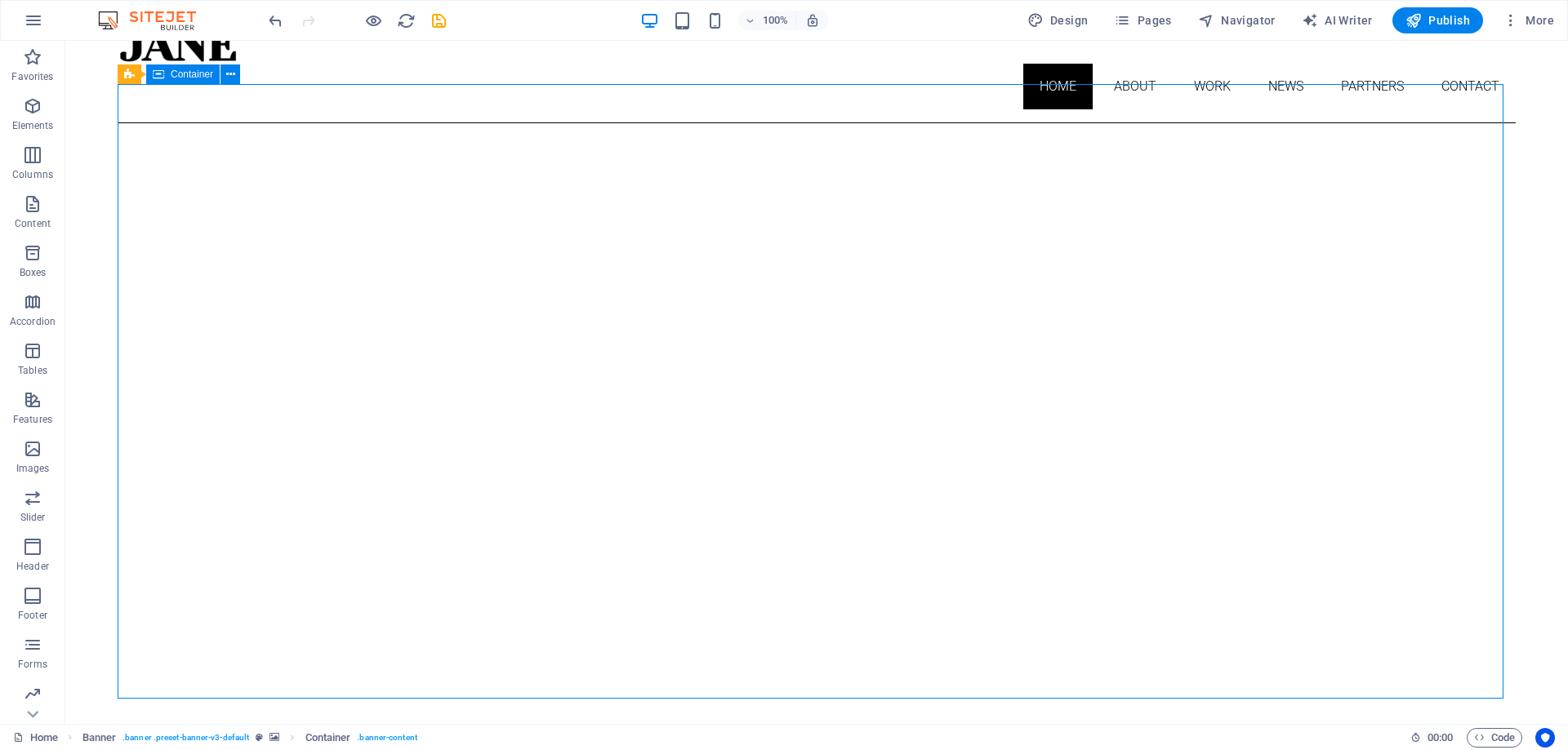
drag, startPoint x: 806, startPoint y: 340, endPoint x: 445, endPoint y: 369, distance: 362.2
drag, startPoint x: 1245, startPoint y: 370, endPoint x: 902, endPoint y: 356, distance: 343.3
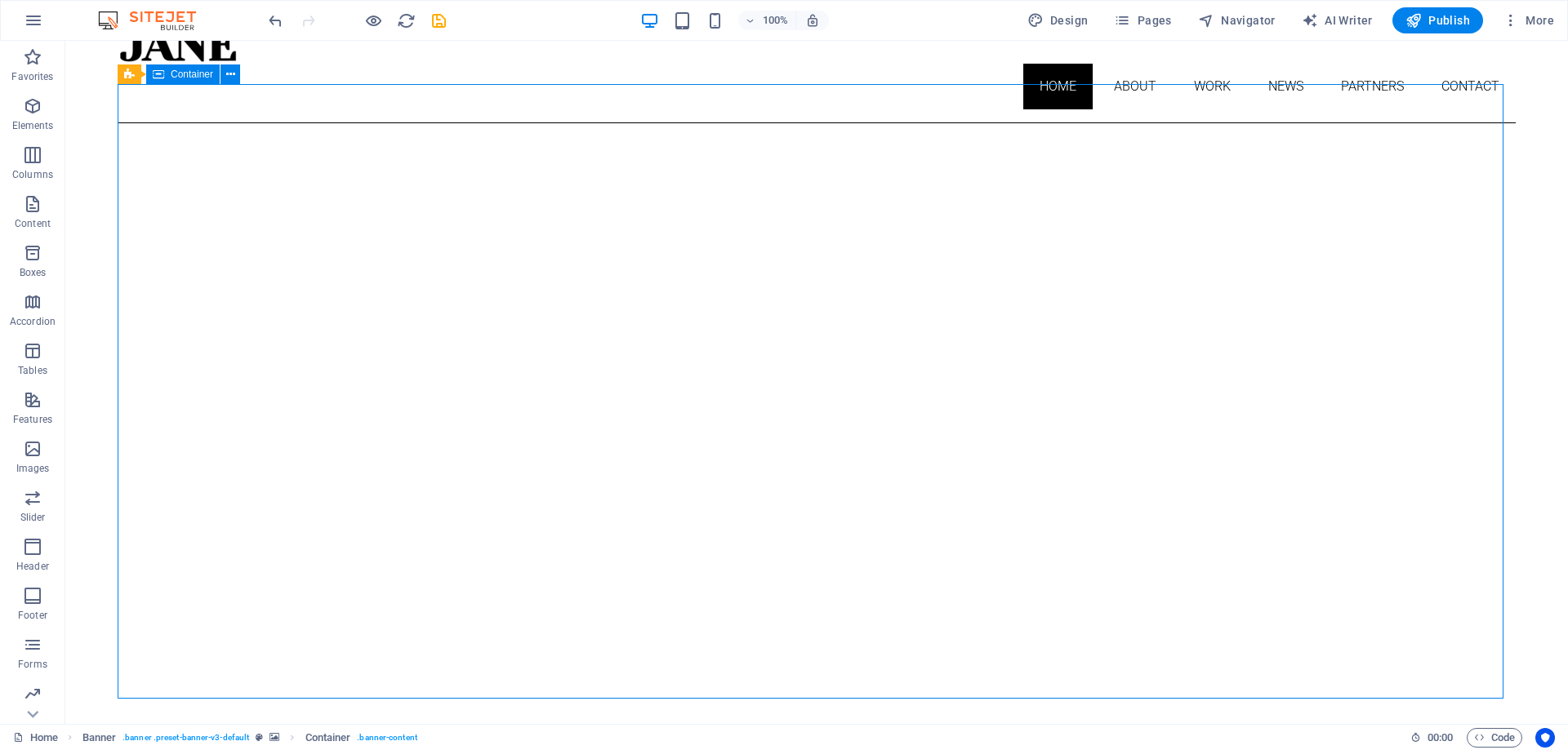
drag, startPoint x: 565, startPoint y: 315, endPoint x: 851, endPoint y: 343, distance: 287.4
drag, startPoint x: 179, startPoint y: 333, endPoint x: 549, endPoint y: 368, distance: 371.7
drag, startPoint x: 1336, startPoint y: 314, endPoint x: 849, endPoint y: 351, distance: 488.4
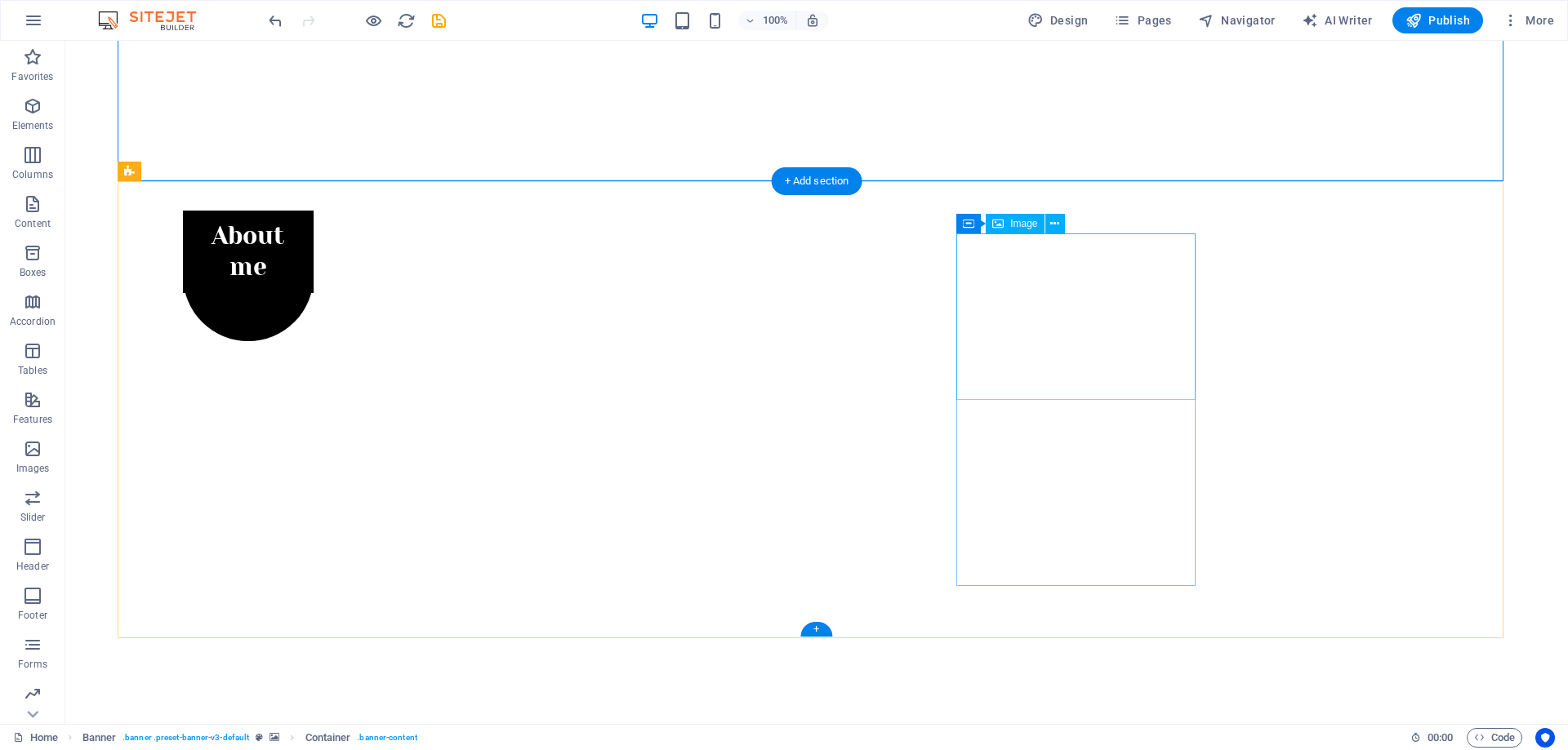
scroll to position [758, 0]
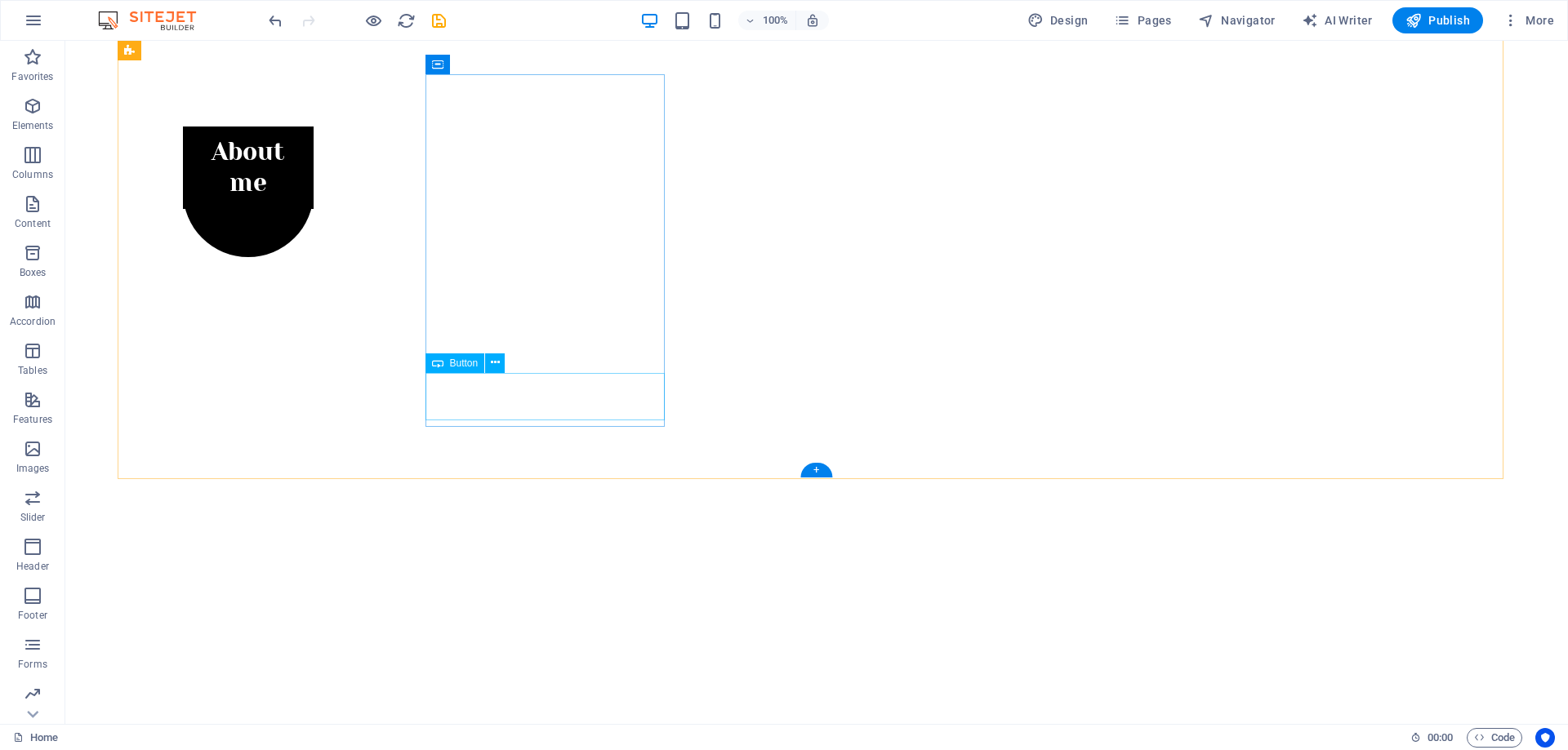
drag, startPoint x: 524, startPoint y: 398, endPoint x: 515, endPoint y: 396, distance: 9.2
click at [469, 366] on span "Button" at bounding box center [464, 363] width 29 height 10
click at [494, 361] on icon at bounding box center [495, 362] width 9 height 17
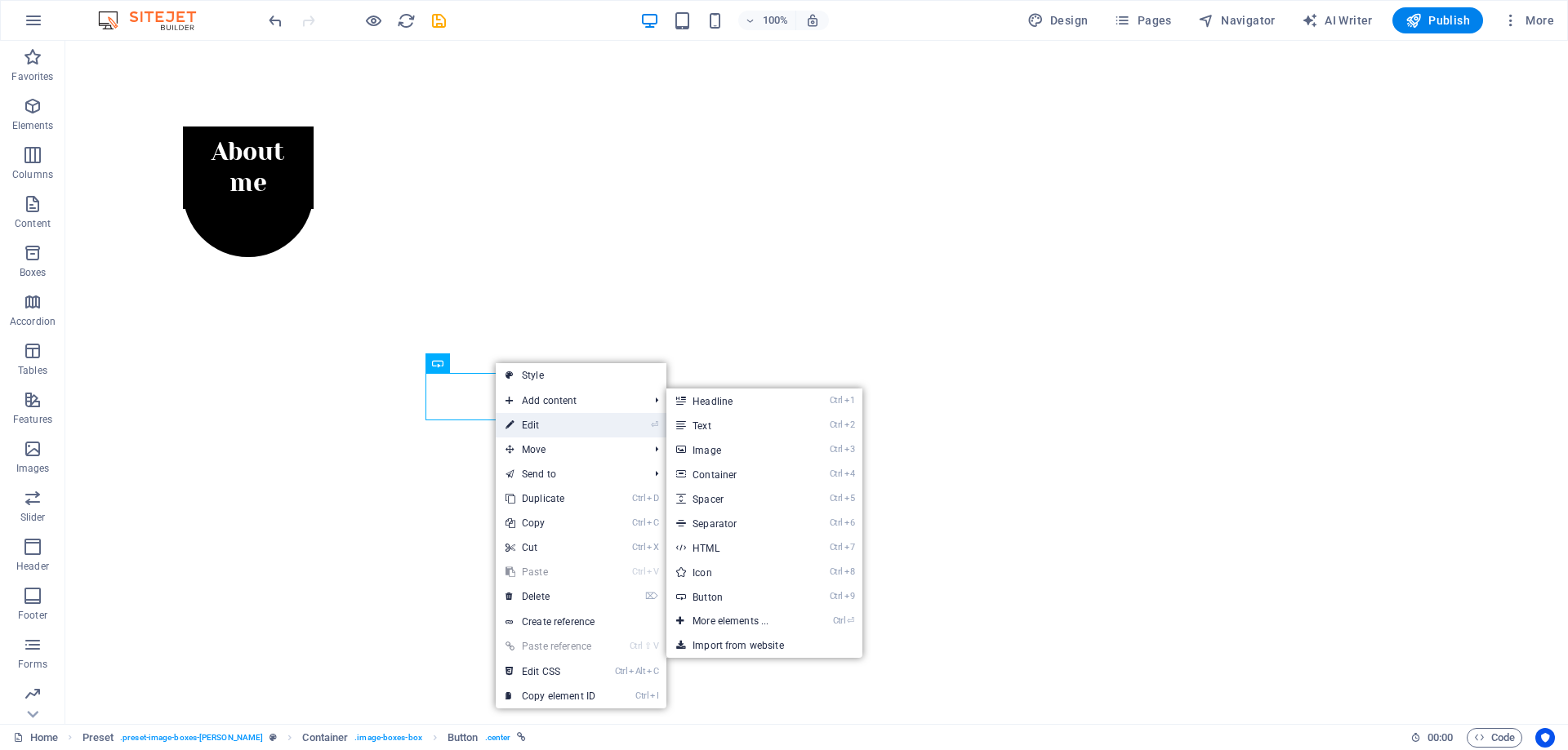
click at [542, 417] on link "⏎ Edit" at bounding box center [550, 425] width 109 height 24
select select "1"
select select
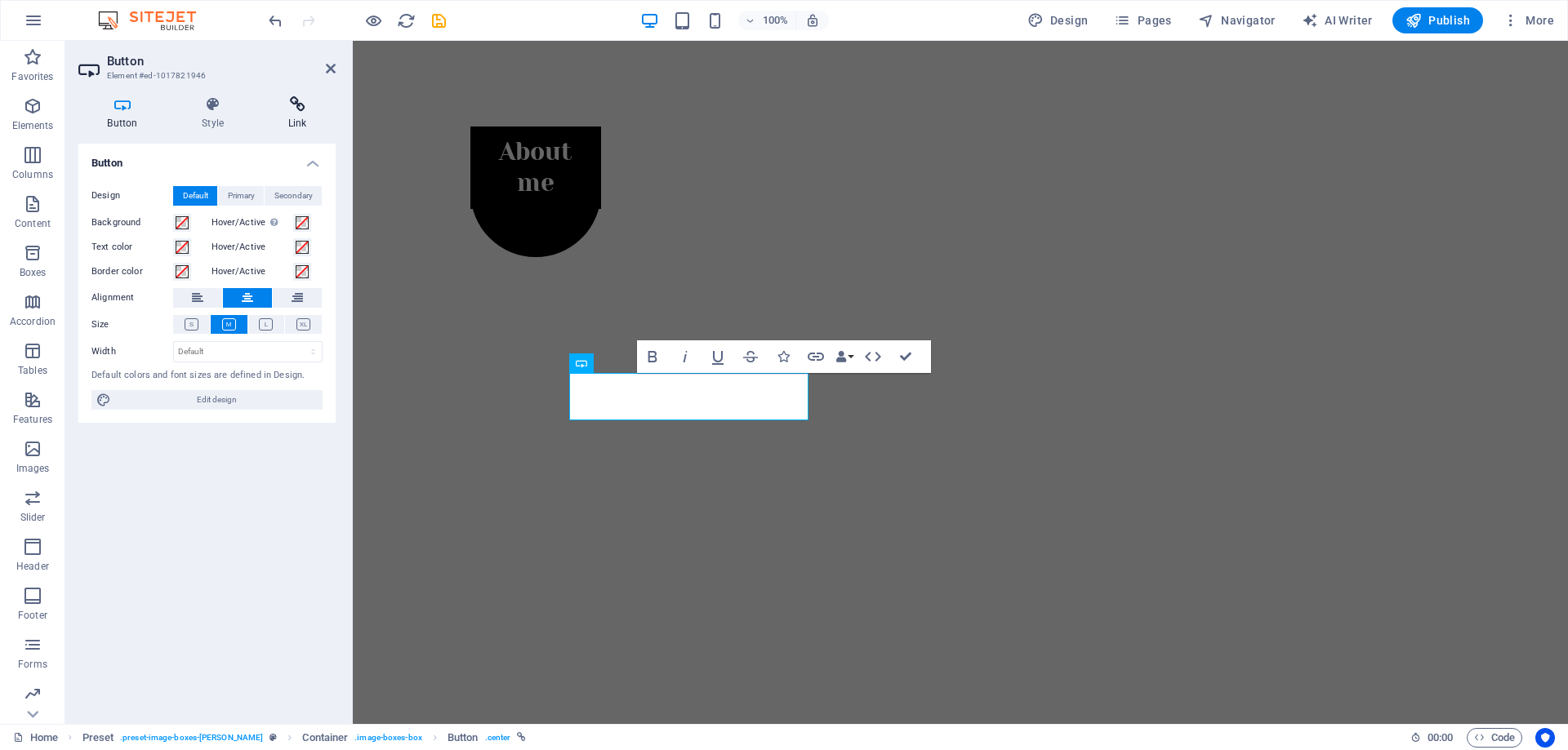
click at [298, 107] on icon at bounding box center [297, 105] width 77 height 16
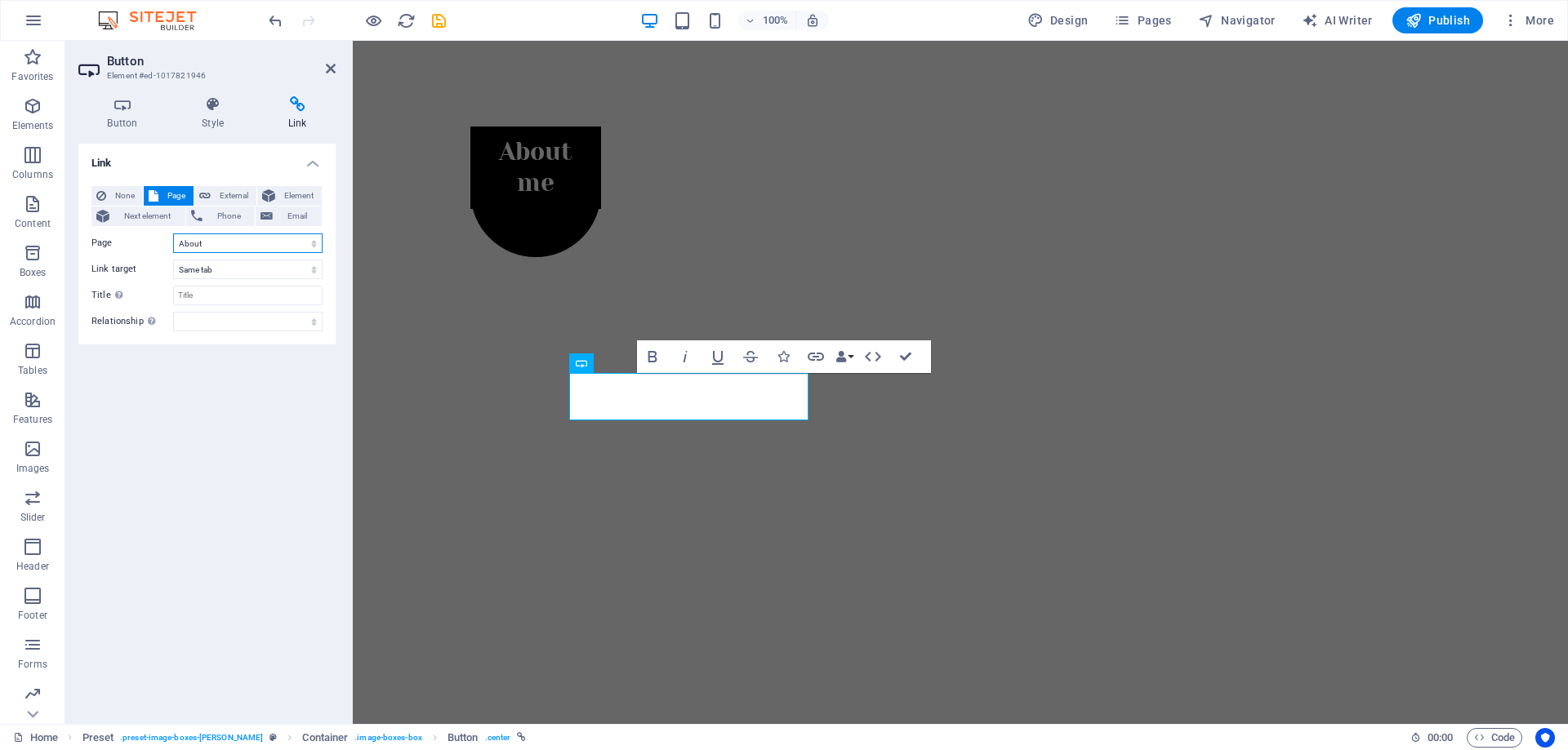
click at [223, 237] on select "Home About Work News Partners Contact Legal Notice Privacy" at bounding box center [248, 243] width 150 height 20
click at [226, 238] on select "Home About Work News Partners Contact Legal Notice Privacy" at bounding box center [248, 243] width 150 height 20
click at [228, 264] on select "New tab Same tab Overlay" at bounding box center [248, 270] width 150 height 20
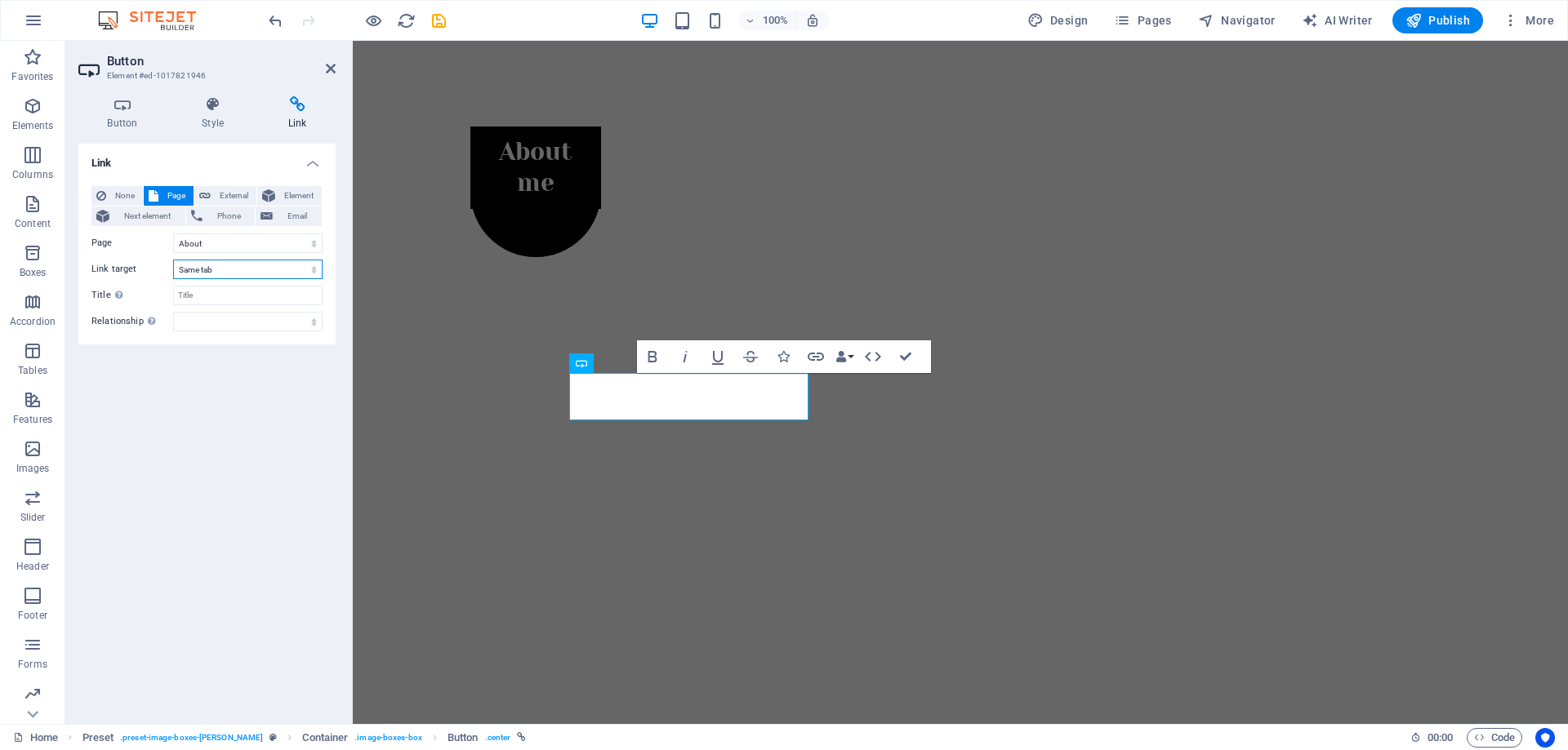
click at [228, 264] on select "New tab Same tab Overlay" at bounding box center [248, 270] width 150 height 20
click at [201, 291] on input "Title Additional link description, should not be the same as the link text. The…" at bounding box center [248, 296] width 150 height 20
type input "mua ngay"
click at [199, 318] on select "alternate author bookmark external help license next nofollow noreferrer noopen…" at bounding box center [248, 322] width 150 height 20
click at [203, 321] on select "alternate author bookmark external help license next nofollow noreferrer noopen…" at bounding box center [248, 322] width 150 height 20
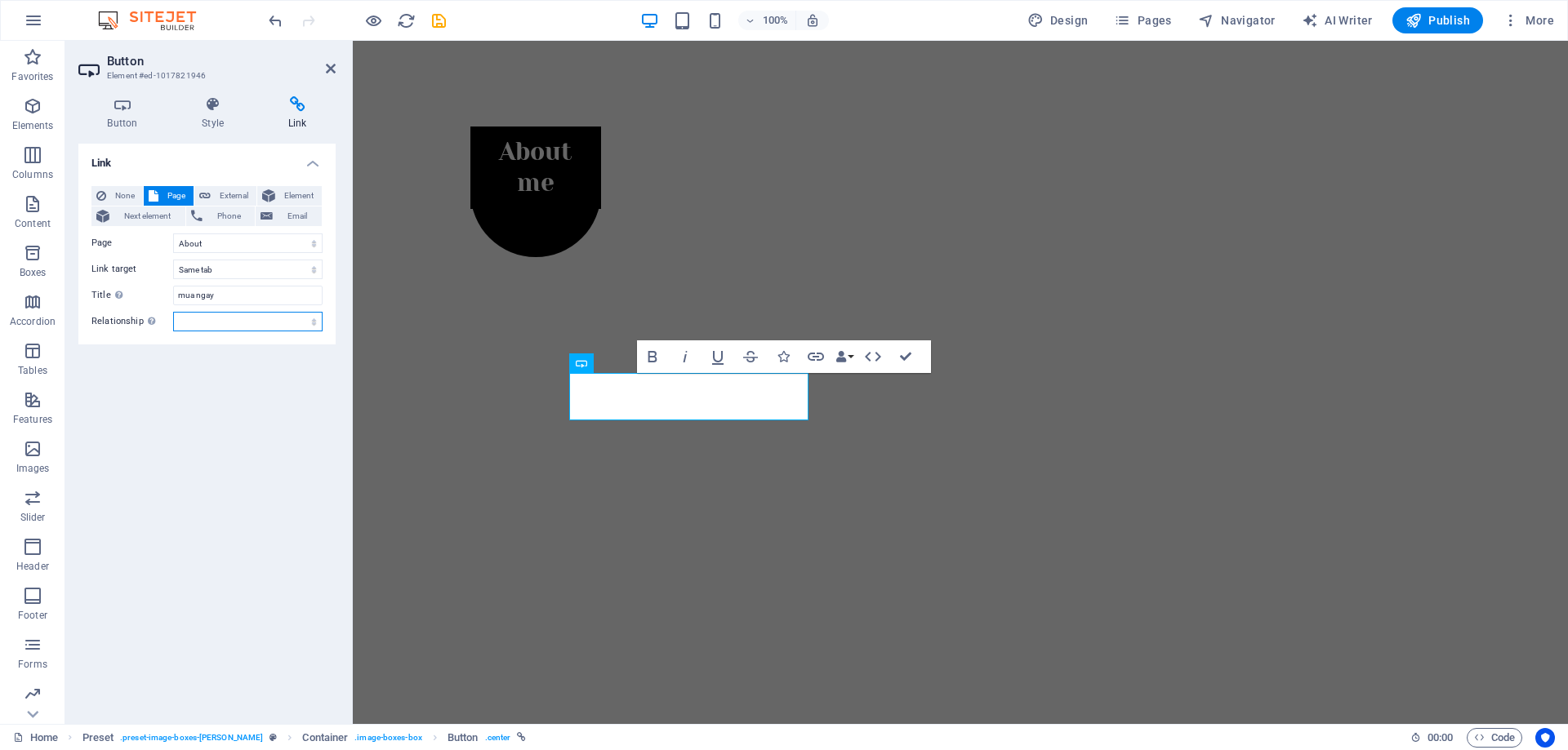
click at [203, 321] on select "alternate author bookmark external help license next nofollow noreferrer noopen…" at bounding box center [248, 322] width 150 height 20
click at [215, 191] on span "External" at bounding box center [234, 196] width 36 height 20
select select "blank"
click at [216, 242] on input "/18278514" at bounding box center [248, 243] width 150 height 20
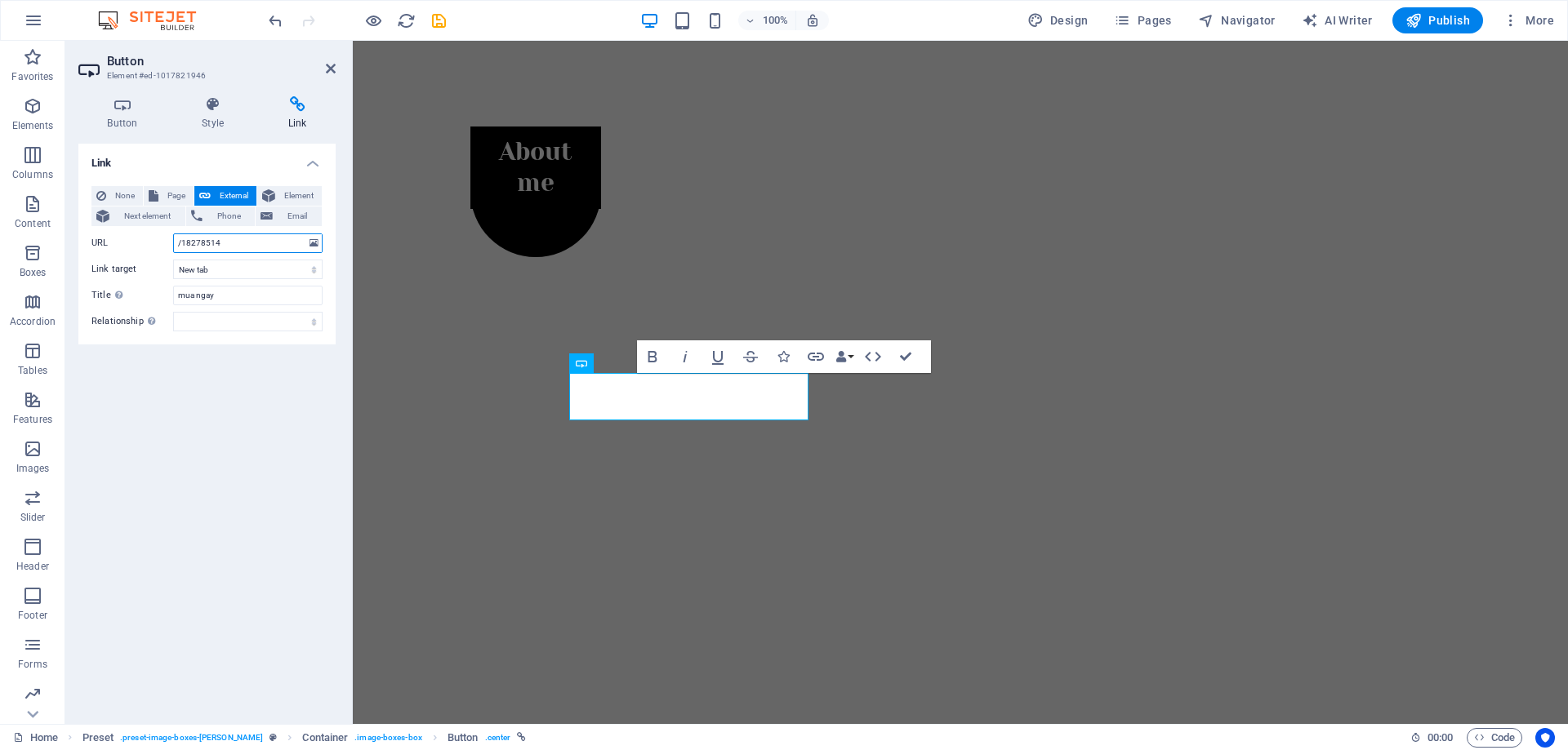
click at [216, 242] on input "/18278514" at bounding box center [248, 243] width 150 height 20
click at [229, 271] on select "New tab Same tab Overlay" at bounding box center [248, 270] width 150 height 20
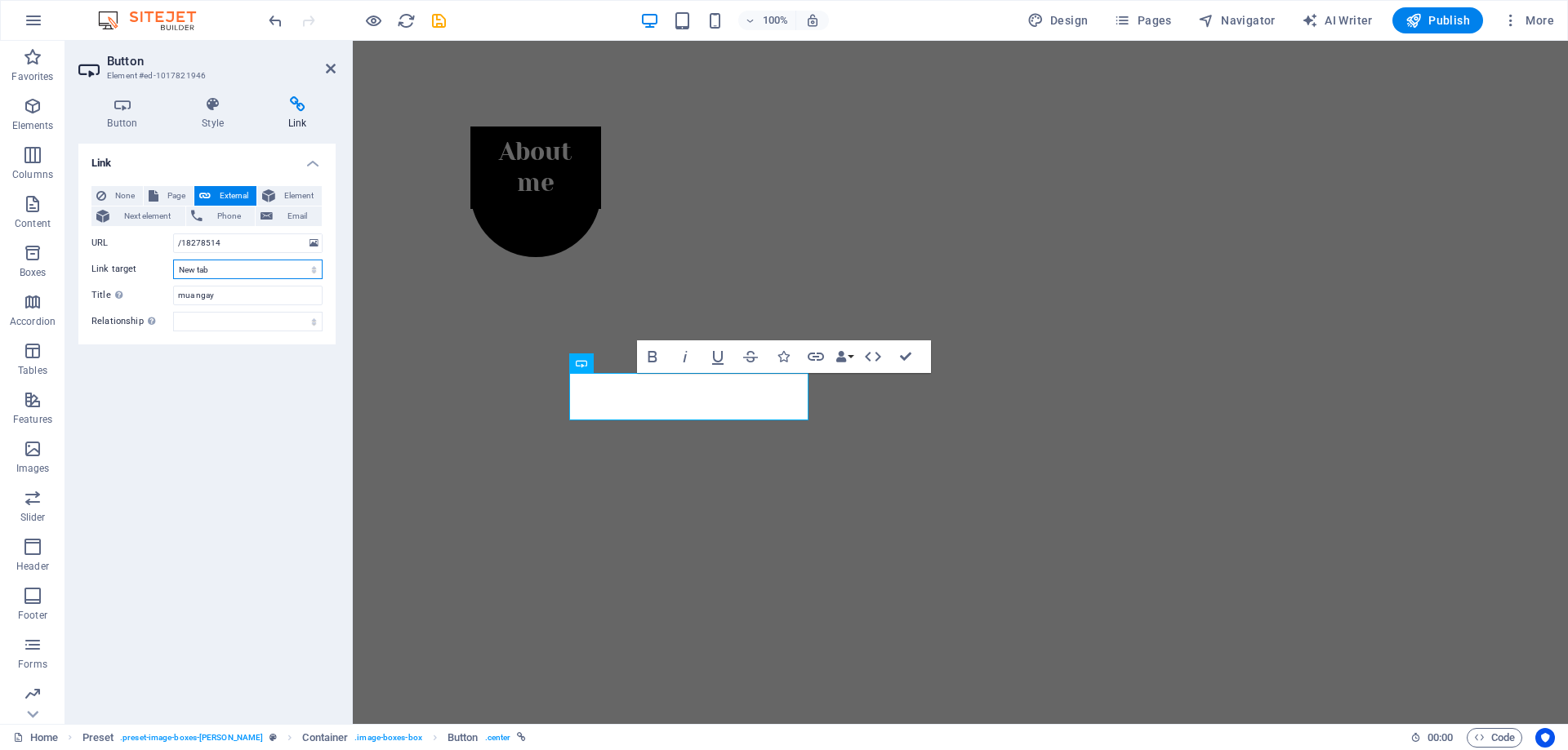
click at [229, 271] on select "New tab Same tab Overlay" at bounding box center [248, 270] width 150 height 20
click at [220, 237] on input "/18278514" at bounding box center [248, 243] width 150 height 20
paste input "https://www.bkns.vn/google-ai-the-next-chapter-2025.html"
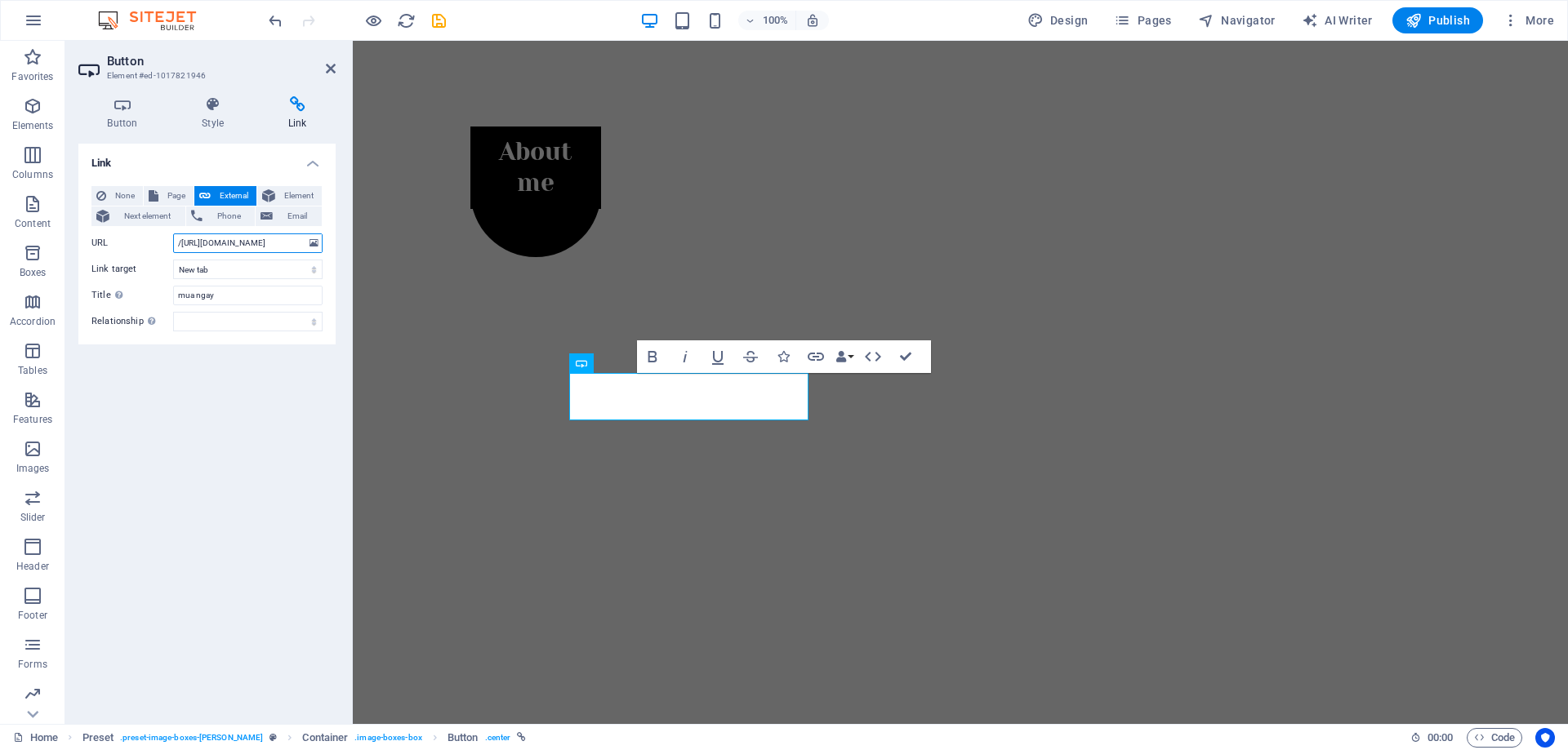
type input "/https://www.bkns.vn/google-ai-the-next-chapter-2025.html"
click at [225, 395] on div "Link None Page External Element Next element Phone Email Page Home About Work N…" at bounding box center [206, 426] width 257 height 567
click at [279, 198] on button "Element" at bounding box center [289, 196] width 65 height 20
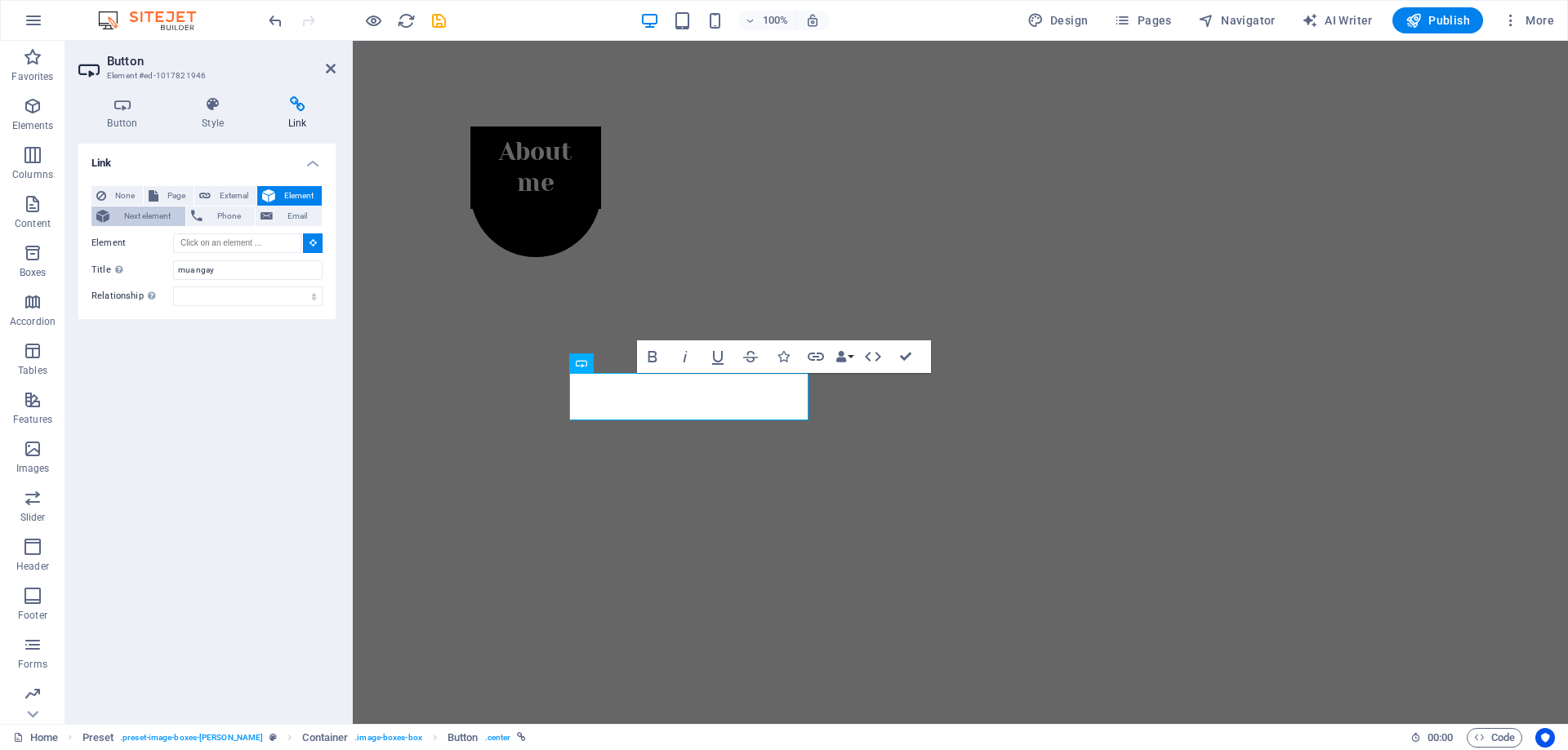
click at [113, 216] on button "Next element" at bounding box center [138, 216] width 94 height 20
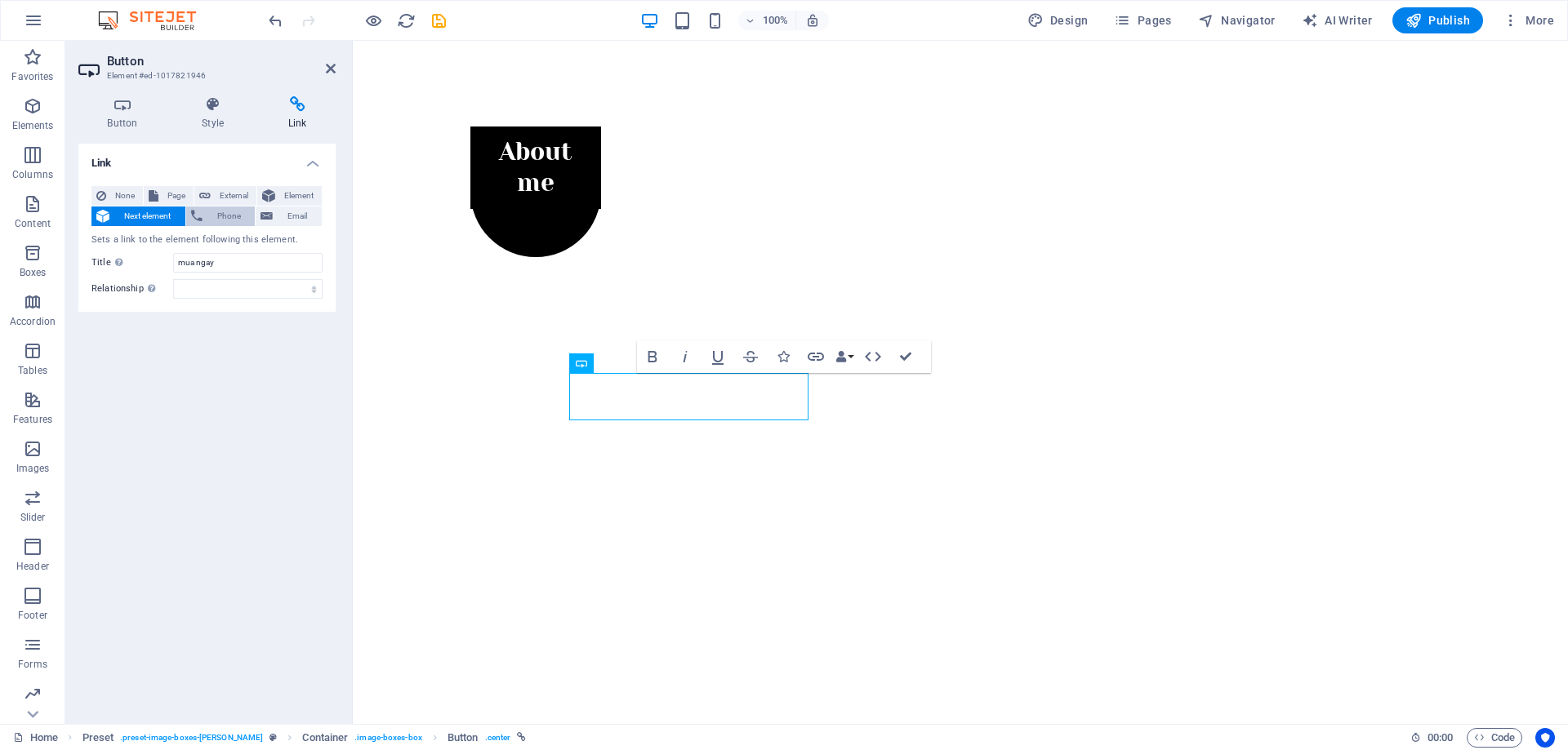
click at [212, 215] on span "Phone" at bounding box center [229, 216] width 43 height 20
click at [282, 214] on span "Email" at bounding box center [297, 216] width 39 height 20
click at [126, 196] on span "None" at bounding box center [124, 196] width 27 height 20
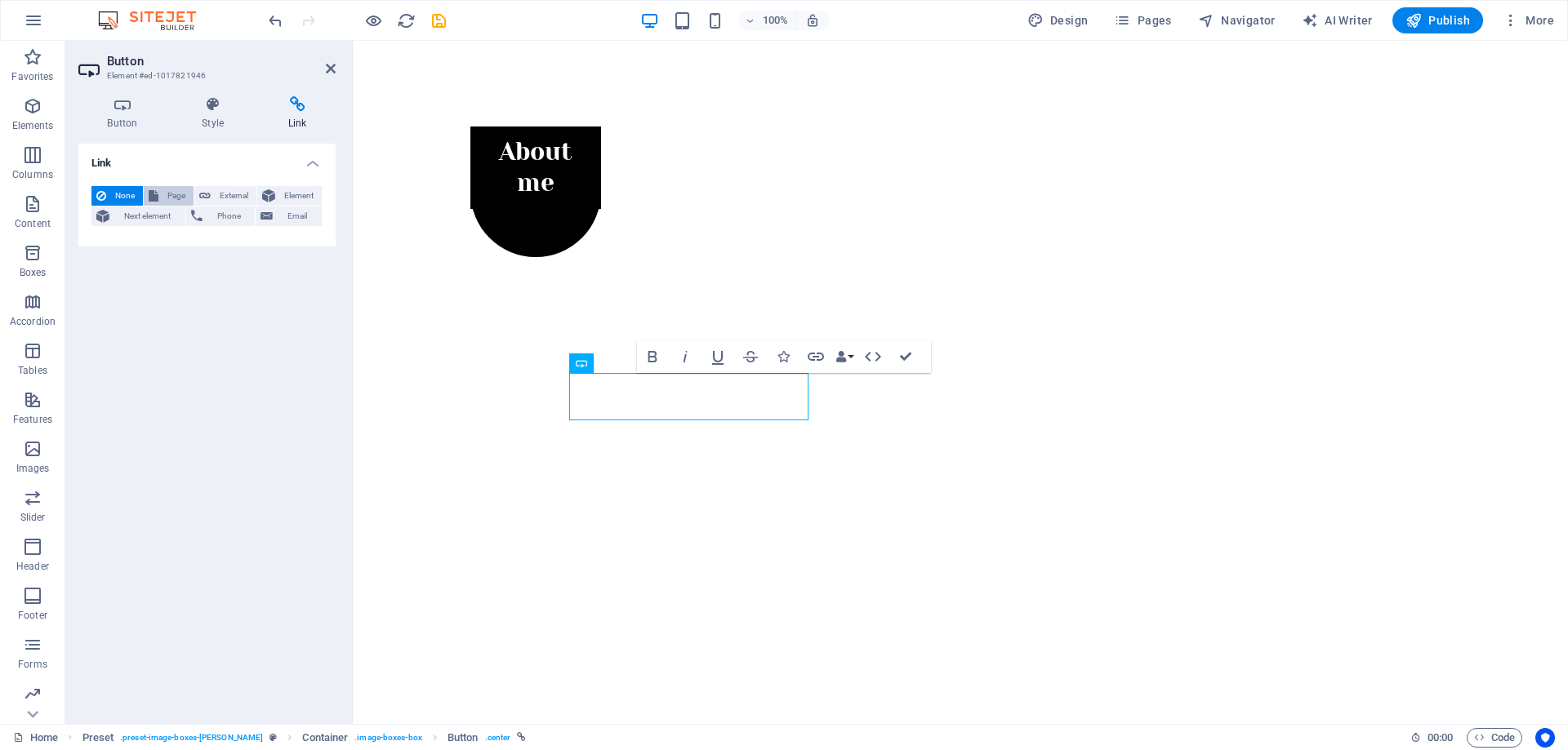
click at [173, 188] on span "Page" at bounding box center [176, 196] width 25 height 20
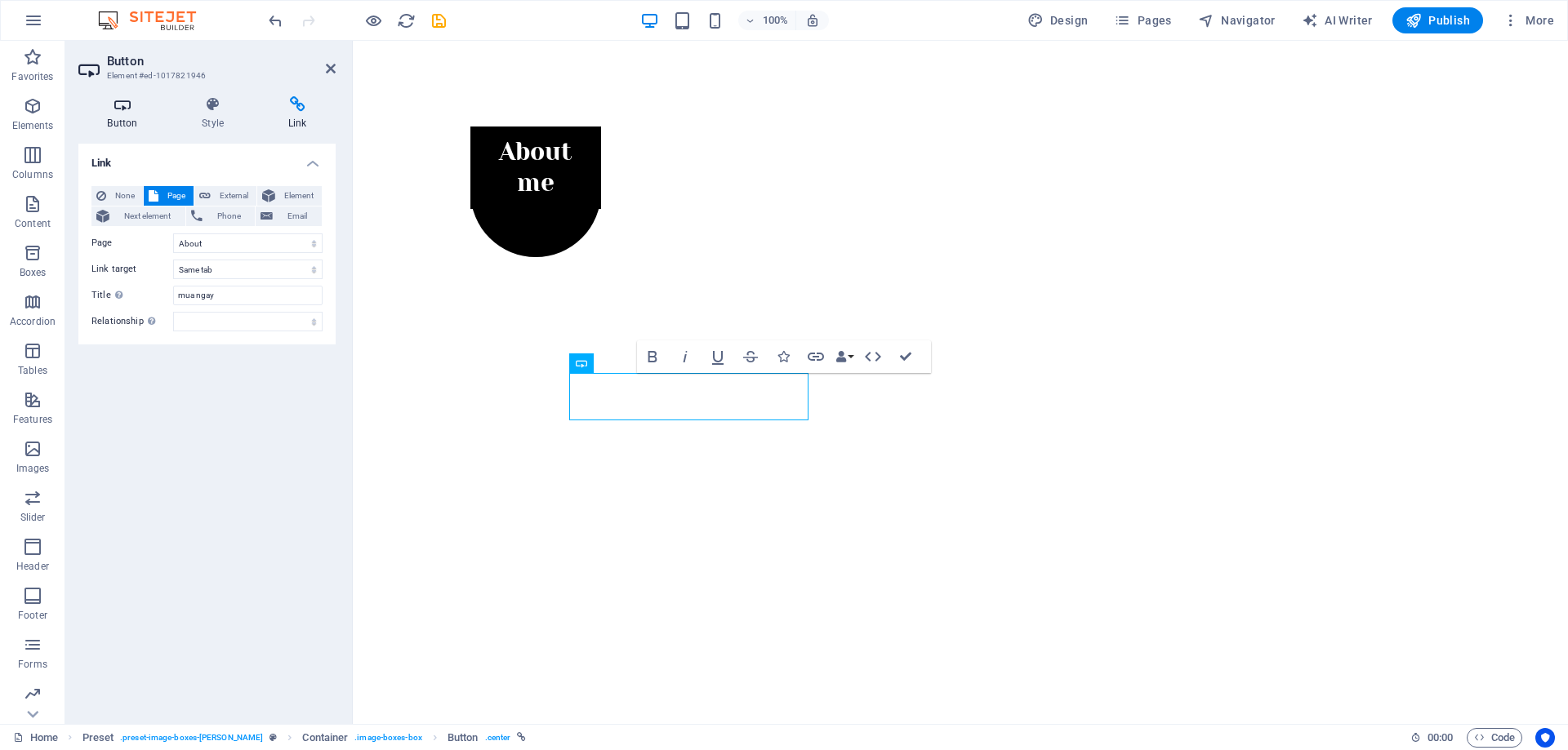
click at [125, 101] on icon at bounding box center [123, 105] width 88 height 16
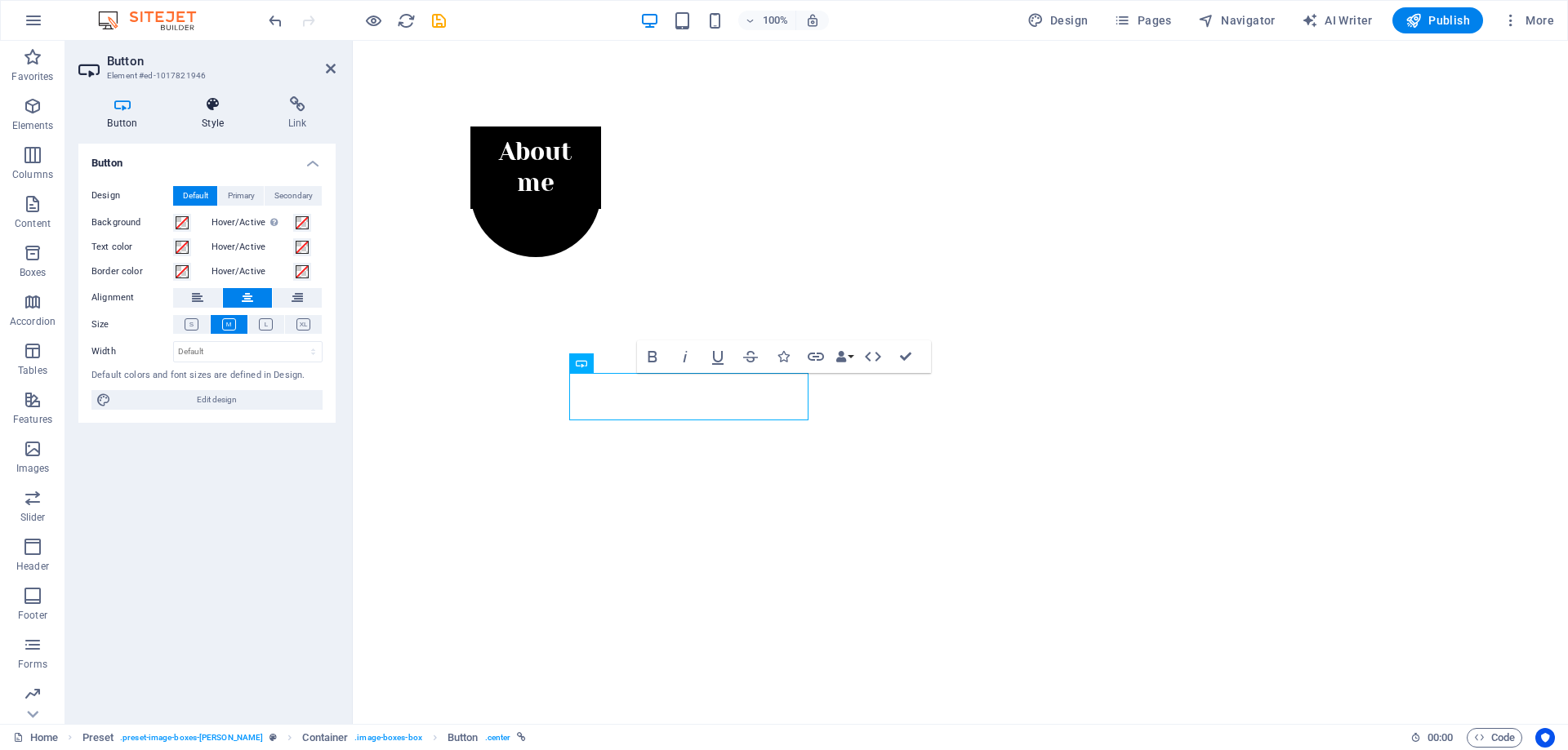
click at [206, 104] on icon at bounding box center [213, 105] width 80 height 16
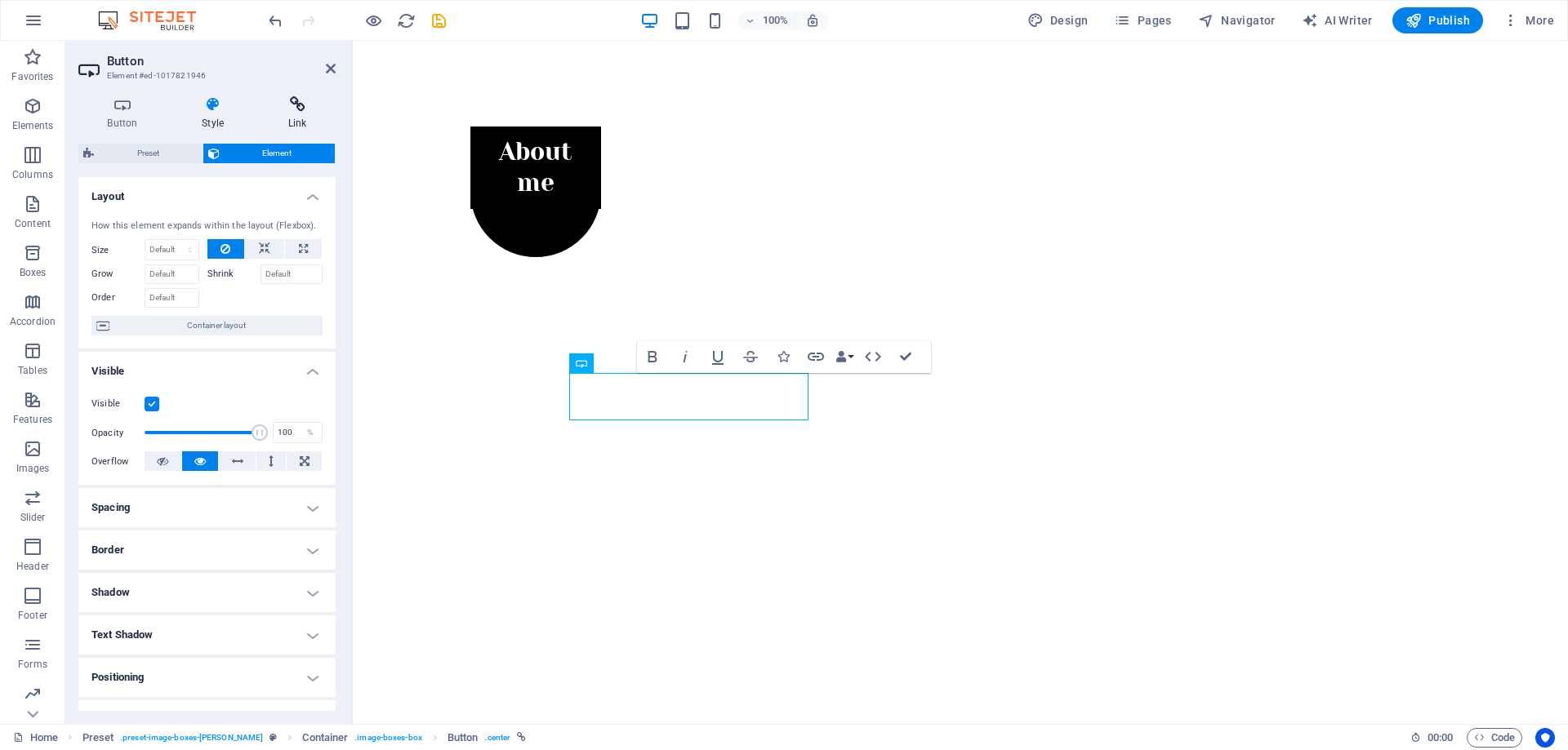
click at [296, 110] on icon at bounding box center [297, 105] width 77 height 16
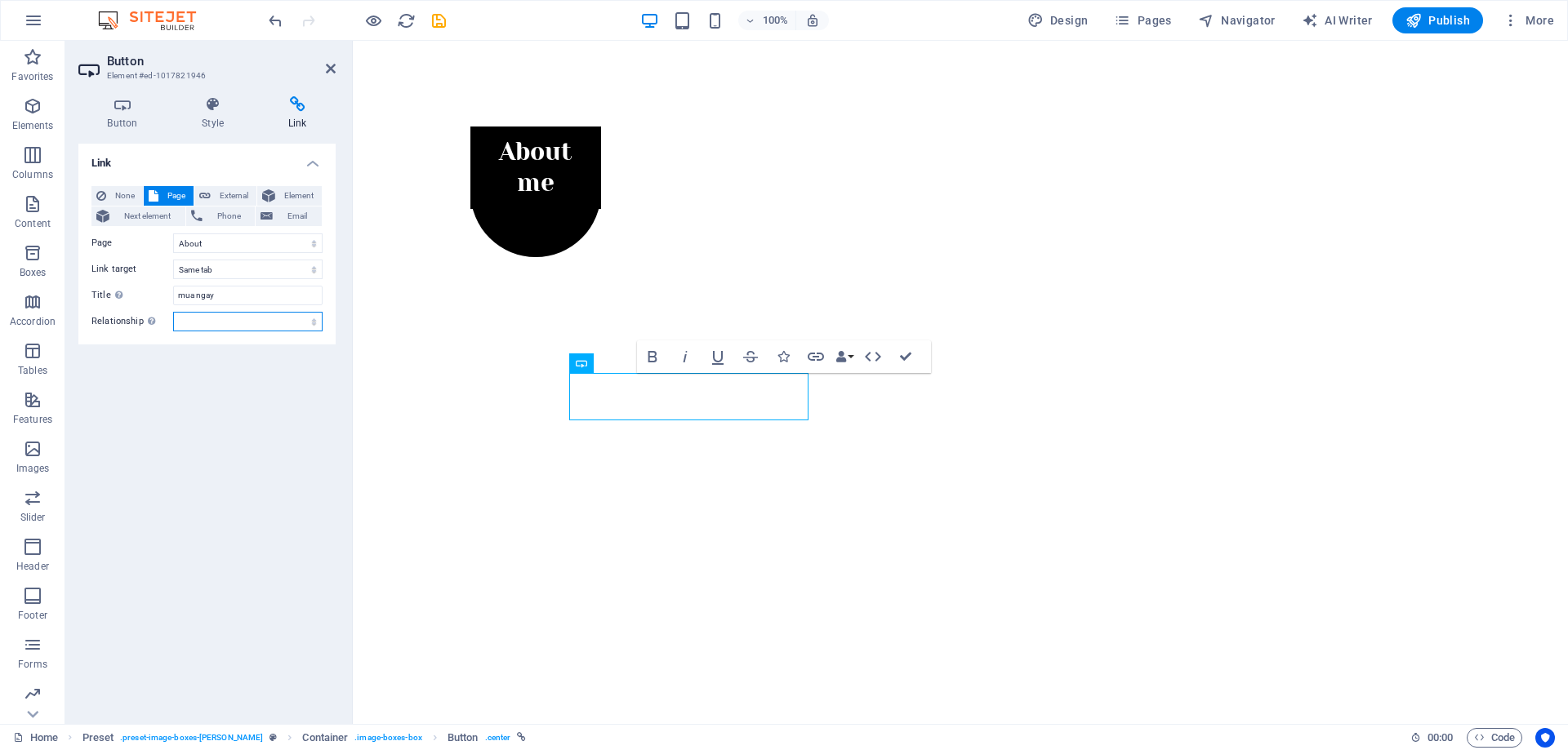
click at [213, 320] on select "alternate author bookmark external help license next nofollow noreferrer noopen…" at bounding box center [248, 322] width 150 height 20
click at [77, 416] on div "Button Style Link Button Design Default Primary Secondary Background Hover/Acti…" at bounding box center [206, 403] width 283 height 641
click at [333, 69] on icon at bounding box center [330, 69] width 10 height 13
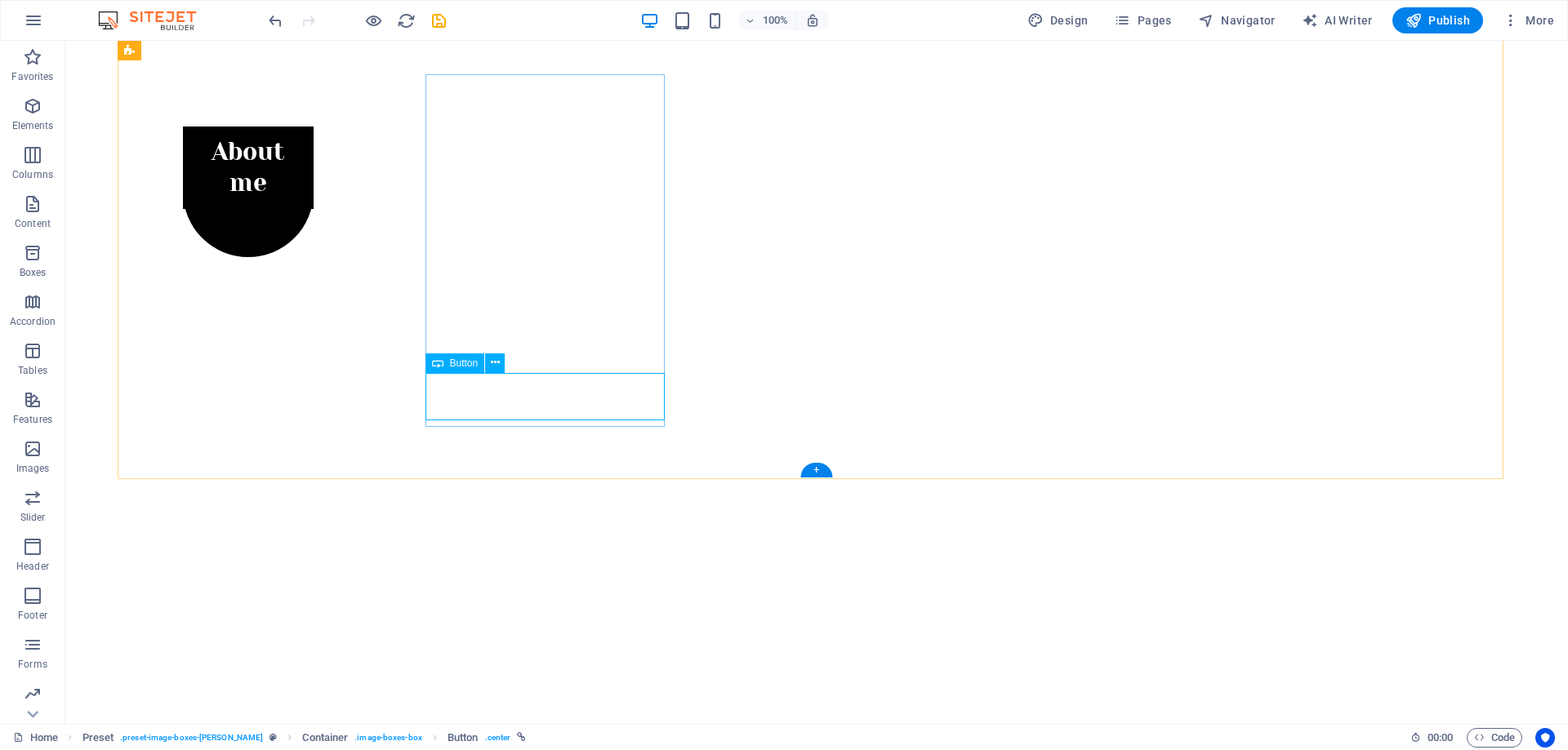
click at [450, 359] on span "Button" at bounding box center [464, 363] width 29 height 10
click at [496, 365] on icon at bounding box center [495, 362] width 9 height 17
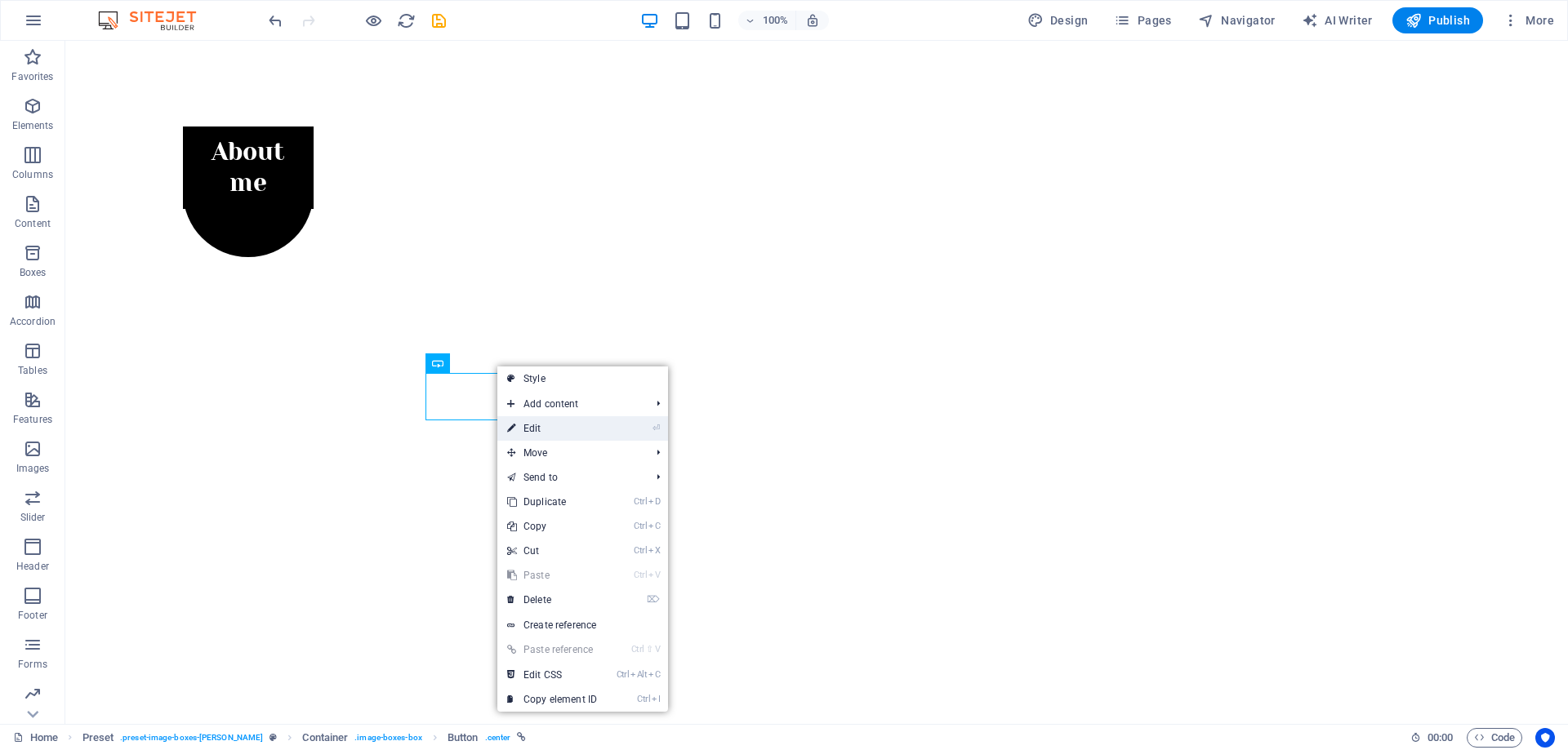
click at [590, 424] on link "⏎ Edit" at bounding box center [552, 428] width 109 height 24
select select "1"
select select
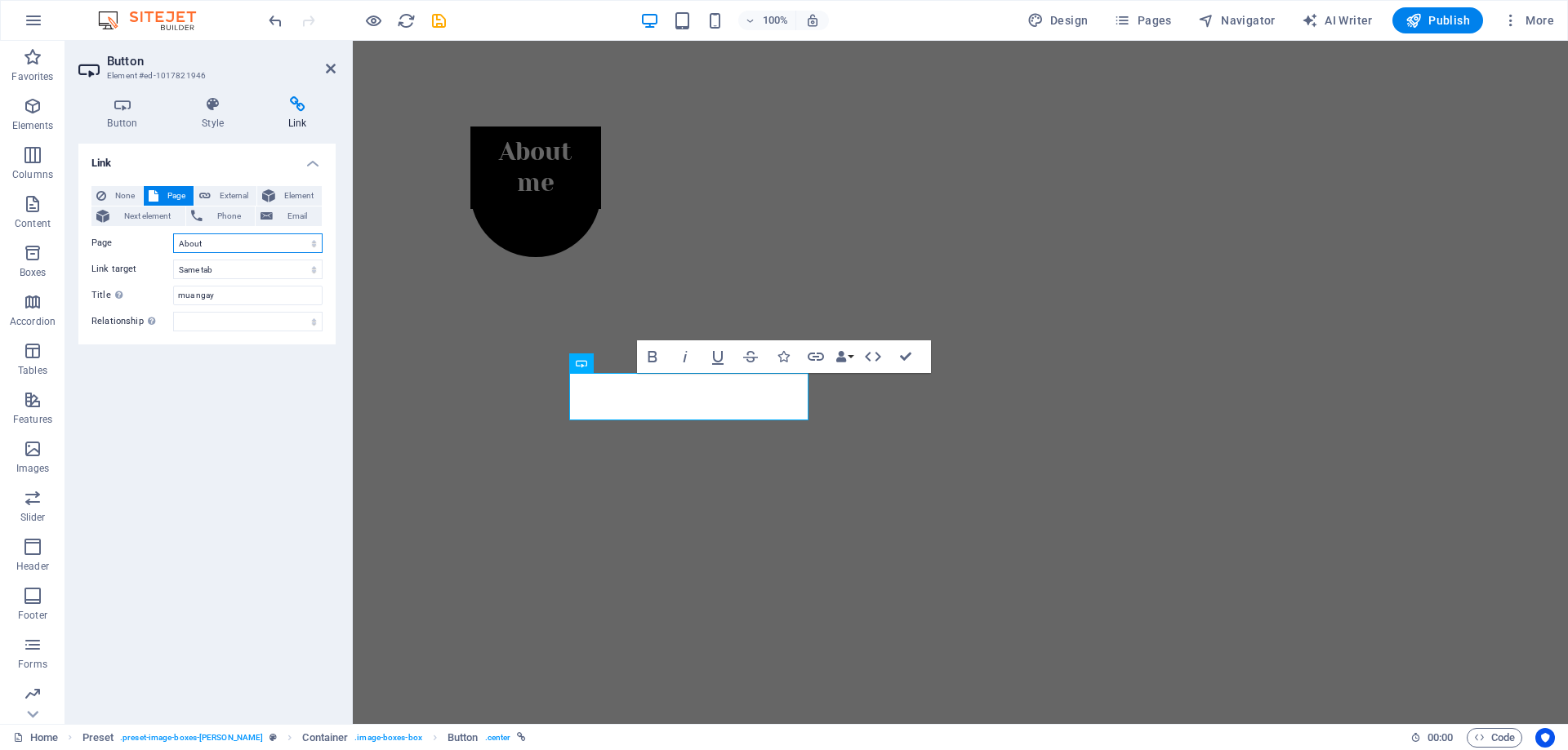
click at [237, 243] on select "Home About Work News Partners Contact Legal Notice Privacy" at bounding box center [248, 243] width 150 height 20
click at [173, 233] on select "Home About Work News Partners Contact Legal Notice Privacy" at bounding box center [248, 243] width 150 height 20
click at [245, 242] on select "Home About Work News Partners Contact Legal Notice Privacy" at bounding box center [248, 243] width 150 height 20
select select "1"
click at [173, 233] on select "Home About Work News Partners Contact Legal Notice Privacy" at bounding box center [248, 243] width 150 height 20
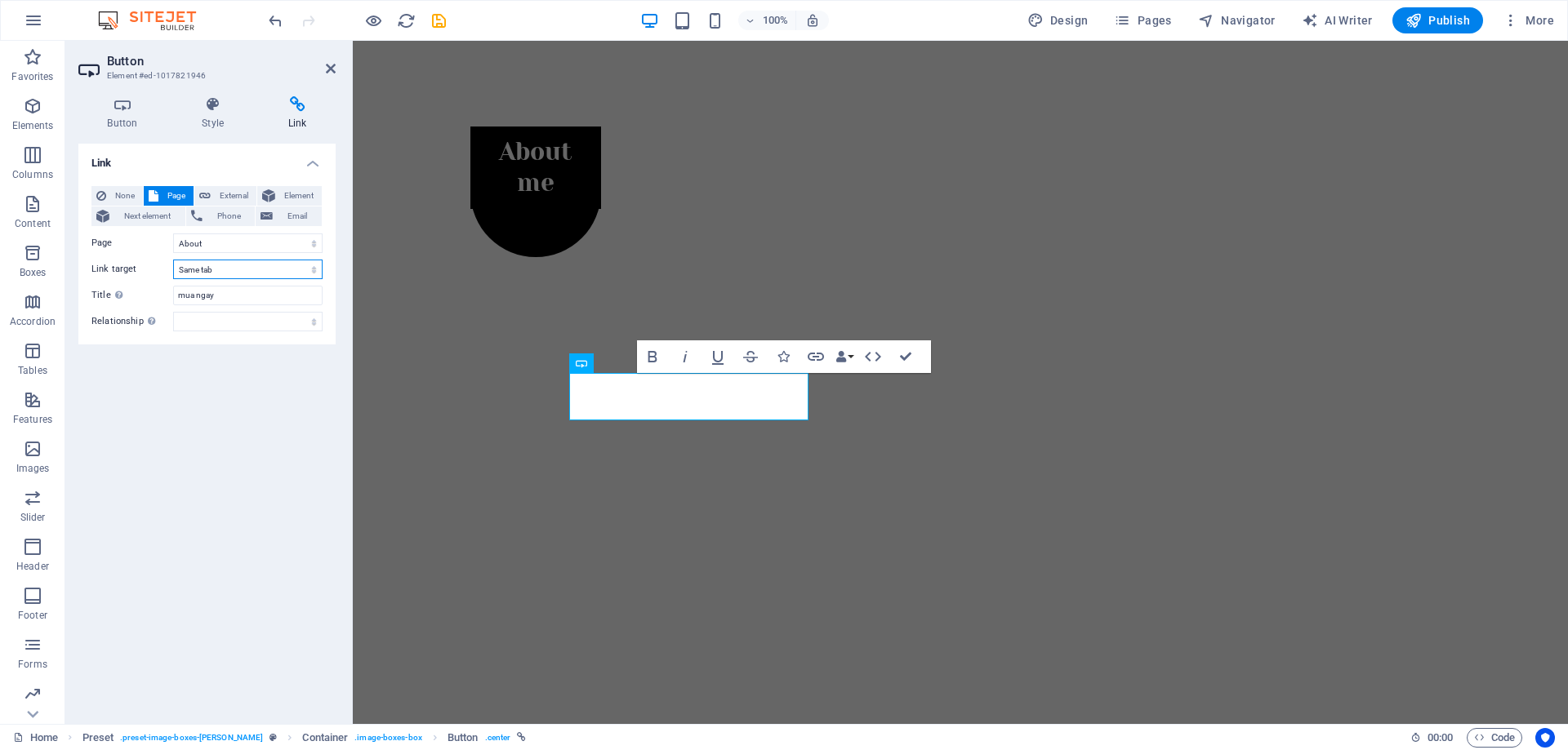
click at [215, 270] on select "New tab Same tab Overlay" at bounding box center [248, 270] width 150 height 20
click at [173, 260] on select "New tab Same tab Overlay" at bounding box center [248, 270] width 150 height 20
click at [215, 197] on span "External" at bounding box center [234, 196] width 36 height 20
click at [281, 377] on div "Link None Page External Element Next element Phone Email Page Home About Work N…" at bounding box center [206, 426] width 257 height 567
click at [145, 215] on span "Next element" at bounding box center [147, 216] width 66 height 20
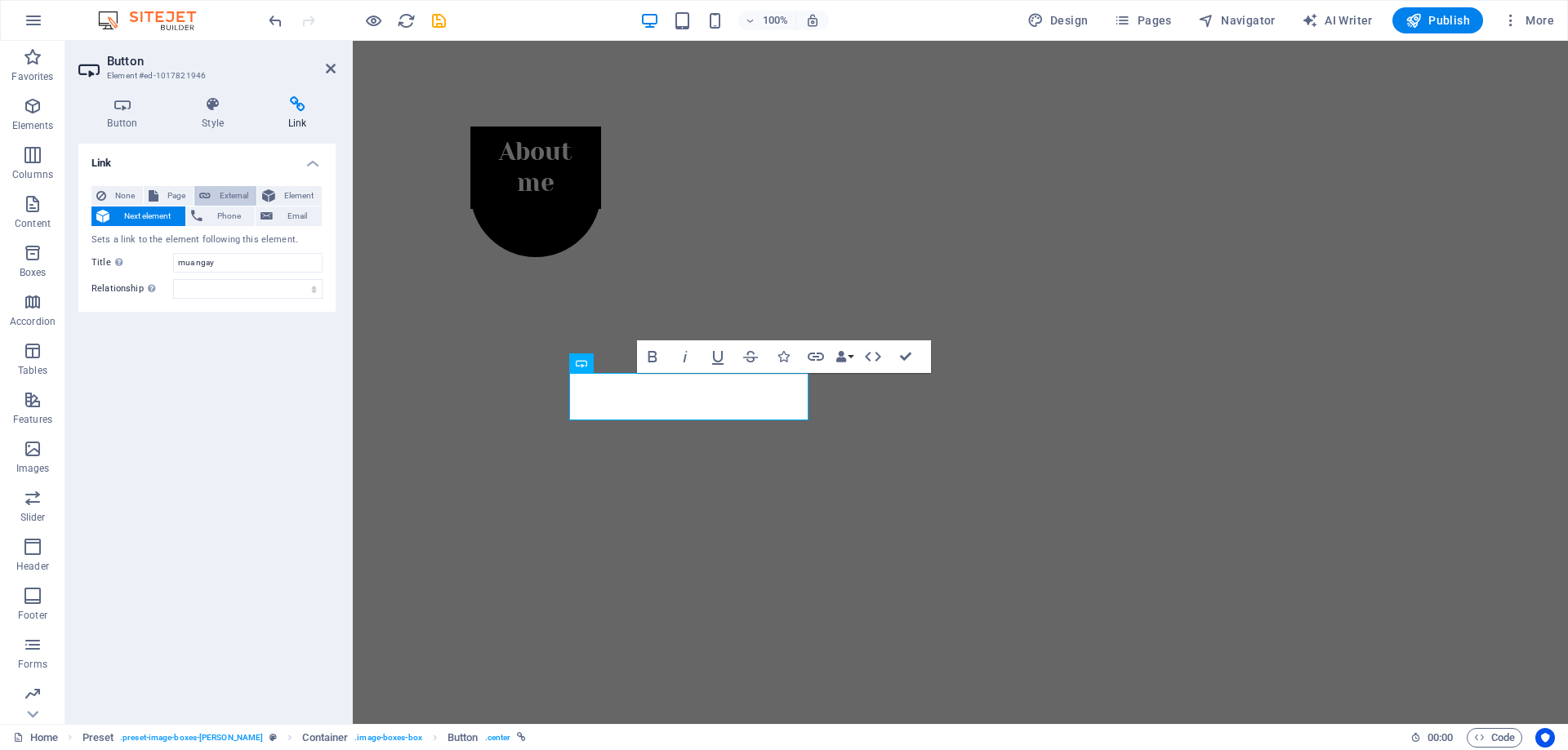
click at [229, 191] on span "External" at bounding box center [234, 196] width 36 height 20
select select "blank"
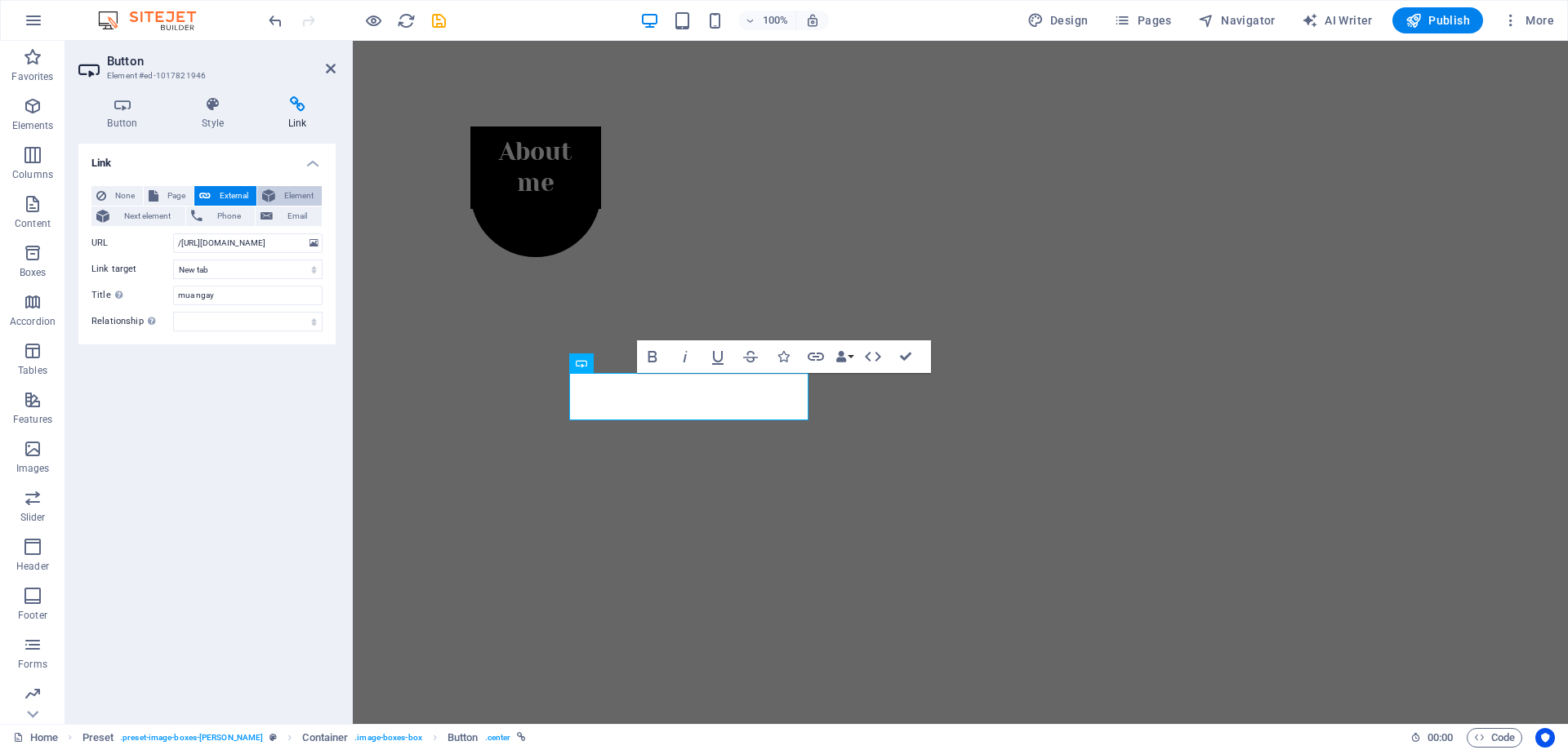
click at [312, 186] on span "Element" at bounding box center [298, 196] width 37 height 20
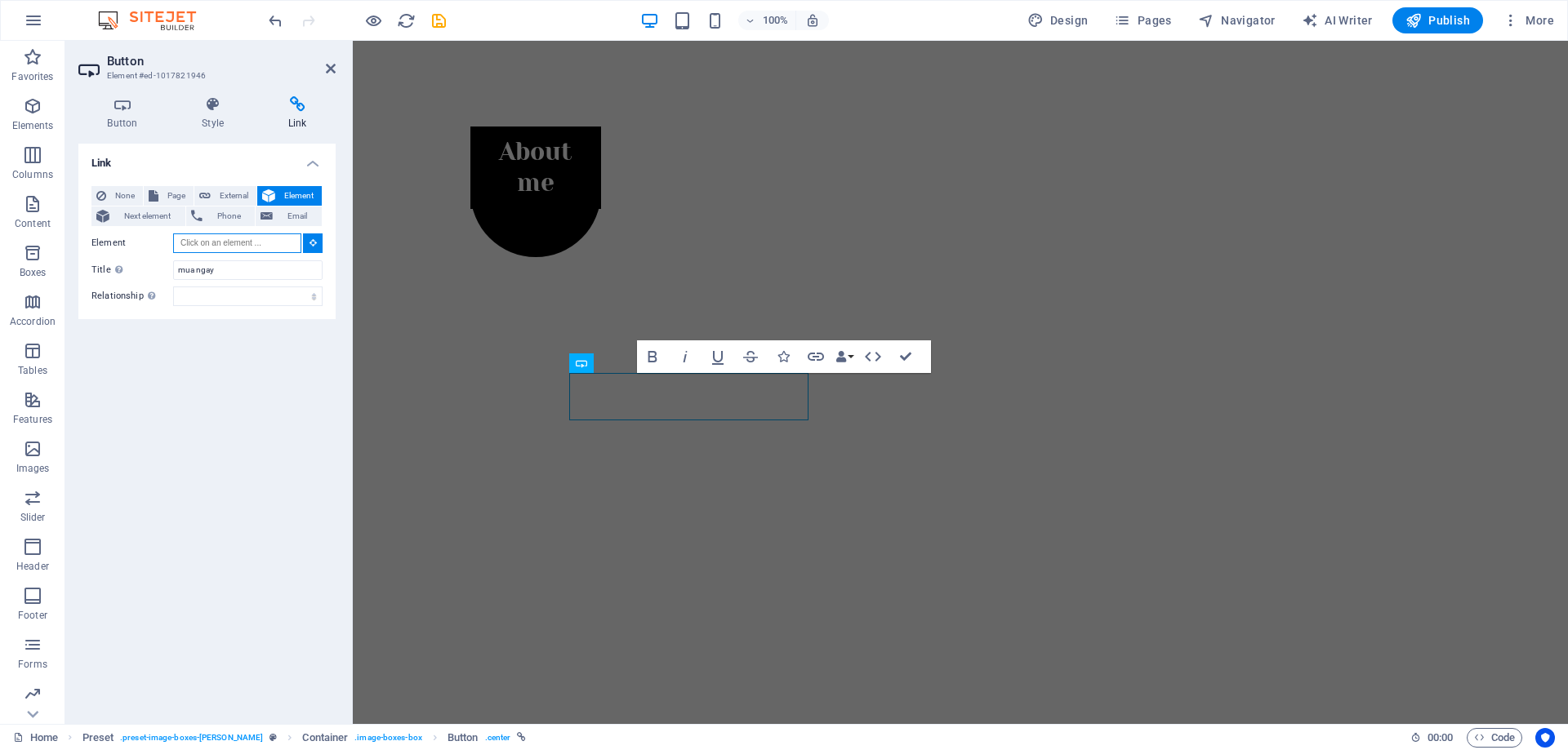
click at [207, 242] on input "Element" at bounding box center [237, 243] width 128 height 20
paste input "https://www.bkns.vn/google-ai-the-next-chapter-2025.html"
type input "https://www.bkns.vn/google-ai-the-next-chapter-2025.html"
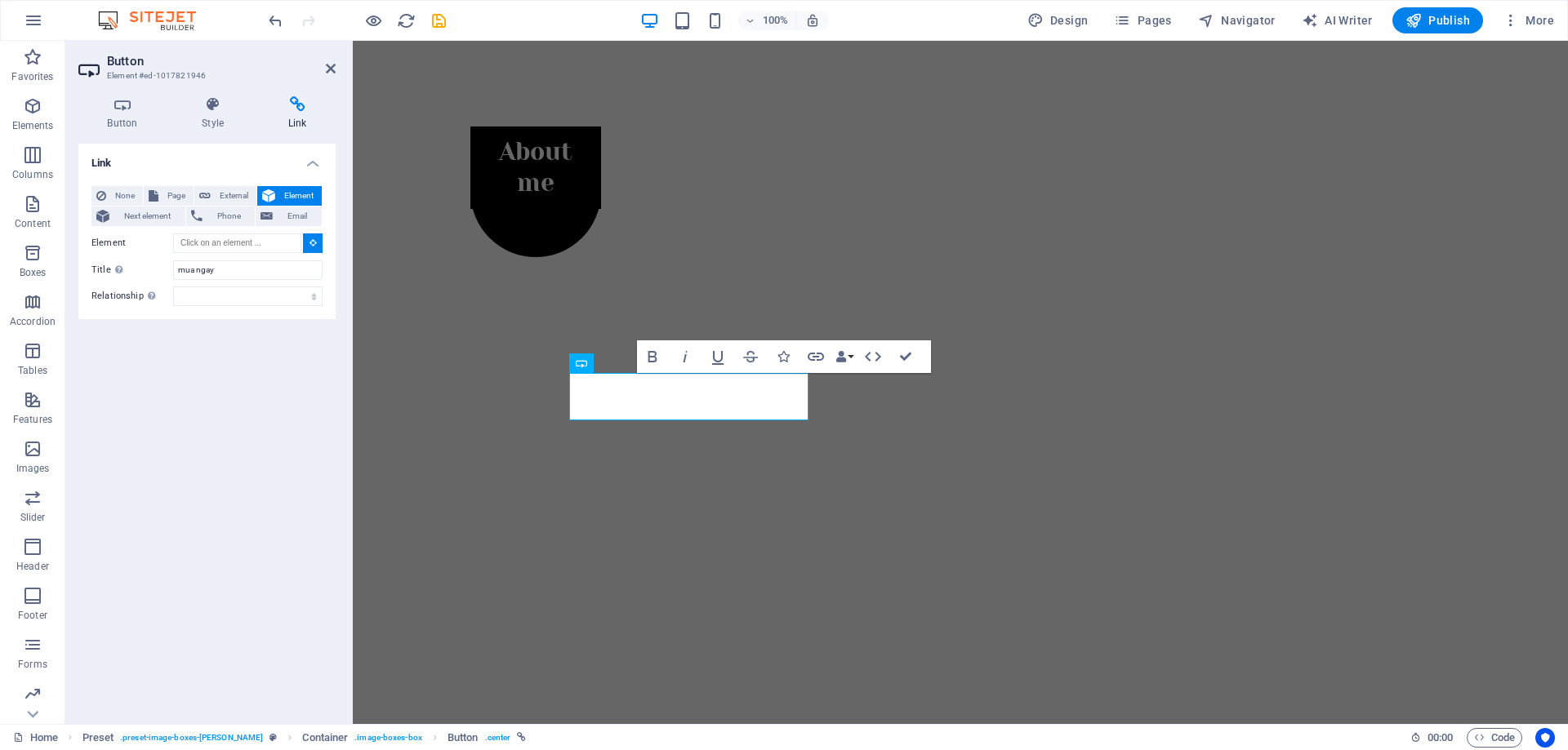
scroll to position [0, 0]
click at [220, 349] on div "Link None Page External Element Next element Phone Email Page Home About Work N…" at bounding box center [206, 426] width 257 height 567
click at [221, 197] on span "External" at bounding box center [234, 196] width 36 height 20
select select "blank"
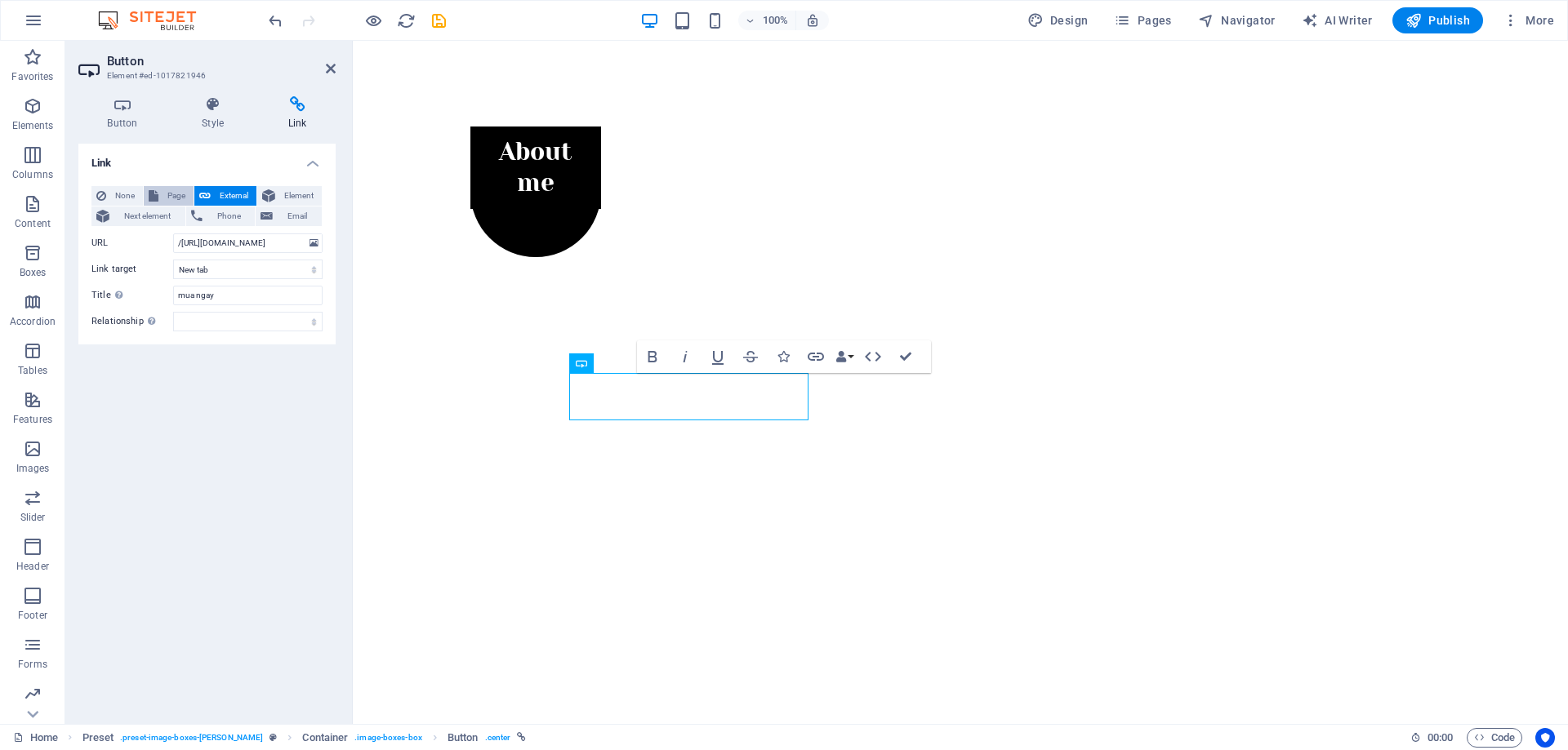
click at [167, 192] on span "Page" at bounding box center [176, 196] width 25 height 20
select select
click at [127, 194] on span "None" at bounding box center [124, 196] width 27 height 20
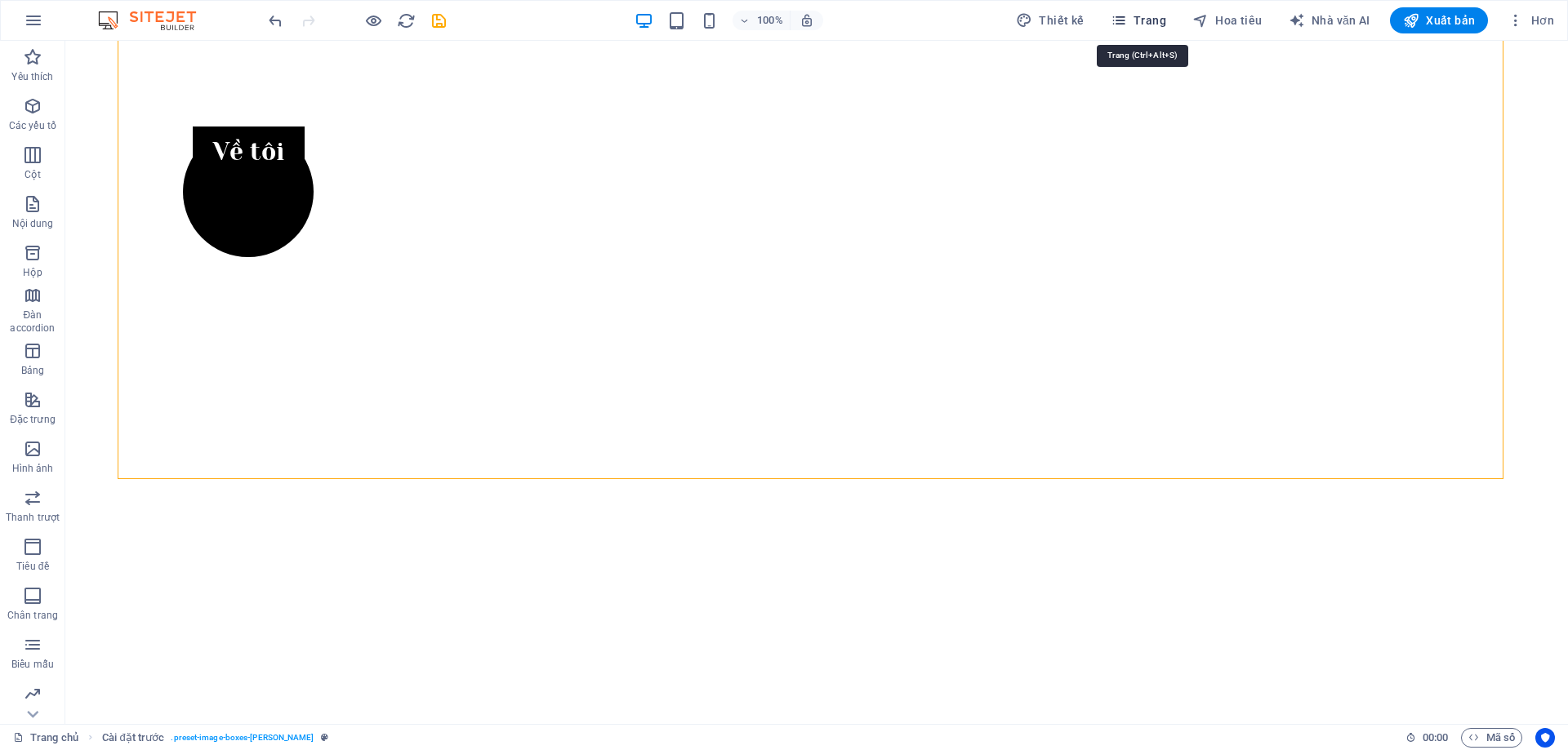
click at [1148, 22] on font "Trang" at bounding box center [1150, 20] width 32 height 13
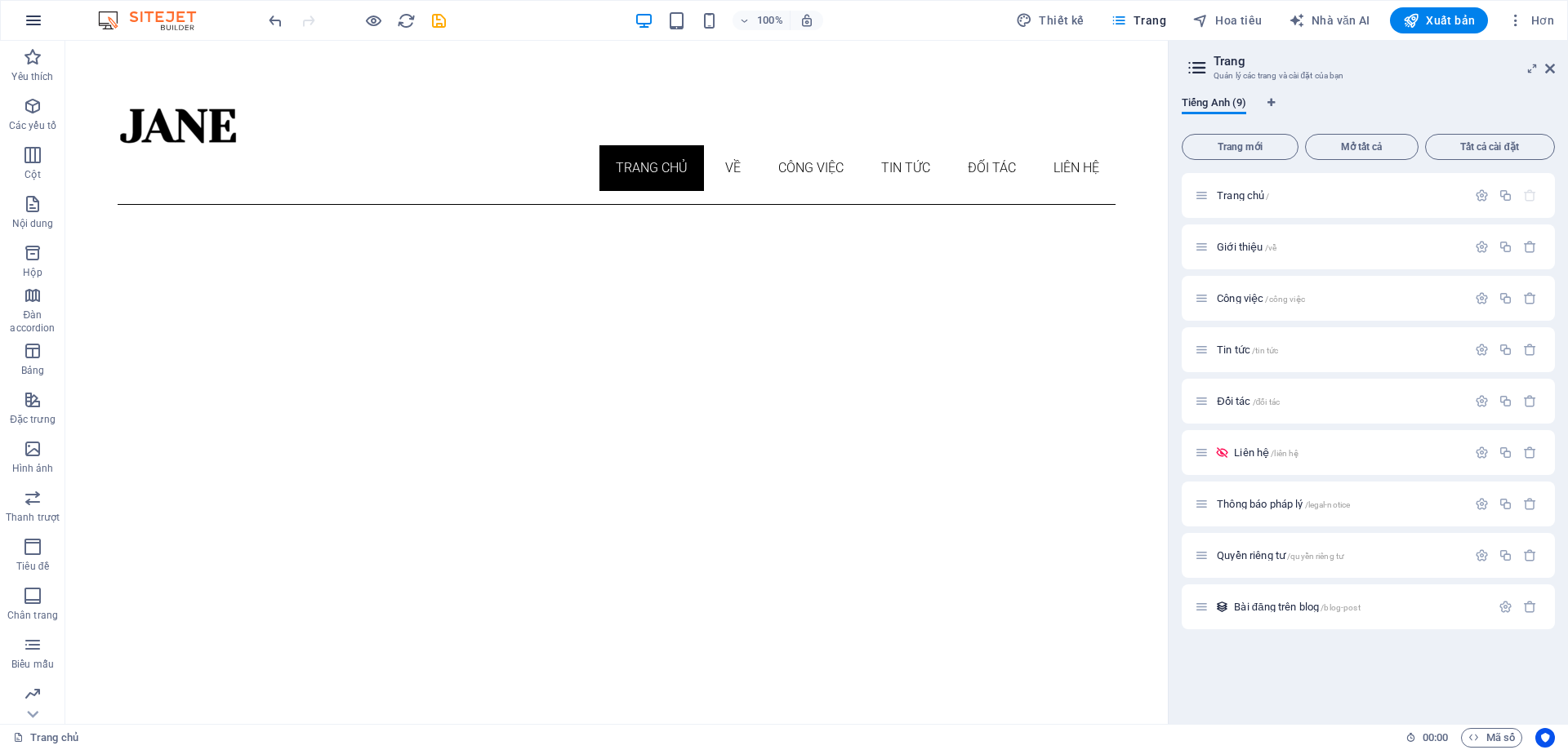
click at [32, 22] on icon "button" at bounding box center [33, 21] width 20 height 20
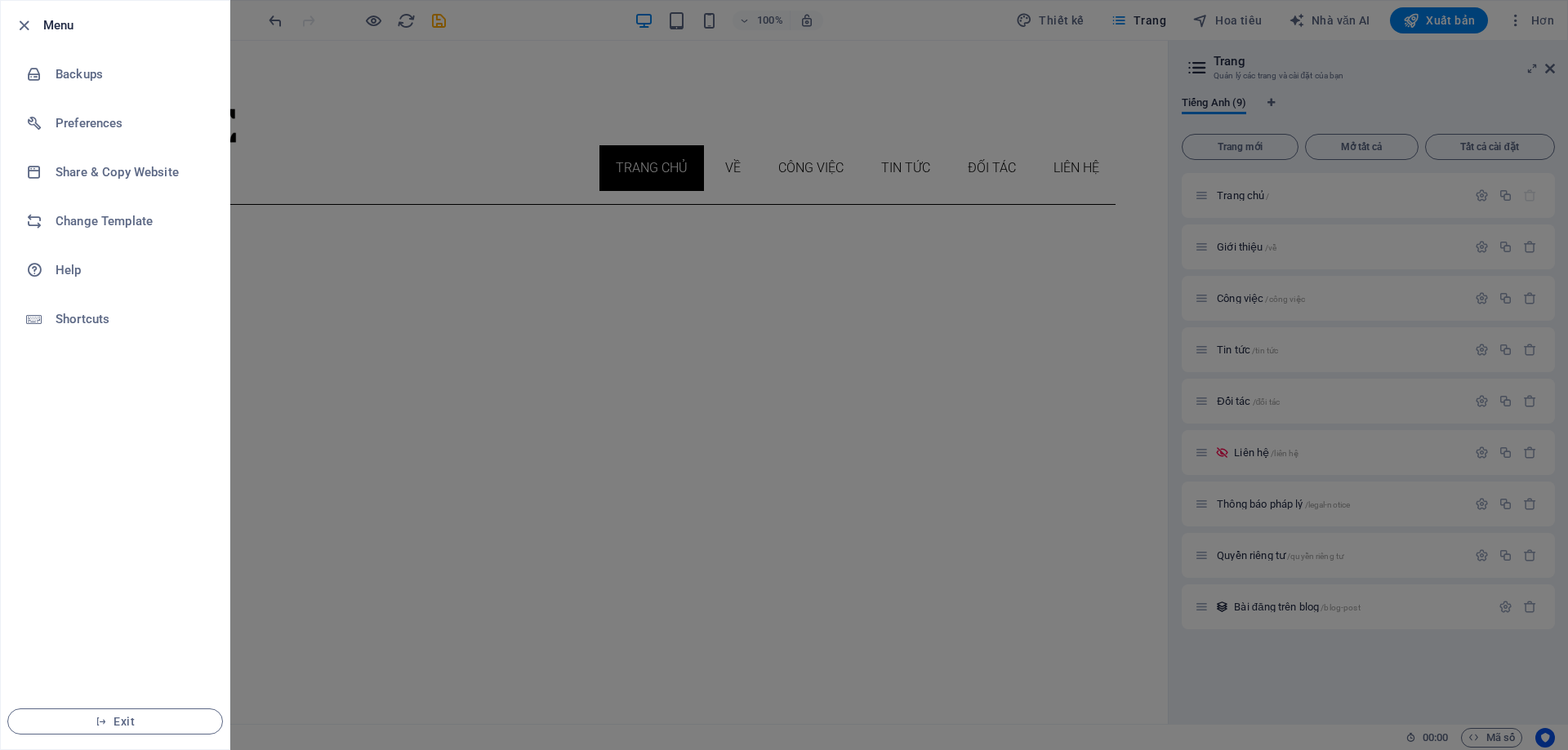
click at [331, 97] on div at bounding box center [784, 375] width 1568 height 750
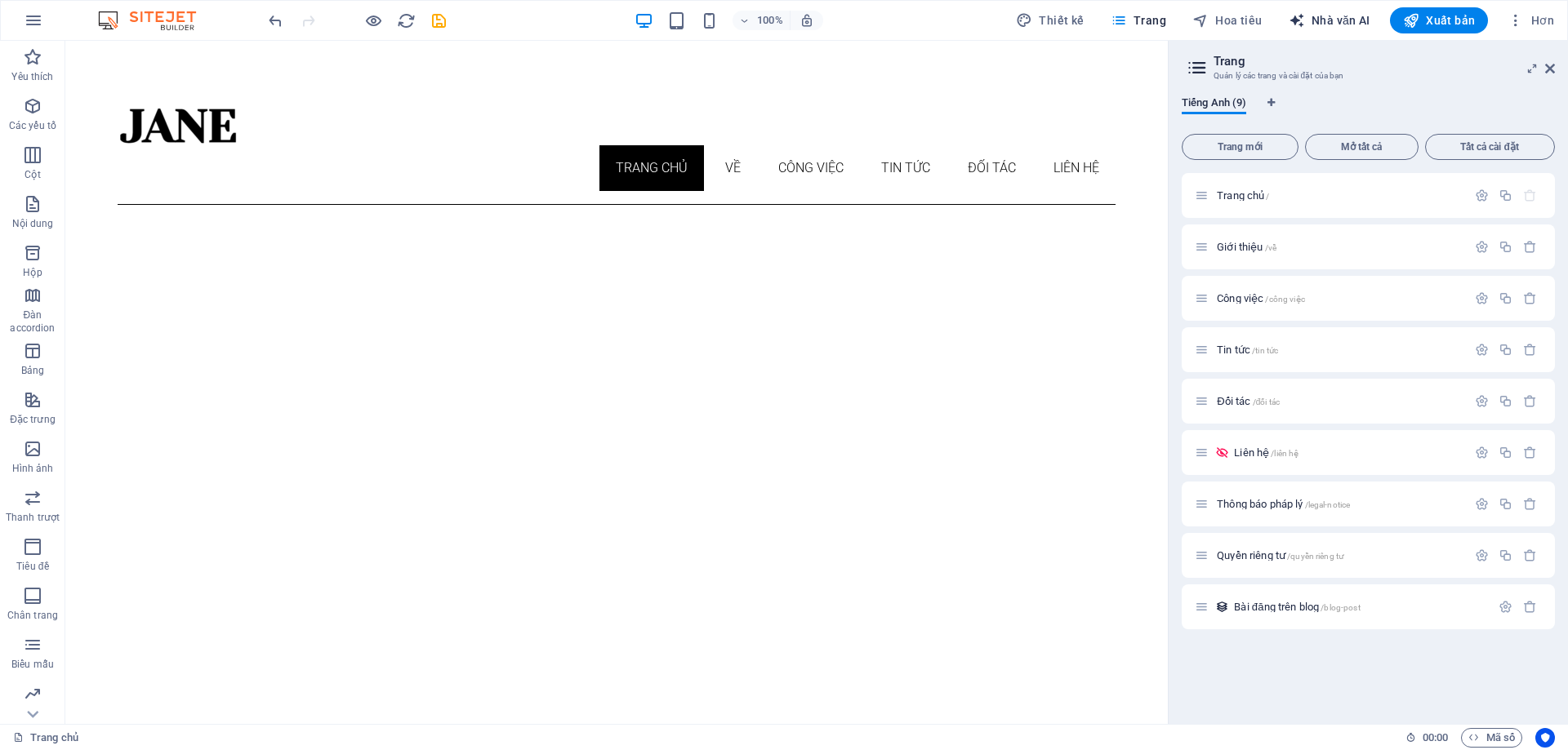
click at [1344, 20] on font "Nhà văn AI" at bounding box center [1340, 20] width 59 height 13
select select "English"
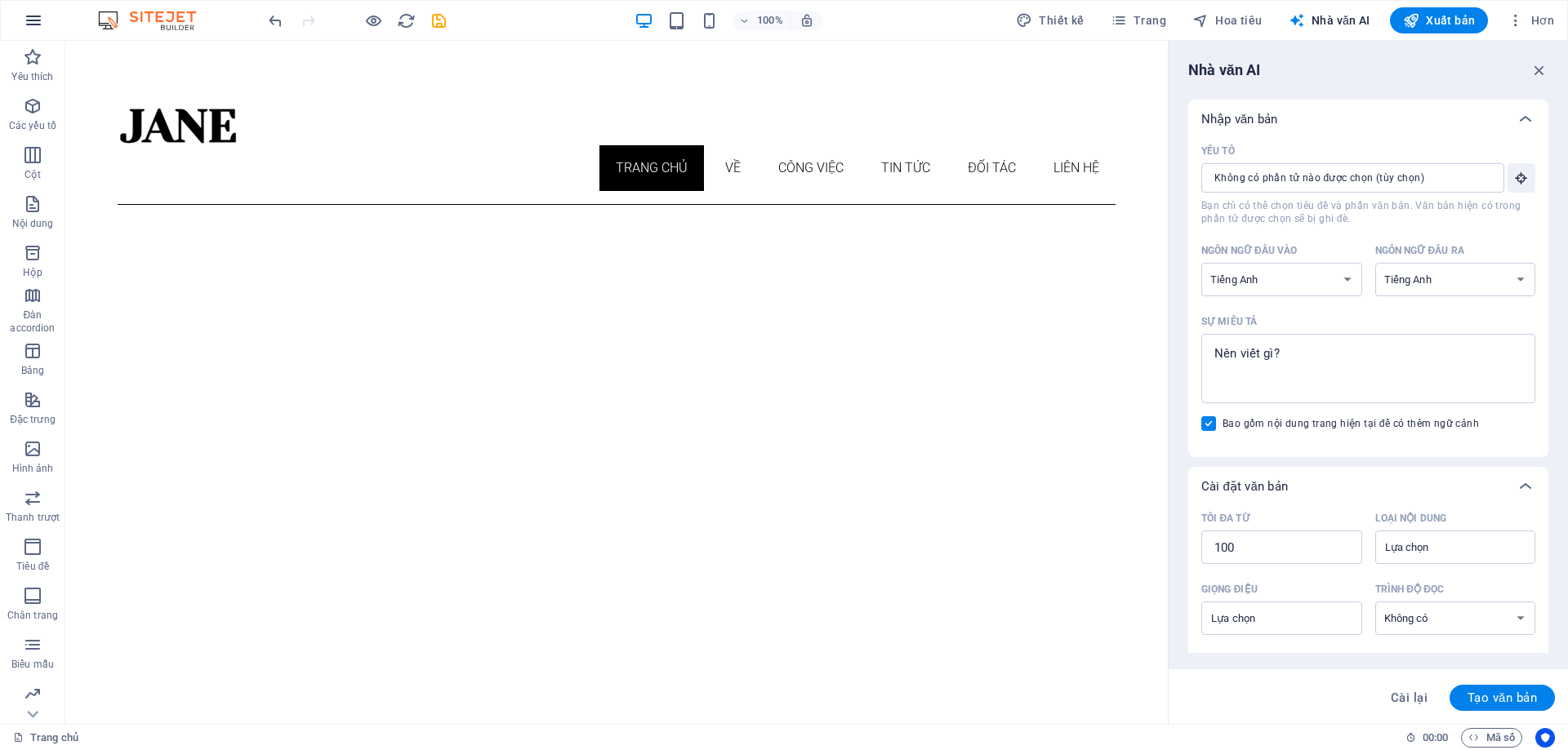
click at [26, 20] on icon "button" at bounding box center [33, 21] width 20 height 20
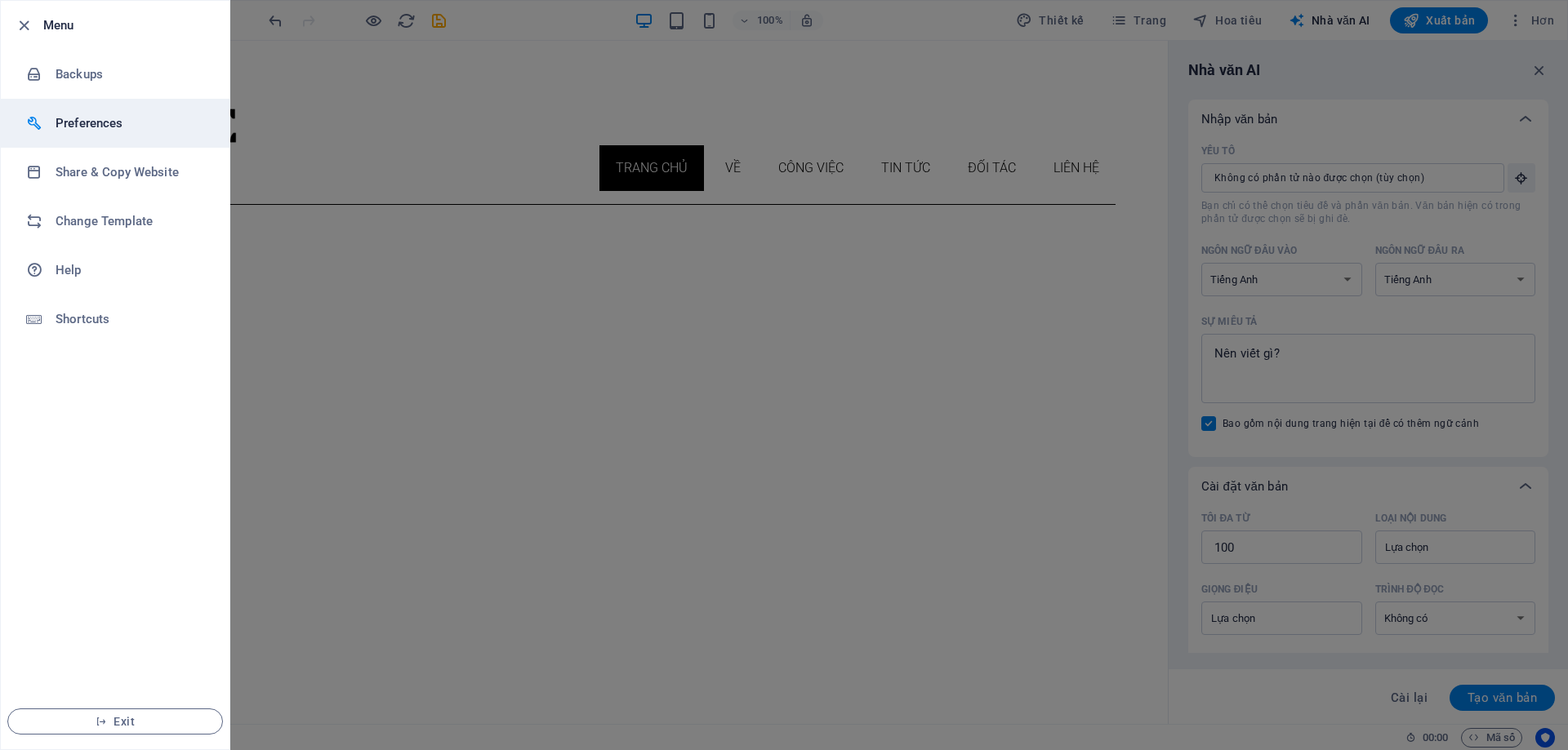
click at [99, 131] on h6 "Preferences" at bounding box center [132, 123] width 151 height 20
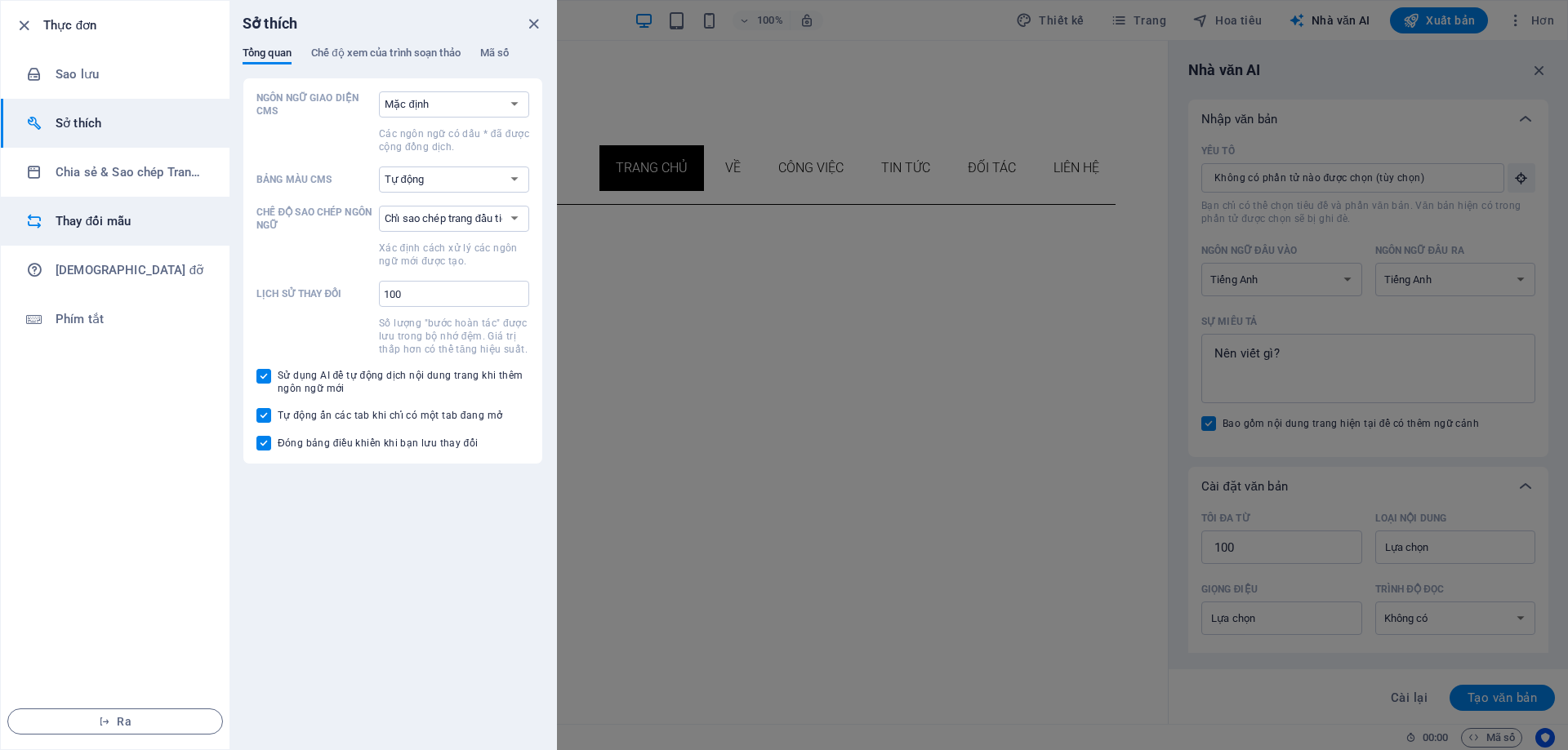
click at [123, 224] on font "Thay đổi mẫu" at bounding box center [93, 221] width 75 height 14
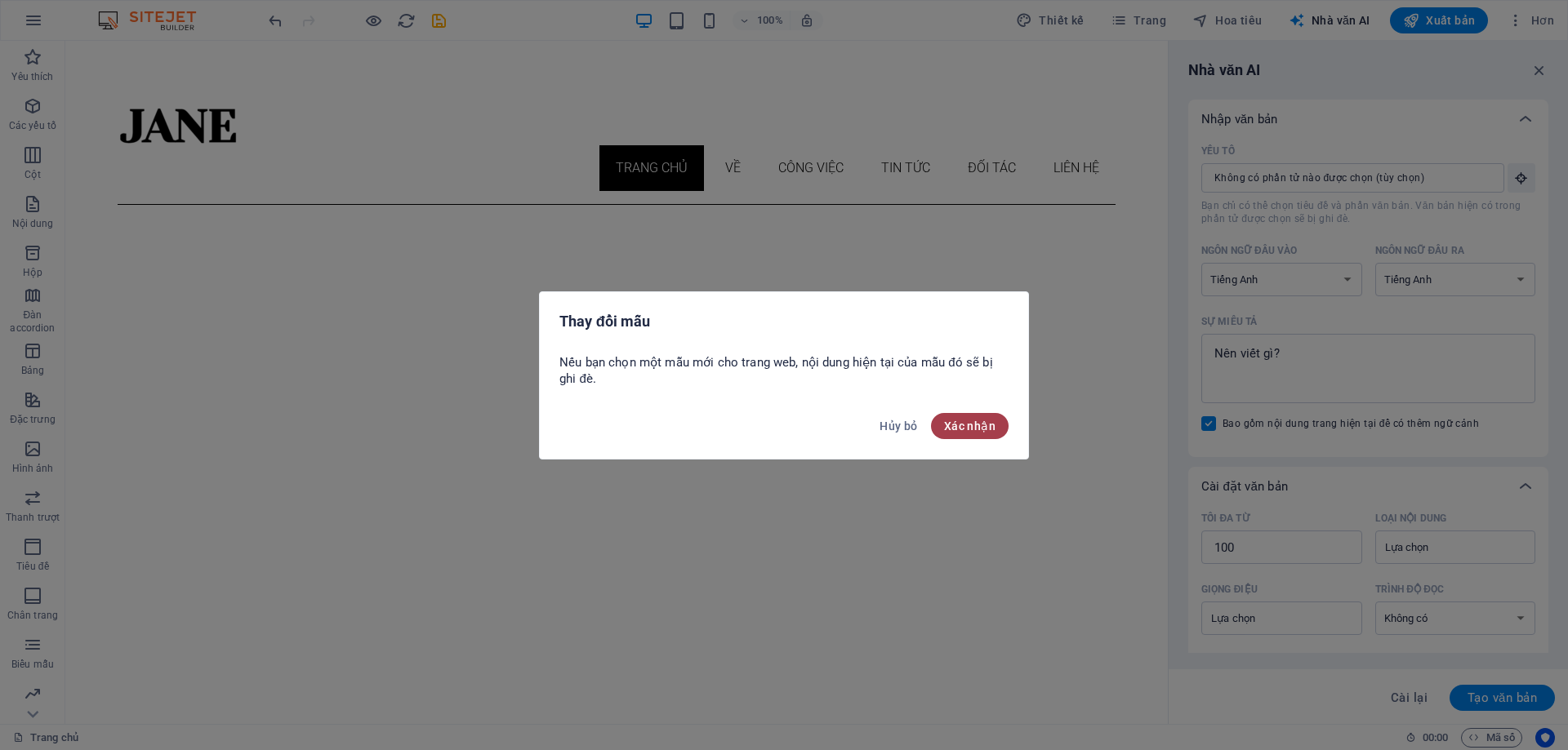
click at [974, 435] on button "Xác nhận" at bounding box center [969, 425] width 78 height 26
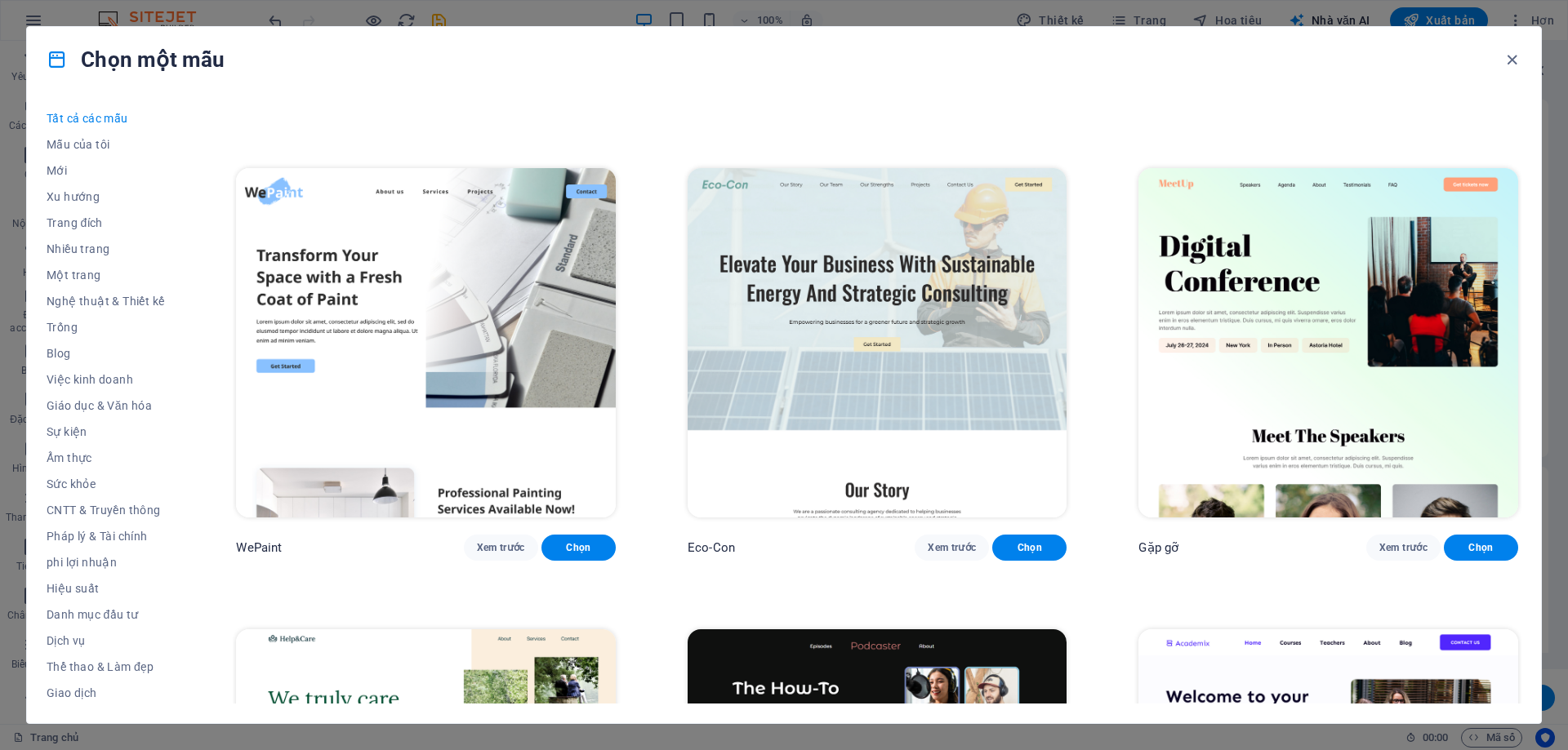
scroll to position [1551, 0]
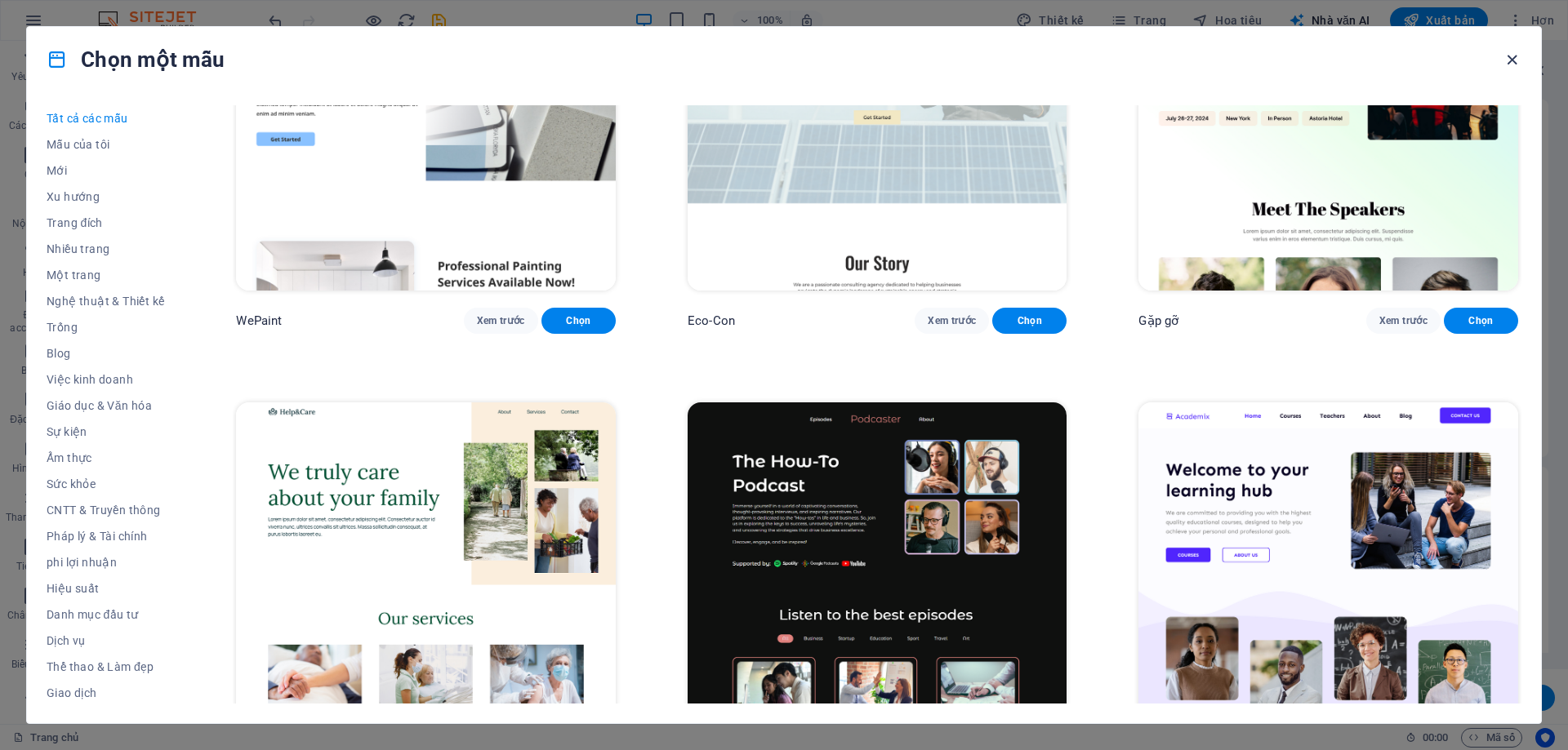
click at [1507, 62] on icon "button" at bounding box center [1511, 59] width 19 height 19
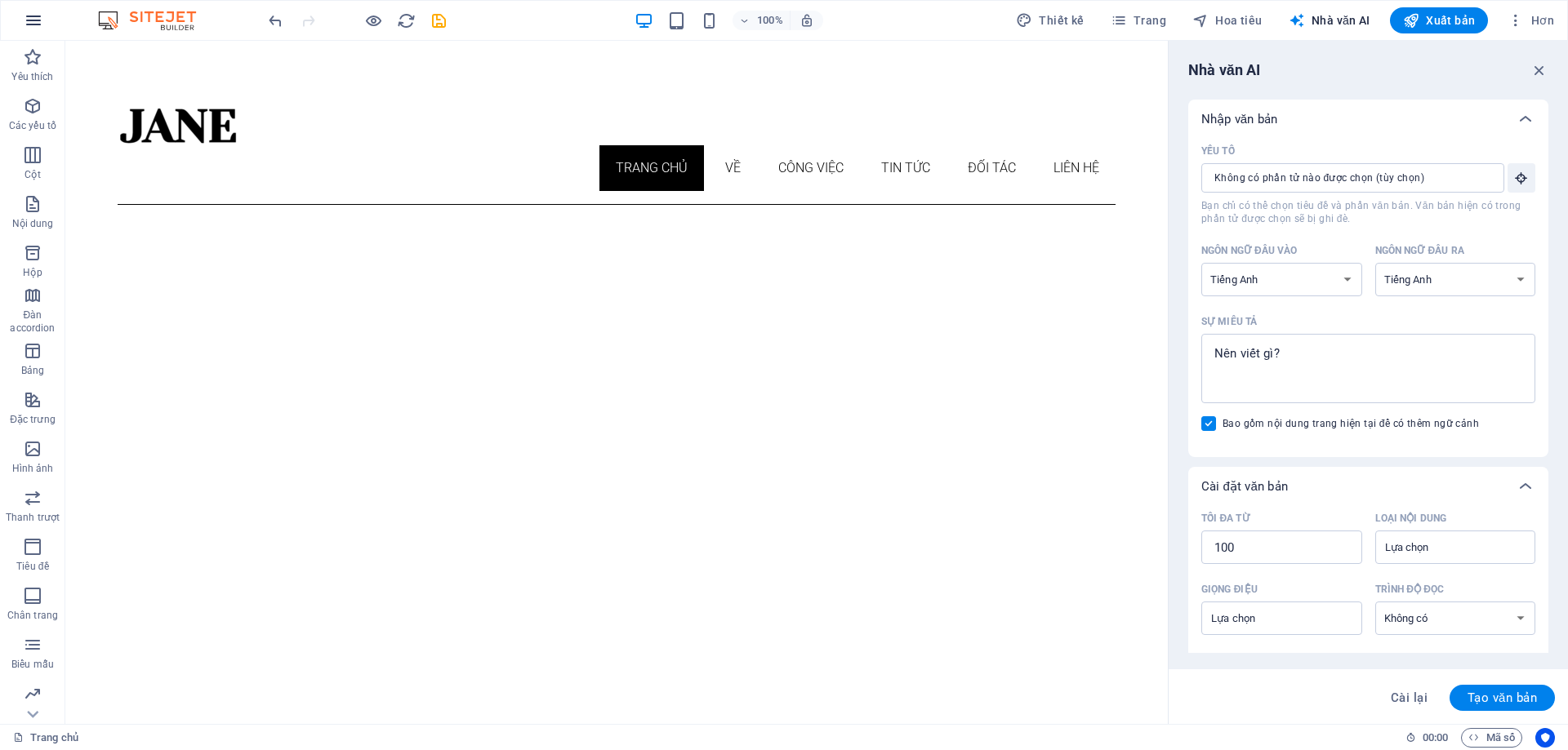
click at [34, 15] on icon "button" at bounding box center [33, 21] width 20 height 20
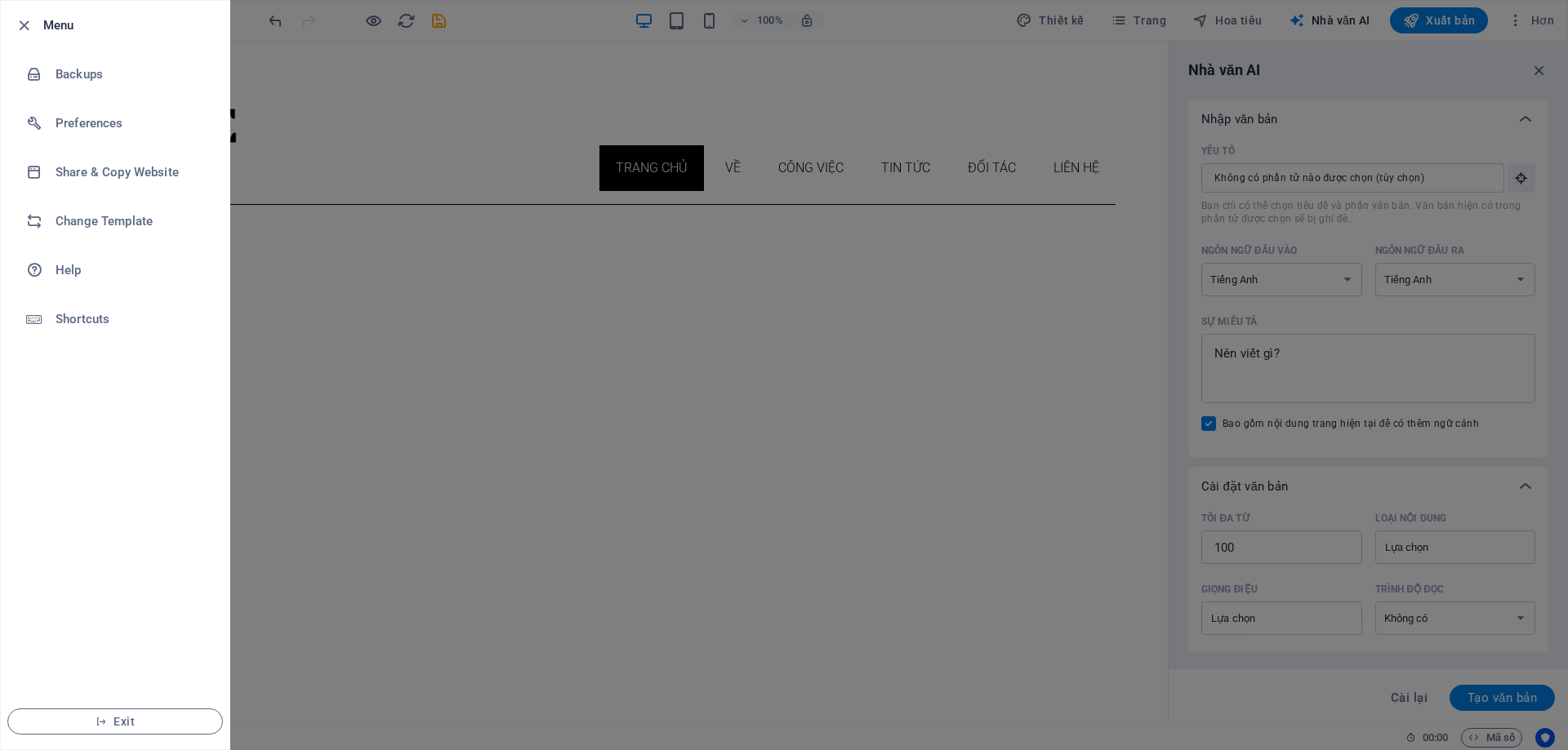
click at [436, 111] on div at bounding box center [784, 375] width 1568 height 750
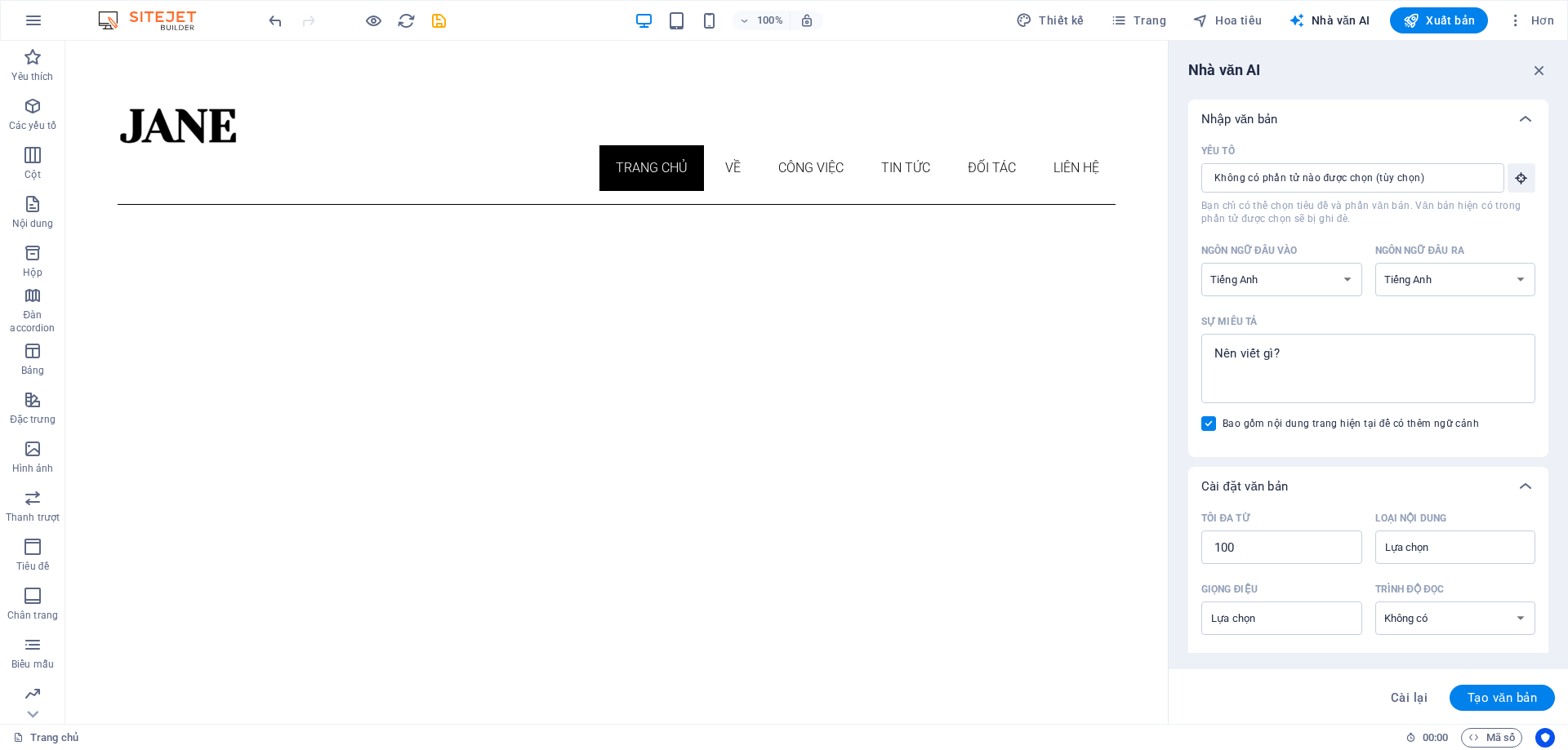
click at [1457, 14] on font "Xuất bản" at bounding box center [1450, 20] width 49 height 13
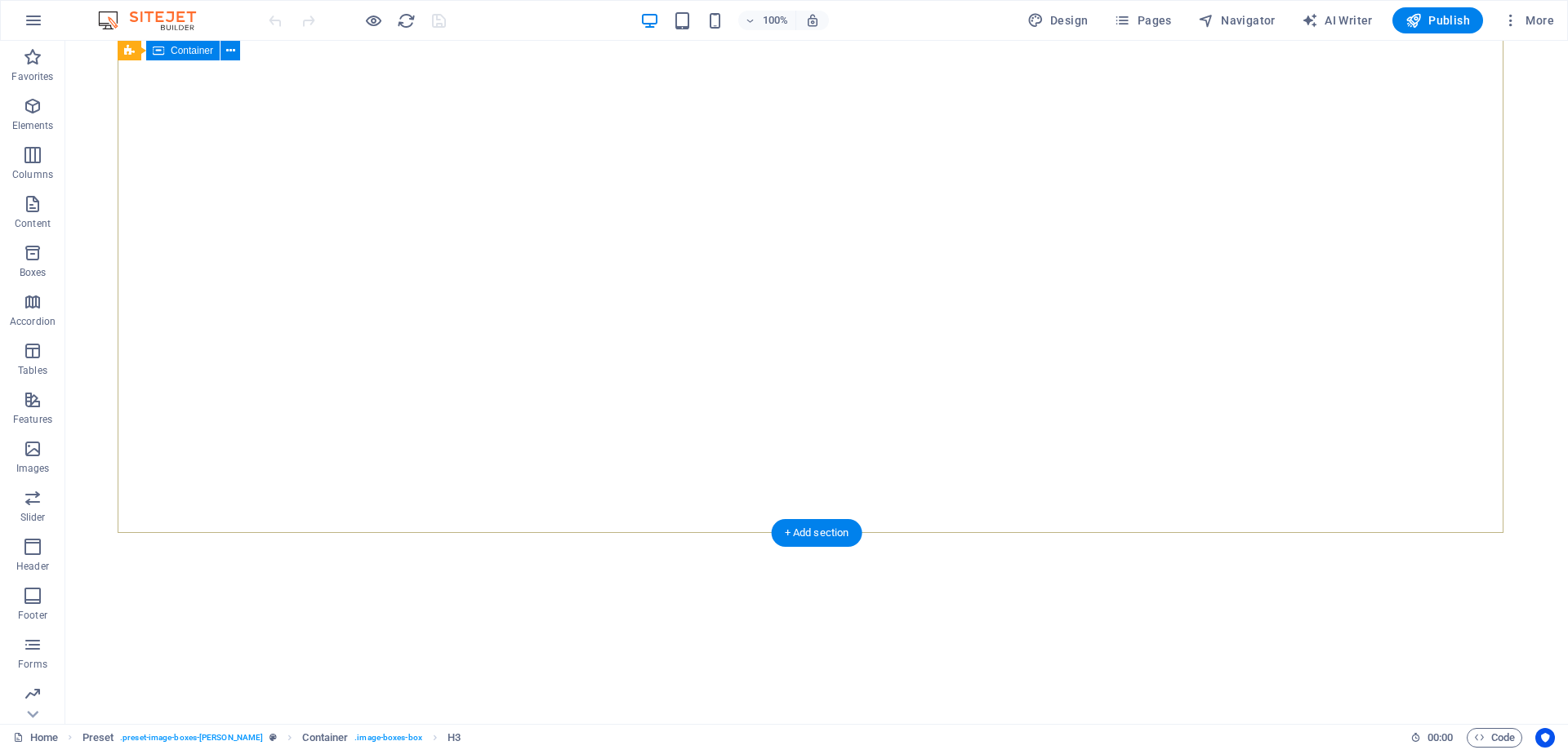
scroll to position [151, 0]
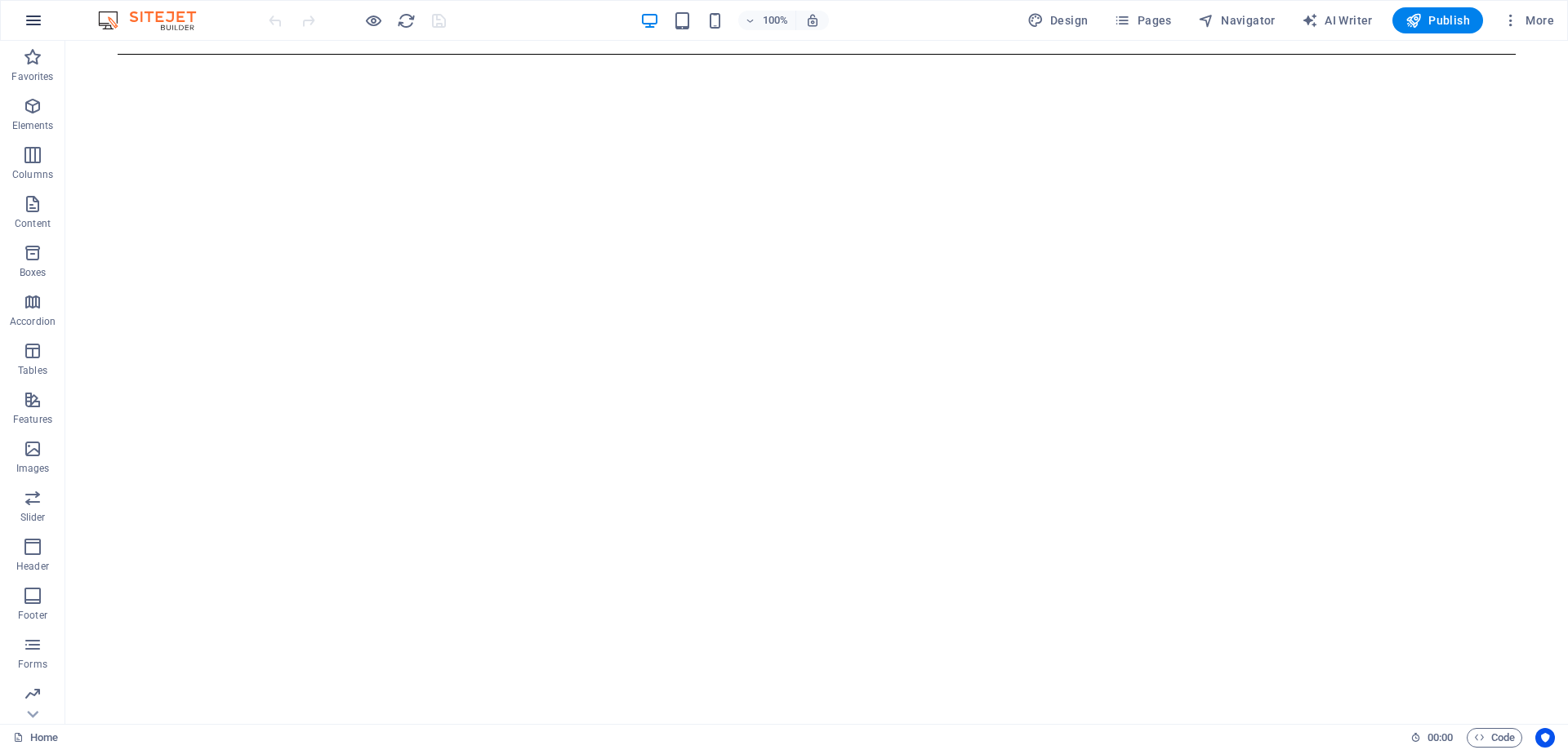
click at [32, 20] on icon "button" at bounding box center [33, 21] width 20 height 20
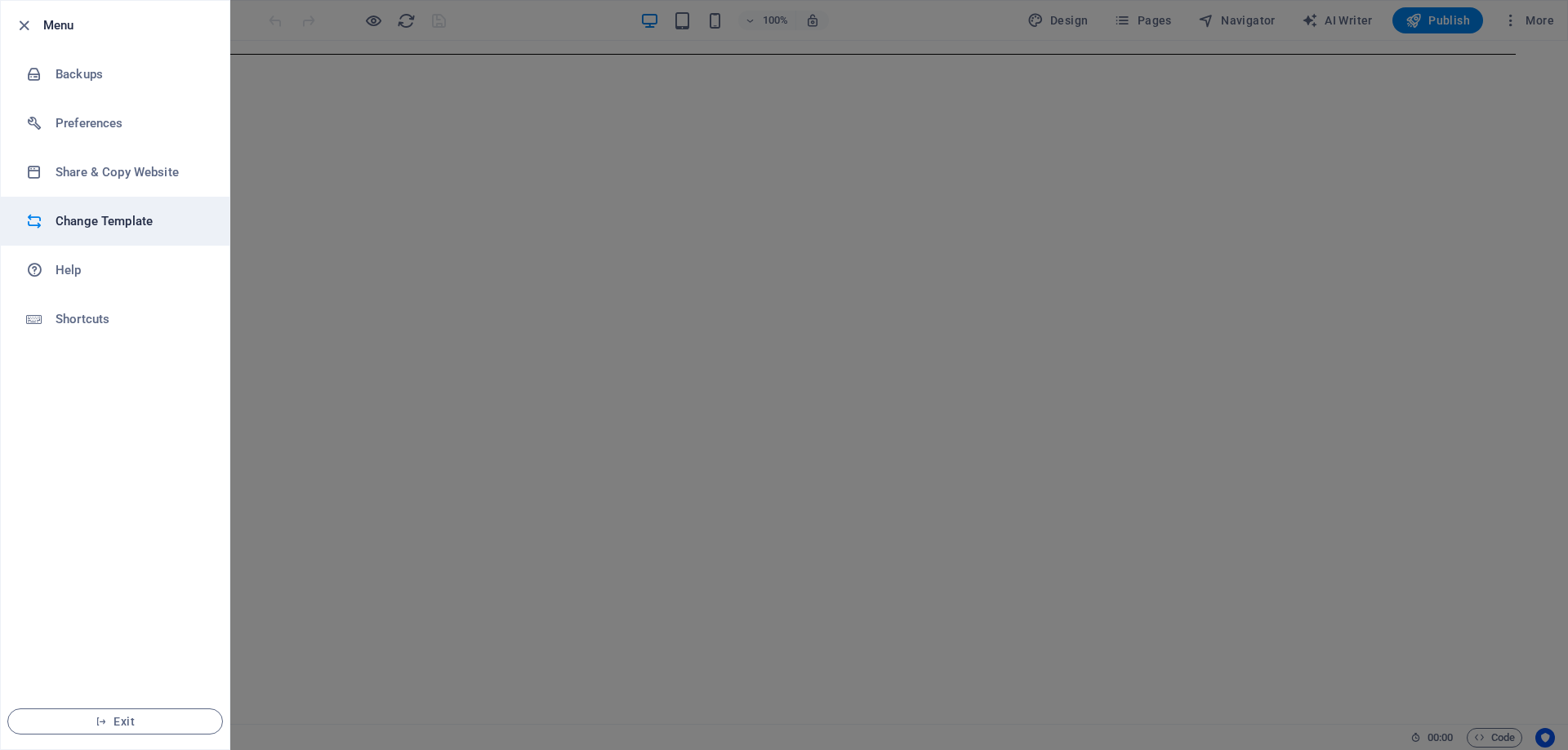
click at [129, 225] on h6 "Change Template" at bounding box center [132, 222] width 151 height 20
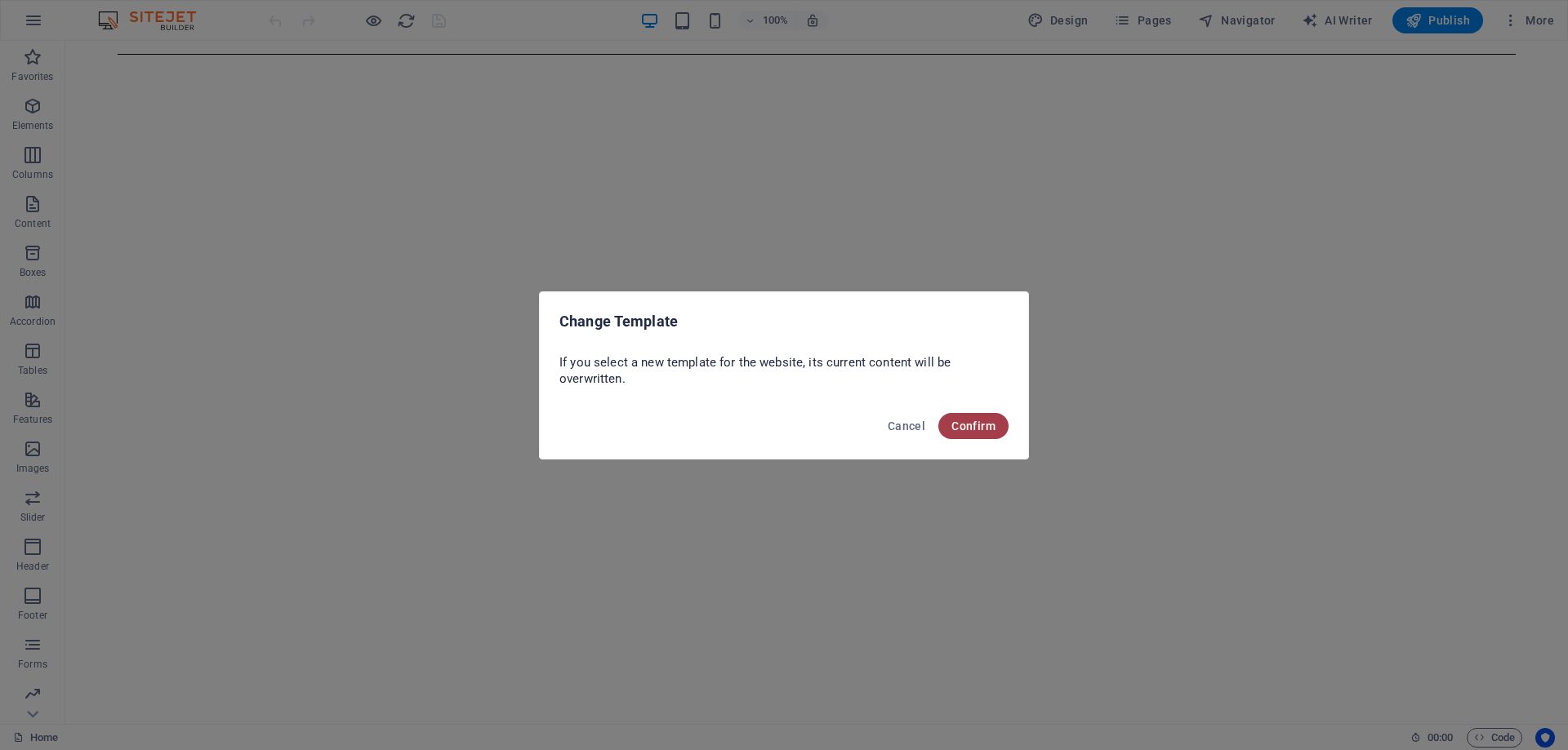
click at [973, 432] on button "Confirm" at bounding box center [974, 425] width 70 height 26
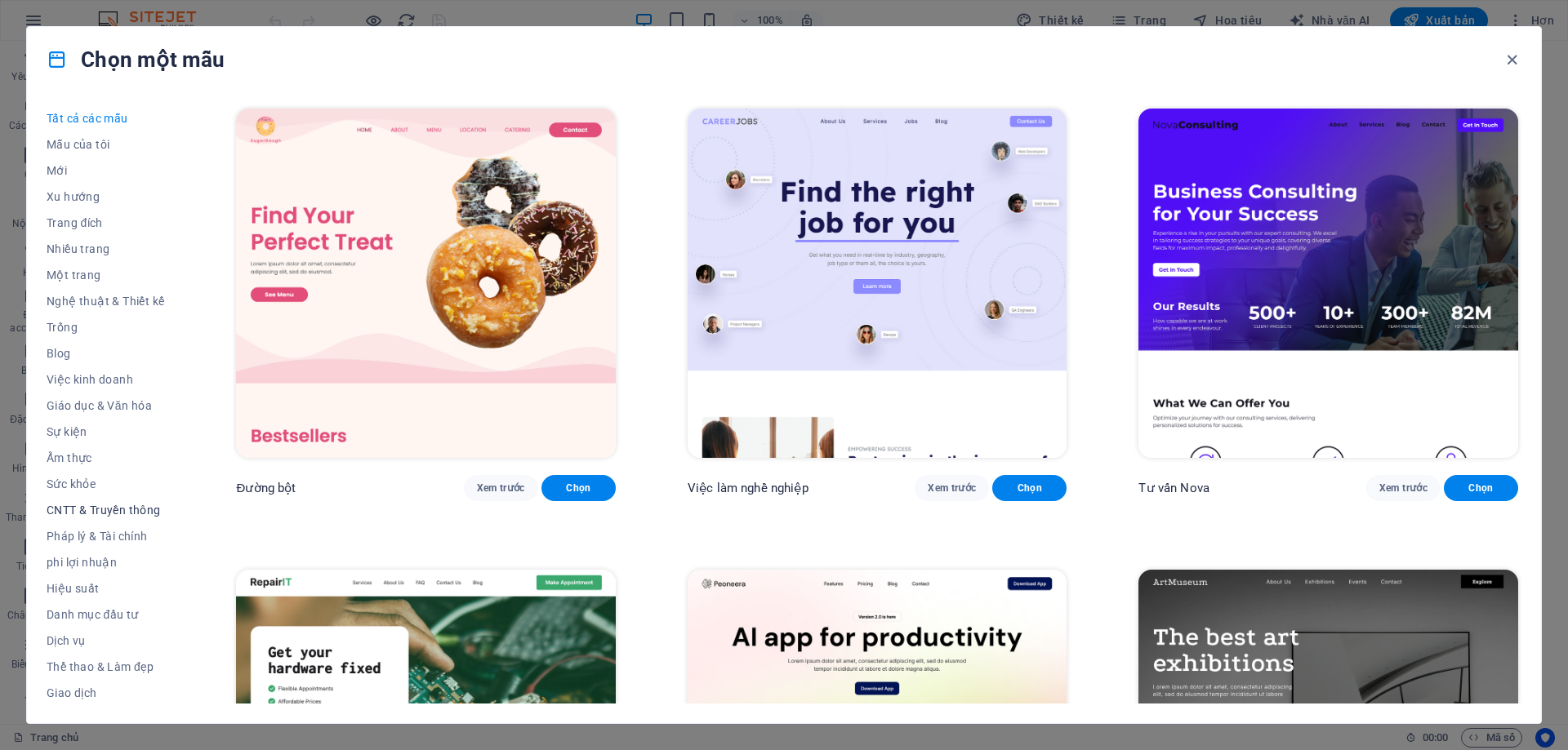
scroll to position [55, 0]
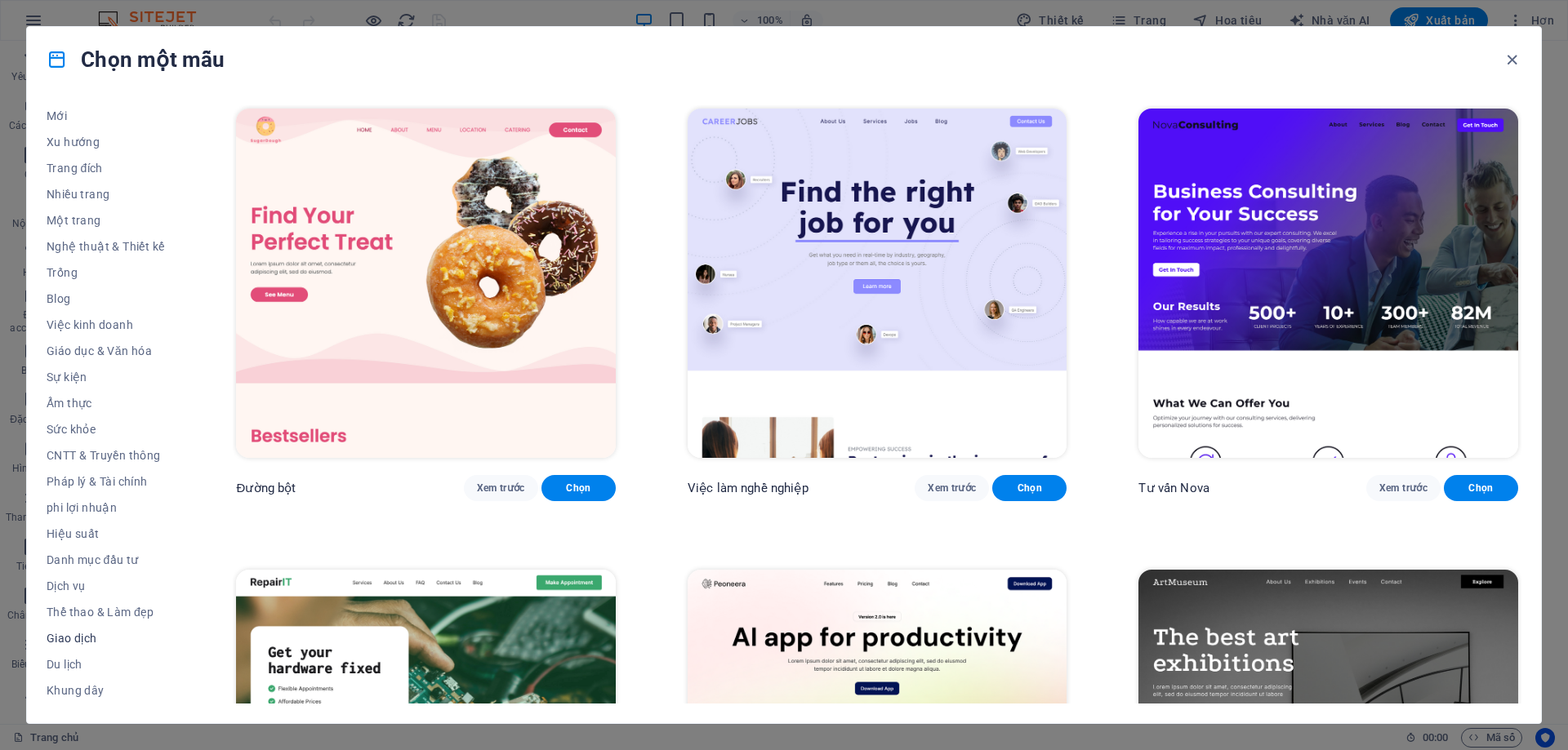
click at [87, 636] on font "Giao dịch" at bounding box center [72, 638] width 50 height 13
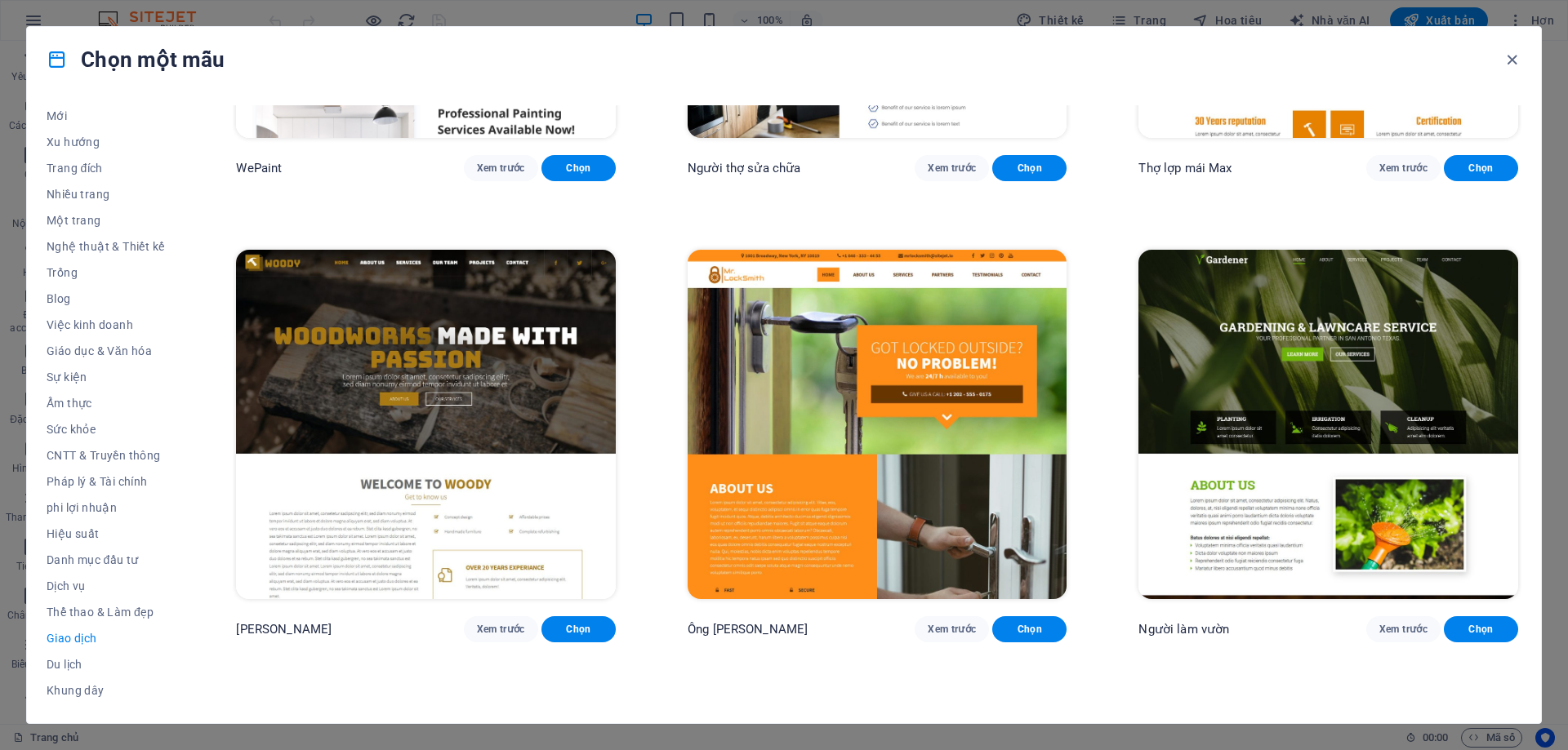
scroll to position [326, 0]
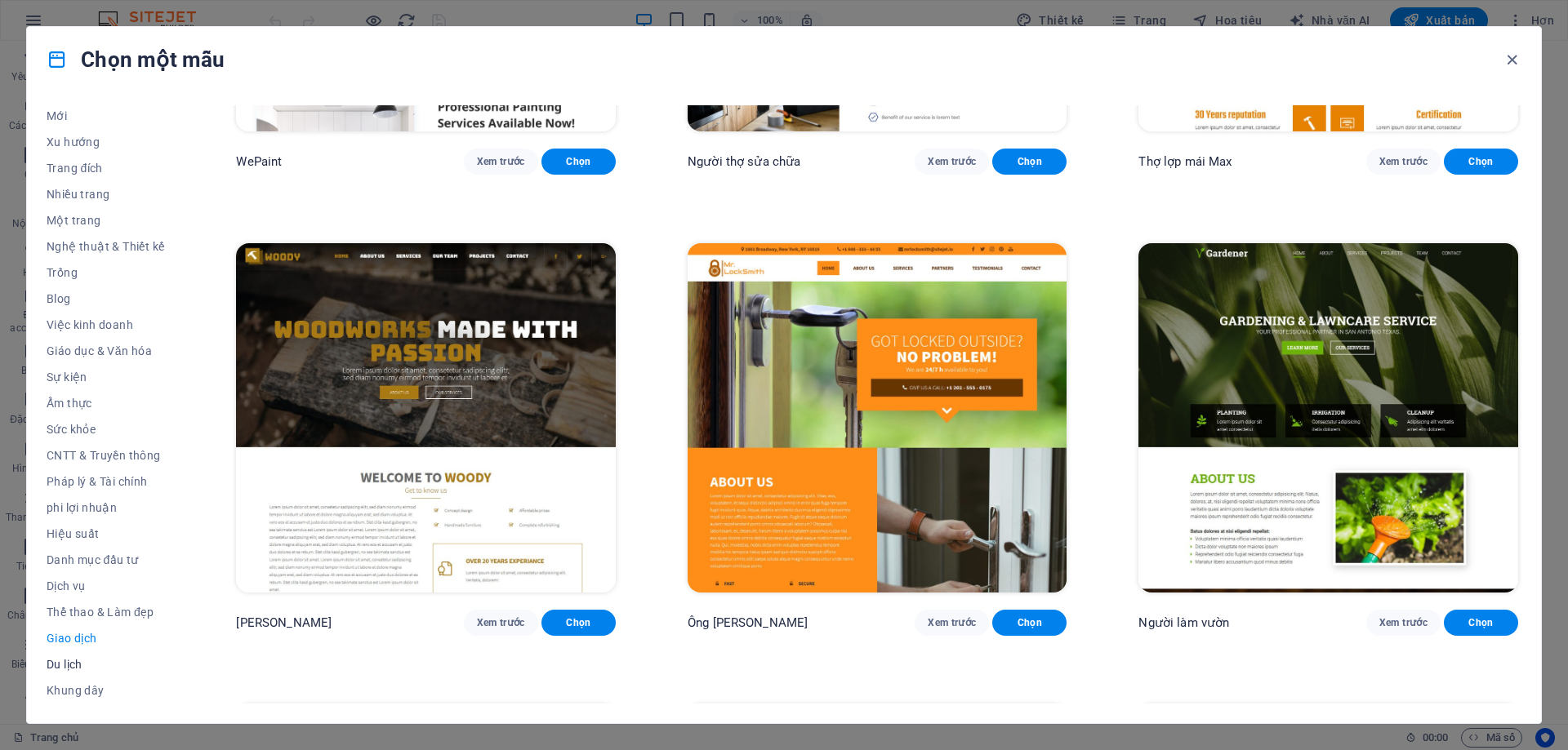
click at [76, 661] on font "Du lịch" at bounding box center [65, 664] width 36 height 13
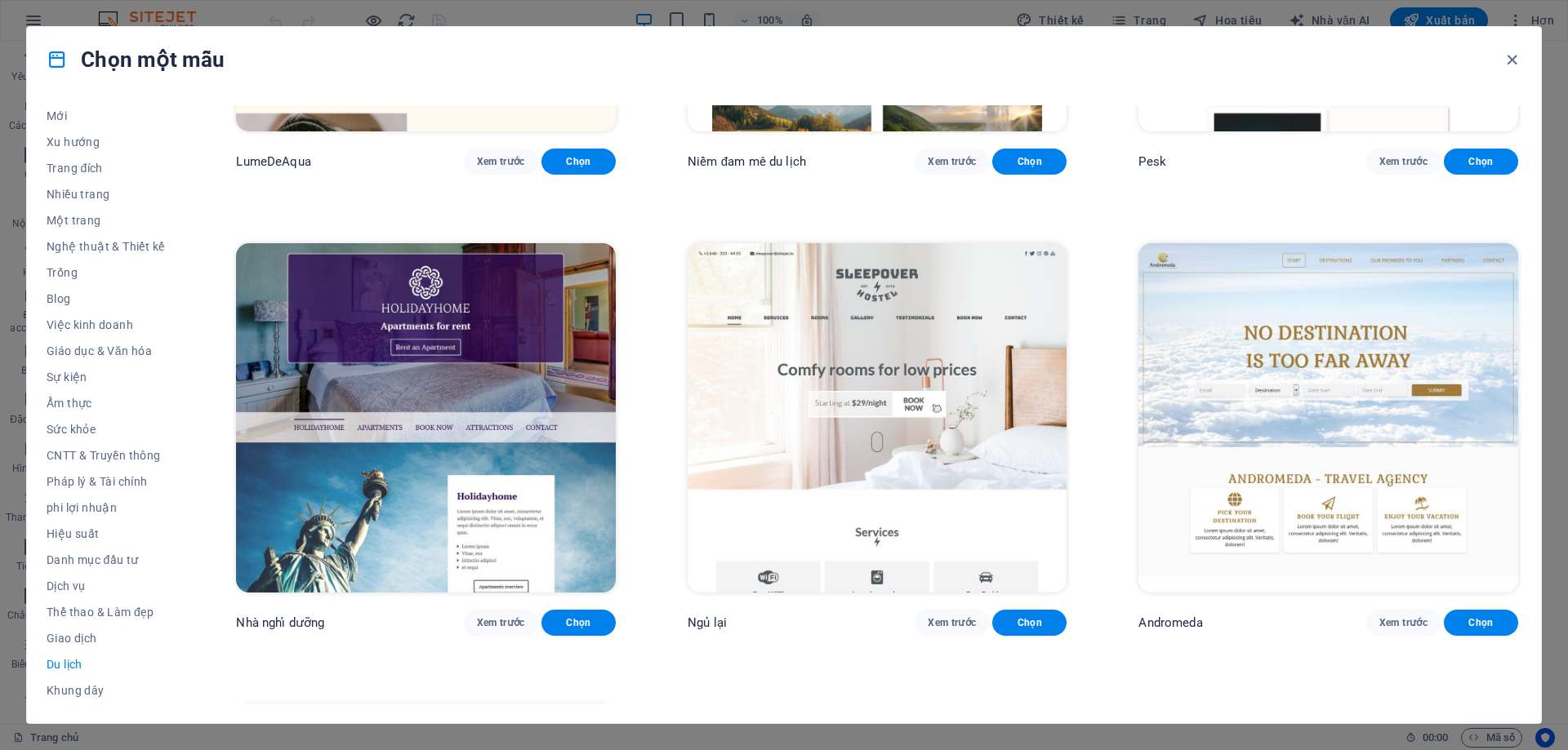
click at [1263, 358] on img at bounding box center [1327, 418] width 380 height 350
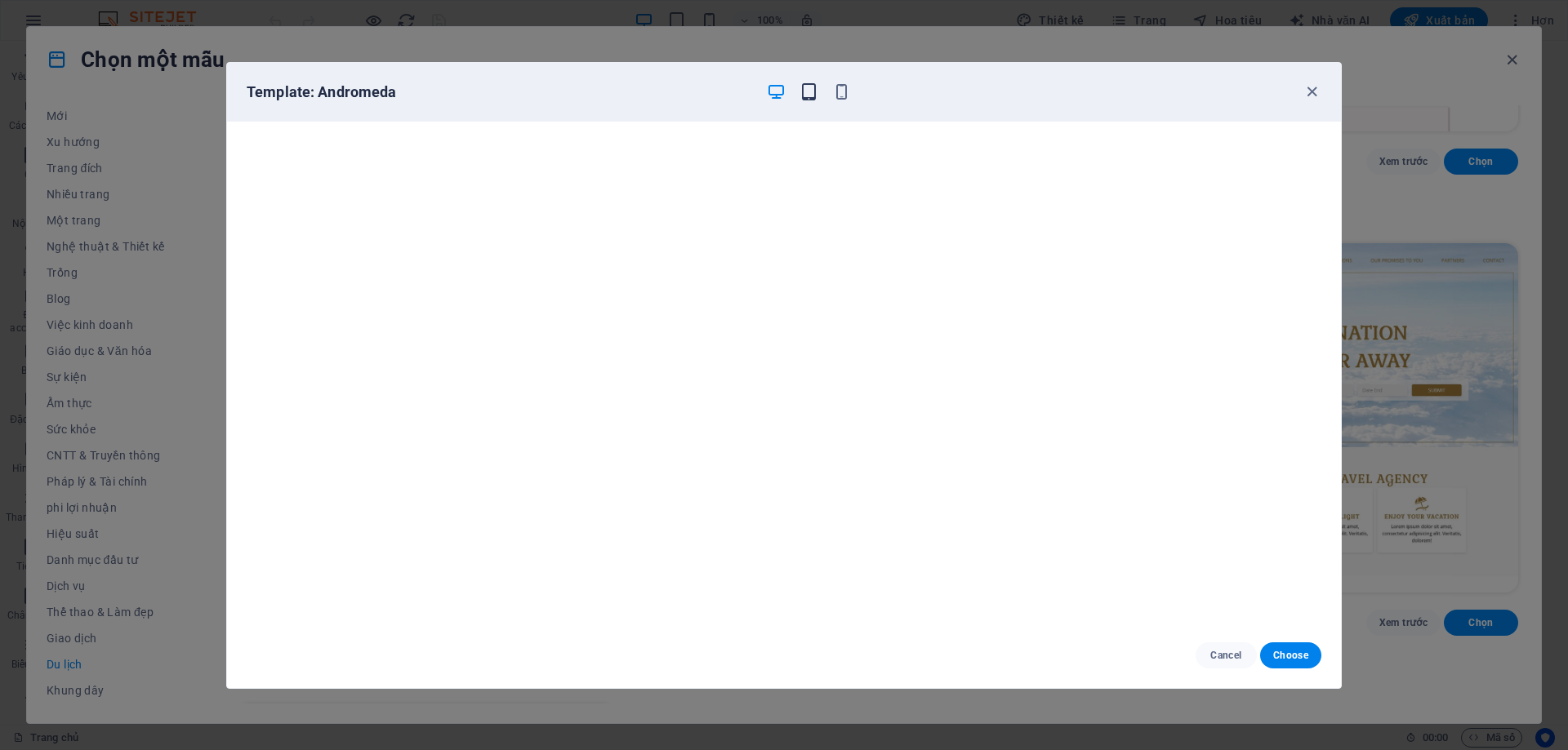
drag, startPoint x: 794, startPoint y: 106, endPoint x: 803, endPoint y: 92, distance: 16.6
click at [800, 99] on div "Template: Andromeda" at bounding box center [784, 92] width 1114 height 59
click at [804, 91] on icon "button" at bounding box center [809, 91] width 19 height 19
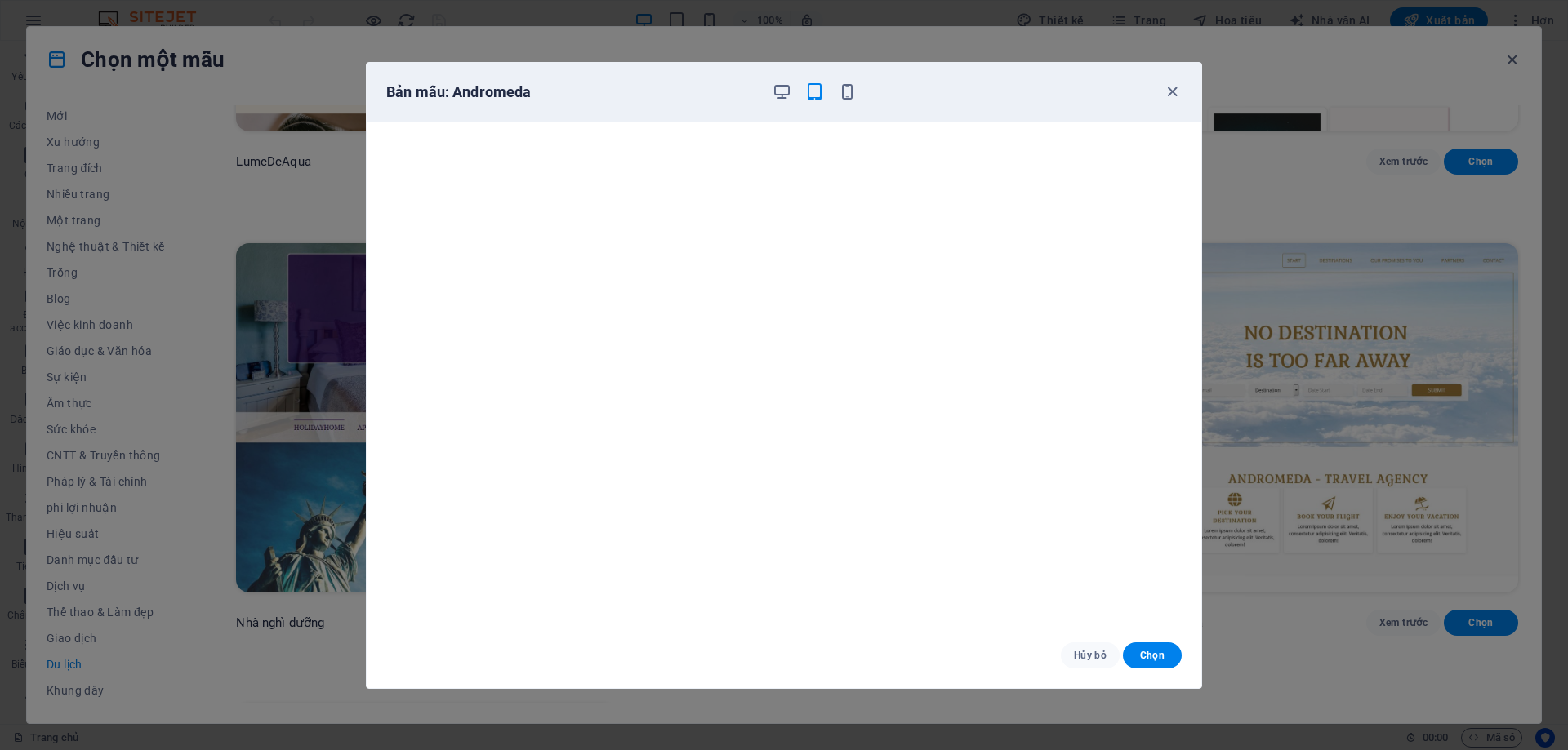
click at [853, 80] on div "Bản mẫu: Andromeda" at bounding box center [784, 92] width 835 height 59
click at [845, 92] on icon "button" at bounding box center [847, 91] width 19 height 19
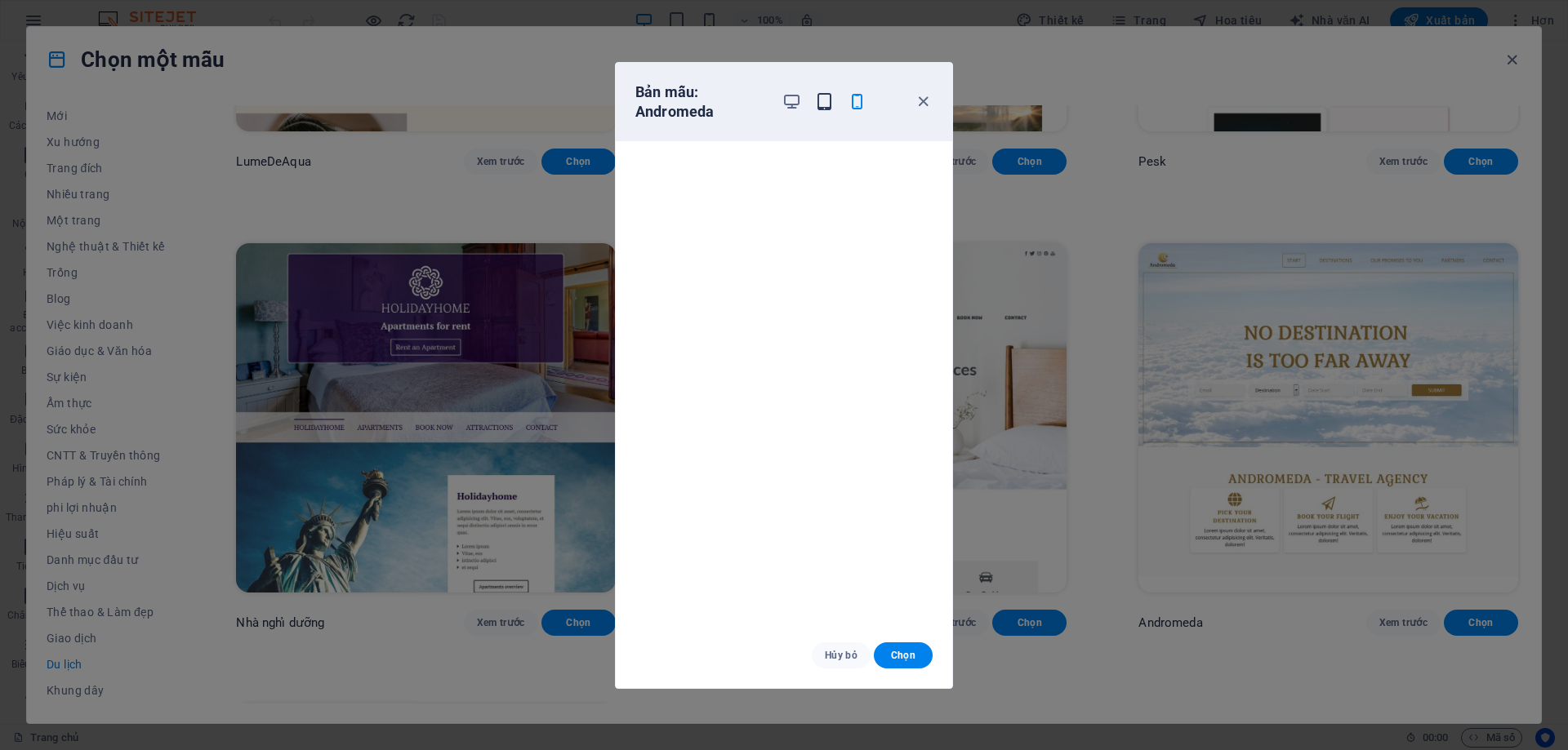
click at [827, 101] on icon "button" at bounding box center [824, 101] width 19 height 19
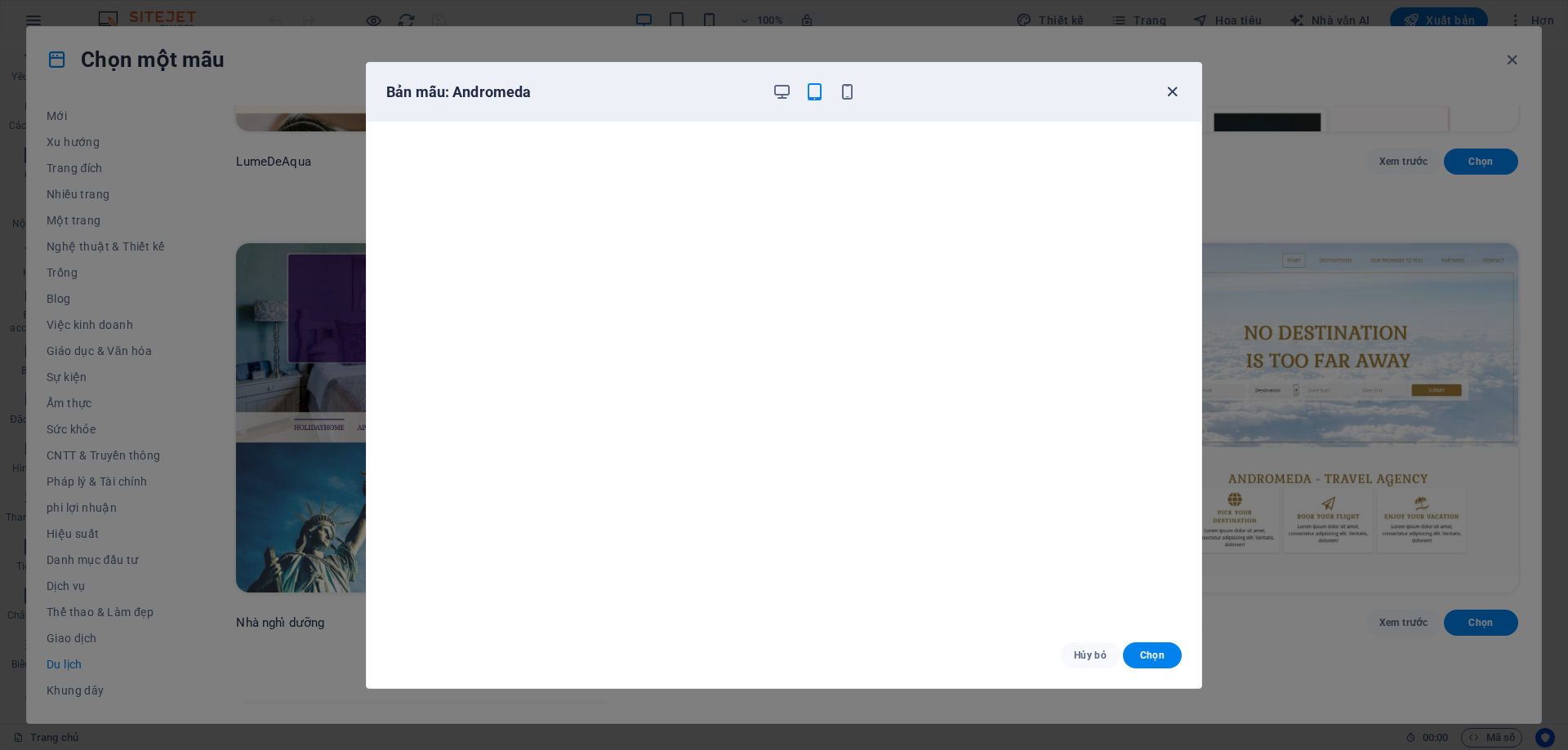
click at [1174, 96] on icon "button" at bounding box center [1172, 91] width 19 height 19
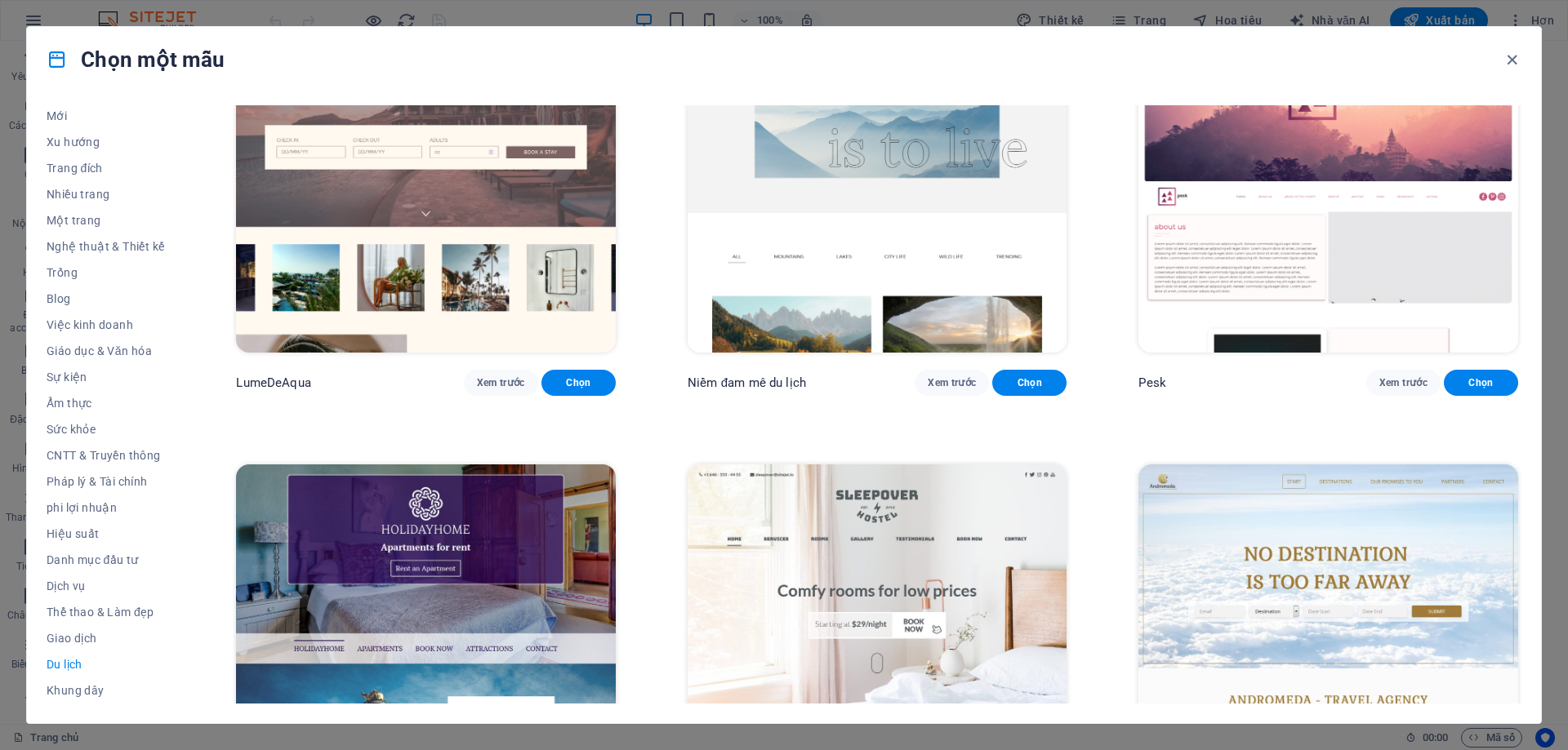
scroll to position [245, 0]
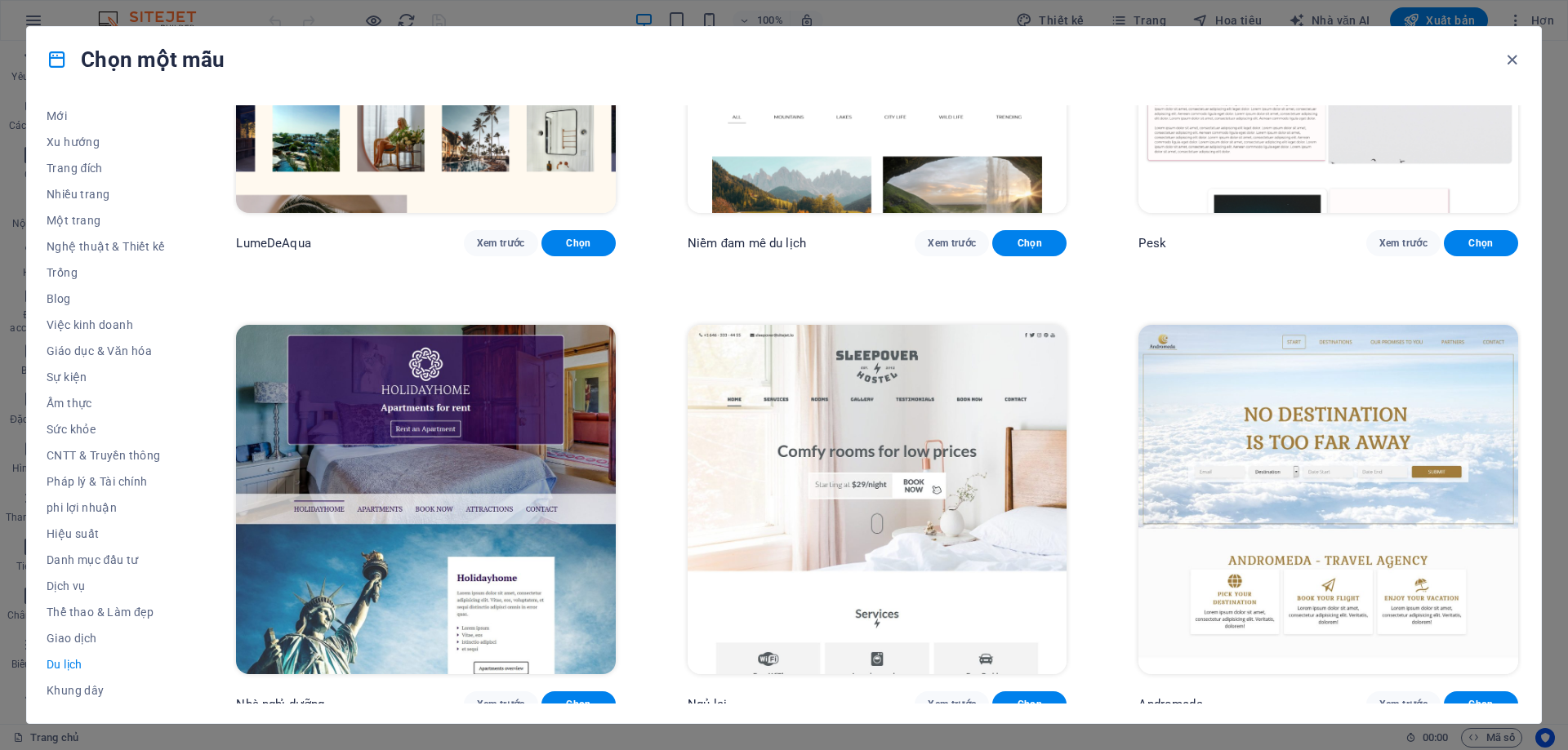
click at [1288, 407] on img at bounding box center [1327, 499] width 380 height 350
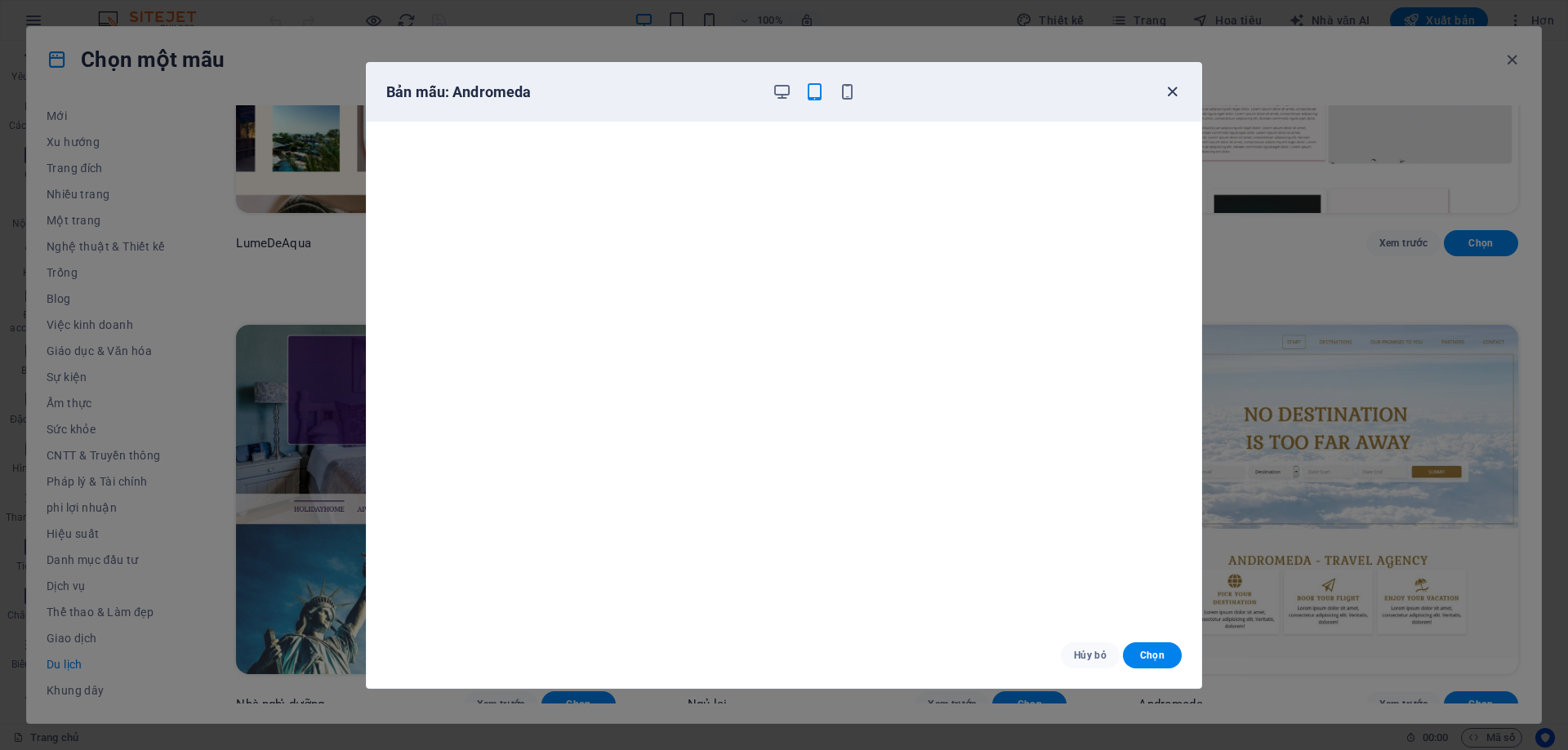
click at [1176, 88] on icon "button" at bounding box center [1172, 91] width 19 height 19
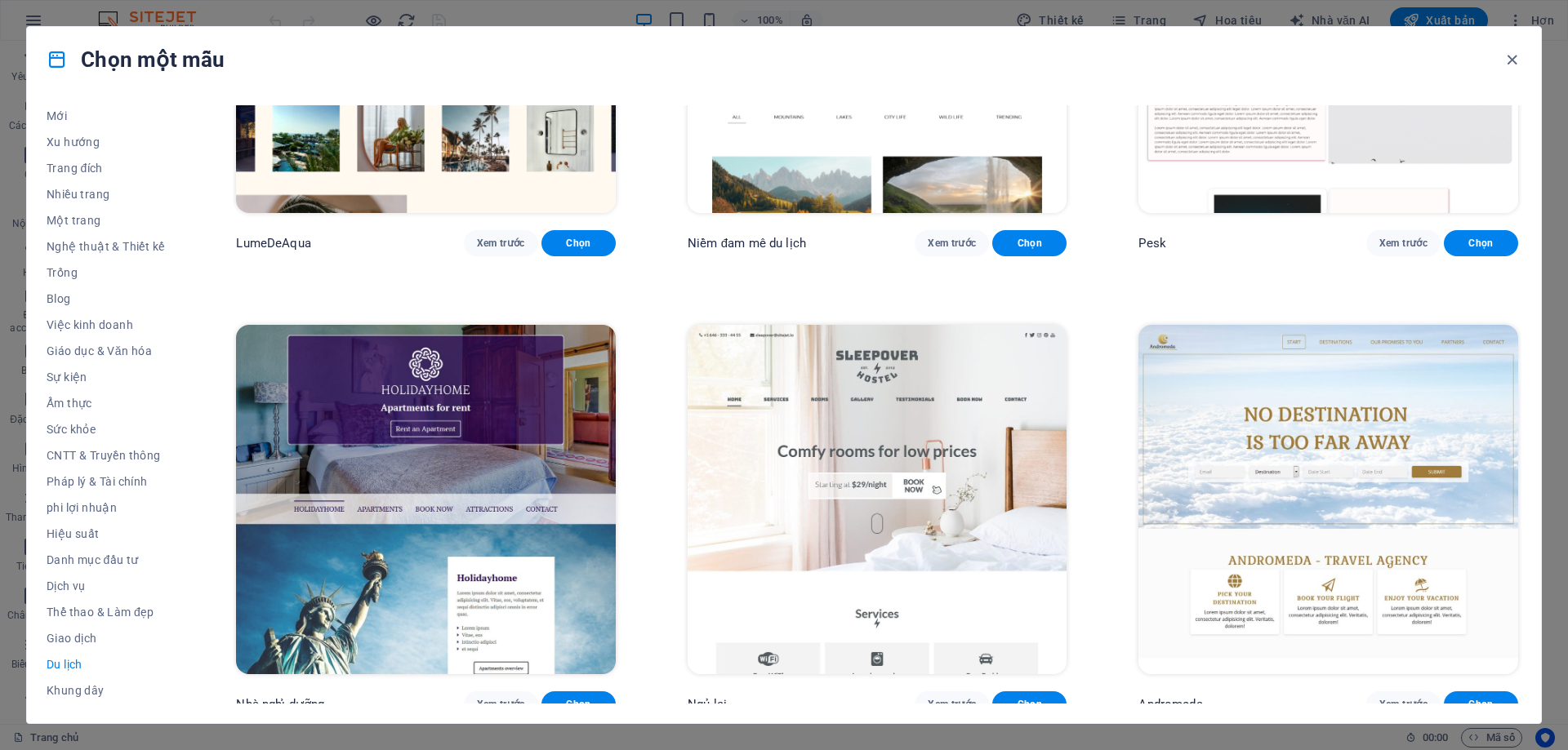
click at [1207, 425] on img at bounding box center [1327, 499] width 380 height 350
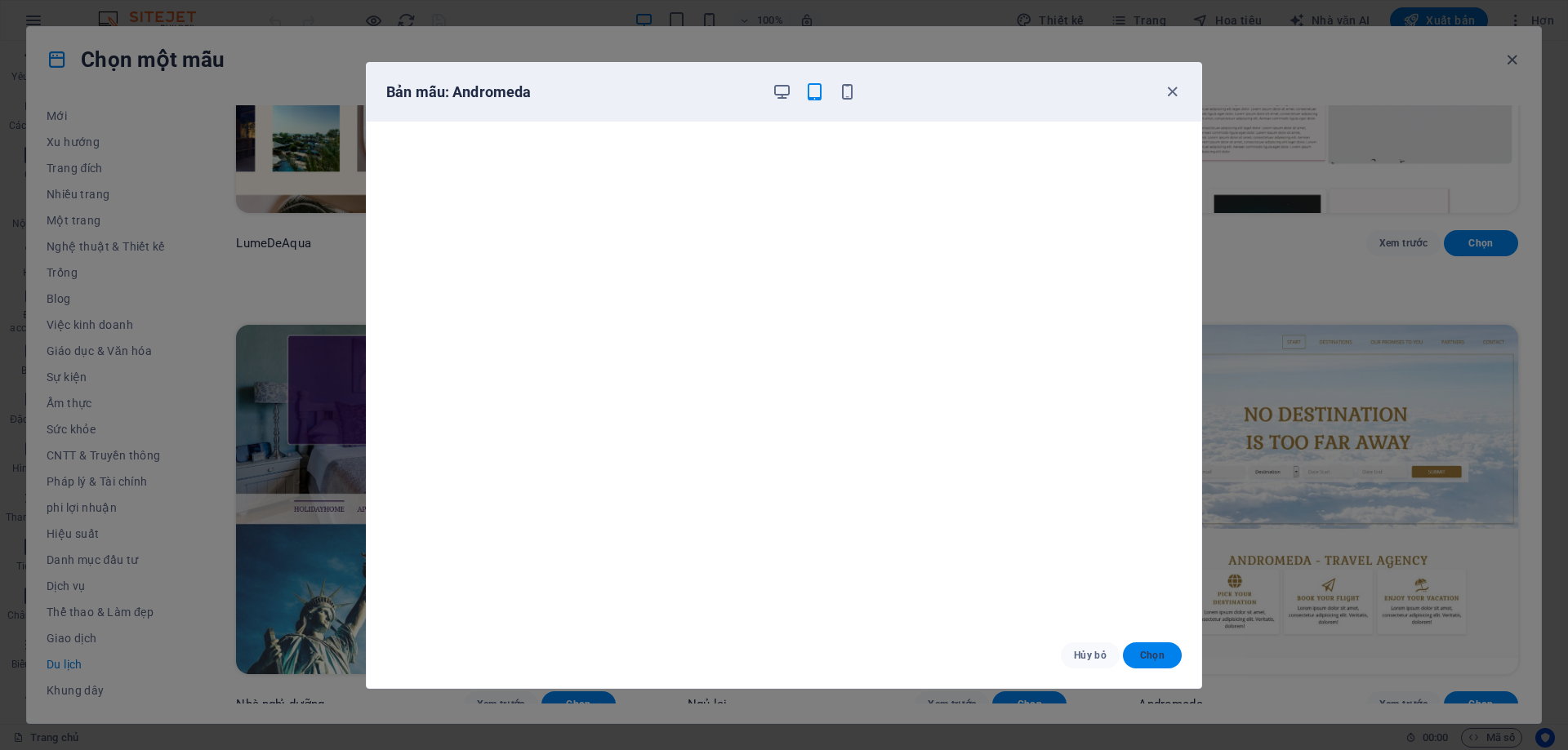
drag, startPoint x: 1163, startPoint y: 645, endPoint x: 1161, endPoint y: 654, distance: 9.2
click at [1161, 654] on button "Chọn" at bounding box center [1151, 655] width 59 height 26
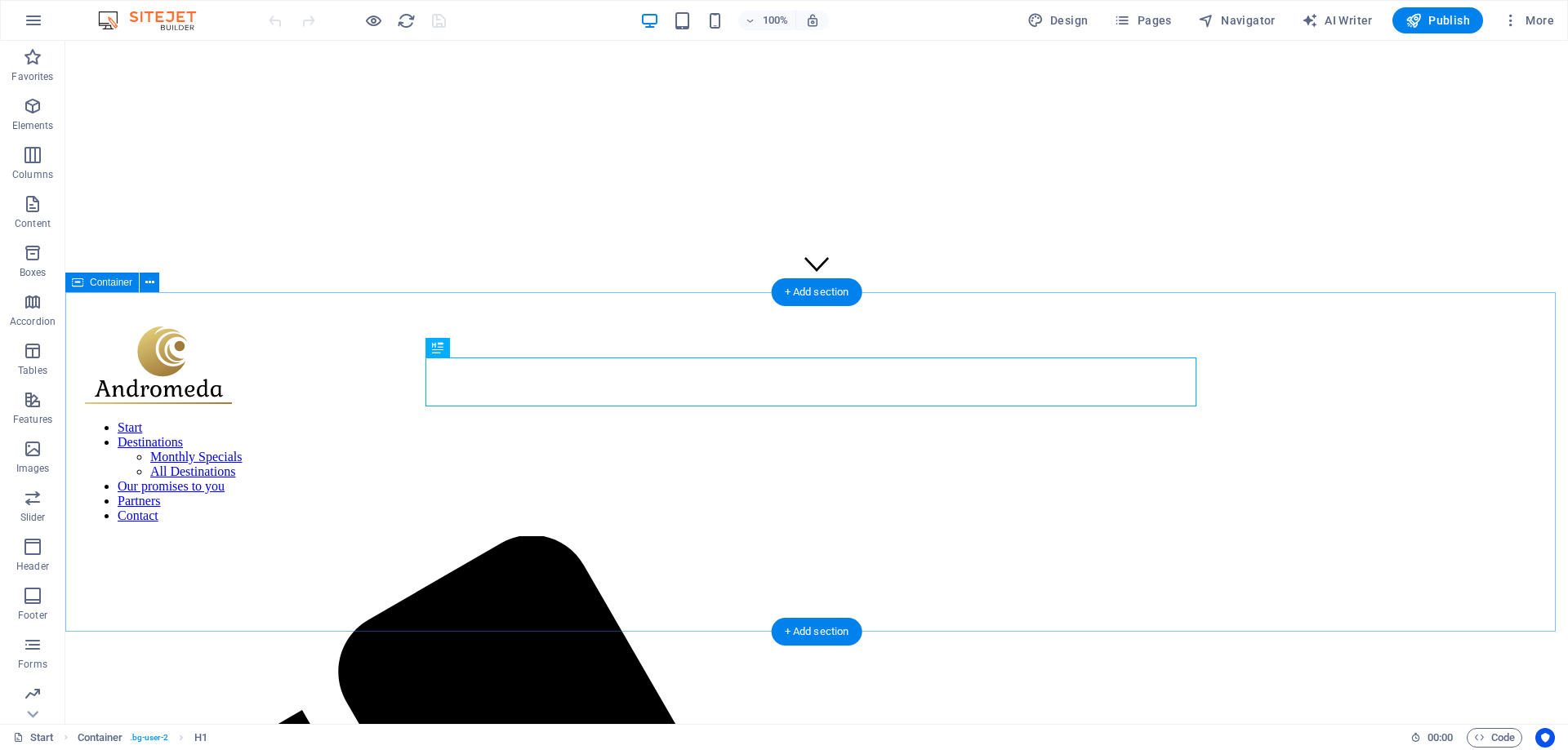
scroll to position [432, 0]
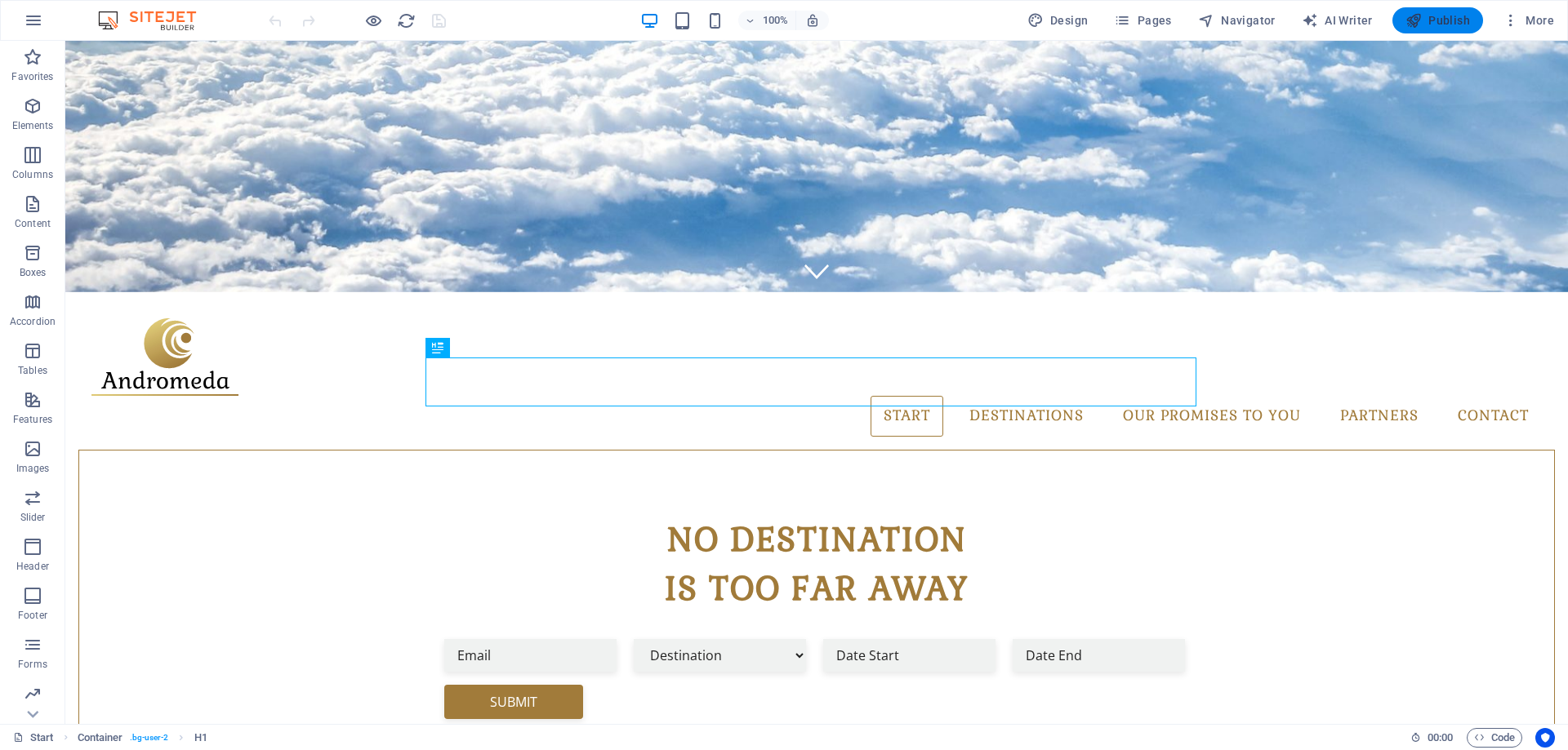
click at [1441, 27] on span "Publish" at bounding box center [1438, 21] width 65 height 16
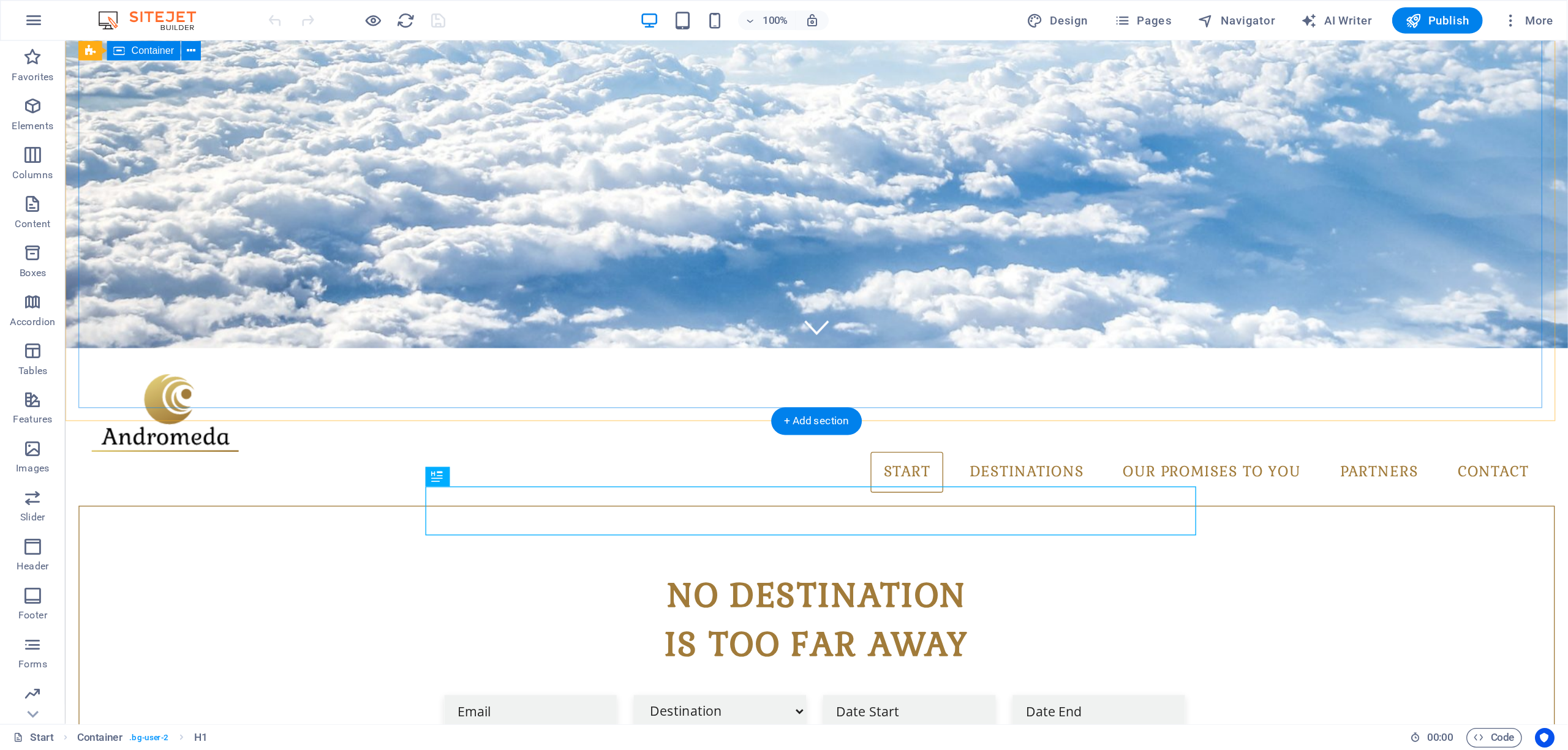
scroll to position [324, 0]
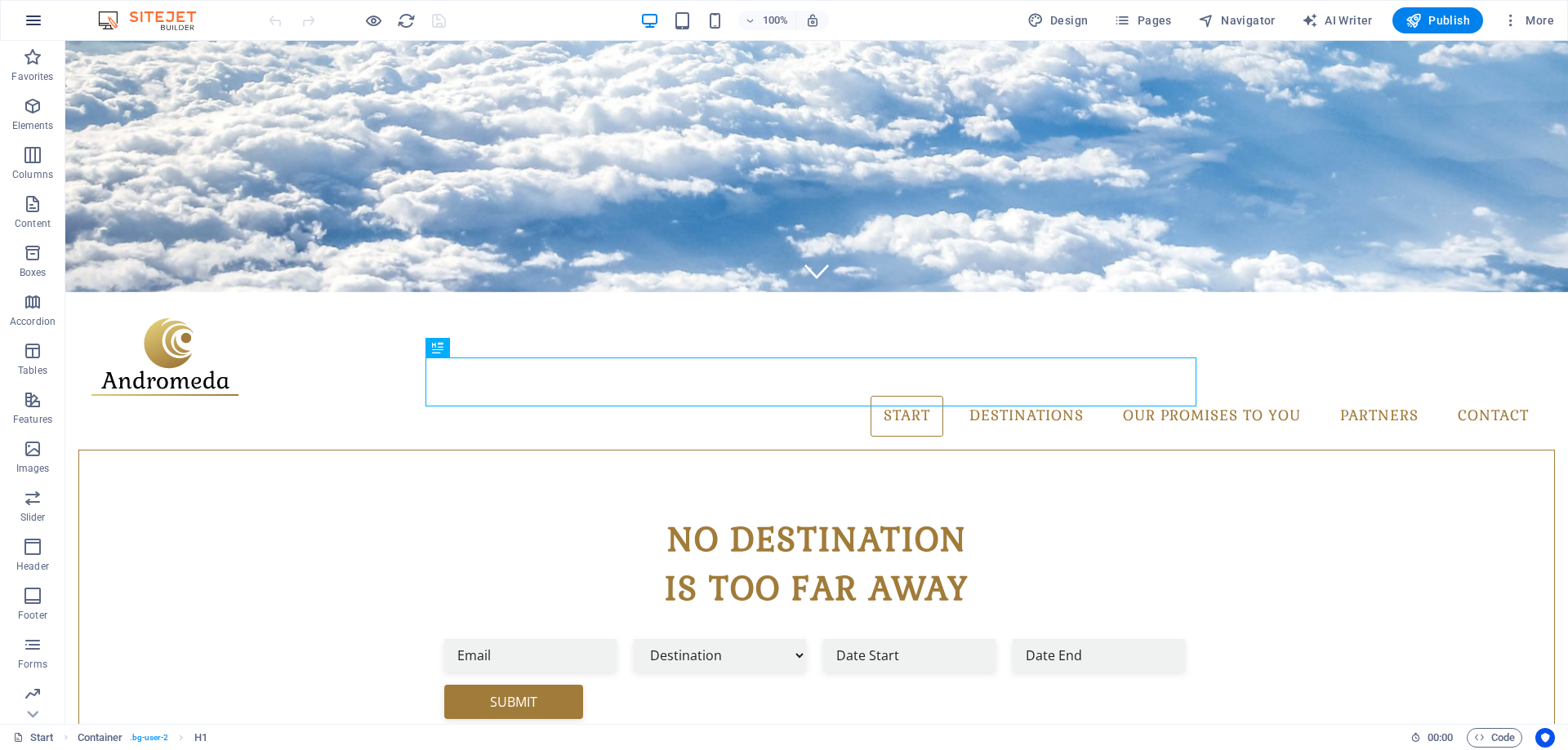
click at [34, 23] on icon "button" at bounding box center [33, 21] width 20 height 20
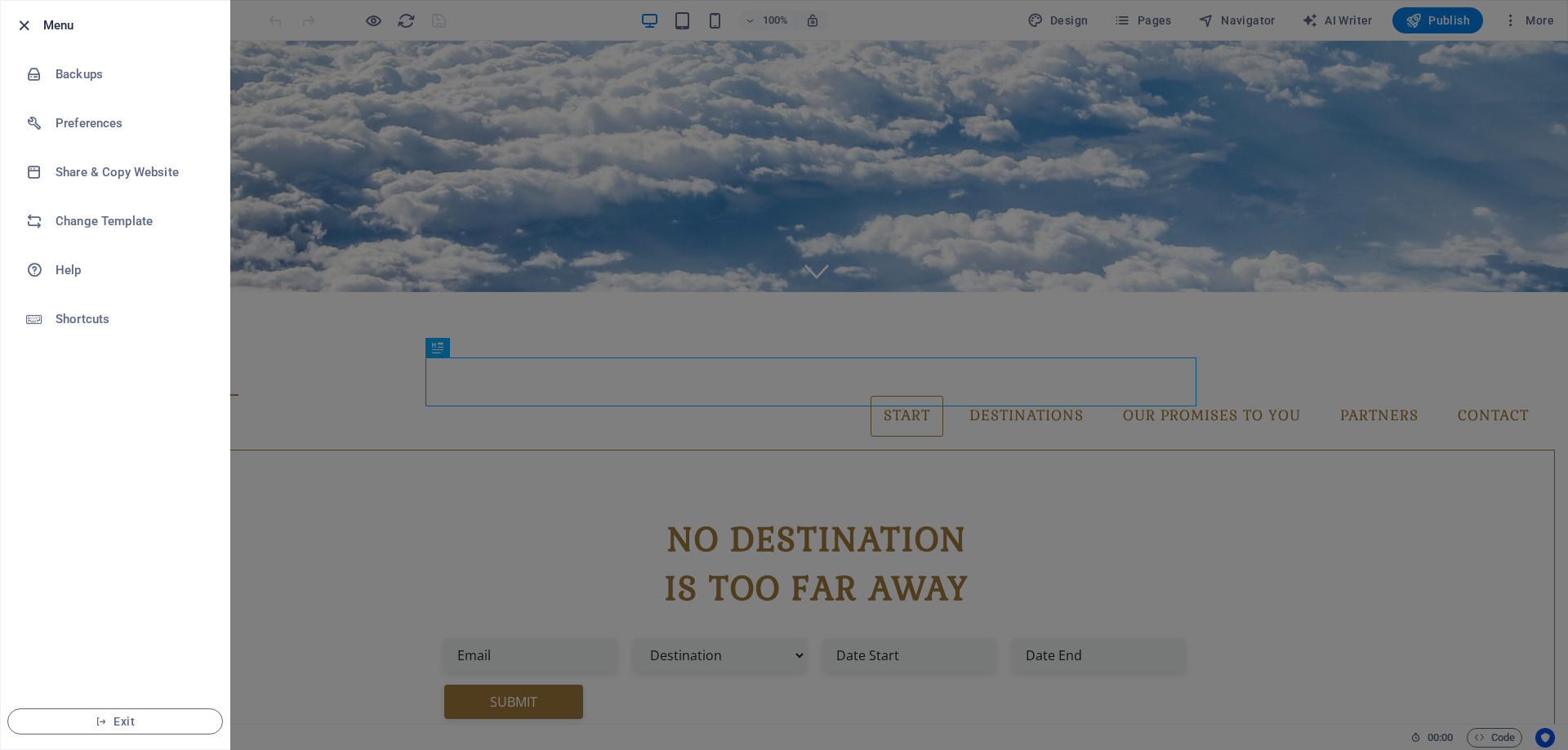
click at [19, 26] on icon "button" at bounding box center [23, 25] width 19 height 19
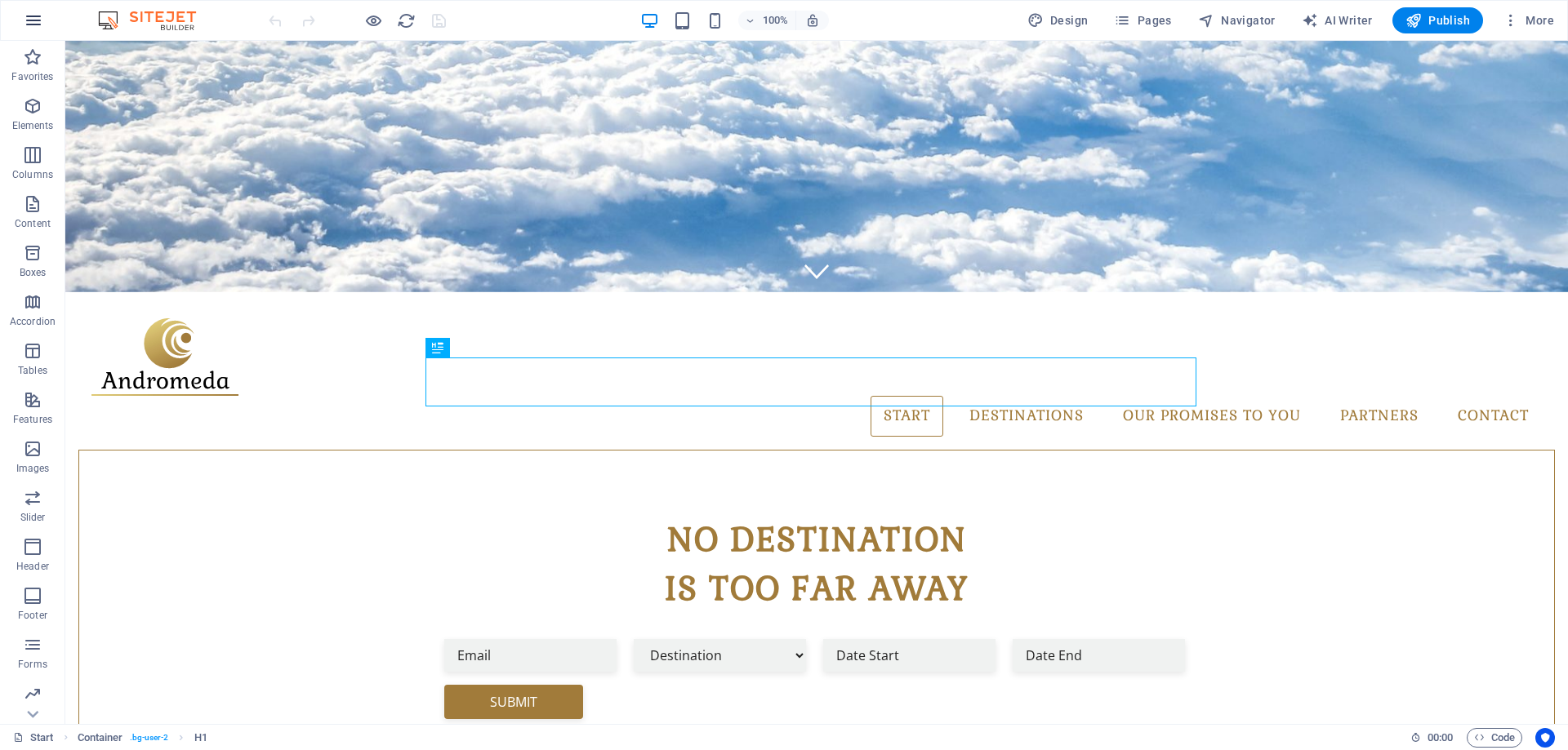
click at [40, 14] on icon "button" at bounding box center [33, 21] width 20 height 20
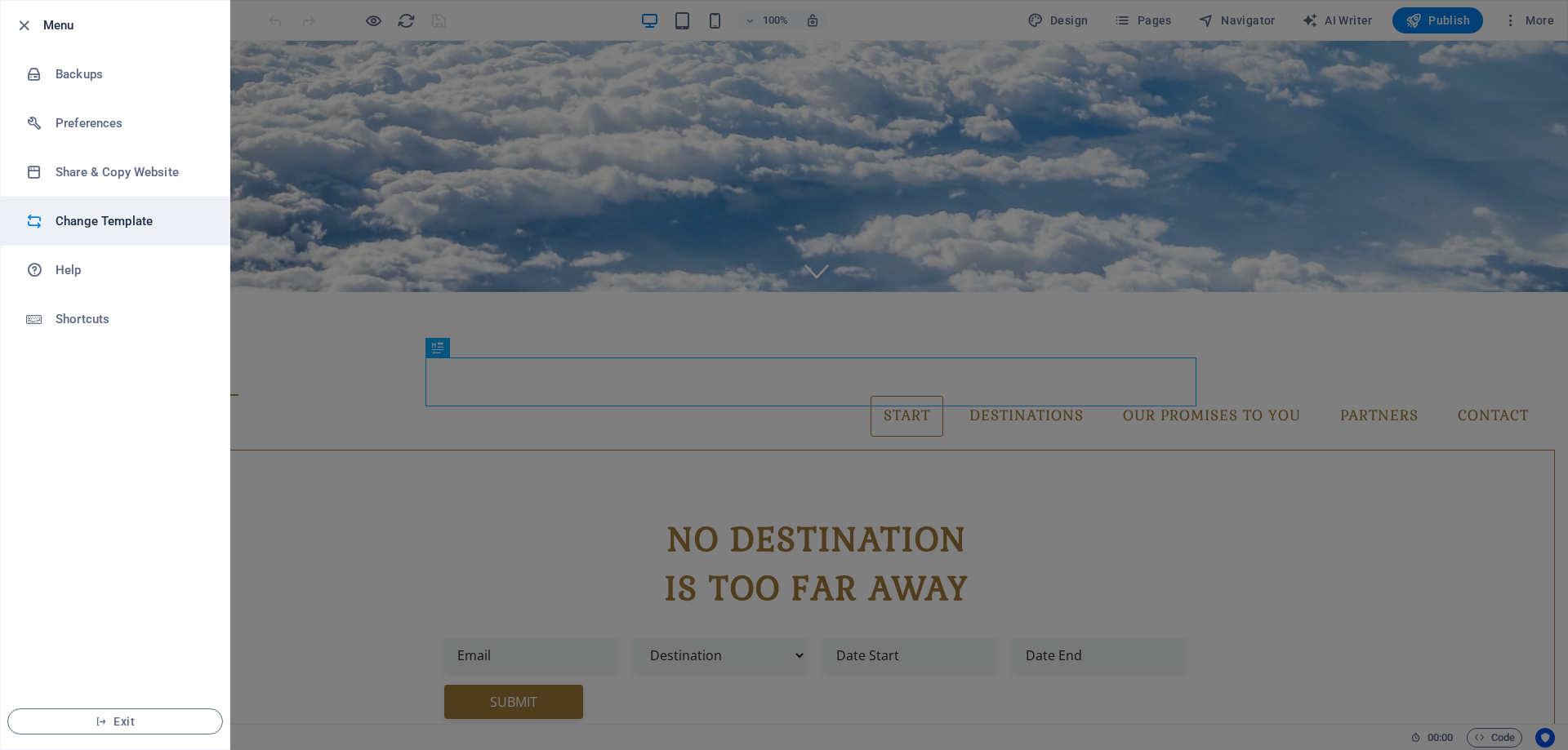
click at [108, 217] on h6 "Change Template" at bounding box center [132, 222] width 151 height 20
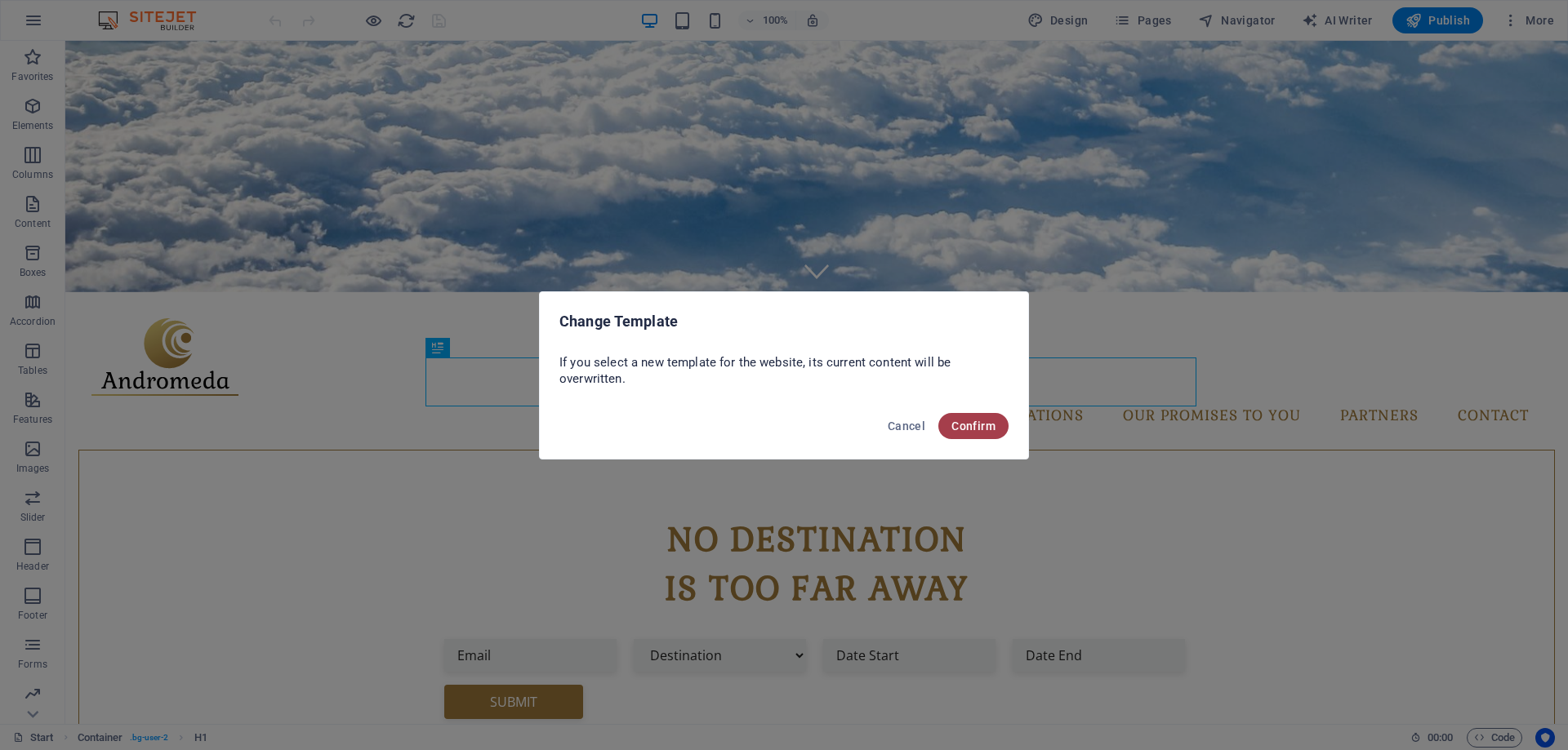
click at [973, 427] on span "Confirm" at bounding box center [973, 425] width 44 height 13
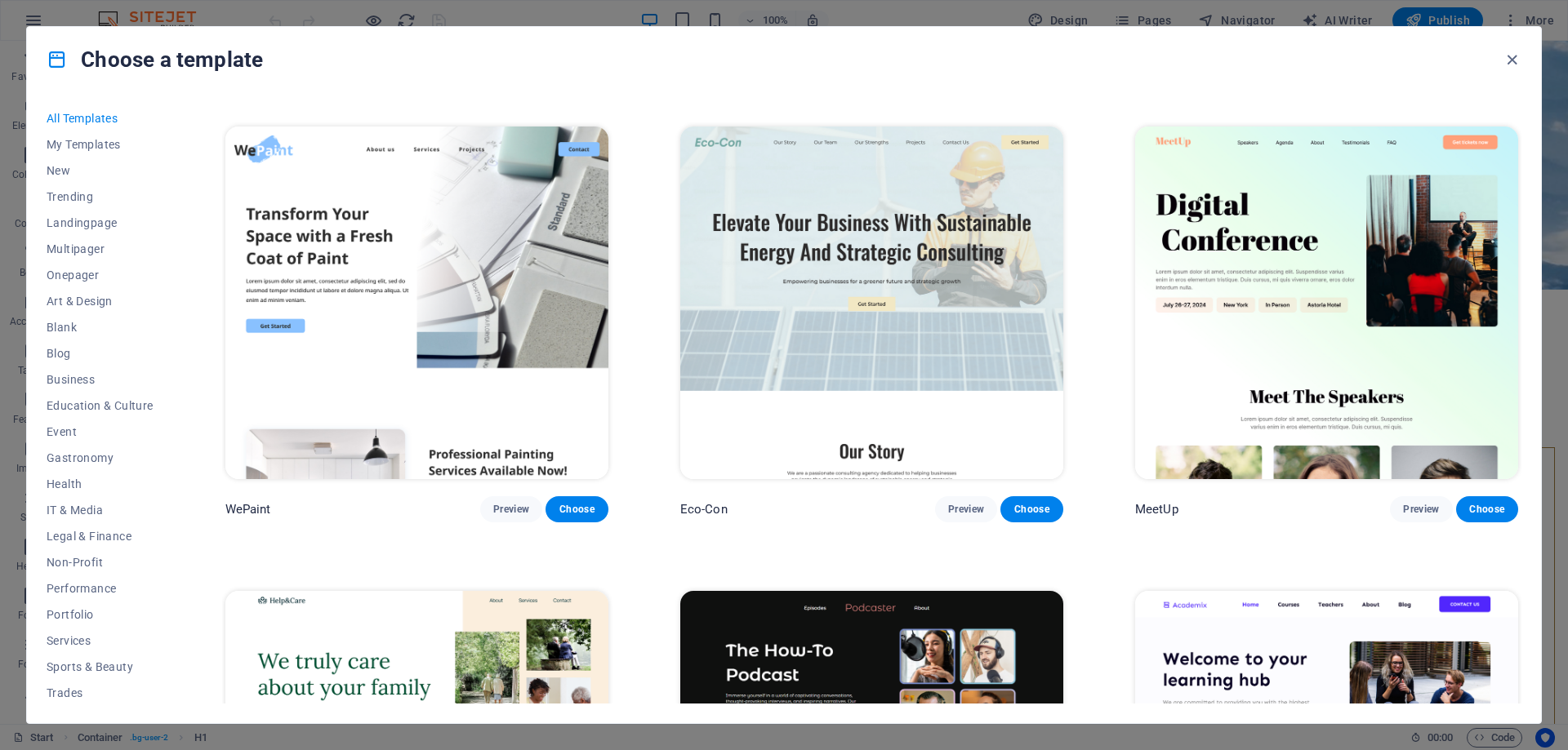
scroll to position [1224, 0]
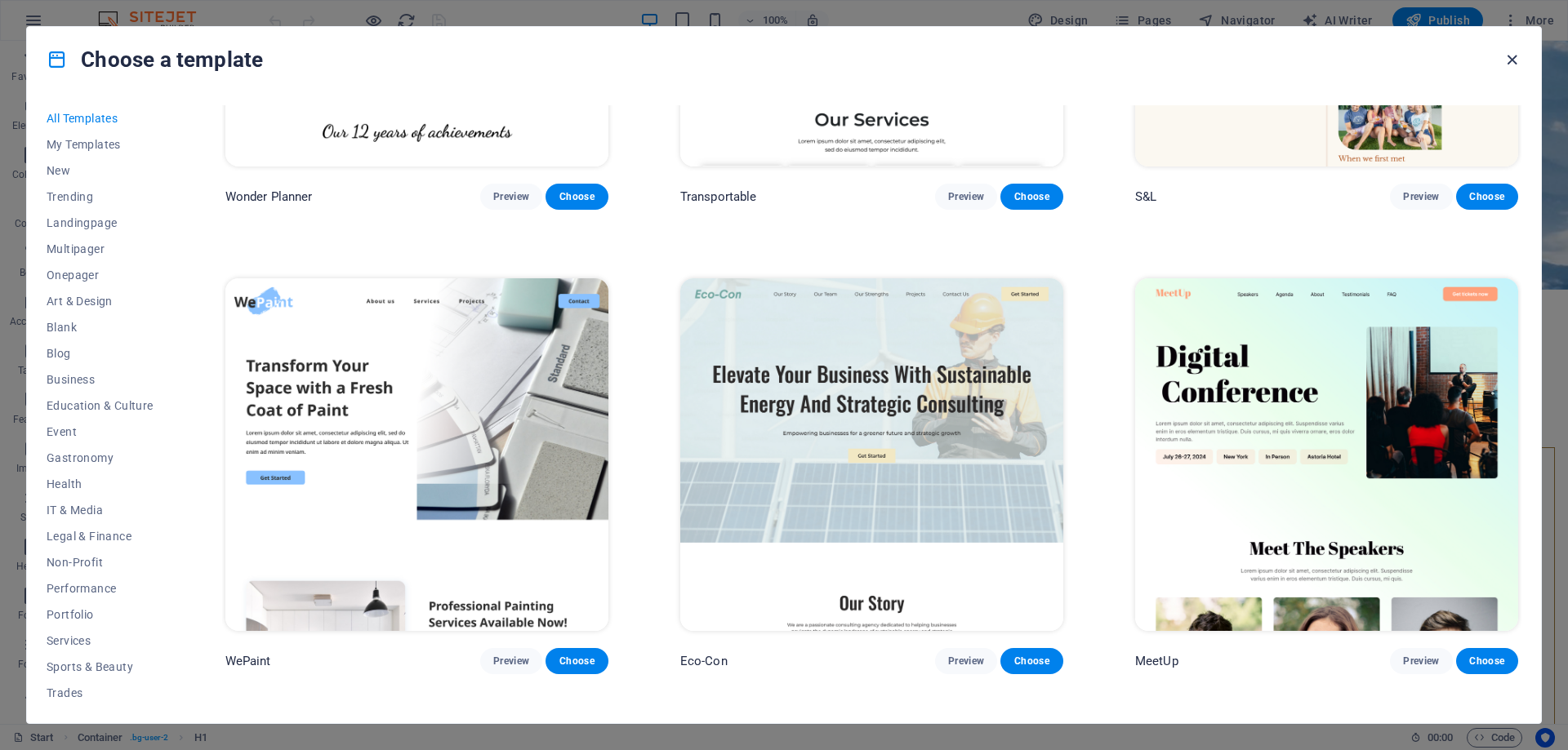
click at [1504, 61] on icon "button" at bounding box center [1511, 59] width 19 height 19
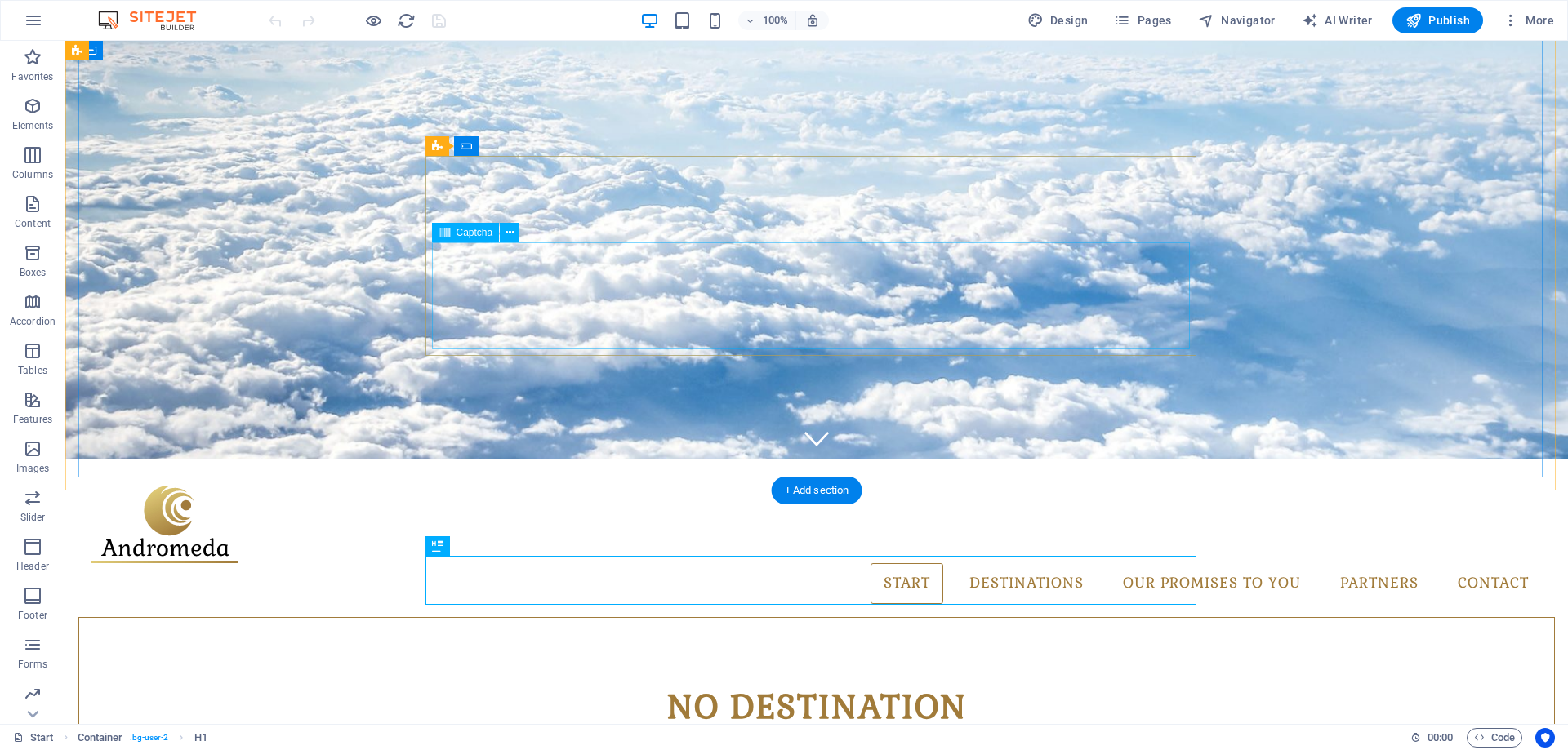
scroll to position [0, 0]
